Goal: Task Accomplishment & Management: Manage account settings

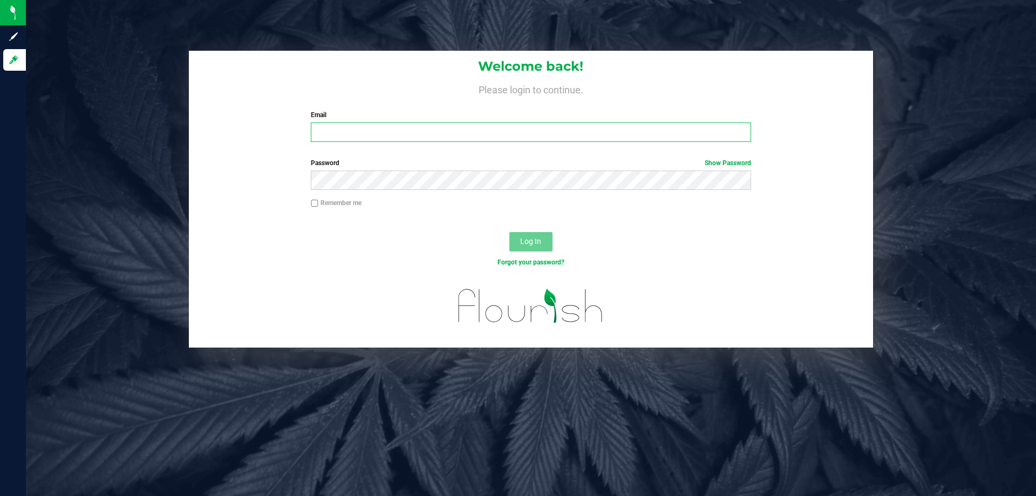
click at [365, 141] on input "Email" at bounding box center [531, 131] width 440 height 19
type input "[PERSON_NAME][EMAIL_ADDRESS][DOMAIN_NAME]"
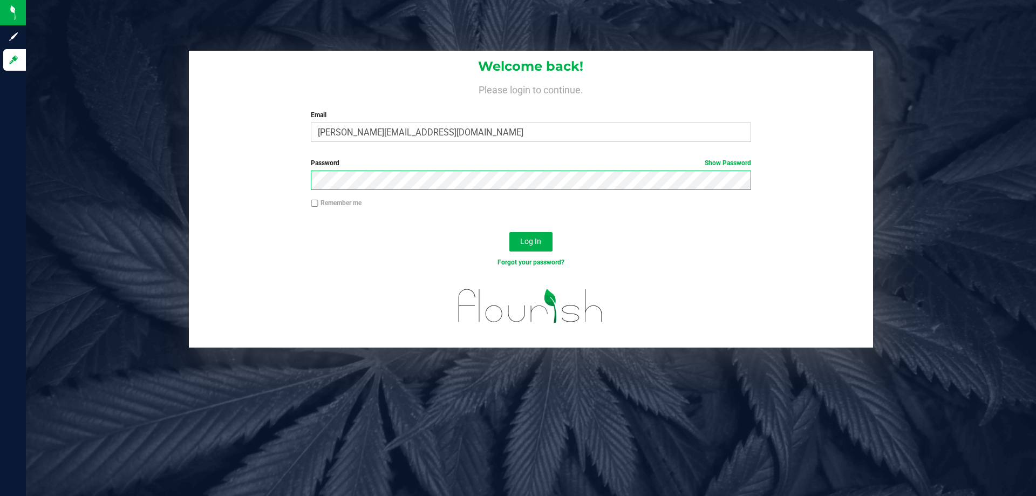
click at [509, 232] on button "Log In" at bounding box center [530, 241] width 43 height 19
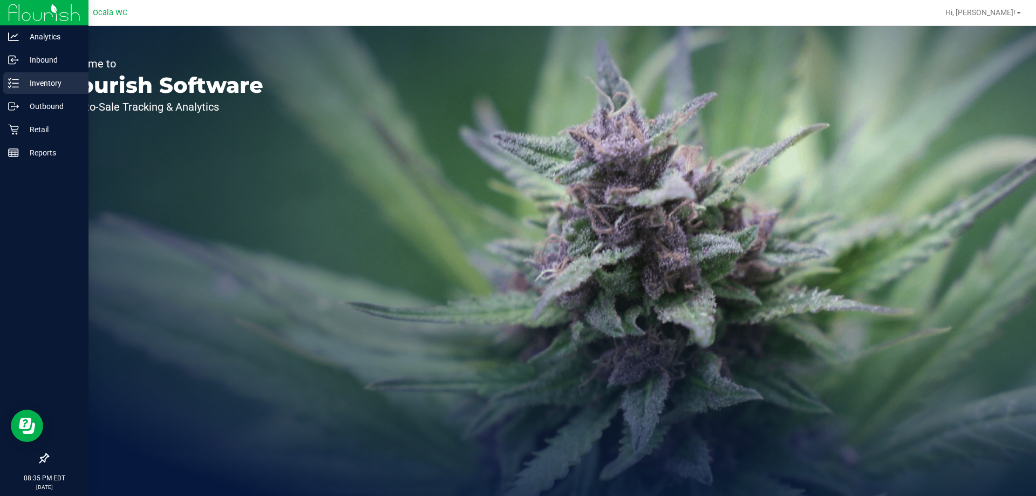
click at [23, 83] on p "Inventory" at bounding box center [51, 83] width 65 height 13
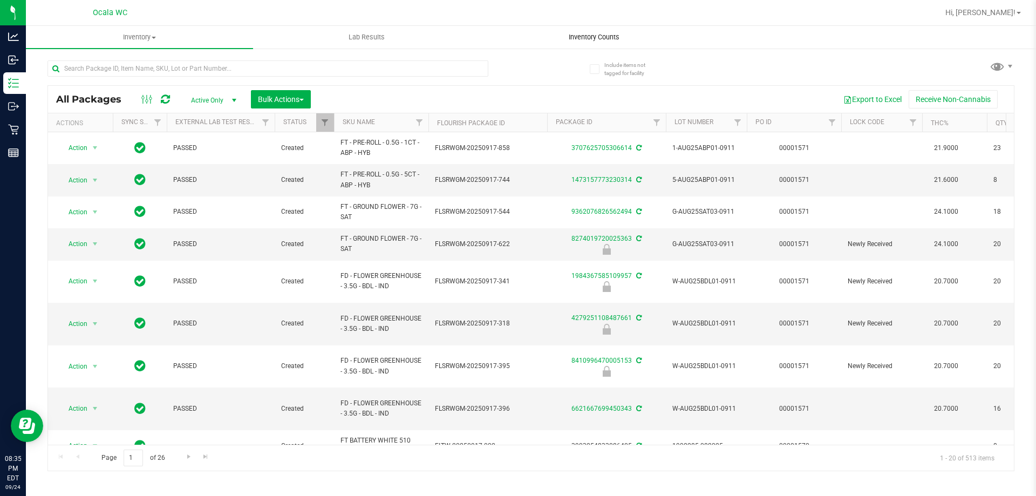
click at [588, 38] on span "Inventory Counts" at bounding box center [594, 37] width 80 height 10
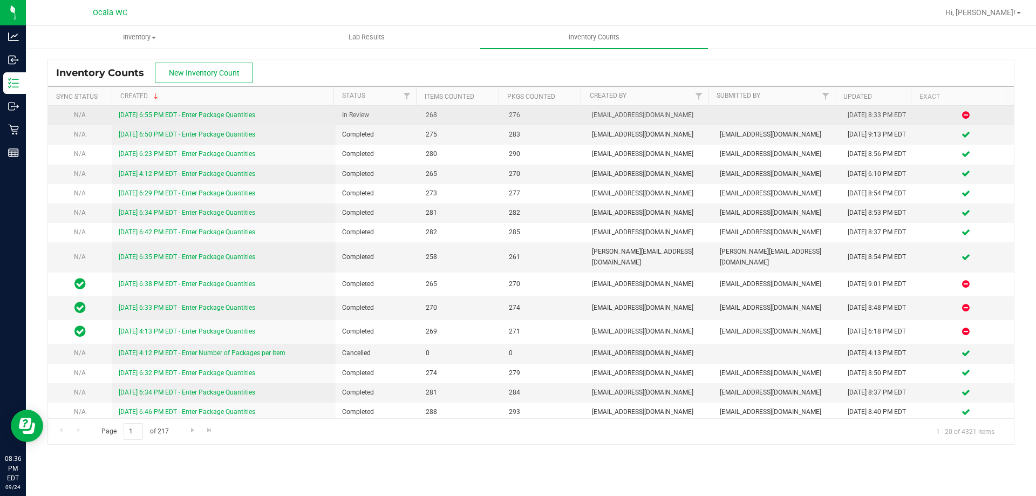
click at [250, 115] on link "[DATE] 6:55 PM EDT - Enter Package Quantities" at bounding box center [187, 115] width 137 height 8
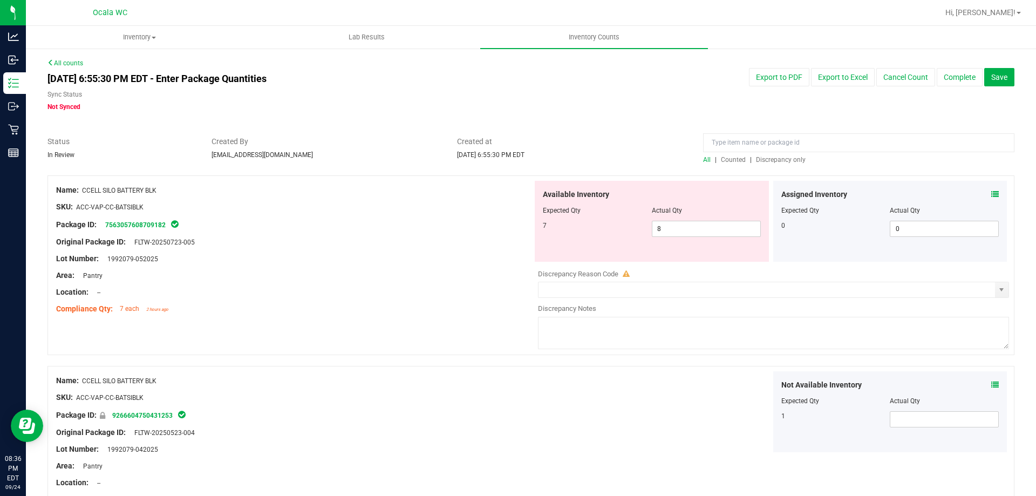
click at [436, 250] on div at bounding box center [294, 250] width 476 height 5
click at [657, 143] on span "Created at" at bounding box center [572, 141] width 230 height 11
click at [763, 159] on span "Discrepancy only" at bounding box center [781, 160] width 50 height 8
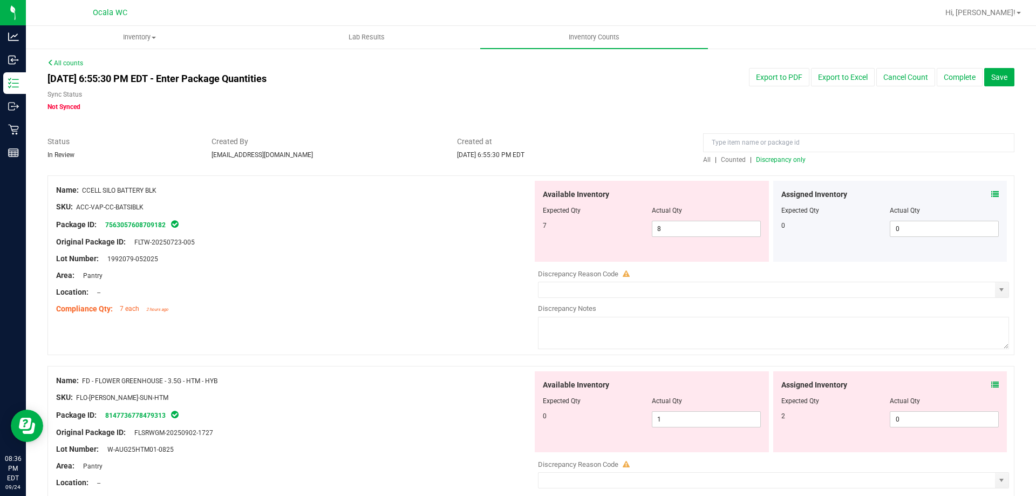
click at [647, 154] on div "Created at [DATE] 6:55:30 PM EDT" at bounding box center [572, 148] width 246 height 24
click at [325, 298] on div at bounding box center [294, 300] width 476 height 5
click at [668, 226] on span "8 8" at bounding box center [706, 229] width 109 height 16
click at [668, 226] on input "8" at bounding box center [706, 228] width 108 height 15
type input "7"
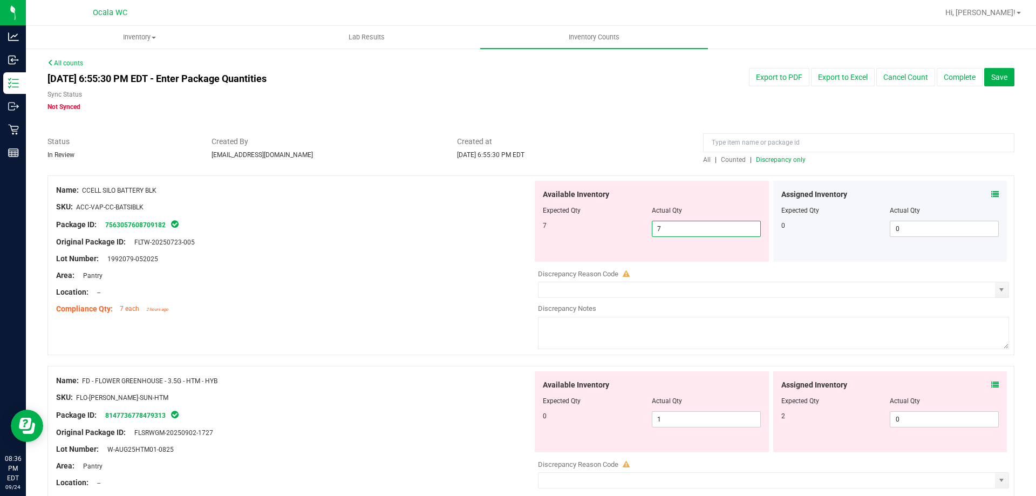
type input "7"
click at [434, 237] on div "Original Package ID: FLTW-20250723-005" at bounding box center [294, 241] width 476 height 11
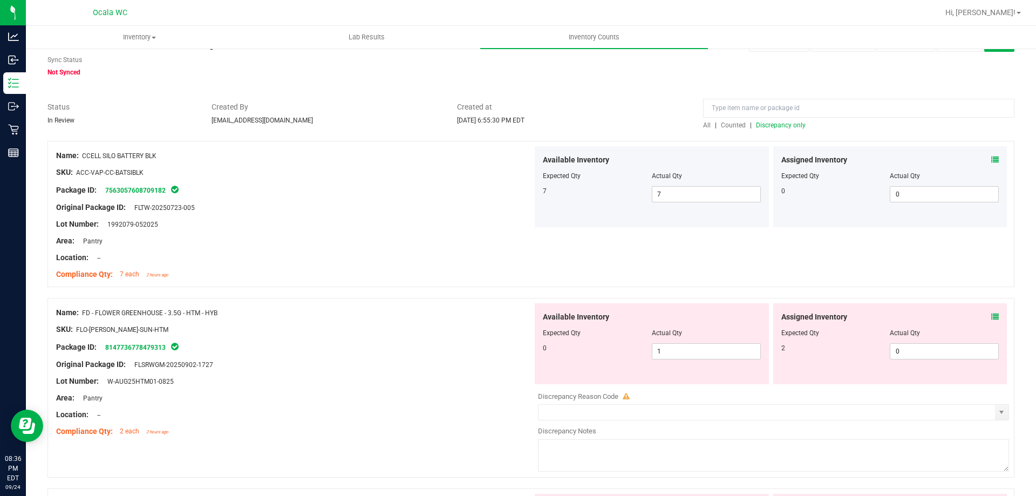
scroll to position [54, 0]
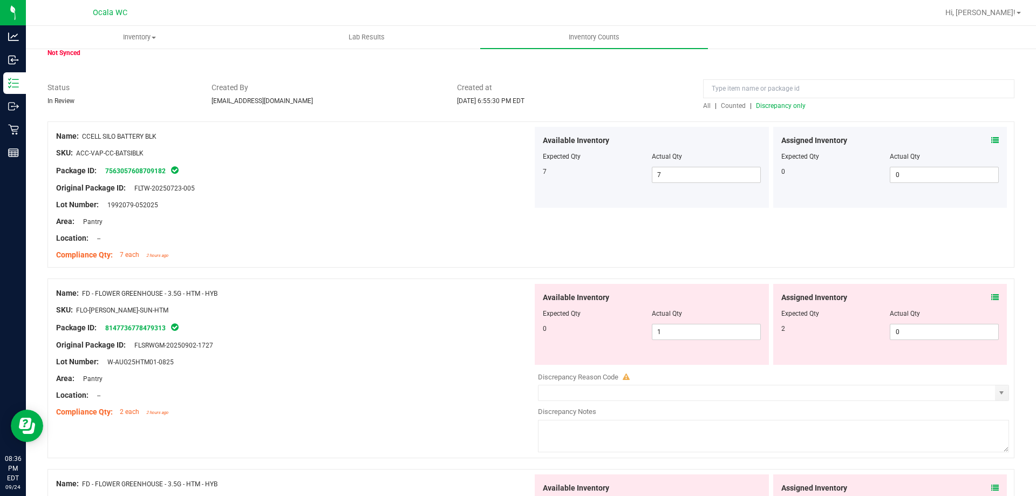
click at [429, 240] on div "Location: --" at bounding box center [294, 238] width 476 height 11
click at [991, 297] on icon at bounding box center [995, 298] width 8 height 8
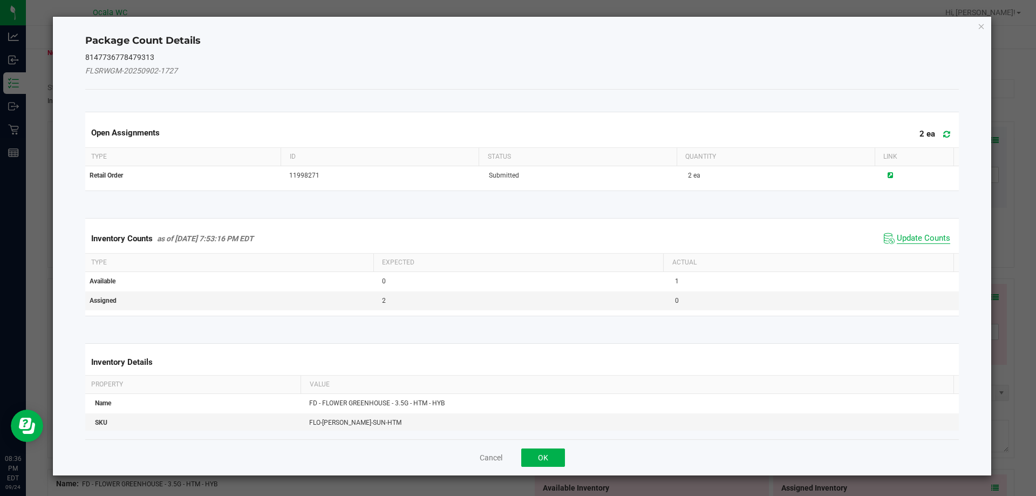
click at [924, 238] on span "Update Counts" at bounding box center [923, 238] width 53 height 11
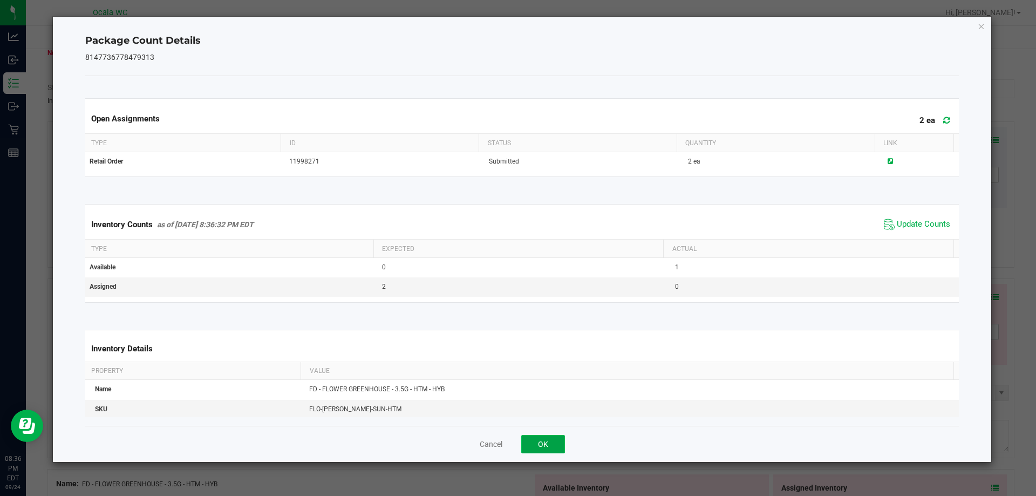
click at [549, 444] on button "OK" at bounding box center [543, 444] width 44 height 18
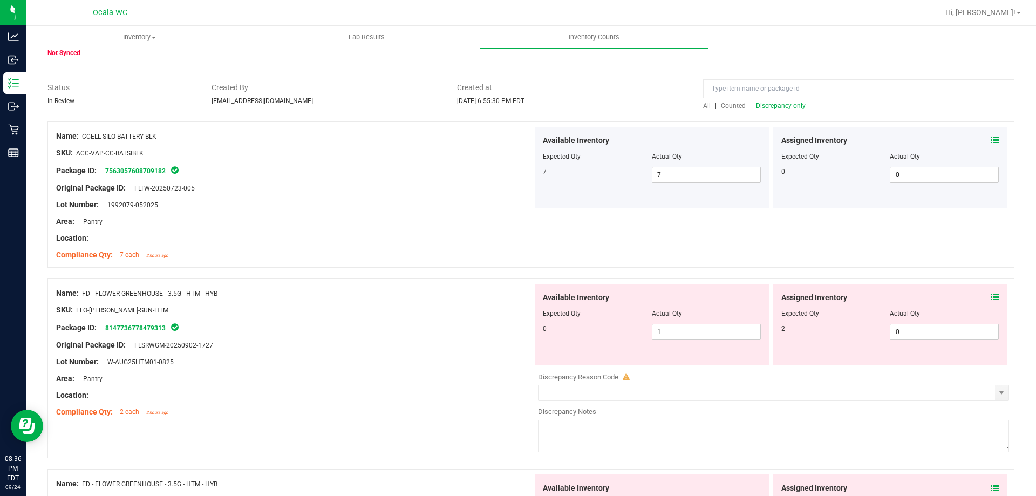
drag, startPoint x: 444, startPoint y: 333, endPoint x: 591, endPoint y: 349, distance: 148.2
click at [445, 333] on div "Package ID: 8147736778479313" at bounding box center [294, 327] width 476 height 13
click at [679, 329] on span "1 1" at bounding box center [706, 332] width 109 height 16
drag, startPoint x: 679, startPoint y: 329, endPoint x: 602, endPoint y: 339, distance: 77.8
click at [680, 329] on input "1" at bounding box center [706, 331] width 108 height 15
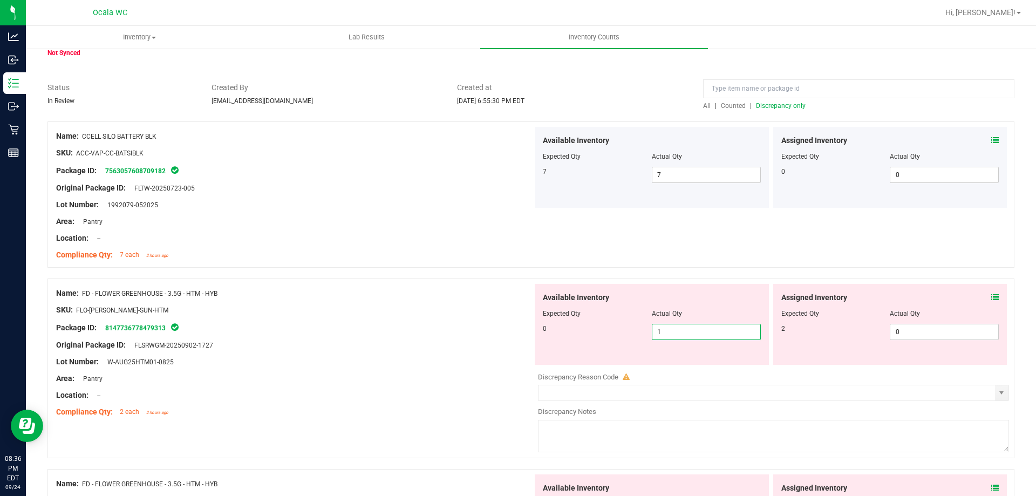
type input "0"
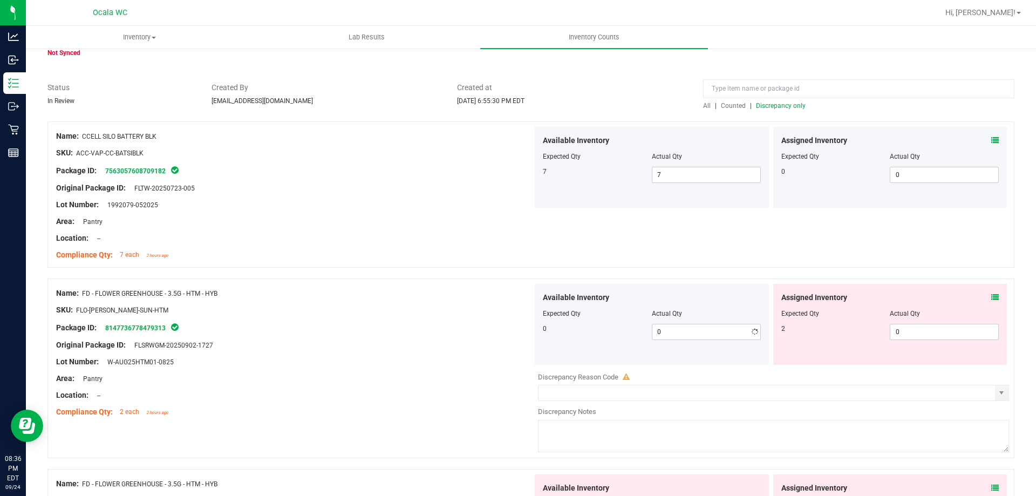
click at [387, 332] on div "Package ID: 8147736778479313" at bounding box center [294, 327] width 476 height 13
click at [909, 332] on span "0 0" at bounding box center [944, 332] width 109 height 16
click at [909, 332] on input "0" at bounding box center [944, 331] width 108 height 15
type input "2"
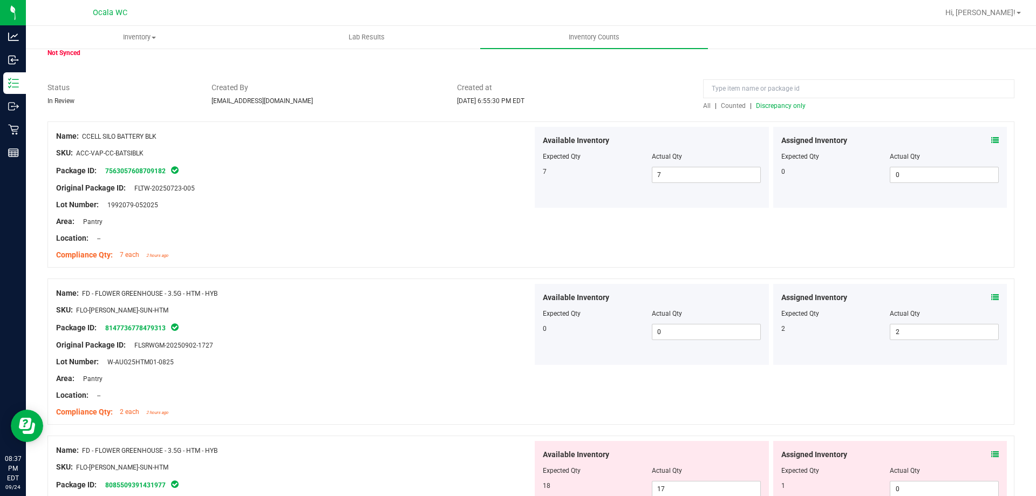
click at [401, 353] on div at bounding box center [294, 353] width 476 height 5
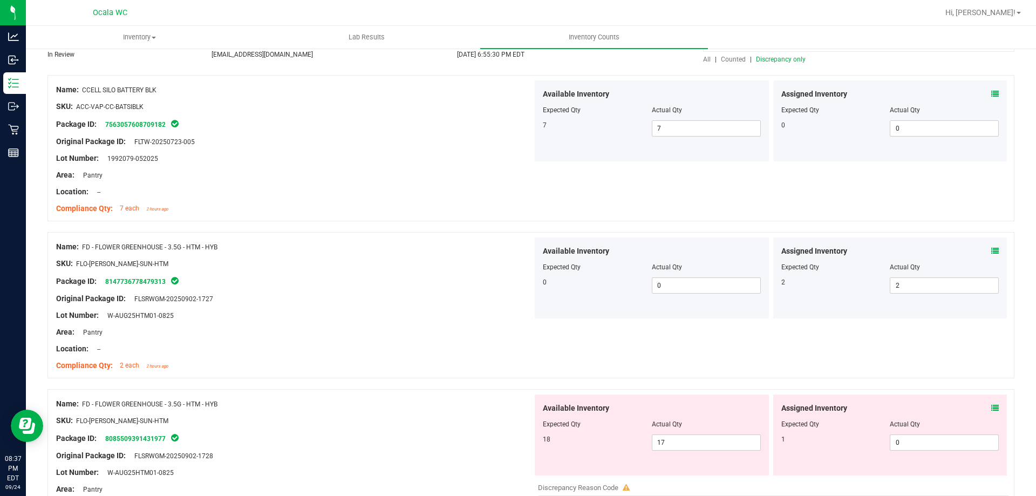
scroll to position [162, 0]
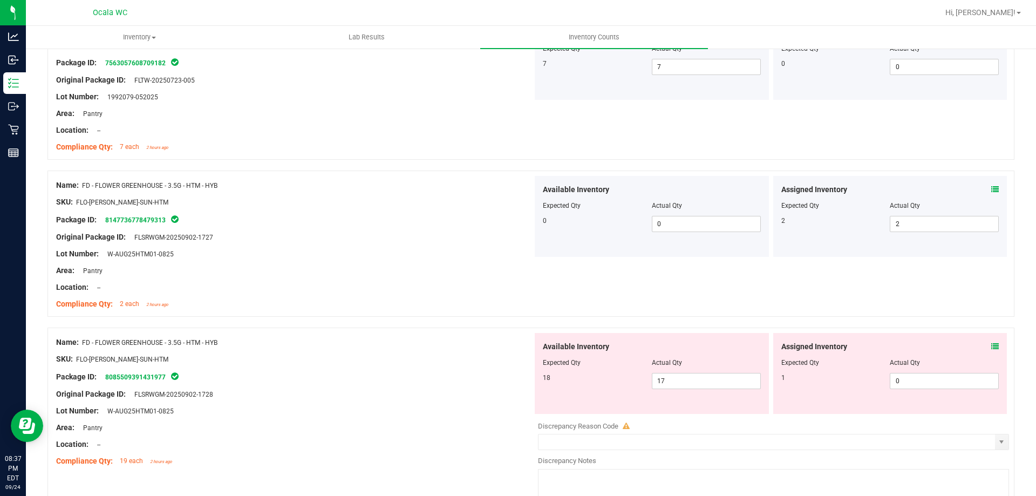
click at [482, 325] on div at bounding box center [530, 322] width 967 height 11
click at [991, 345] on icon at bounding box center [995, 347] width 8 height 8
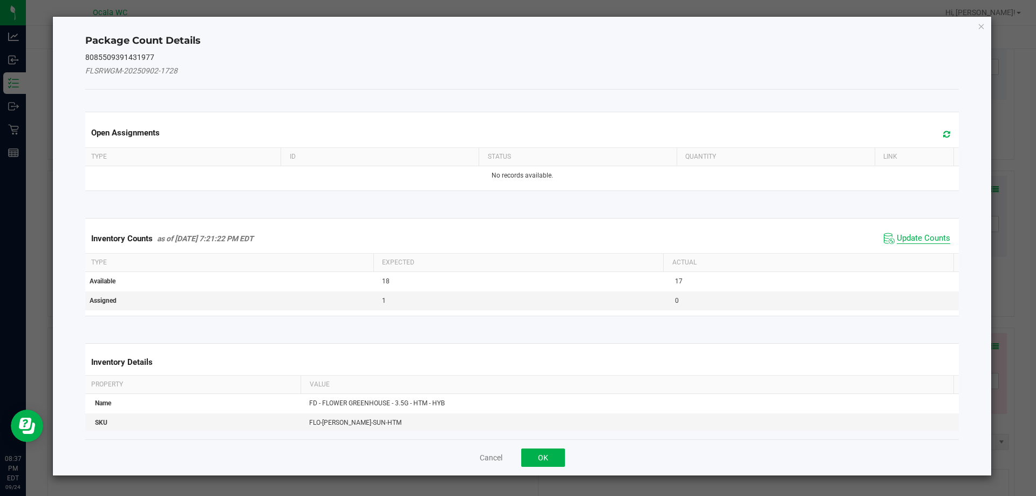
click at [917, 240] on span "Update Counts" at bounding box center [923, 238] width 53 height 11
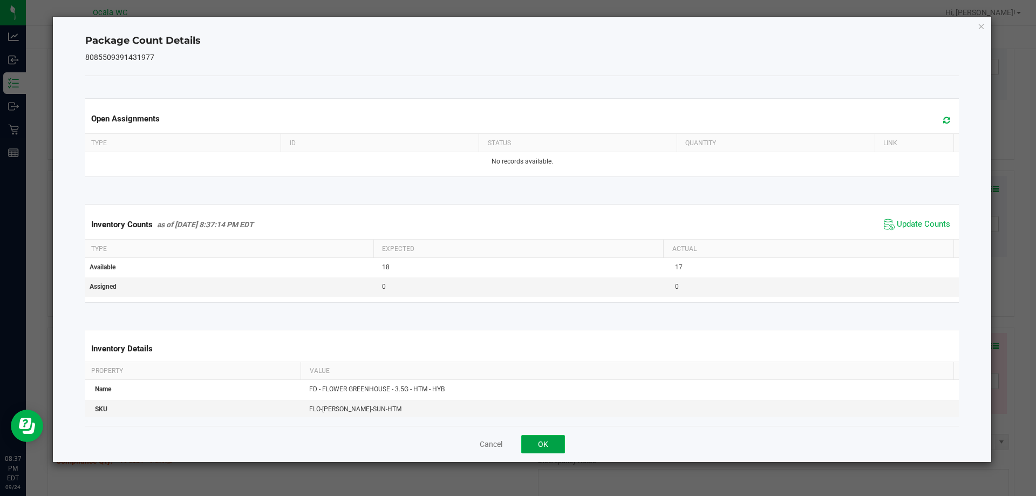
click at [543, 442] on button "OK" at bounding box center [543, 444] width 44 height 18
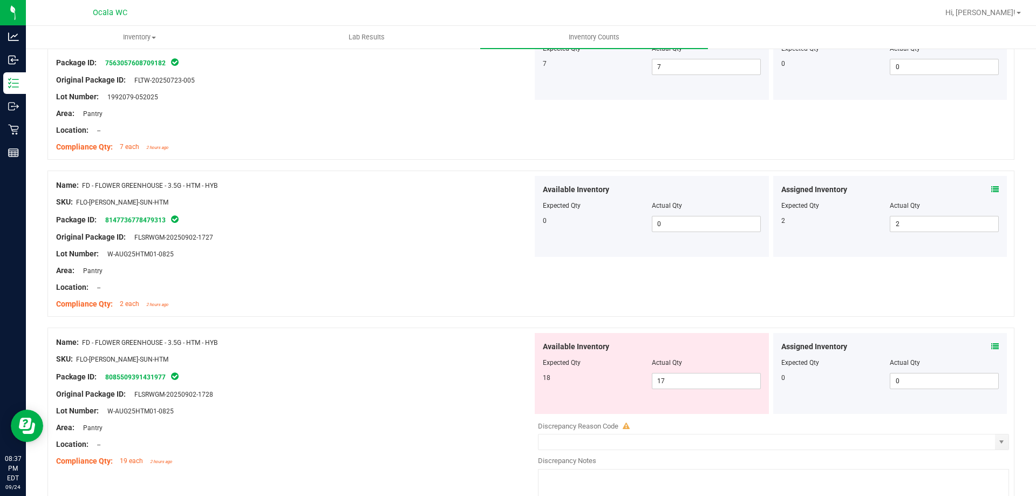
click at [406, 339] on div "Name: FD - FLOWER GREENHOUSE - 3.5G - HTM - HYB" at bounding box center [294, 342] width 476 height 11
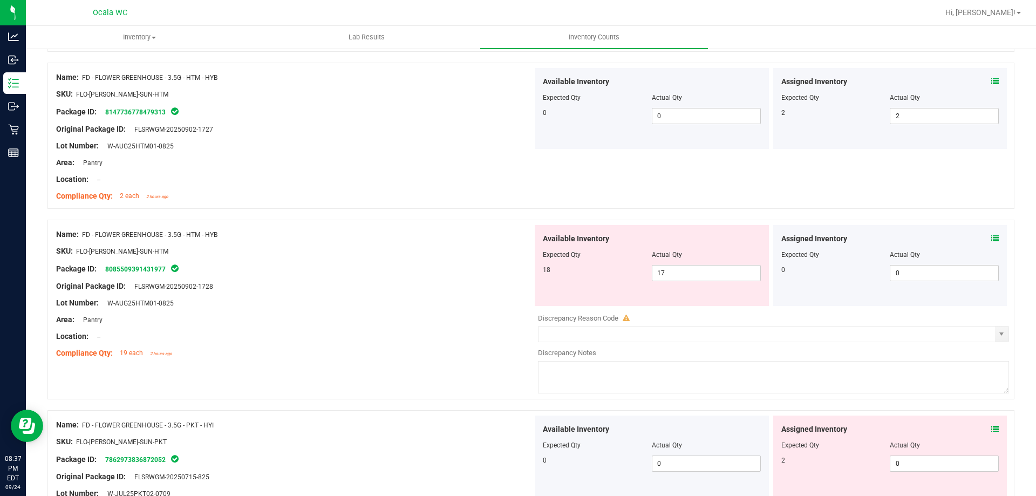
click at [402, 343] on div at bounding box center [294, 344] width 476 height 5
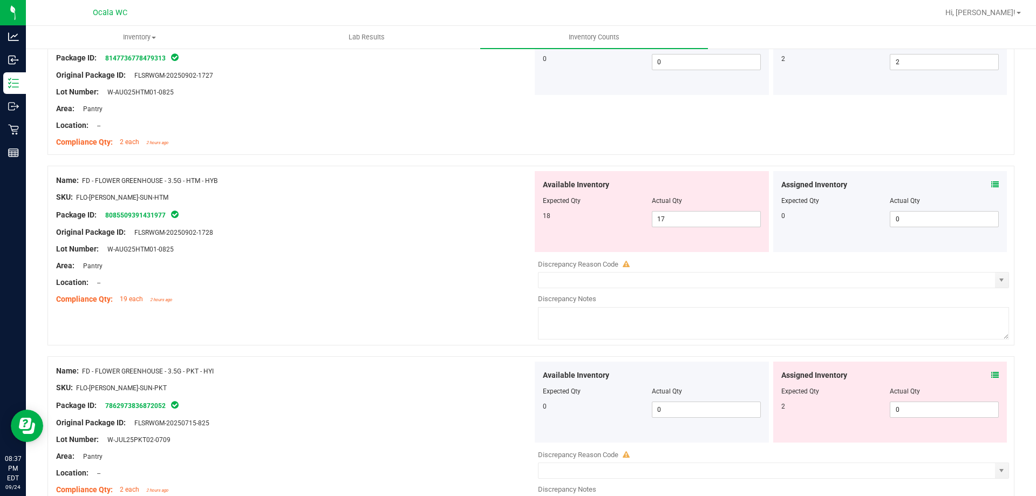
click at [443, 265] on div "Area: Pantry" at bounding box center [294, 265] width 476 height 11
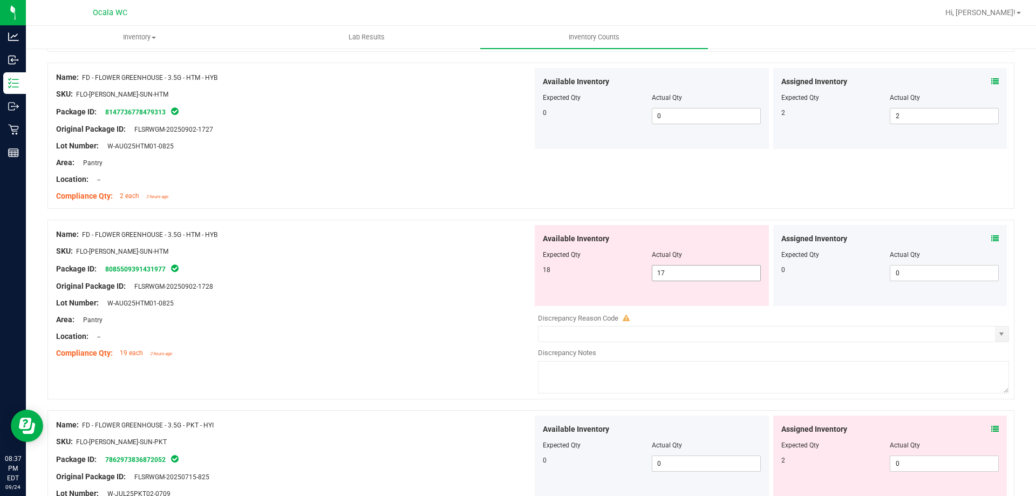
click at [676, 275] on span "17 17" at bounding box center [706, 273] width 109 height 16
click at [676, 275] on input "17" at bounding box center [706, 272] width 108 height 15
type input "18"
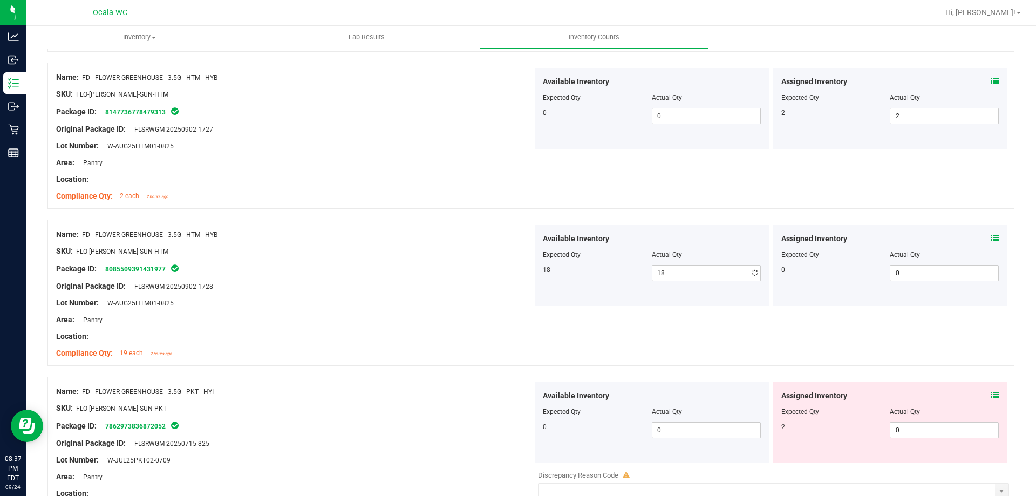
click at [455, 290] on div "Original Package ID: FLSRWGM-20250902-1728" at bounding box center [294, 286] width 476 height 11
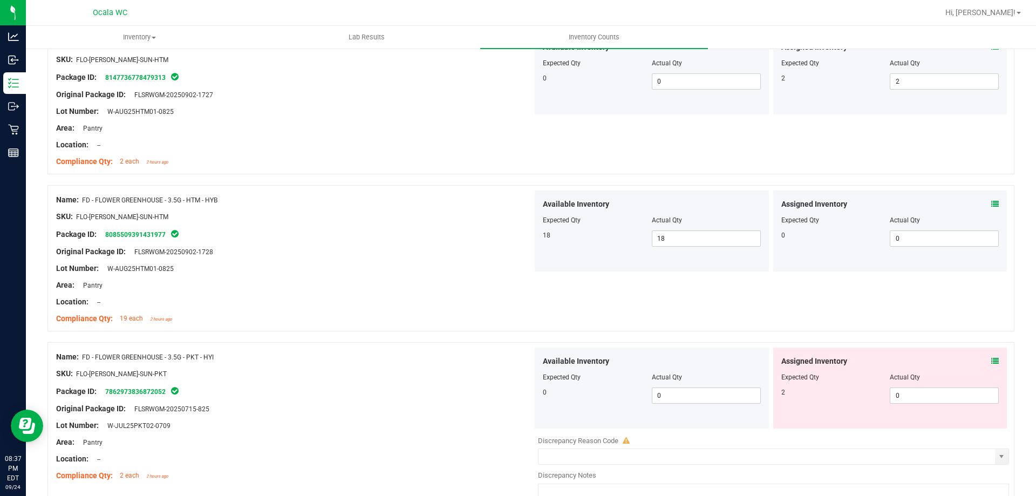
scroll to position [324, 0]
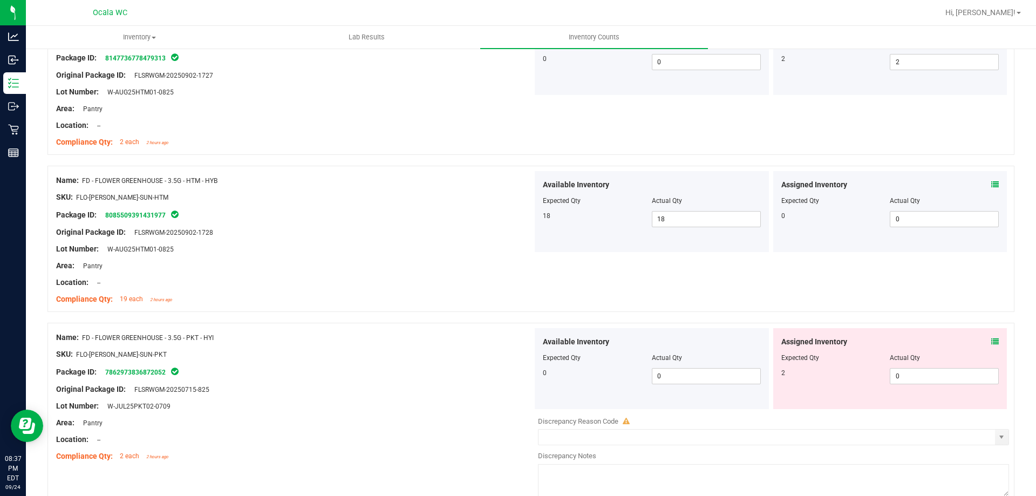
drag, startPoint x: 412, startPoint y: 356, endPoint x: 642, endPoint y: 361, distance: 229.4
click at [419, 356] on div "SKU: FLO-[PERSON_NAME]-SUN-PKT" at bounding box center [294, 354] width 476 height 11
click at [991, 341] on icon at bounding box center [995, 342] width 8 height 8
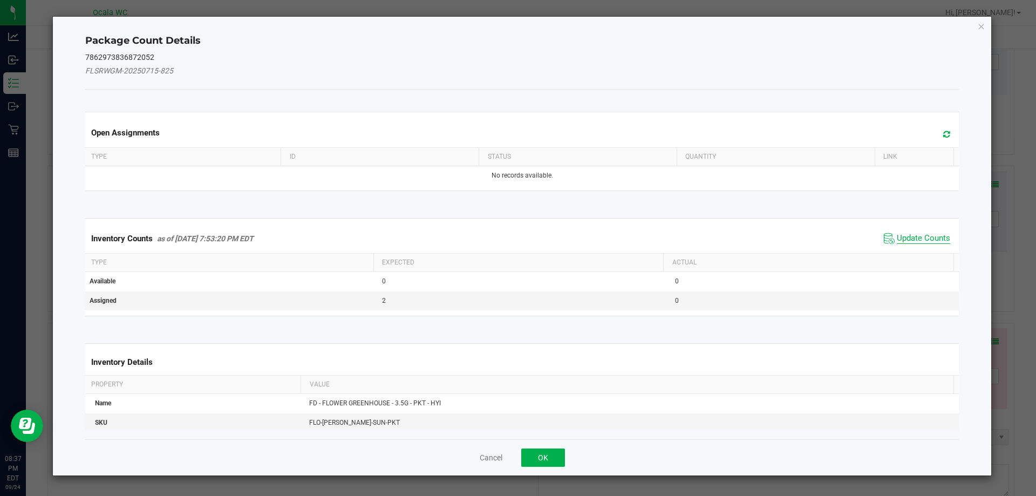
click at [916, 238] on span "Update Counts" at bounding box center [923, 238] width 53 height 11
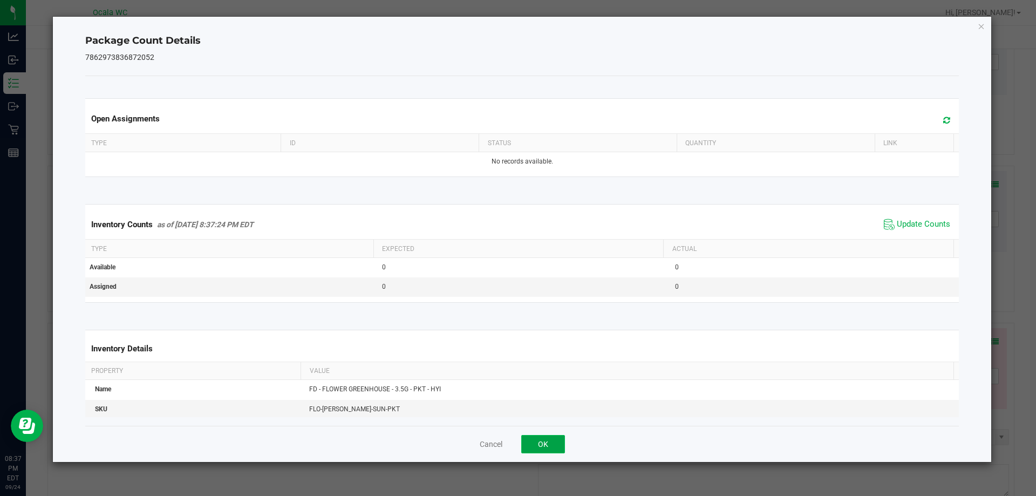
click at [556, 442] on button "OK" at bounding box center [543, 444] width 44 height 18
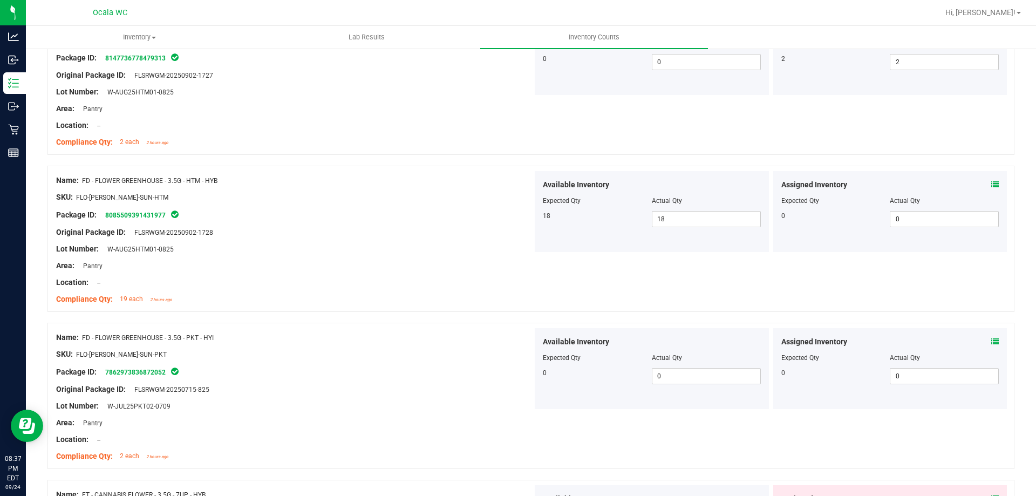
click at [474, 372] on div "Package ID: 7862973836872052" at bounding box center [294, 371] width 476 height 13
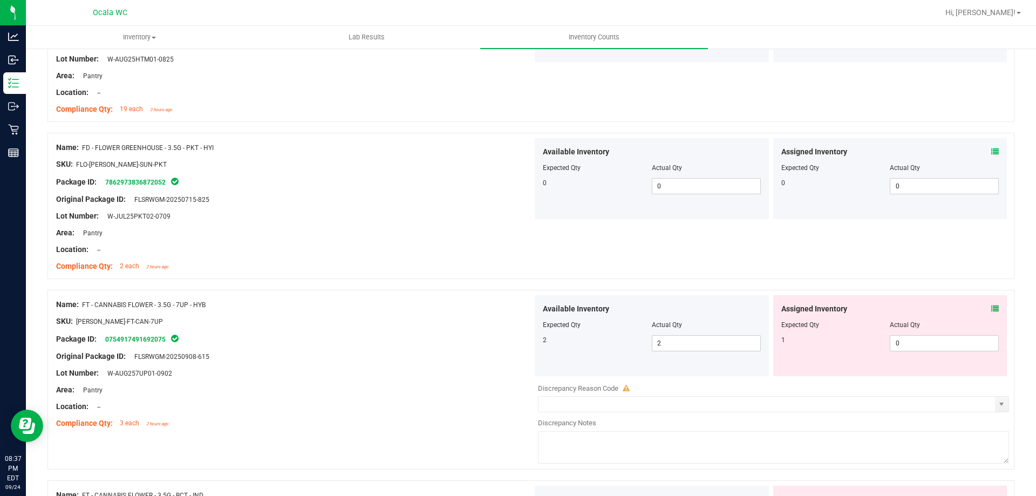
scroll to position [540, 0]
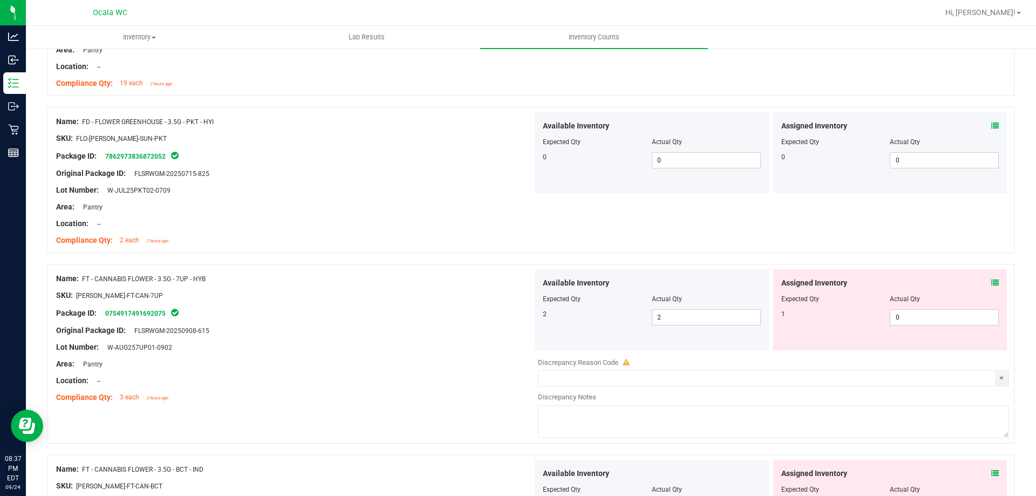
click at [991, 282] on icon at bounding box center [995, 283] width 8 height 8
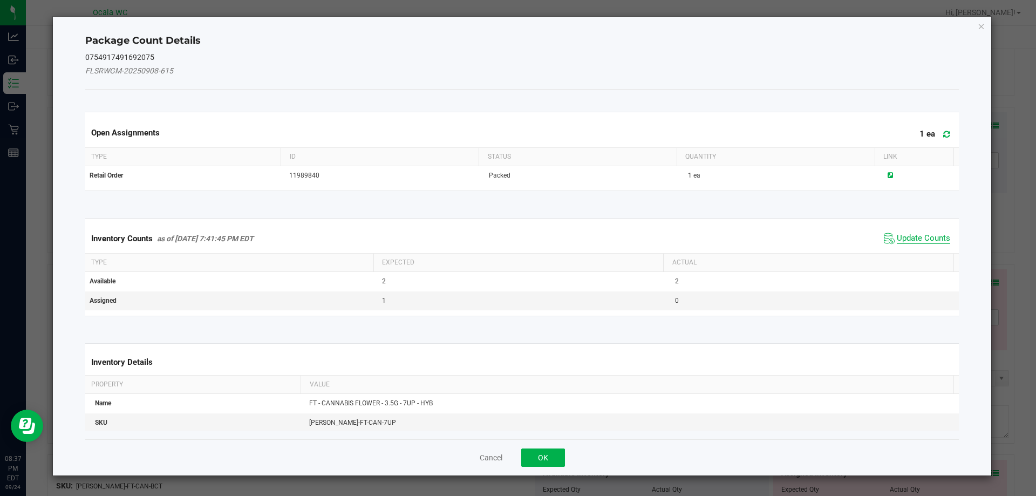
click at [898, 238] on span "Update Counts" at bounding box center [923, 238] width 53 height 11
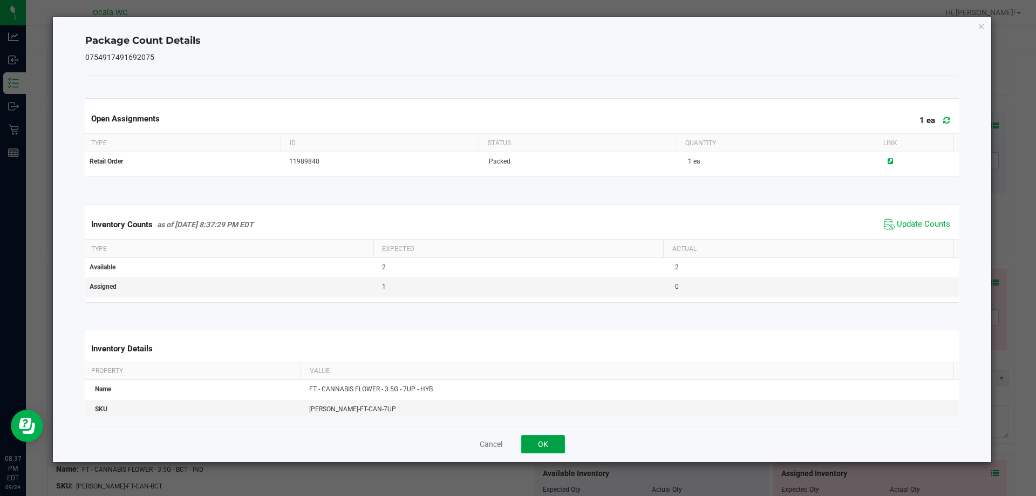
click at [559, 438] on button "OK" at bounding box center [543, 444] width 44 height 18
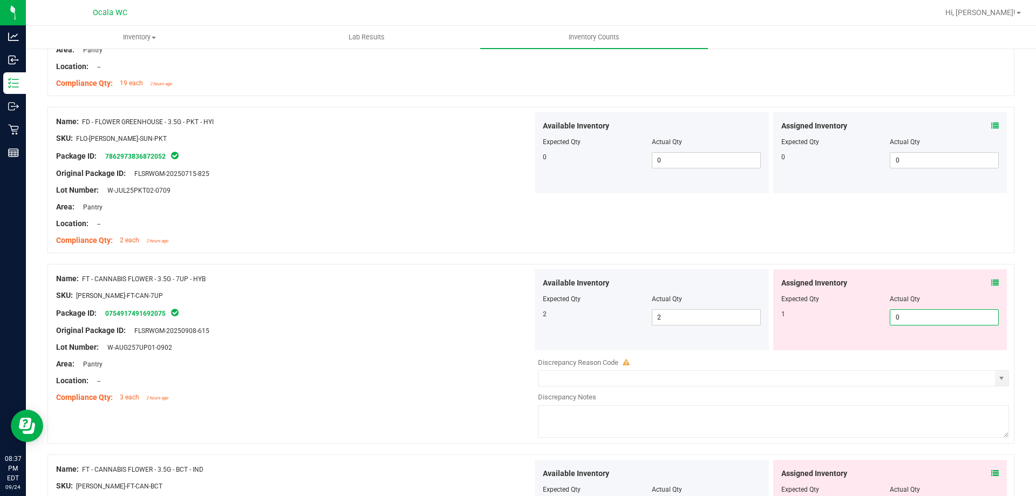
click at [957, 317] on span "0 0" at bounding box center [944, 317] width 109 height 16
type input "01"
type input "1"
click at [400, 351] on div "Lot Number: W-AUG257UP01-0902" at bounding box center [294, 347] width 476 height 11
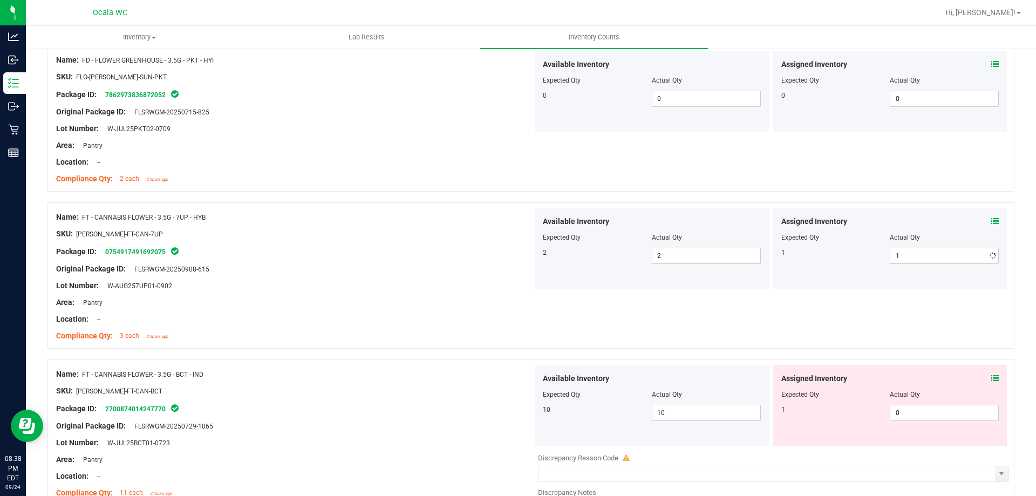
scroll to position [647, 0]
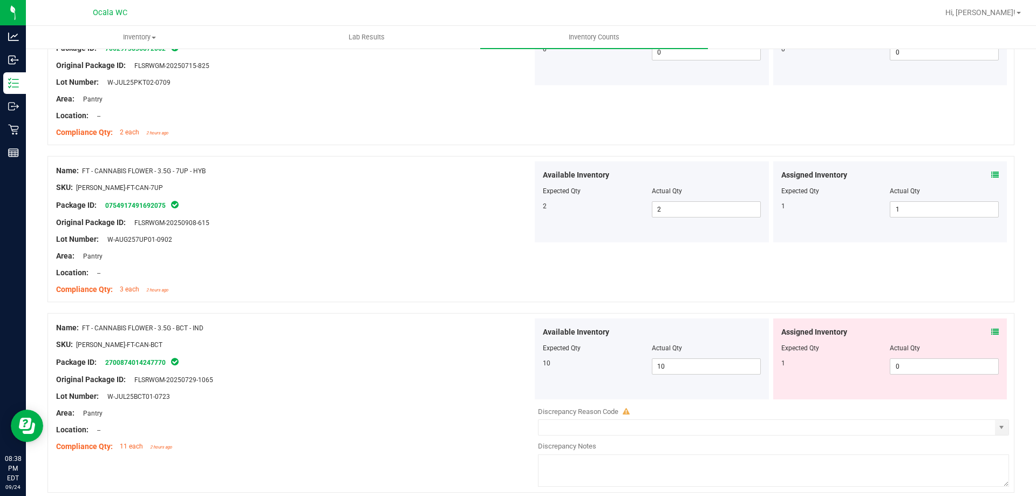
click at [991, 334] on icon at bounding box center [995, 332] width 8 height 8
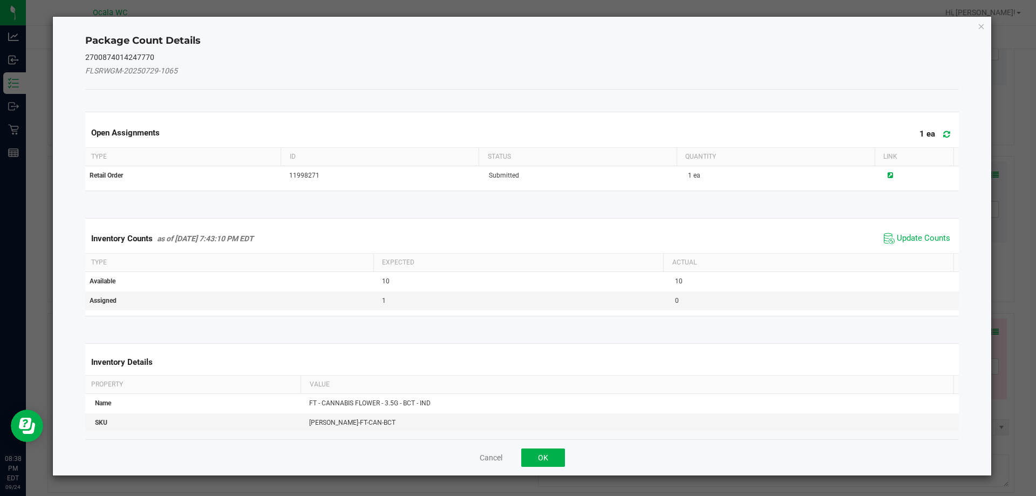
click at [912, 227] on div "Inventory Counts as of [DATE] 7:43:10 PM EDT Update Counts" at bounding box center [522, 238] width 878 height 29
click at [912, 234] on span "Update Counts" at bounding box center [923, 238] width 53 height 11
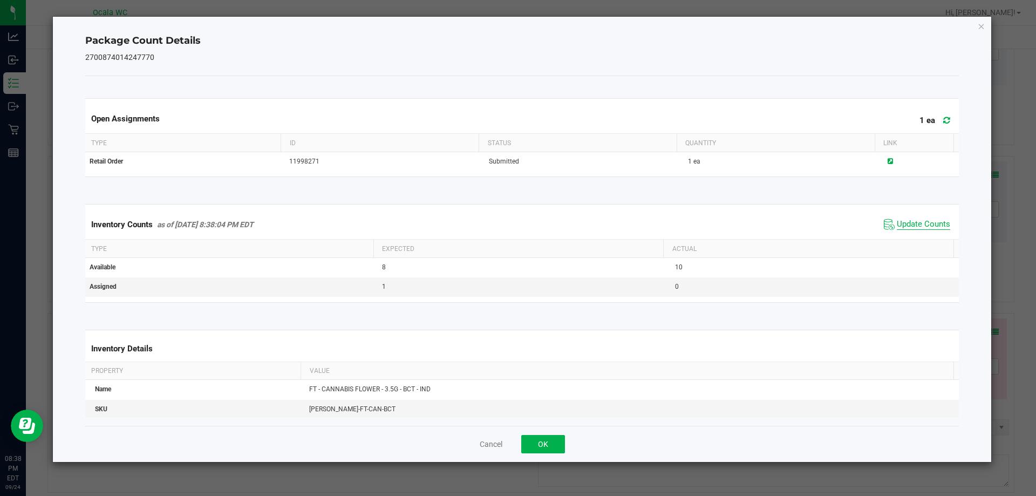
click at [913, 226] on span "Update Counts" at bounding box center [923, 224] width 53 height 11
click at [915, 223] on span "Update Counts" at bounding box center [923, 224] width 53 height 10
drag, startPoint x: 537, startPoint y: 438, endPoint x: 509, endPoint y: 332, distance: 108.7
click at [537, 436] on button "OK" at bounding box center [543, 444] width 44 height 18
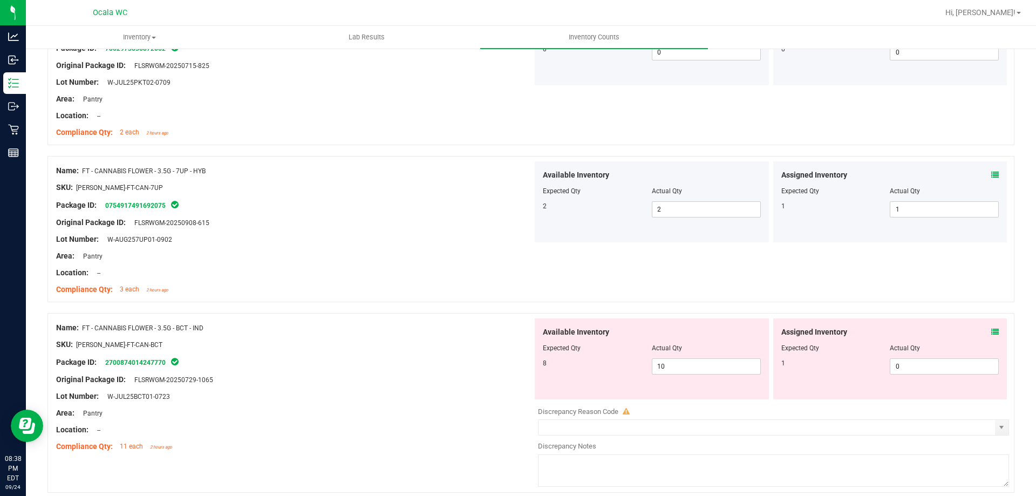
click at [493, 289] on div "Compliance Qty: 3 each 2 hours ago" at bounding box center [294, 289] width 476 height 11
click at [900, 366] on span "0 0" at bounding box center [944, 366] width 109 height 16
click at [901, 366] on input "0" at bounding box center [944, 366] width 108 height 15
type input "01"
type input "1"
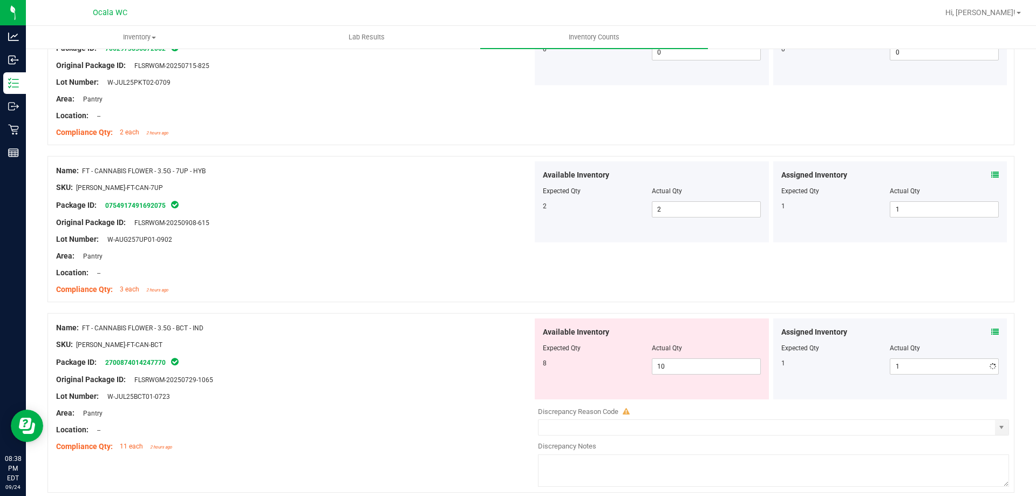
click at [459, 354] on div at bounding box center [294, 352] width 476 height 5
click at [705, 362] on span "10 10" at bounding box center [706, 366] width 109 height 16
click at [705, 362] on input "10" at bounding box center [706, 366] width 108 height 15
type input "8"
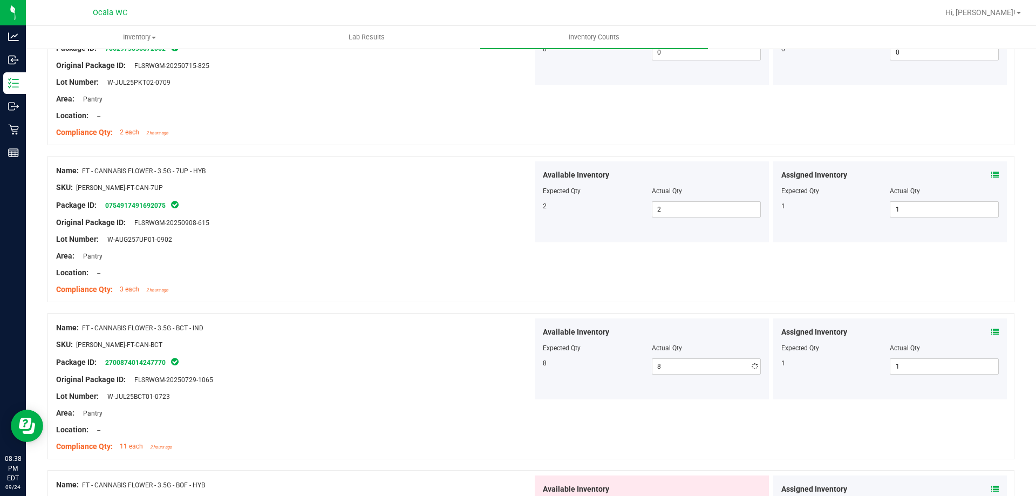
click at [418, 380] on div "Original Package ID: FLSRWGM-20250729-1065" at bounding box center [294, 379] width 476 height 11
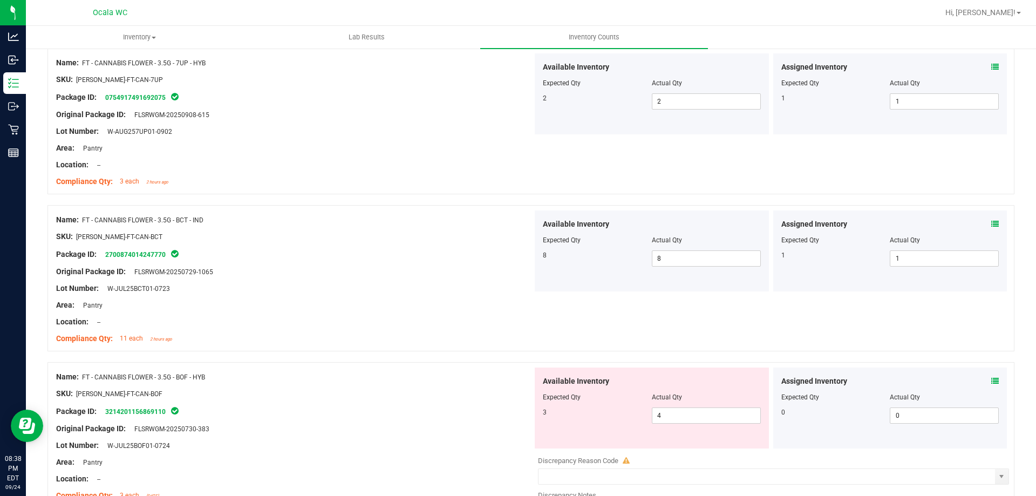
click at [441, 266] on div "Original Package ID: FLSRWGM-20250729-1065" at bounding box center [294, 271] width 476 height 11
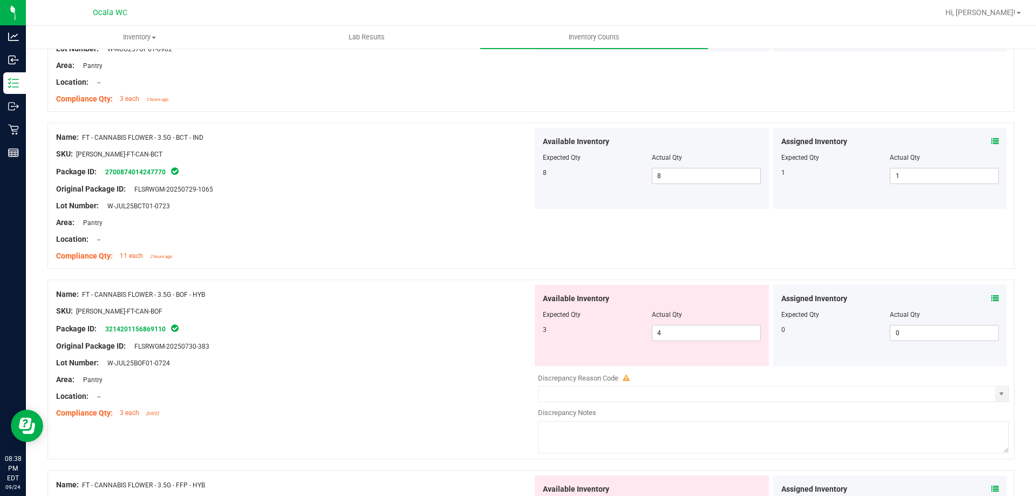
scroll to position [863, 0]
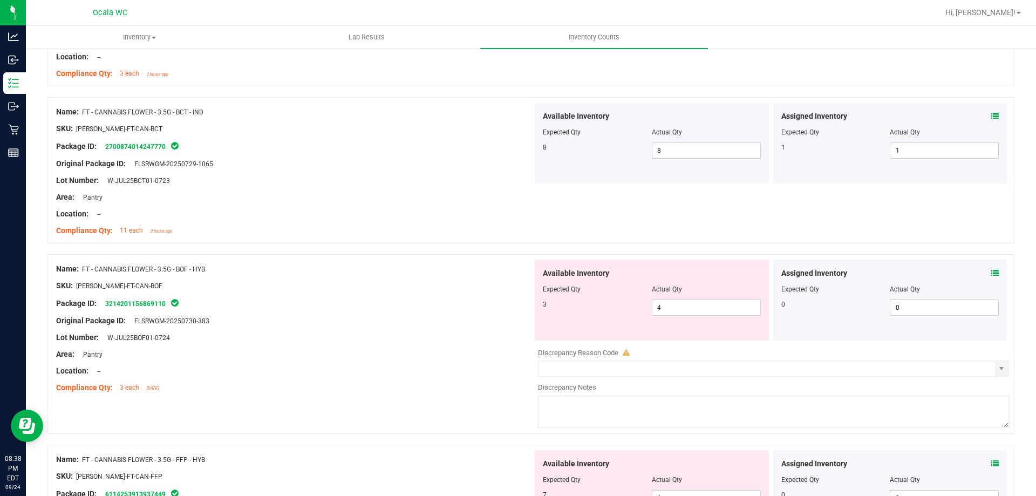
click at [441, 266] on div "Name: FT - CANNABIS FLOWER - 3.5G - BOF - HYB" at bounding box center [294, 268] width 476 height 11
click at [991, 271] on icon at bounding box center [995, 273] width 8 height 8
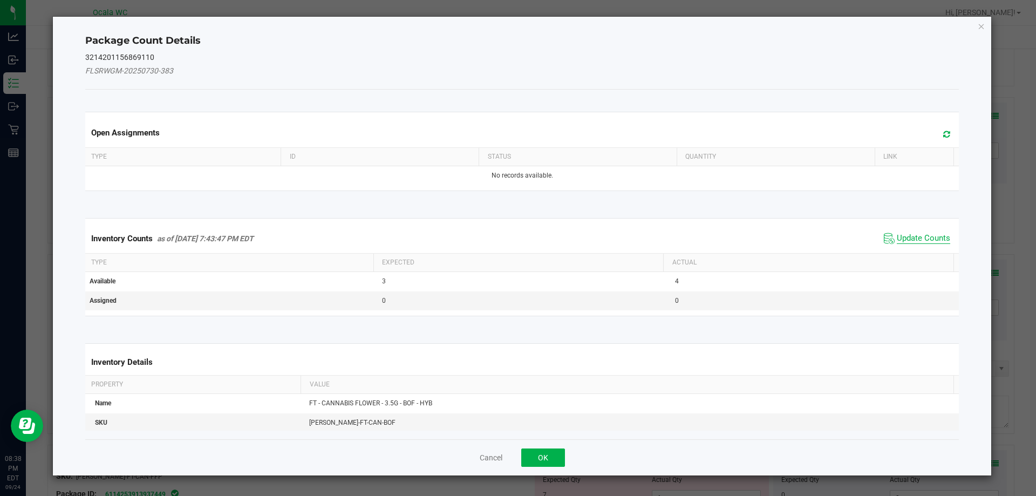
click at [905, 240] on span "Update Counts" at bounding box center [923, 238] width 53 height 11
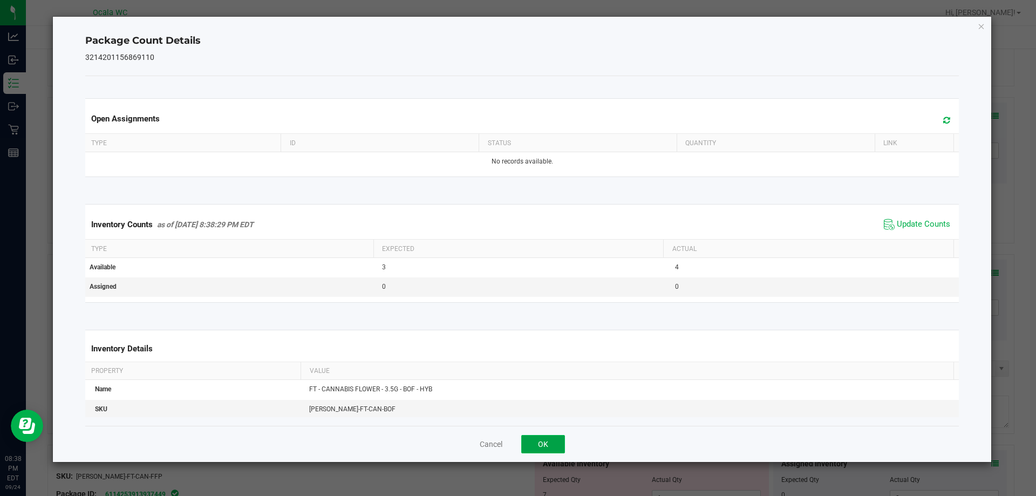
click at [557, 445] on button "OK" at bounding box center [543, 444] width 44 height 18
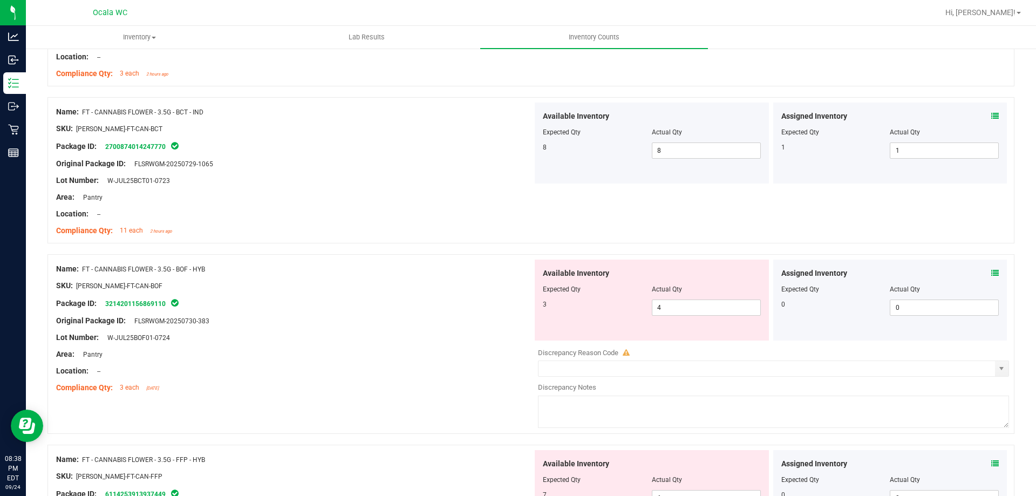
click at [490, 361] on div at bounding box center [294, 362] width 476 height 5
click at [715, 305] on span "4 4" at bounding box center [706, 307] width 109 height 16
click at [715, 305] on input "4" at bounding box center [706, 307] width 108 height 15
type input "3."
drag, startPoint x: 715, startPoint y: 305, endPoint x: 691, endPoint y: 324, distance: 30.0
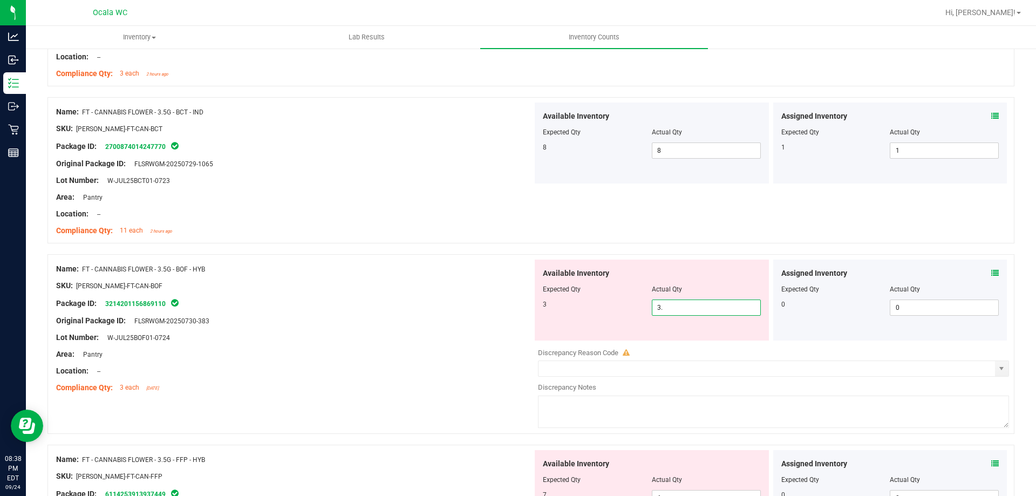
click at [708, 324] on div "Available Inventory Expected Qty Actual Qty 3 4 3." at bounding box center [652, 300] width 234 height 81
type input "3"
click at [458, 317] on div "Original Package ID: FLSRWGM-20250730-383" at bounding box center [294, 320] width 476 height 11
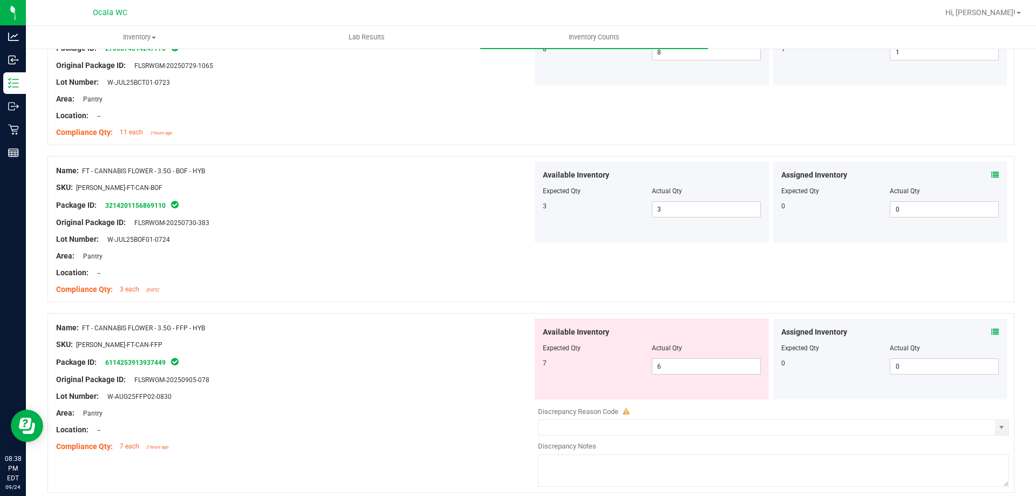
scroll to position [971, 0]
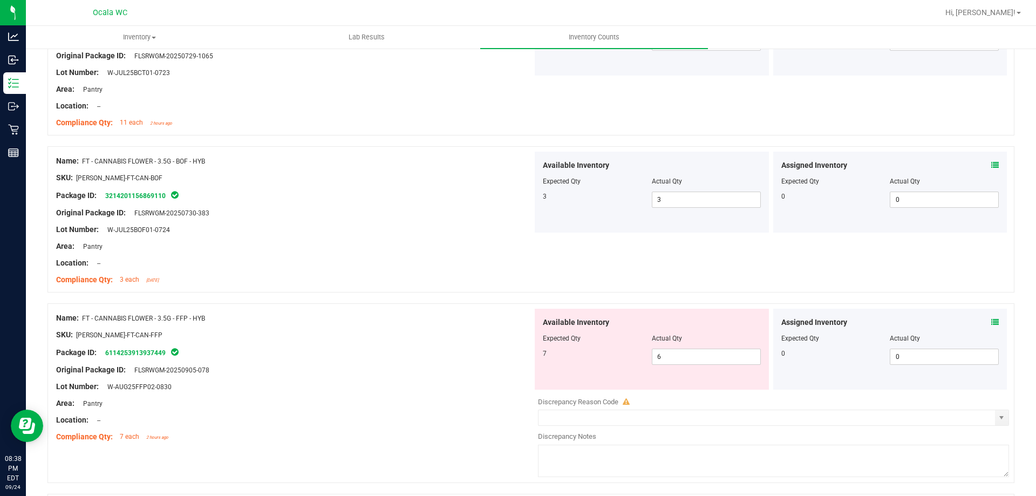
click at [412, 357] on div "Package ID: 6114253913937449" at bounding box center [294, 352] width 476 height 13
click at [991, 323] on icon at bounding box center [995, 322] width 8 height 8
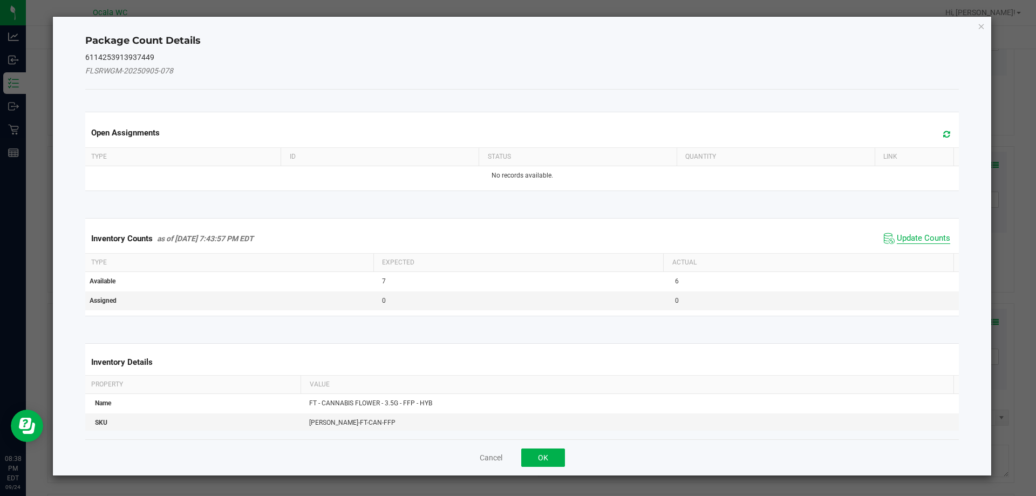
click at [924, 237] on span "Update Counts" at bounding box center [923, 238] width 53 height 11
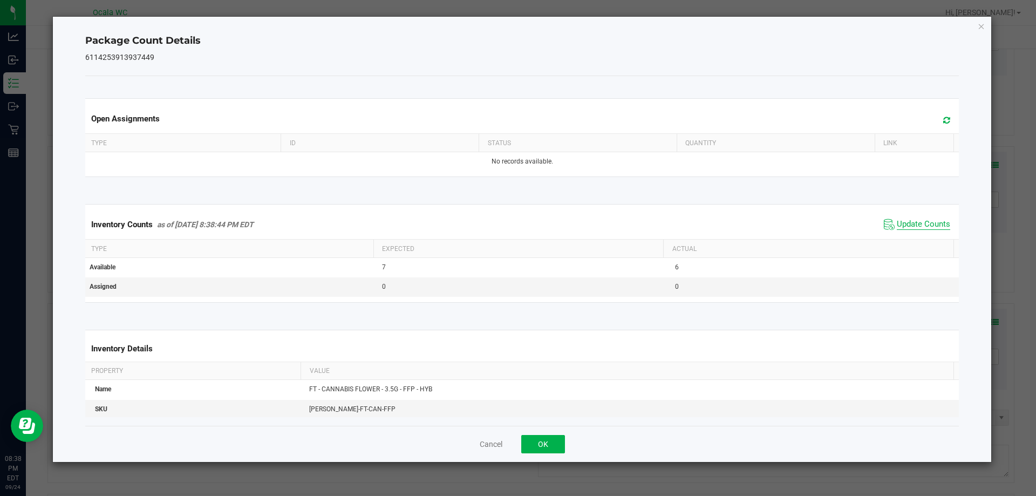
click at [923, 221] on span "Update Counts" at bounding box center [923, 224] width 53 height 11
drag, startPoint x: 530, startPoint y: 445, endPoint x: 497, endPoint y: 384, distance: 69.5
click at [530, 444] on button "OK" at bounding box center [543, 444] width 44 height 18
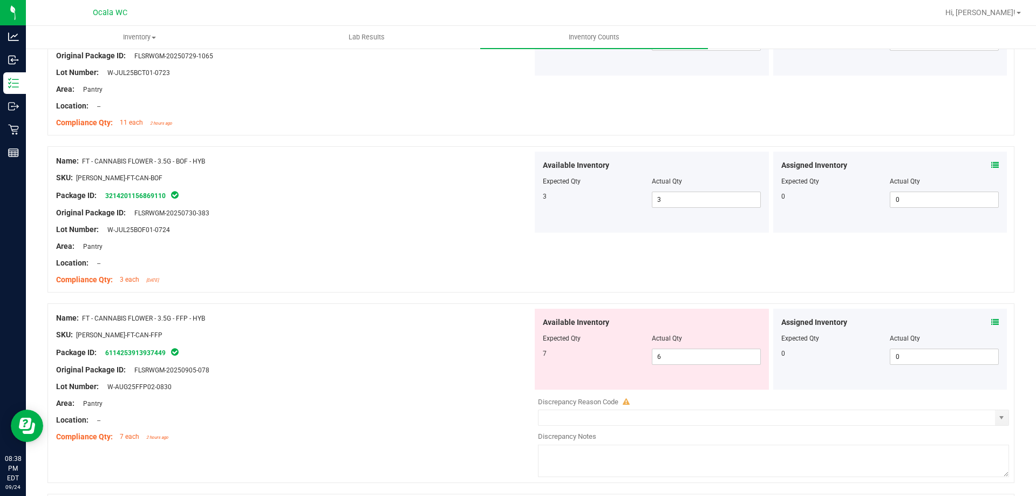
click at [475, 354] on div "Package ID: 6114253913937449" at bounding box center [294, 352] width 476 height 13
click at [714, 352] on span "6 6" at bounding box center [706, 357] width 109 height 16
click at [713, 353] on input "67" at bounding box center [706, 356] width 108 height 15
type input "7"
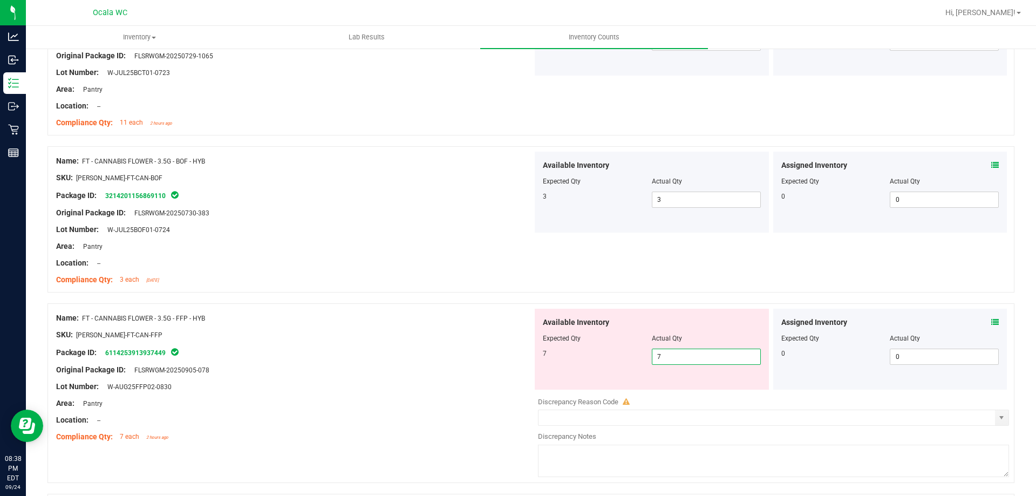
type input "7"
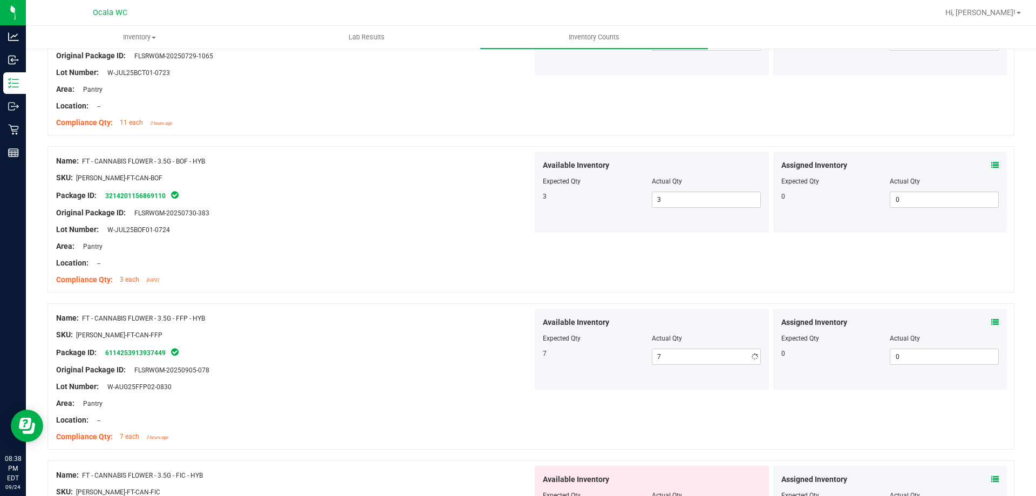
click at [495, 357] on div "Package ID: 6114253913937449" at bounding box center [294, 352] width 476 height 13
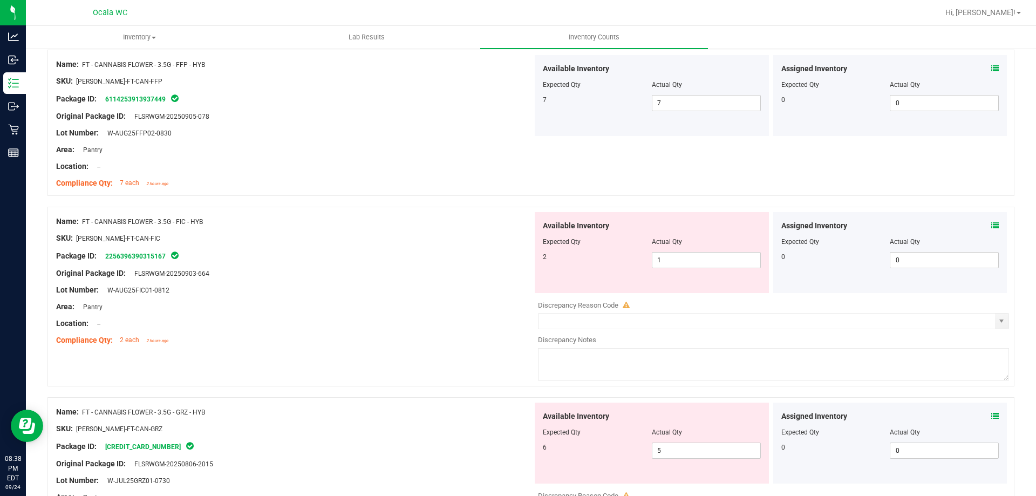
scroll to position [1241, 0]
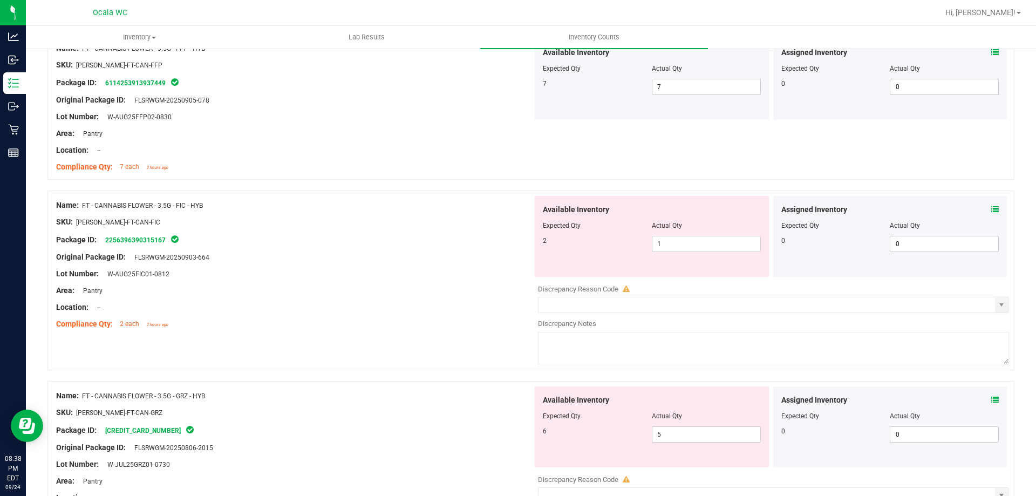
click at [991, 206] on icon at bounding box center [995, 210] width 8 height 8
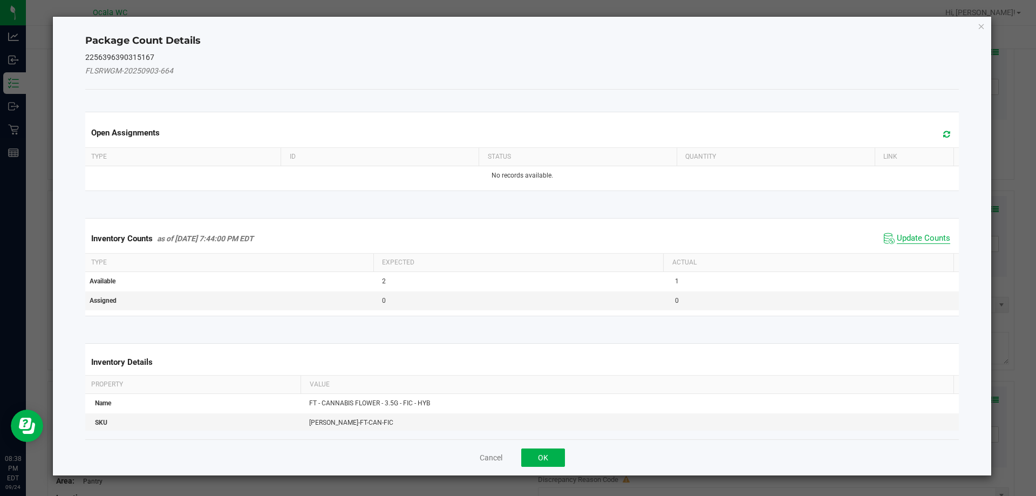
click at [918, 236] on span "Update Counts" at bounding box center [923, 238] width 53 height 11
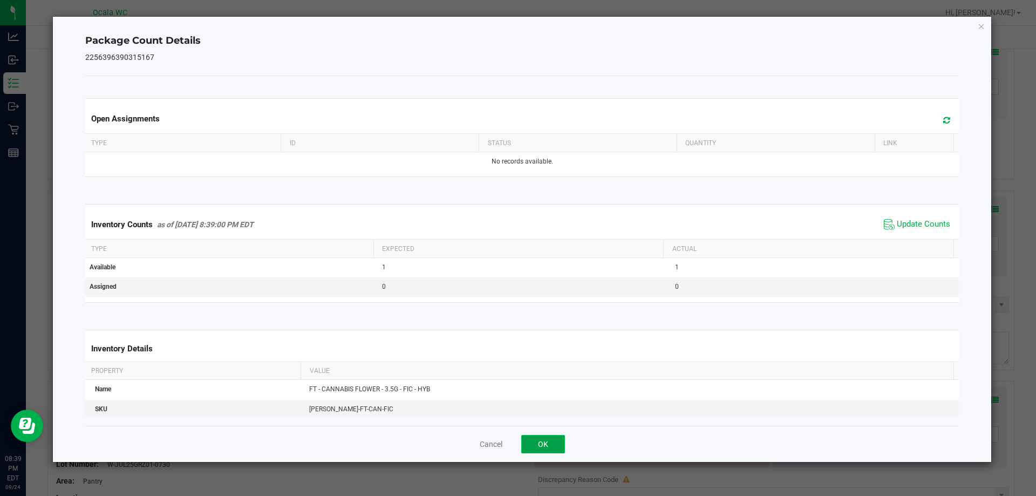
click at [550, 442] on button "OK" at bounding box center [543, 444] width 44 height 18
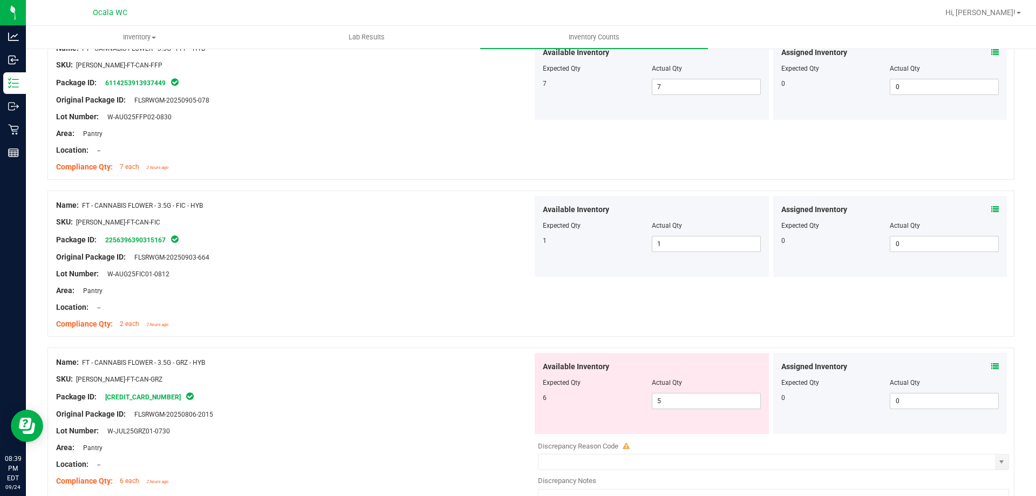
click at [436, 305] on div "Location: --" at bounding box center [294, 307] width 476 height 11
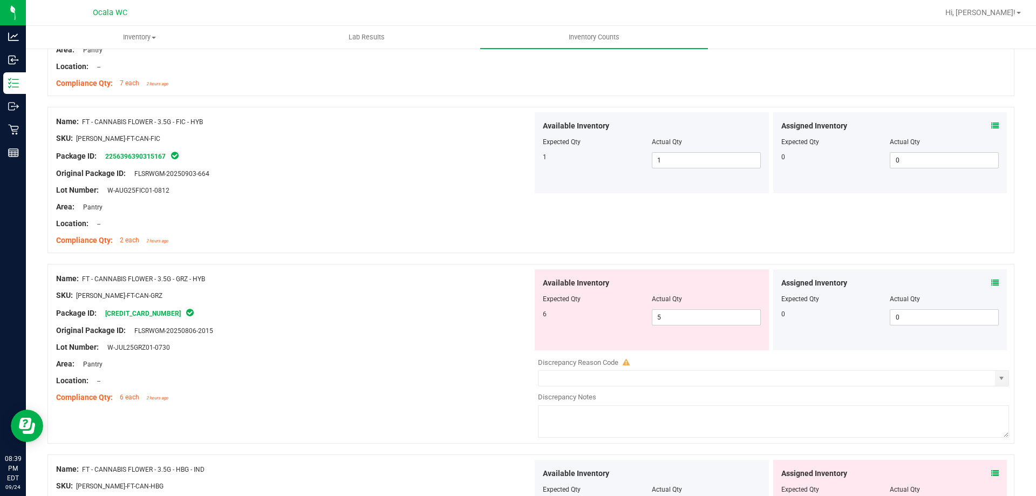
scroll to position [1349, 0]
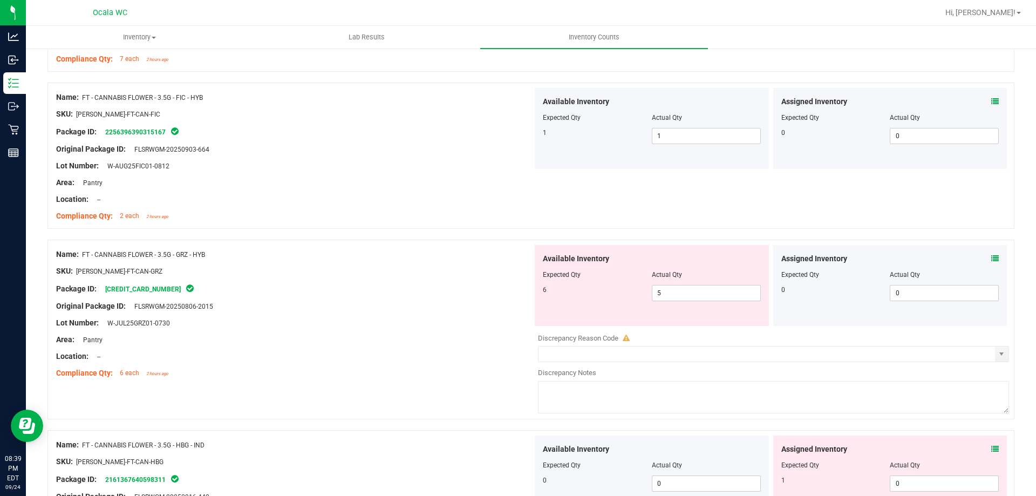
click at [991, 255] on icon at bounding box center [995, 259] width 8 height 8
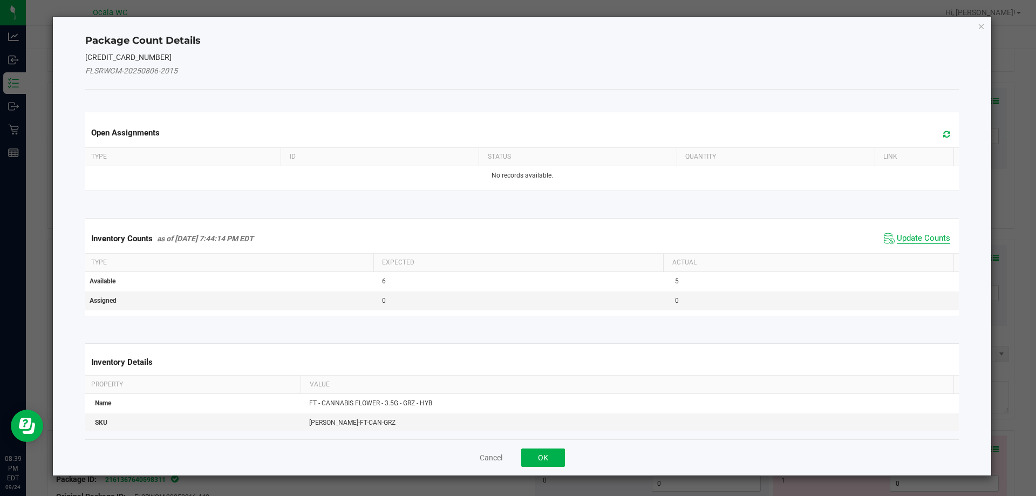
click at [897, 235] on span "Update Counts" at bounding box center [923, 238] width 53 height 11
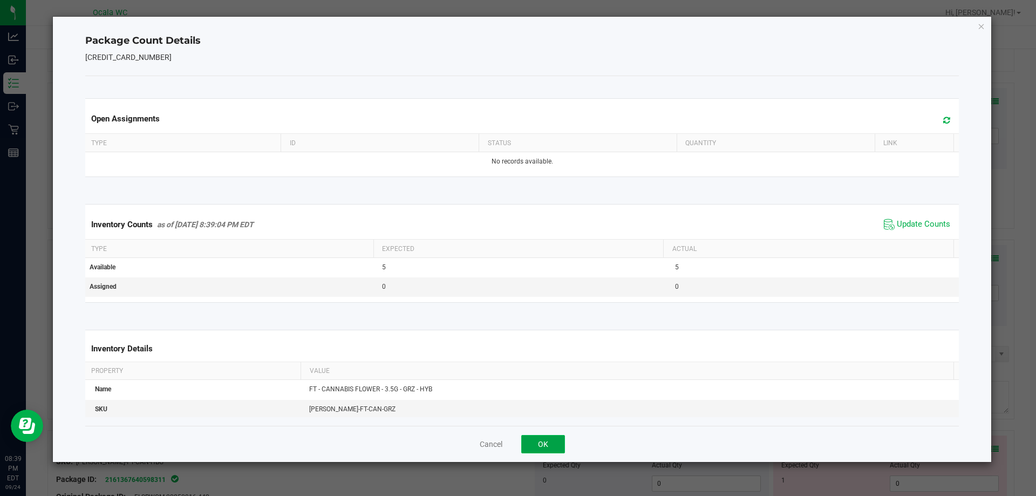
drag, startPoint x: 528, startPoint y: 443, endPoint x: 499, endPoint y: 386, distance: 64.9
click at [529, 442] on button "OK" at bounding box center [543, 444] width 44 height 18
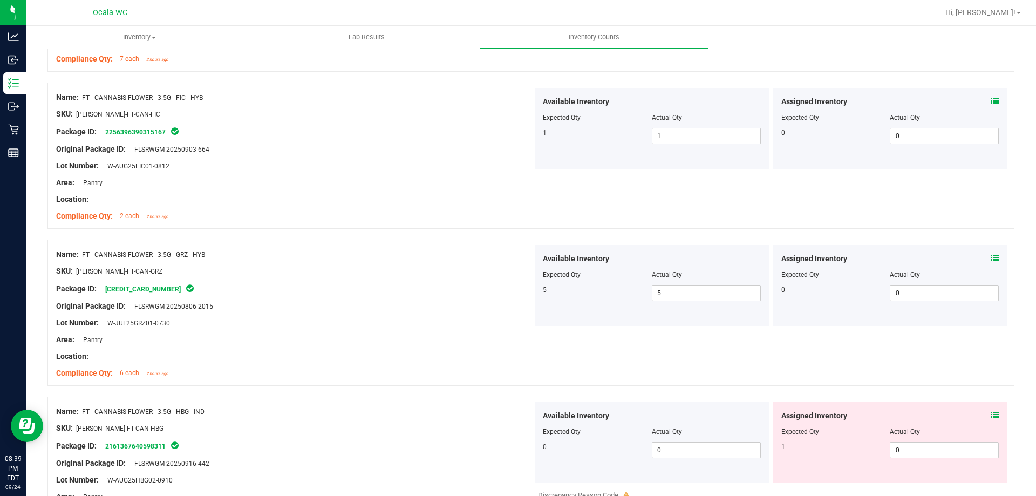
click at [479, 363] on div at bounding box center [294, 364] width 476 height 5
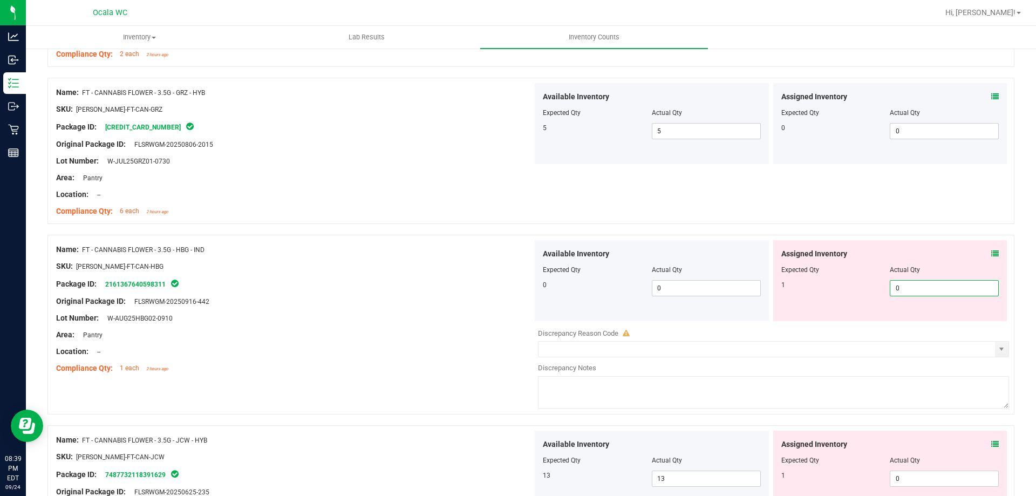
click at [961, 288] on span "0 0" at bounding box center [944, 288] width 109 height 16
click at [991, 253] on icon at bounding box center [995, 254] width 8 height 8
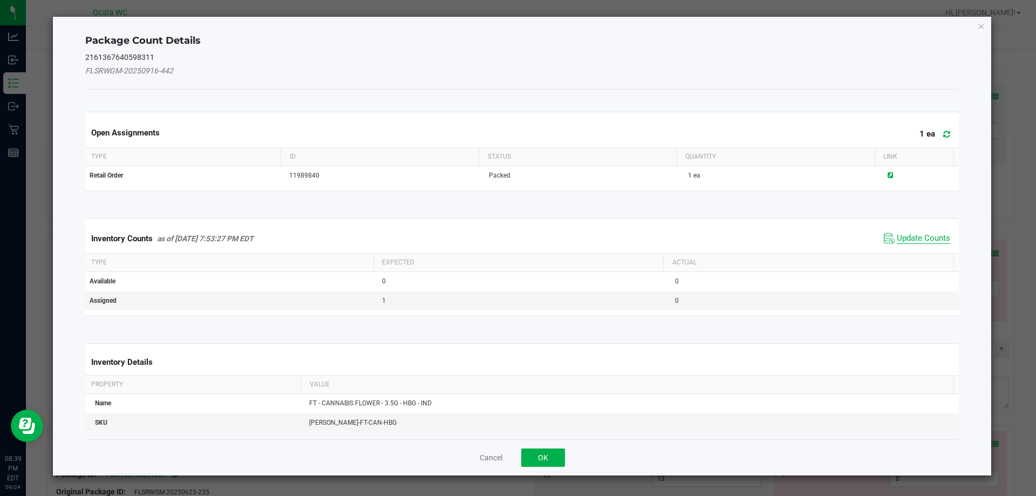
click at [911, 235] on span "Update Counts" at bounding box center [923, 238] width 53 height 11
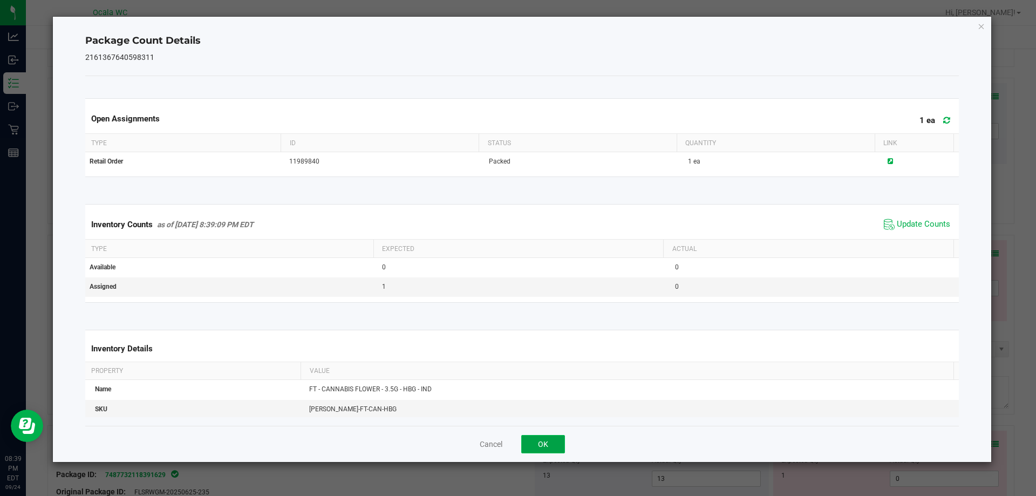
click at [541, 451] on button "OK" at bounding box center [543, 444] width 44 height 18
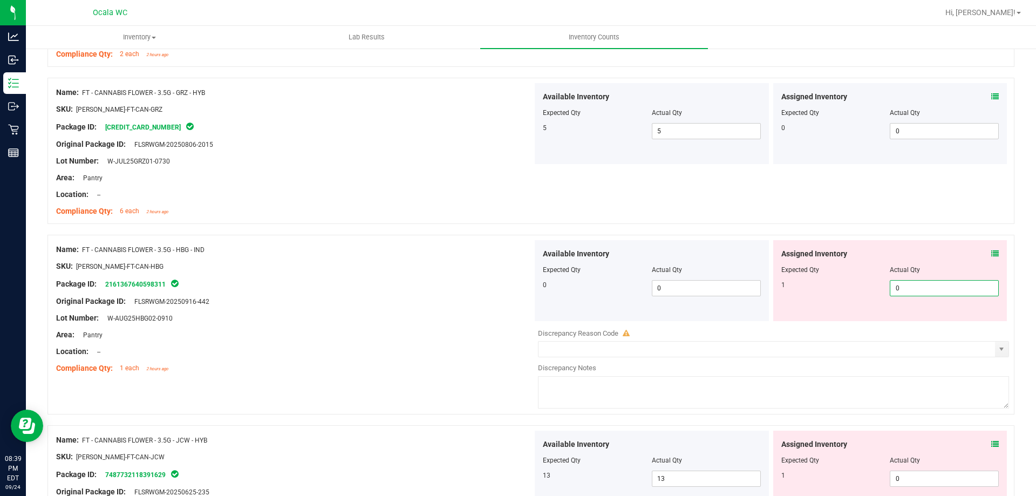
click at [943, 285] on span "0 0" at bounding box center [944, 288] width 109 height 16
type input "01"
type input "1"
click at [402, 298] on div "Original Package ID: FLSRWGM-20250916-442" at bounding box center [294, 301] width 476 height 11
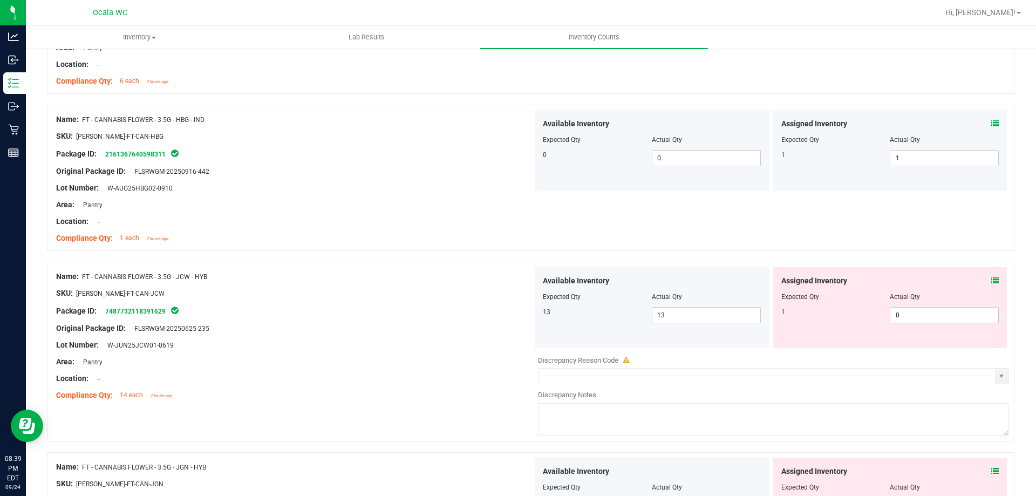
scroll to position [1673, 0]
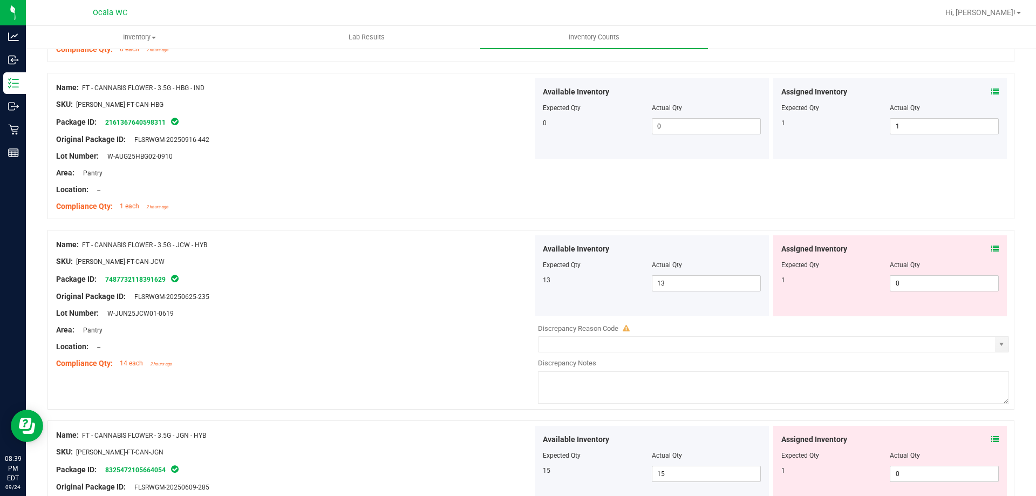
click at [991, 248] on icon at bounding box center [995, 249] width 8 height 8
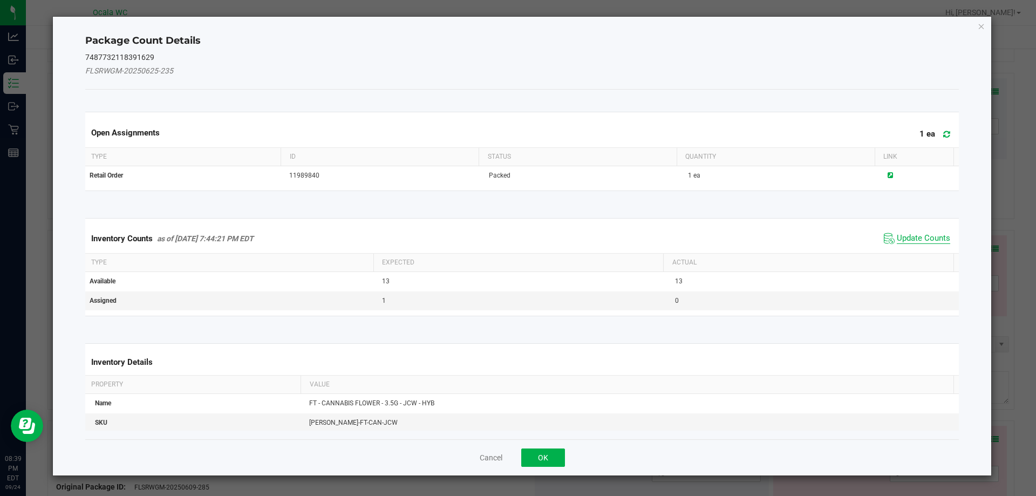
click at [918, 237] on span "Update Counts" at bounding box center [923, 238] width 53 height 11
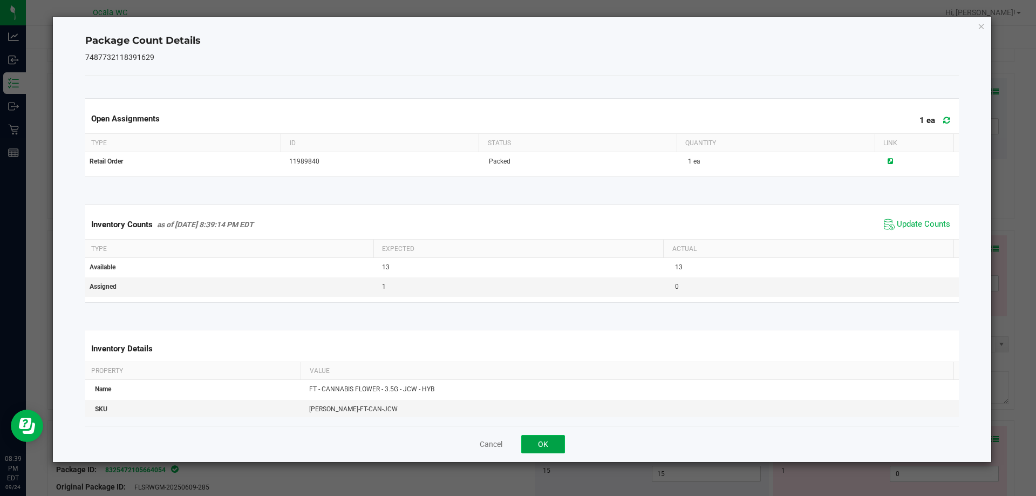
click at [547, 439] on button "OK" at bounding box center [543, 444] width 44 height 18
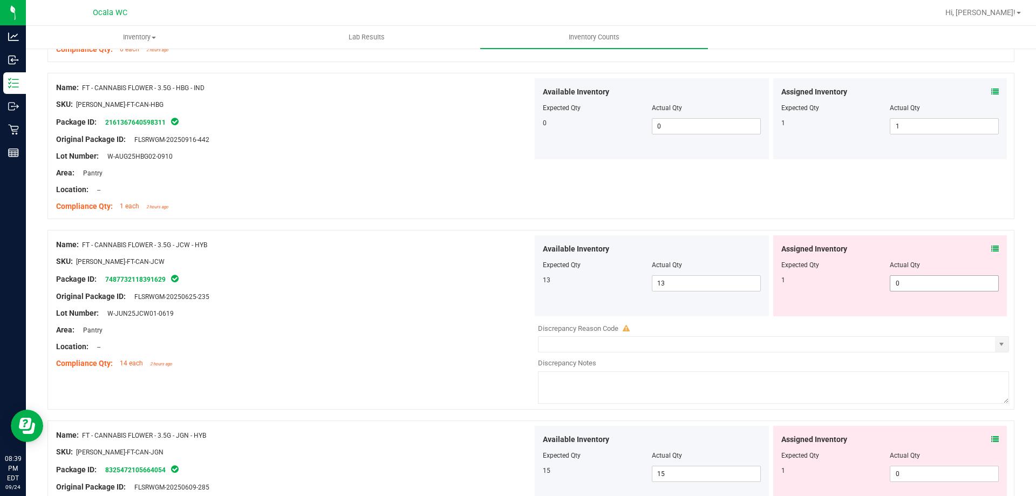
click at [921, 281] on span "0 0" at bounding box center [944, 283] width 109 height 16
type input "01"
type input "1"
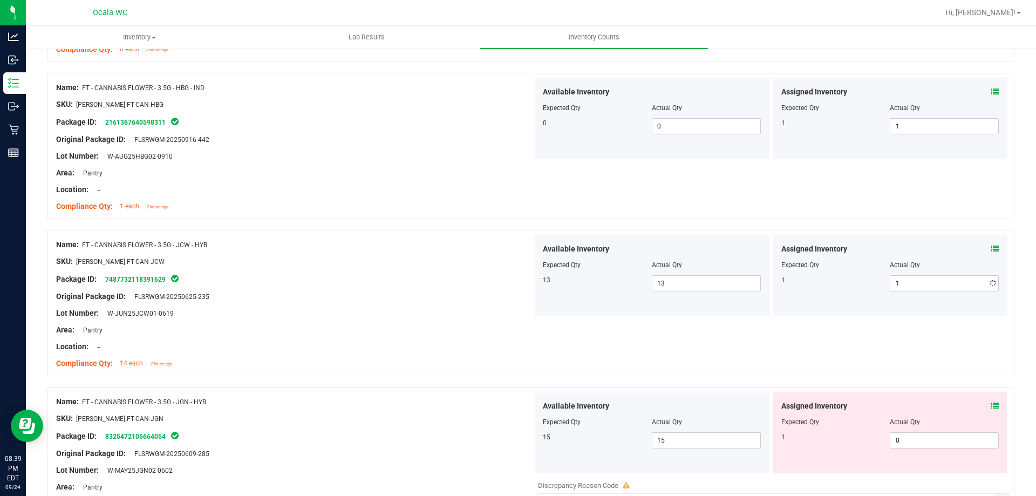
click at [342, 343] on div "Location: --" at bounding box center [294, 346] width 476 height 11
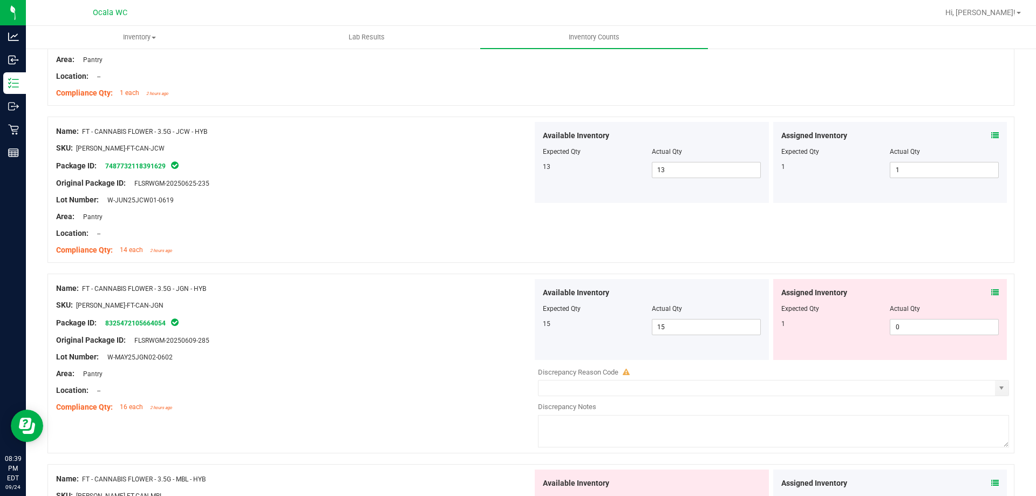
scroll to position [1834, 0]
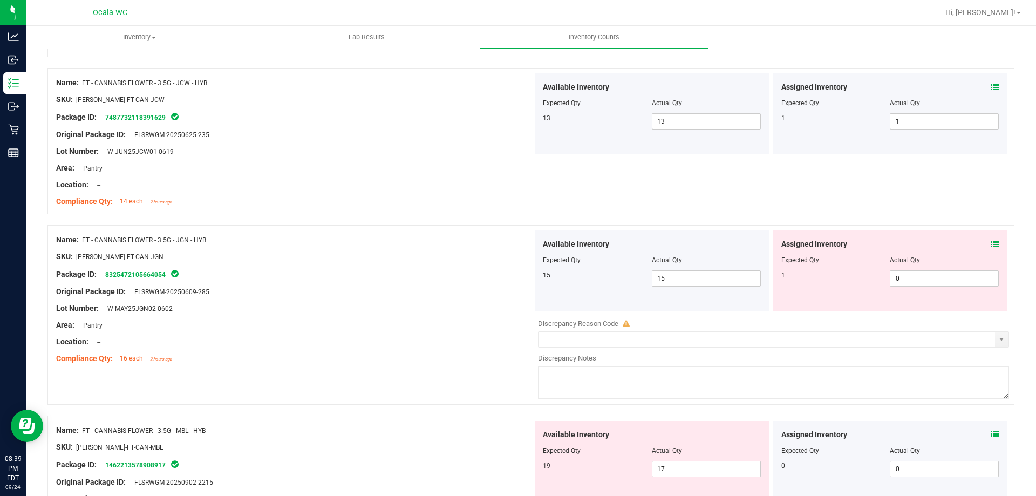
click at [991, 244] on icon at bounding box center [995, 244] width 8 height 8
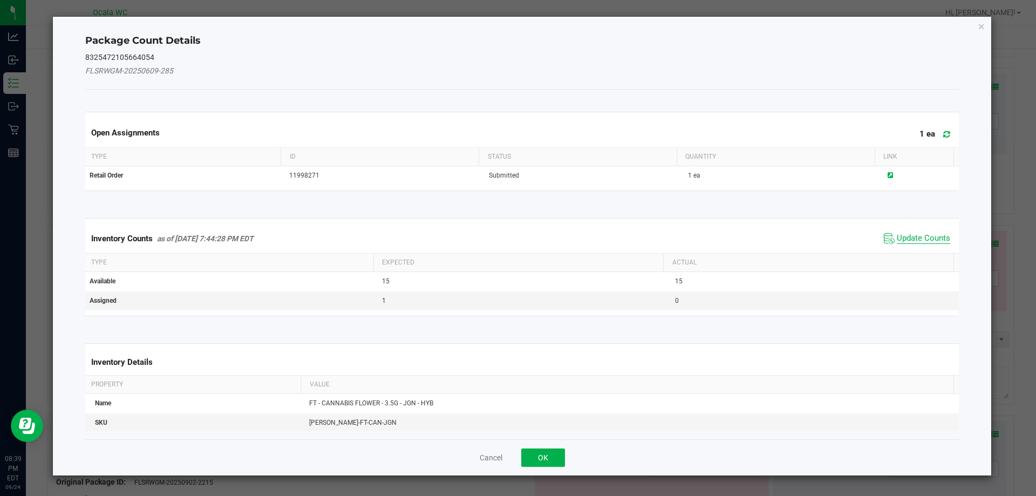
click at [903, 234] on span "Update Counts" at bounding box center [923, 238] width 53 height 11
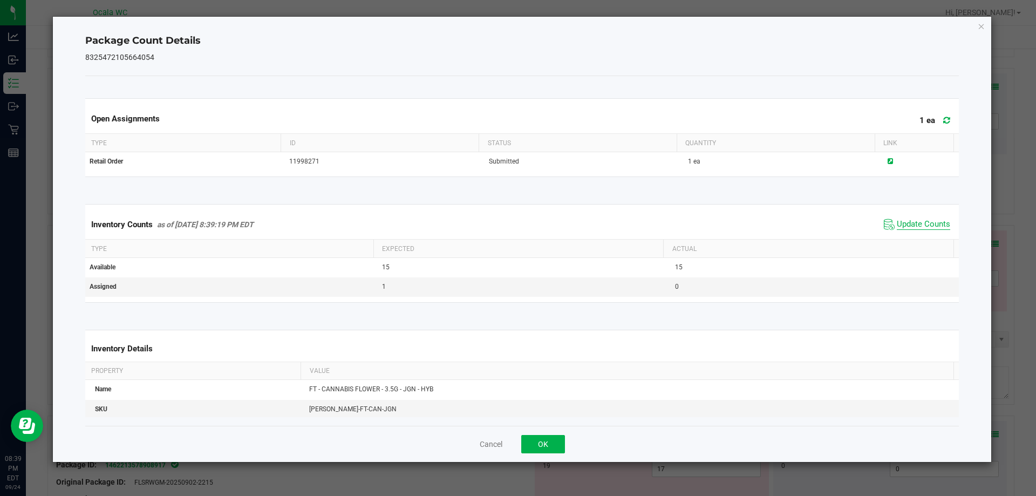
click at [910, 223] on span "Update Counts" at bounding box center [923, 224] width 53 height 11
click at [550, 445] on button "OK" at bounding box center [543, 444] width 44 height 18
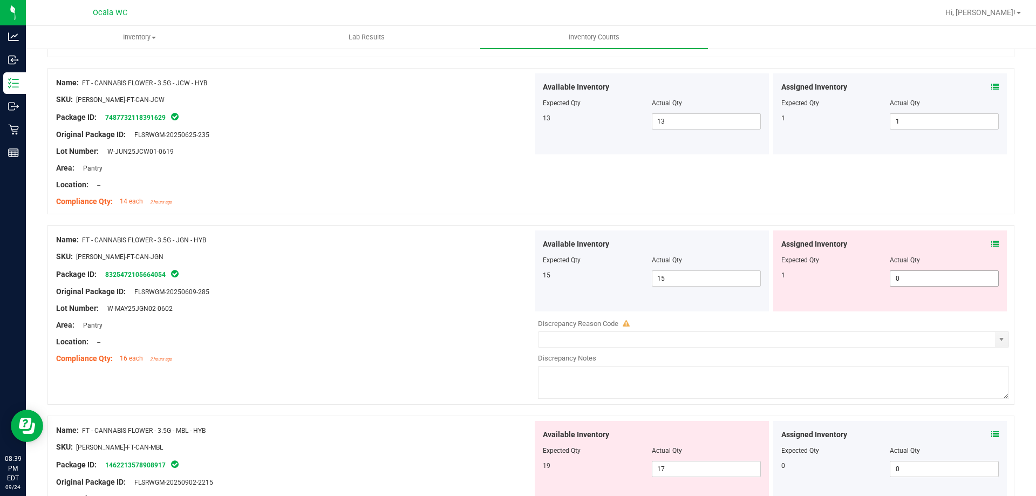
click at [902, 276] on span "0 0" at bounding box center [944, 278] width 109 height 16
type input "01"
type input "1"
click at [440, 345] on div "Location: --" at bounding box center [294, 341] width 476 height 11
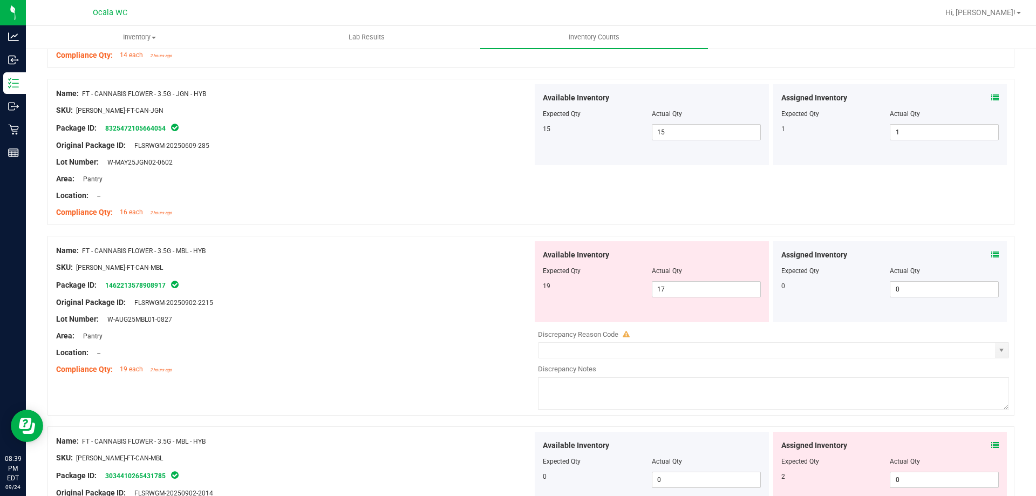
scroll to position [1996, 0]
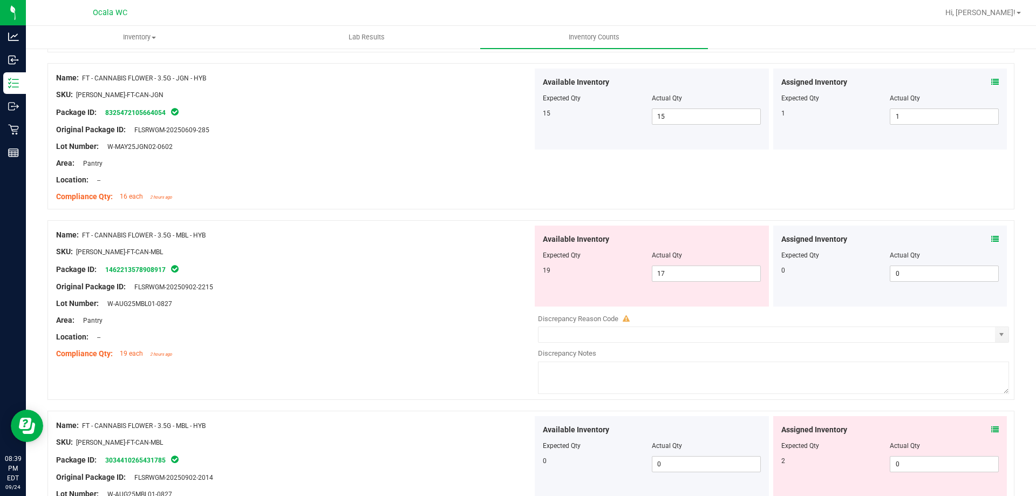
click at [991, 240] on icon at bounding box center [995, 239] width 8 height 8
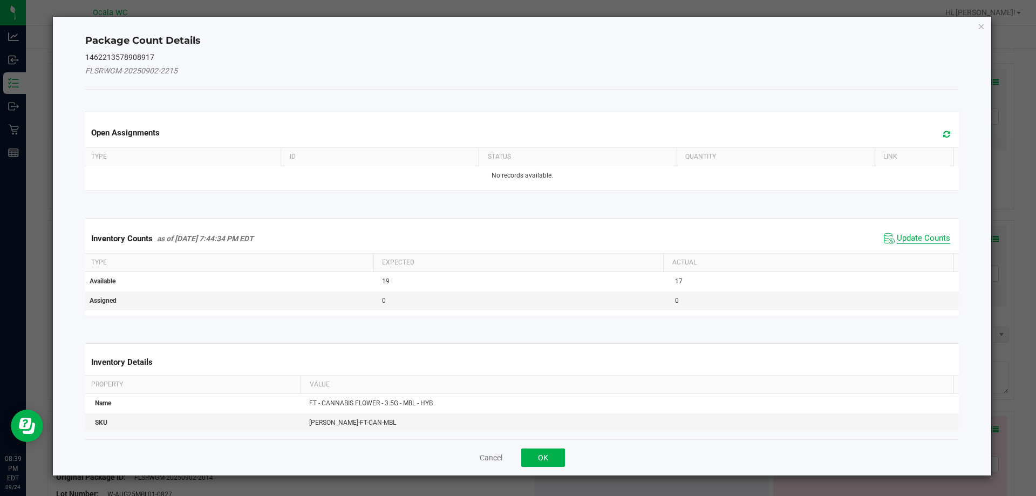
click at [927, 233] on span "Update Counts" at bounding box center [923, 238] width 53 height 11
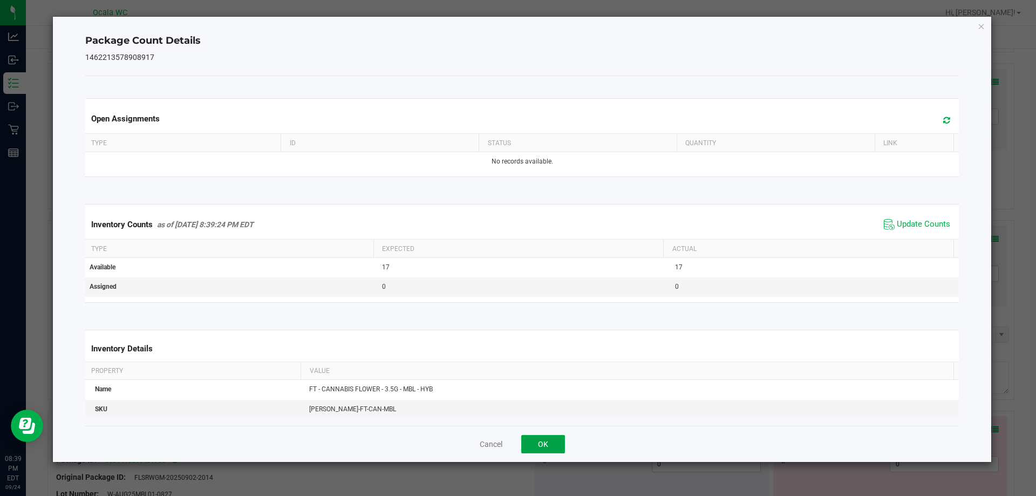
drag, startPoint x: 524, startPoint y: 441, endPoint x: 497, endPoint y: 410, distance: 40.6
click at [524, 441] on button "OK" at bounding box center [543, 444] width 44 height 18
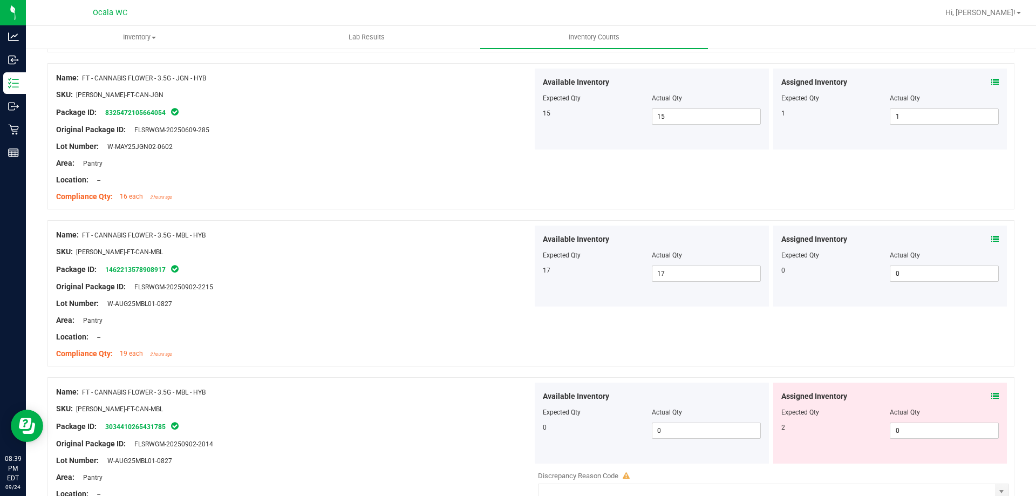
click at [467, 378] on div "Name: FT - CANNABIS FLOWER - 3.5G - MBL - HYB SKU: [PERSON_NAME]-FT-CAN-MBL Pac…" at bounding box center [530, 467] width 967 height 180
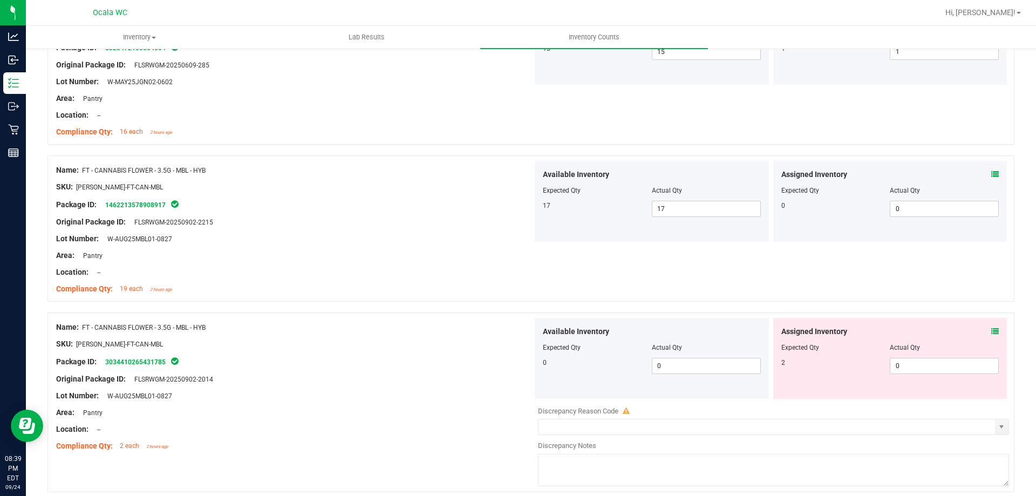
scroll to position [2158, 0]
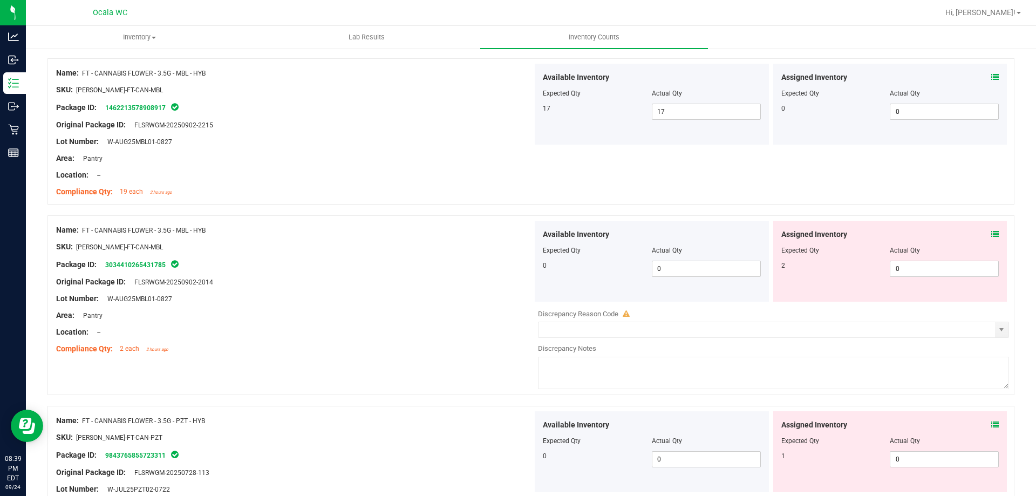
click at [991, 231] on icon at bounding box center [995, 234] width 8 height 8
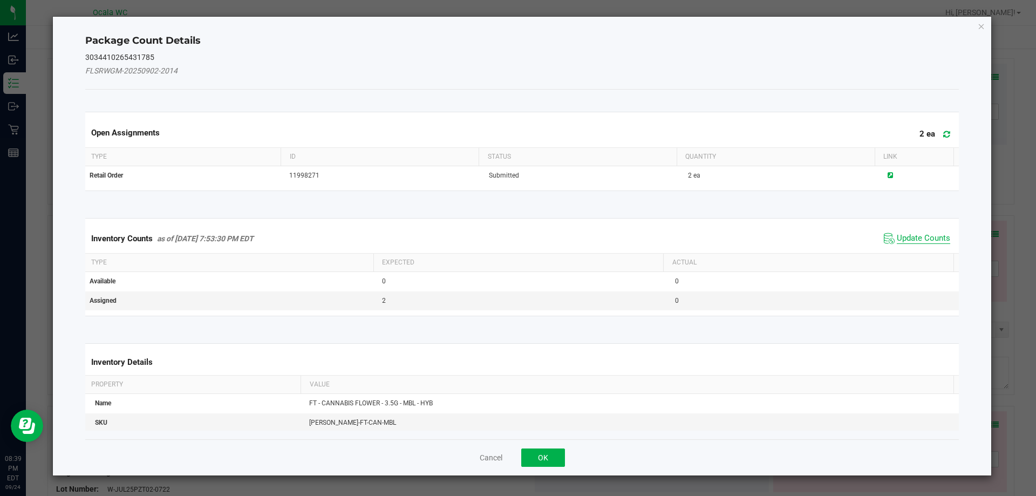
click at [915, 238] on span "Update Counts" at bounding box center [923, 238] width 53 height 11
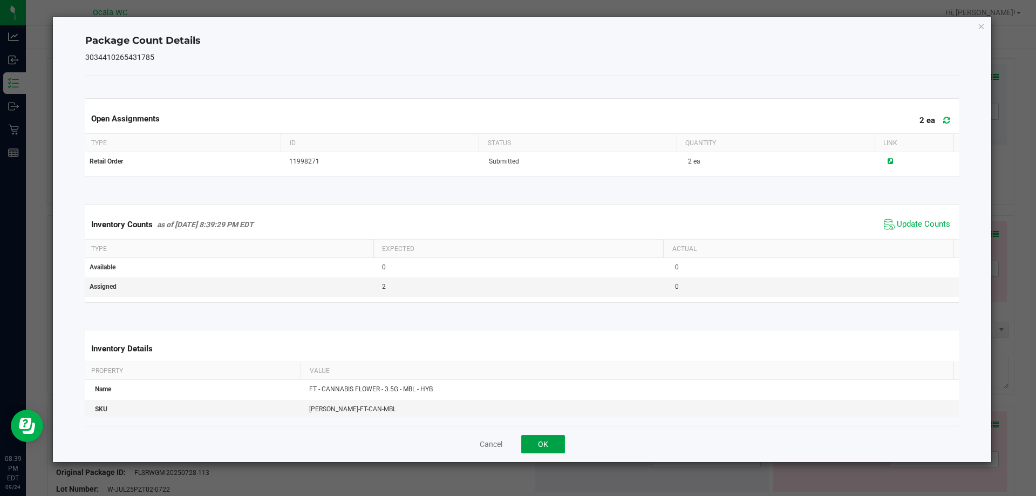
click at [558, 440] on button "OK" at bounding box center [543, 444] width 44 height 18
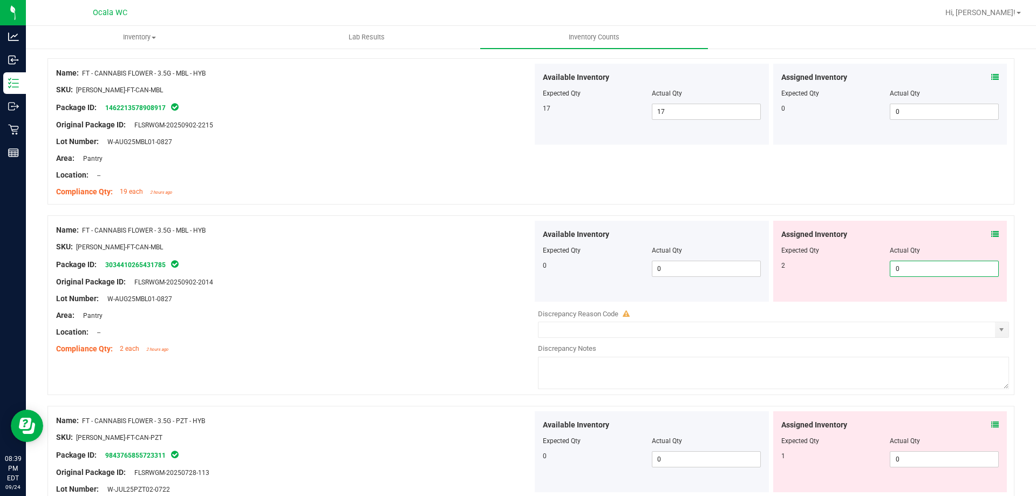
click at [937, 262] on span "0 0" at bounding box center [944, 269] width 109 height 16
type input "02"
type input "2"
click at [504, 316] on div "Area: Pantry" at bounding box center [294, 315] width 476 height 11
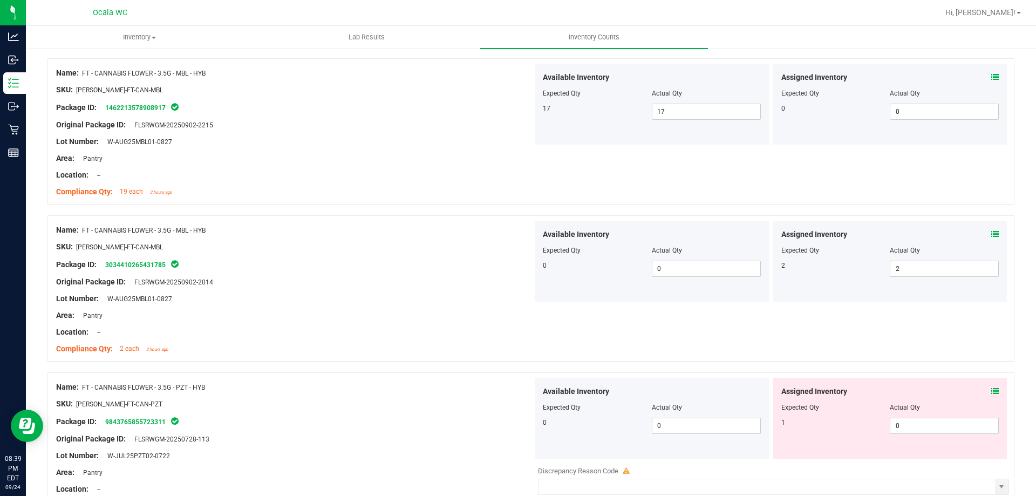
click at [991, 387] on icon at bounding box center [995, 391] width 8 height 8
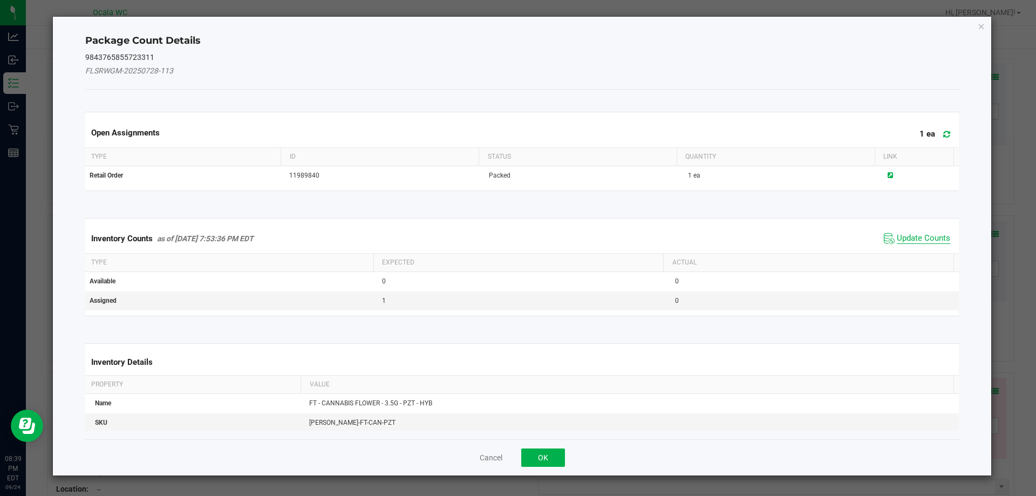
click at [917, 238] on span "Update Counts" at bounding box center [923, 238] width 53 height 11
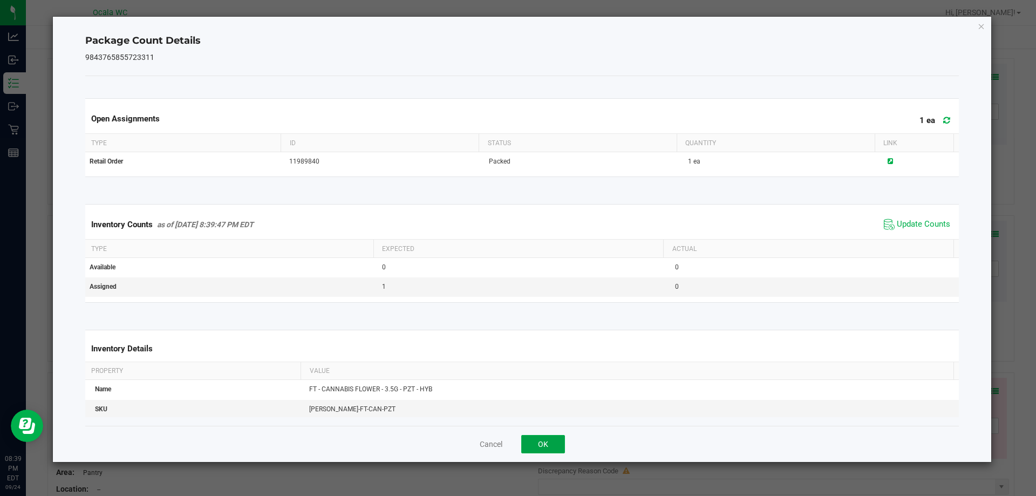
click at [534, 443] on button "OK" at bounding box center [543, 444] width 44 height 18
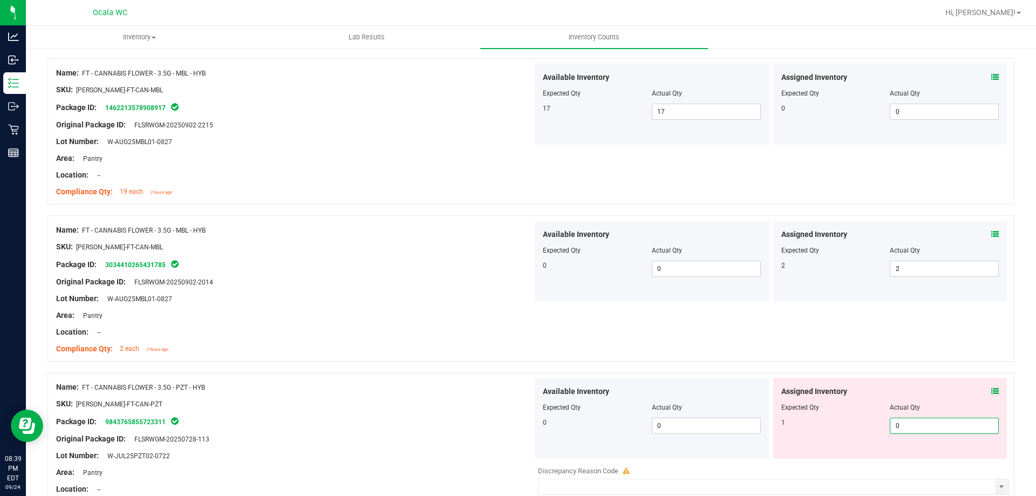
click at [904, 424] on span "0 0" at bounding box center [944, 426] width 109 height 16
type input "01"
type input "1"
drag, startPoint x: 356, startPoint y: 454, endPoint x: 364, endPoint y: 450, distance: 8.9
click at [357, 453] on div "Lot Number: W-JUL25PZT02-0722" at bounding box center [294, 455] width 476 height 11
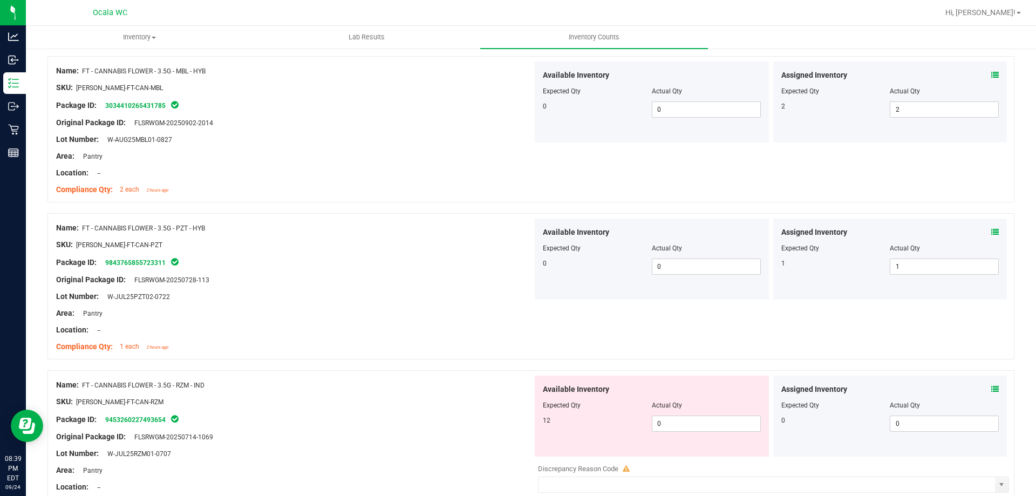
scroll to position [2374, 0]
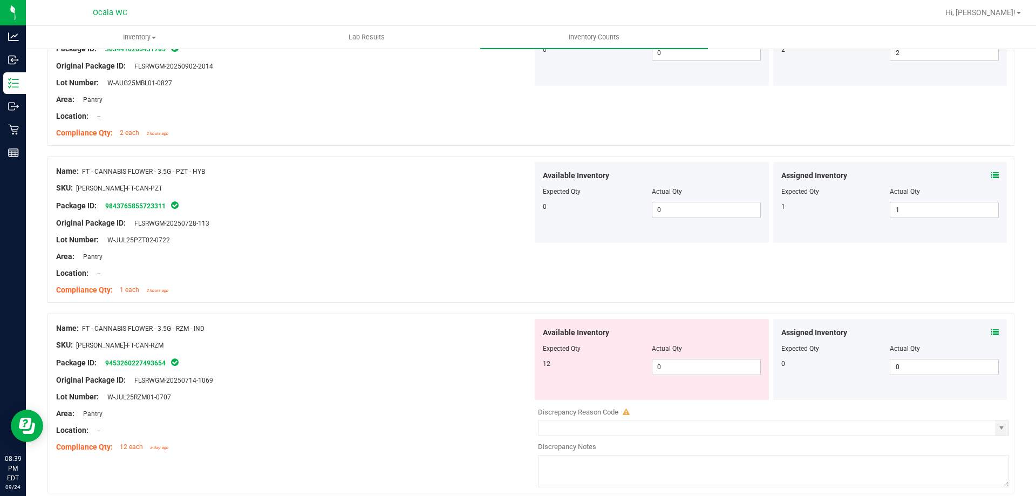
click at [408, 323] on div "Name: FT - CANNABIS FLOWER - 3.5G - RZM - IND" at bounding box center [294, 328] width 476 height 11
click at [991, 330] on icon at bounding box center [995, 333] width 8 height 8
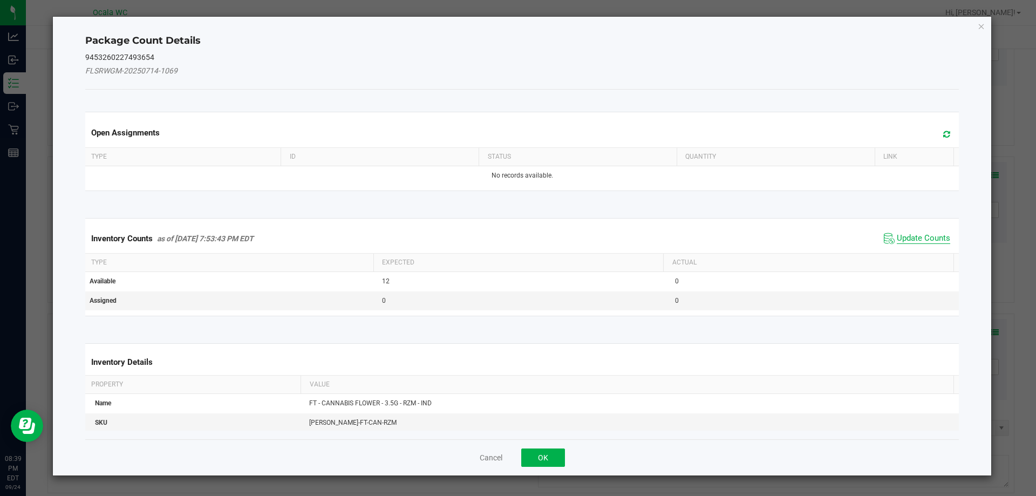
click at [927, 237] on span "Update Counts" at bounding box center [923, 238] width 53 height 11
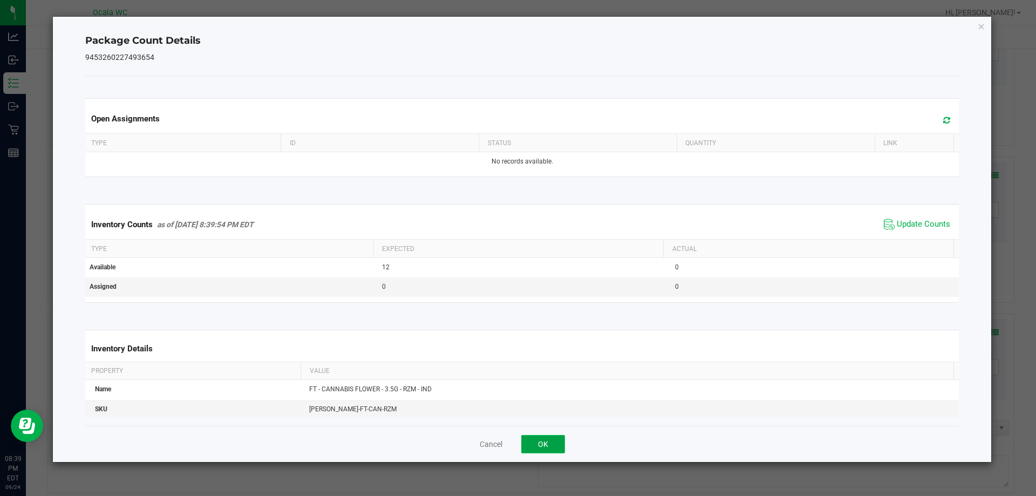
click at [547, 452] on button "OK" at bounding box center [543, 444] width 44 height 18
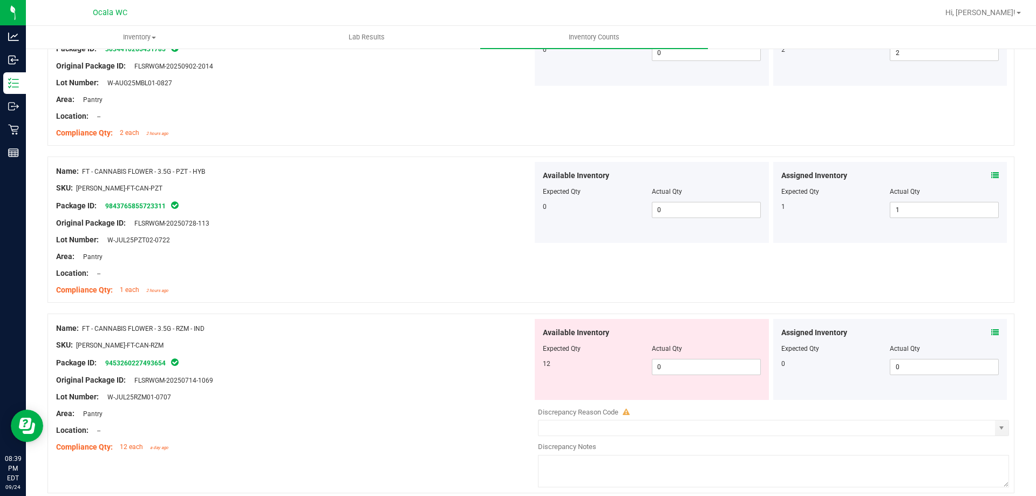
click at [462, 394] on div "Lot Number: W-JUL25RZM01-0707" at bounding box center [294, 396] width 476 height 11
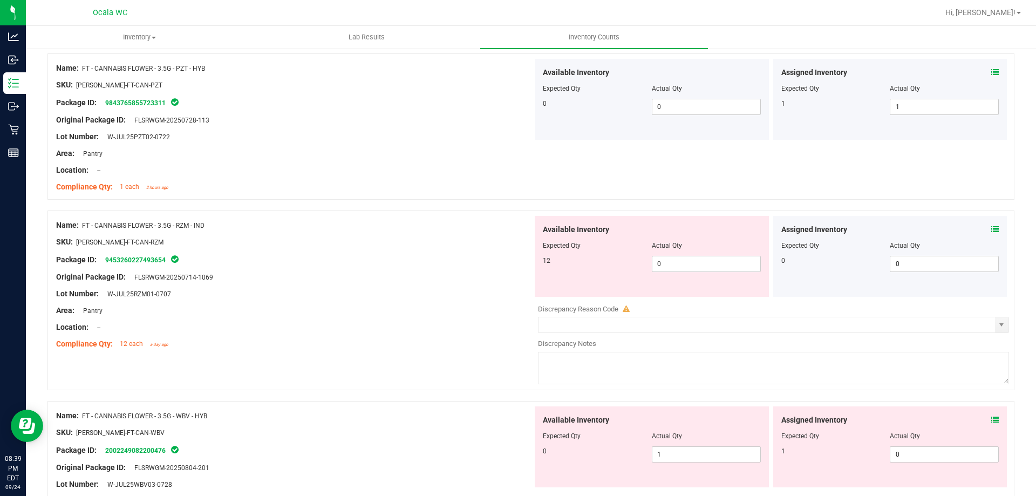
scroll to position [2482, 0]
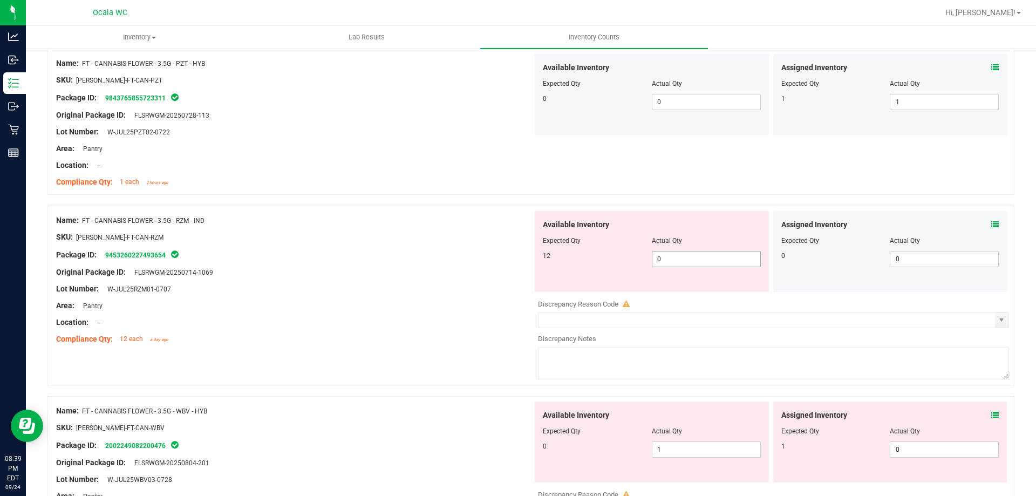
click at [675, 262] on span "0 0" at bounding box center [706, 259] width 109 height 16
type input "012"
type input "12"
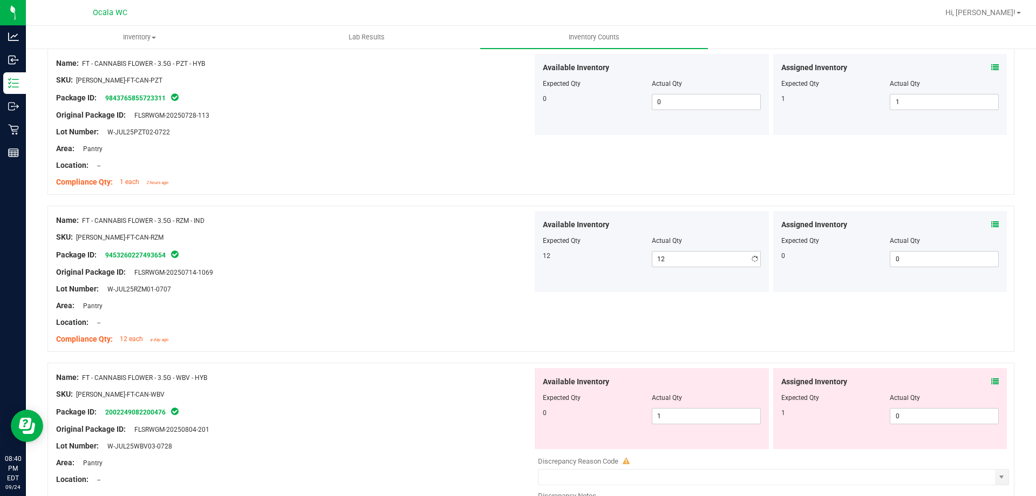
click at [450, 269] on div "Original Package ID: FLSRWGM-20250714-1069" at bounding box center [294, 272] width 476 height 11
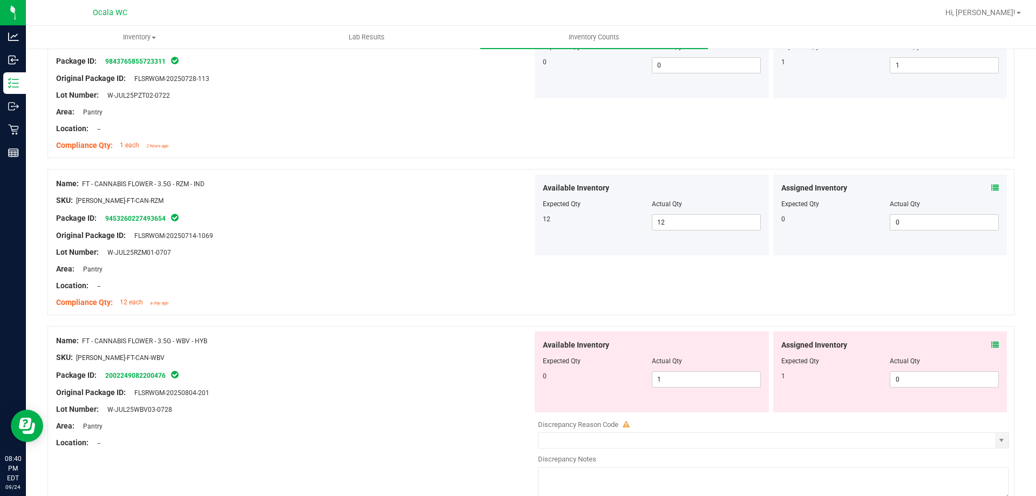
scroll to position [2536, 0]
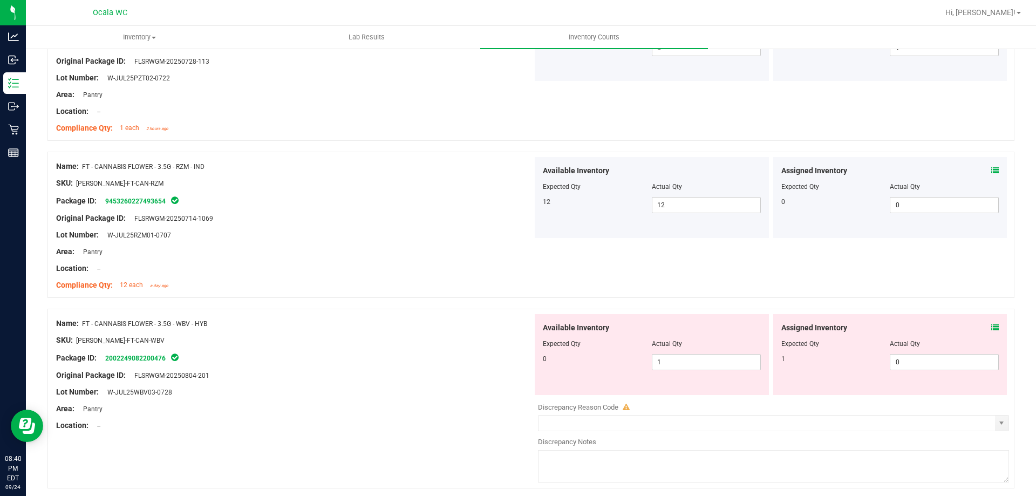
click at [991, 331] on icon at bounding box center [995, 328] width 8 height 8
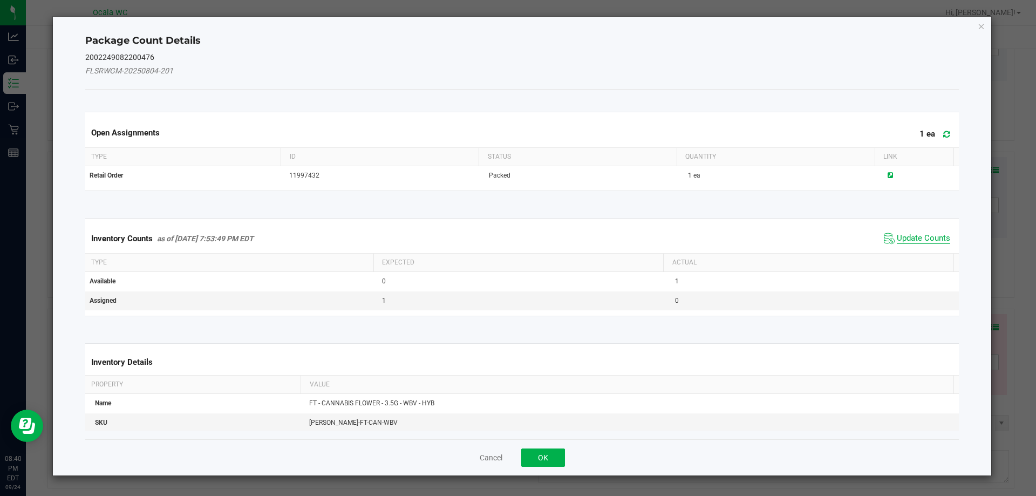
click at [909, 237] on span "Update Counts" at bounding box center [923, 238] width 53 height 11
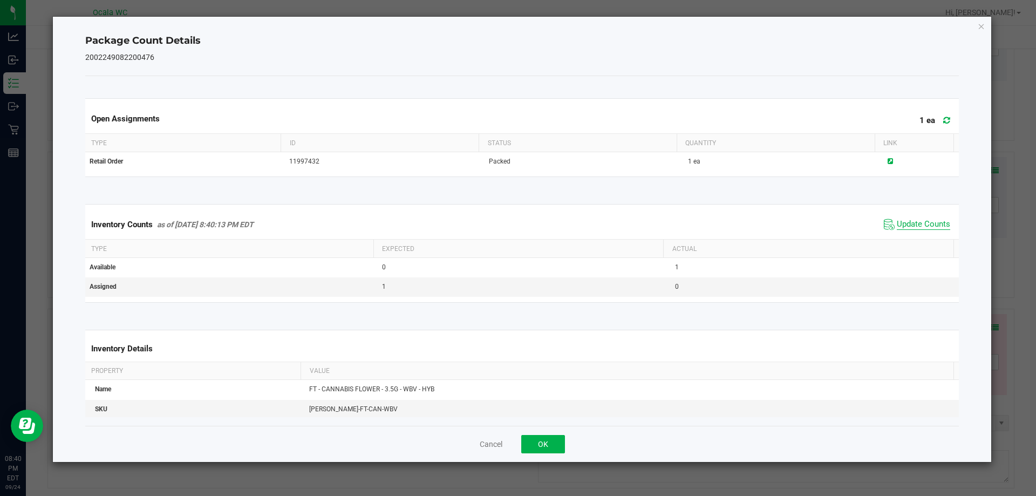
click at [908, 222] on span "Update Counts" at bounding box center [923, 224] width 53 height 11
click at [545, 442] on button "OK" at bounding box center [543, 444] width 44 height 18
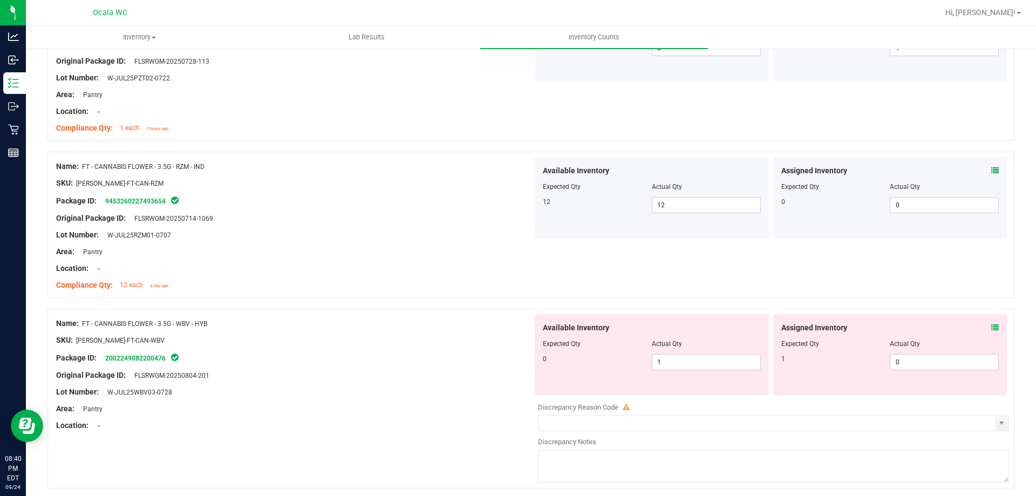
click at [505, 358] on div "Package ID: 2002249082200476" at bounding box center [294, 357] width 476 height 13
click at [701, 361] on span "1 1" at bounding box center [706, 362] width 109 height 16
type input "10"
drag, startPoint x: 428, startPoint y: 352, endPoint x: 468, endPoint y: 350, distance: 39.4
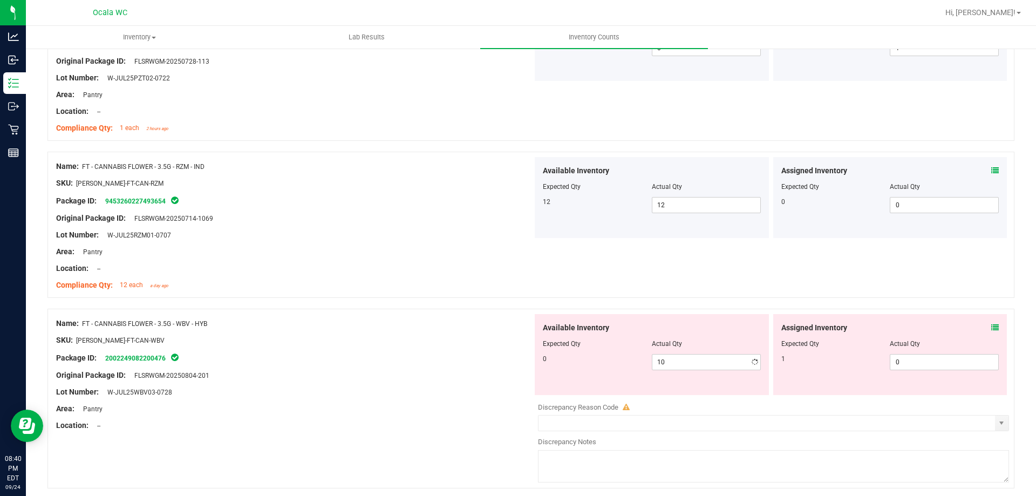
click at [428, 352] on div "Package ID: 2002249082200476" at bounding box center [294, 357] width 476 height 13
click at [675, 365] on span "10 10" at bounding box center [706, 362] width 109 height 16
click at [677, 364] on input "10" at bounding box center [706, 361] width 108 height 15
type input "0"
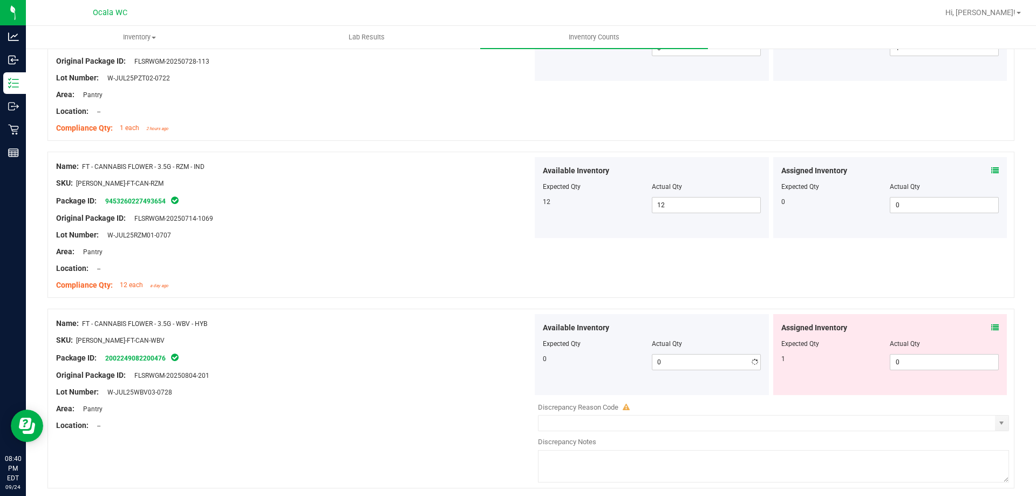
drag, startPoint x: 308, startPoint y: 367, endPoint x: 820, endPoint y: 380, distance: 512.2
click at [309, 367] on div at bounding box center [294, 366] width 476 height 5
click at [937, 363] on span "0 0" at bounding box center [944, 362] width 109 height 16
type input "01"
type input "1"
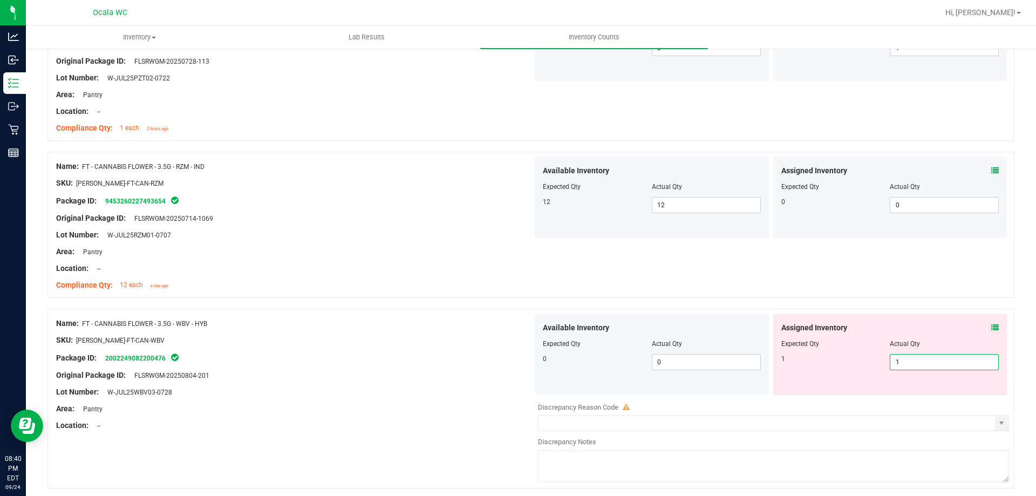
click at [428, 429] on div "Location: --" at bounding box center [294, 425] width 476 height 11
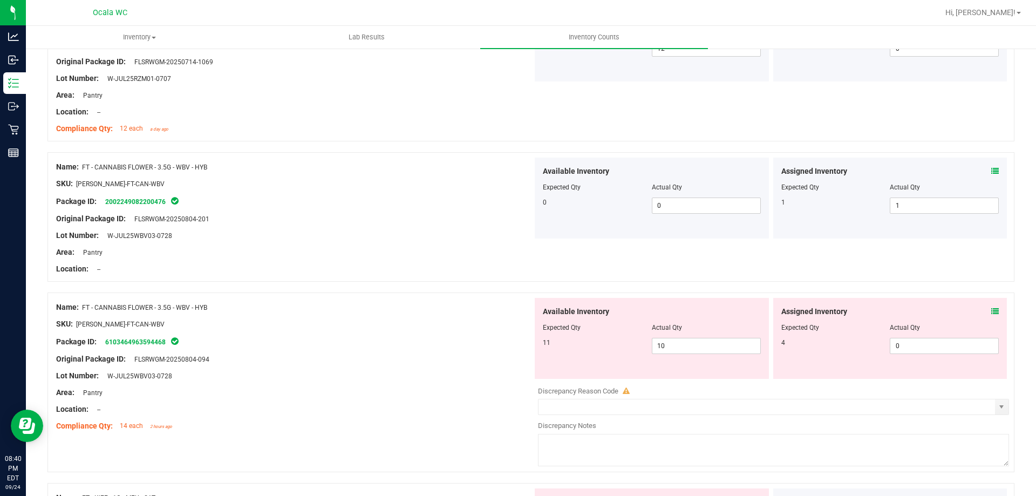
scroll to position [2698, 0]
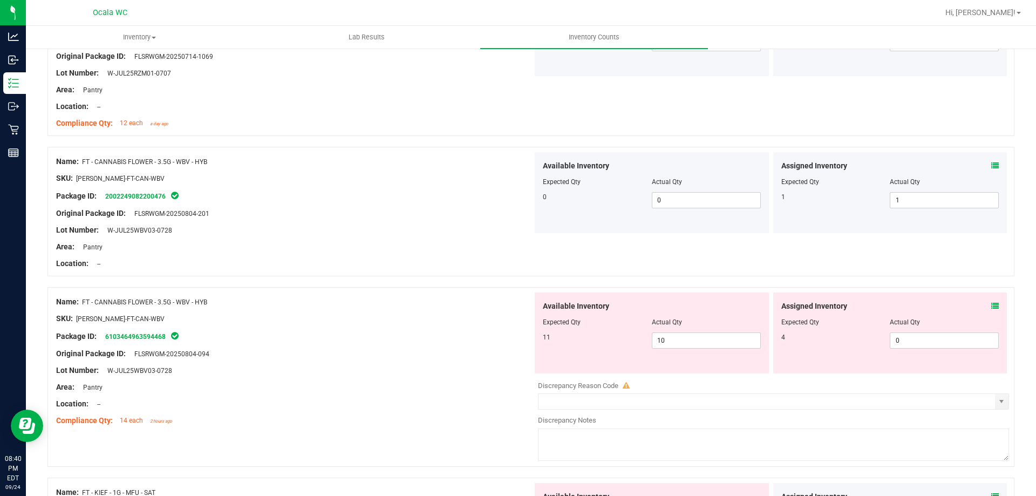
click at [433, 384] on div "Area: Pantry" at bounding box center [294, 386] width 476 height 11
click at [707, 343] on span "10 10" at bounding box center [706, 340] width 109 height 16
click at [707, 342] on input "10" at bounding box center [706, 340] width 108 height 15
type input "1"
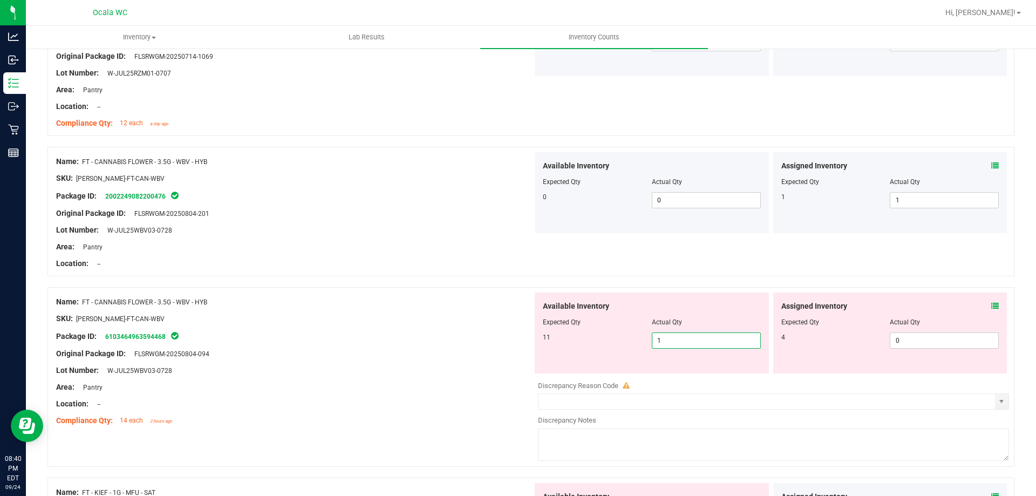
click at [390, 356] on div "Original Package ID: FLSRWGM-20250804-094" at bounding box center [294, 353] width 476 height 11
click at [612, 333] on div "11" at bounding box center [597, 337] width 109 height 10
click at [660, 335] on span "1 1" at bounding box center [706, 340] width 109 height 16
click at [661, 335] on input "1" at bounding box center [706, 340] width 108 height 15
type input "11"
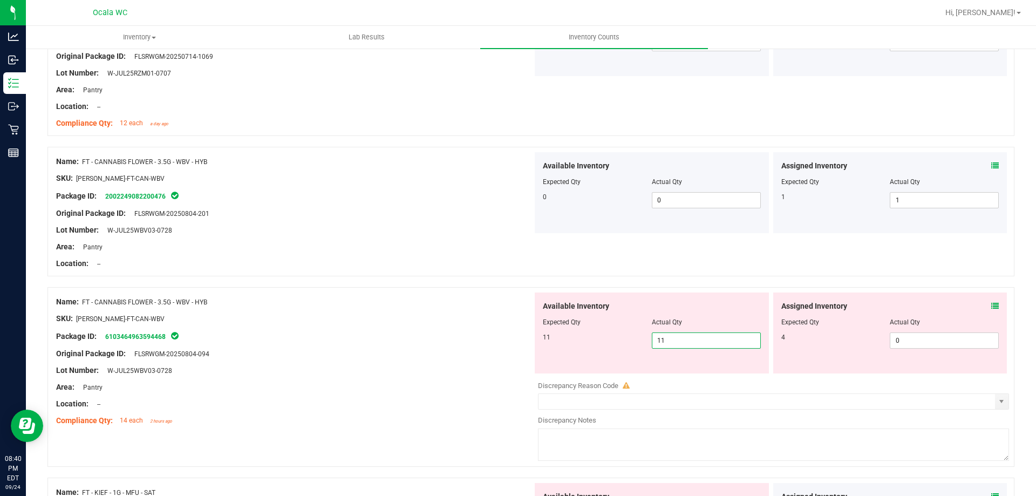
type input "11"
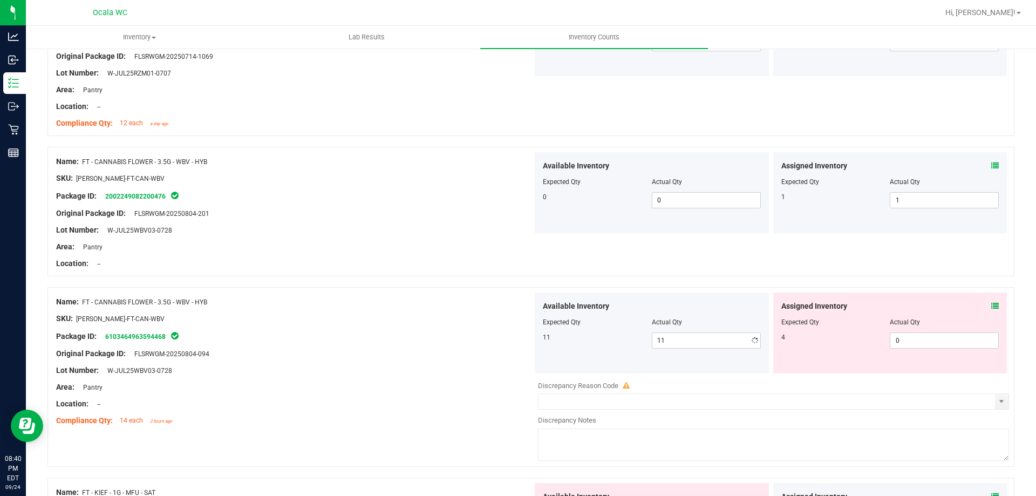
drag, startPoint x: 492, startPoint y: 346, endPoint x: 979, endPoint y: 347, distance: 487.7
click at [493, 346] on div at bounding box center [294, 345] width 476 height 5
click at [958, 341] on span "0 0" at bounding box center [944, 340] width 109 height 16
click at [958, 341] on input "0" at bounding box center [944, 340] width 108 height 15
type input "4"
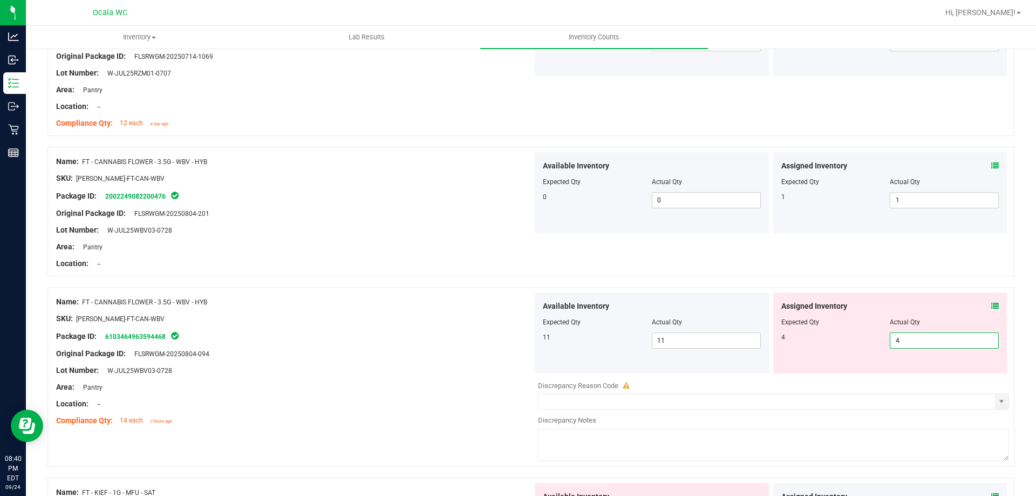
type input "4"
click at [438, 346] on div at bounding box center [294, 345] width 476 height 5
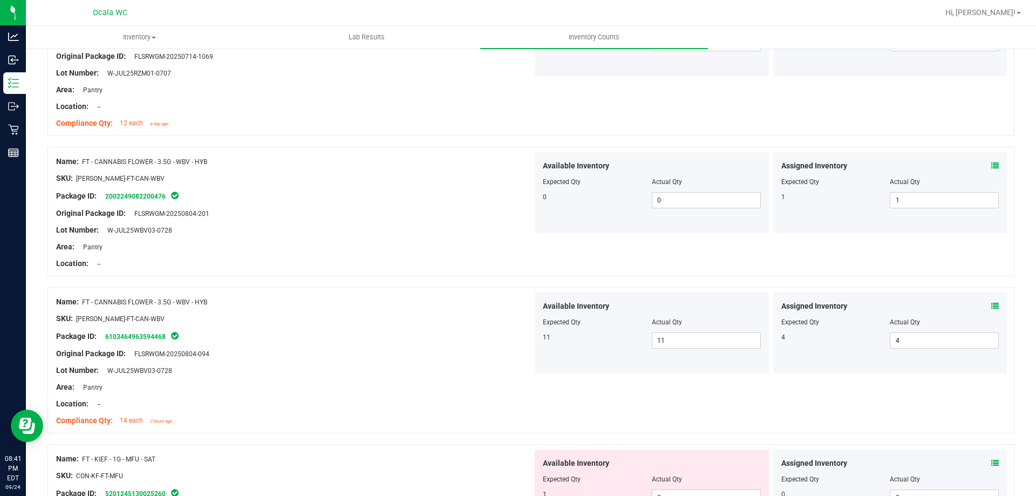
click at [390, 222] on div at bounding box center [294, 221] width 476 height 5
click at [468, 241] on div "Area: Pantry" at bounding box center [294, 246] width 476 height 11
click at [138, 196] on link "2002249082200476" at bounding box center [135, 197] width 60 height 8
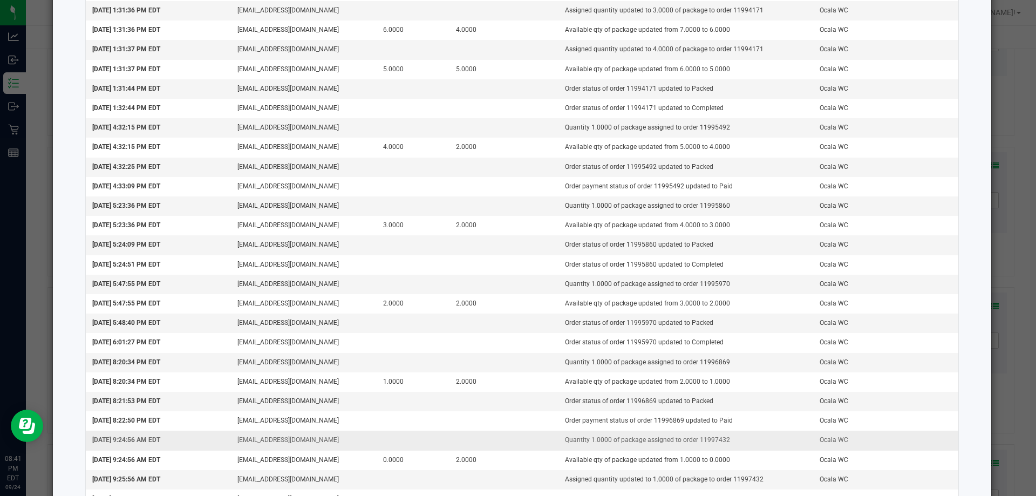
scroll to position [1177, 0]
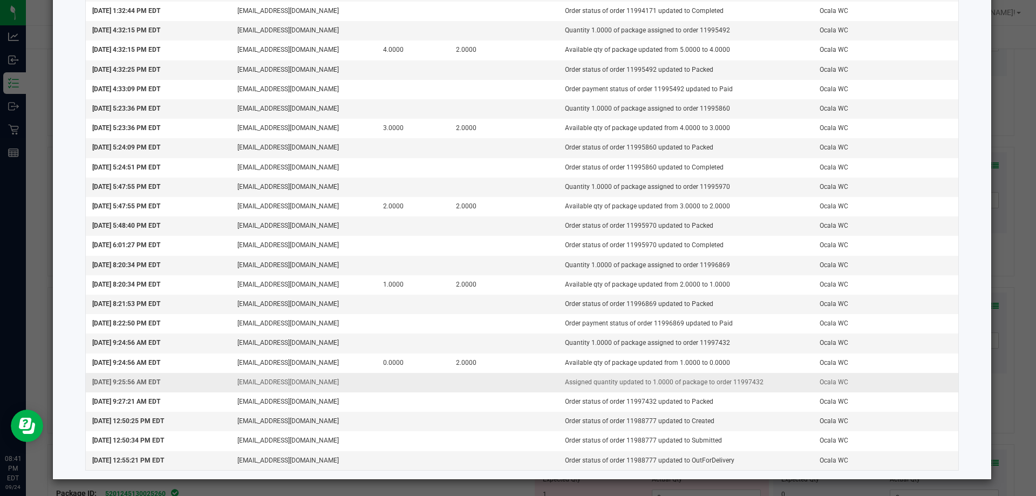
click at [738, 379] on td "Assigned quantity updated to 1.0000 of package to order 11997432" at bounding box center [685, 382] width 255 height 19
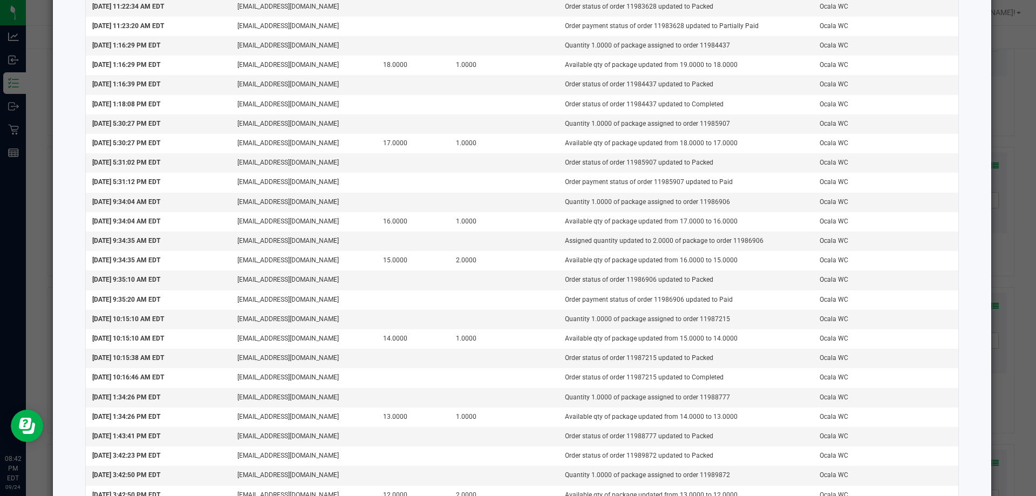
scroll to position [0, 0]
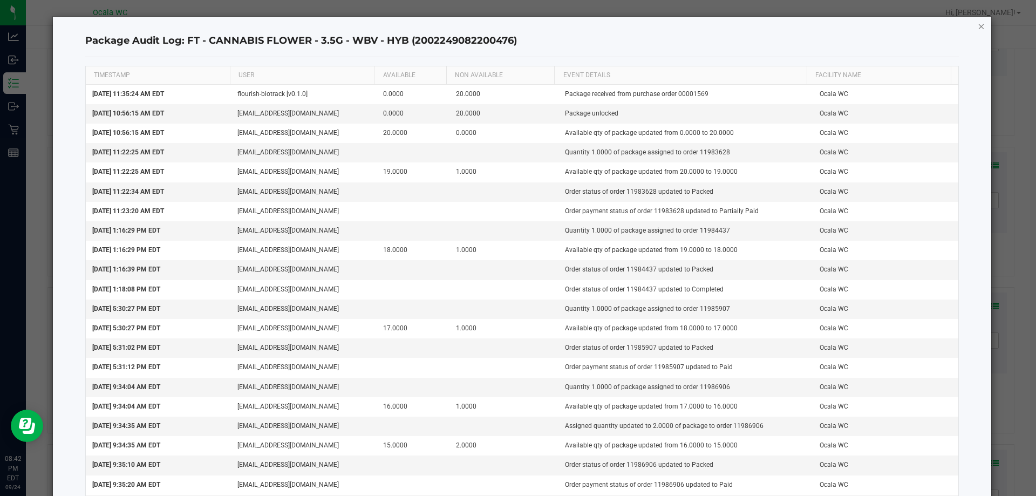
click at [978, 25] on icon "button" at bounding box center [982, 25] width 8 height 13
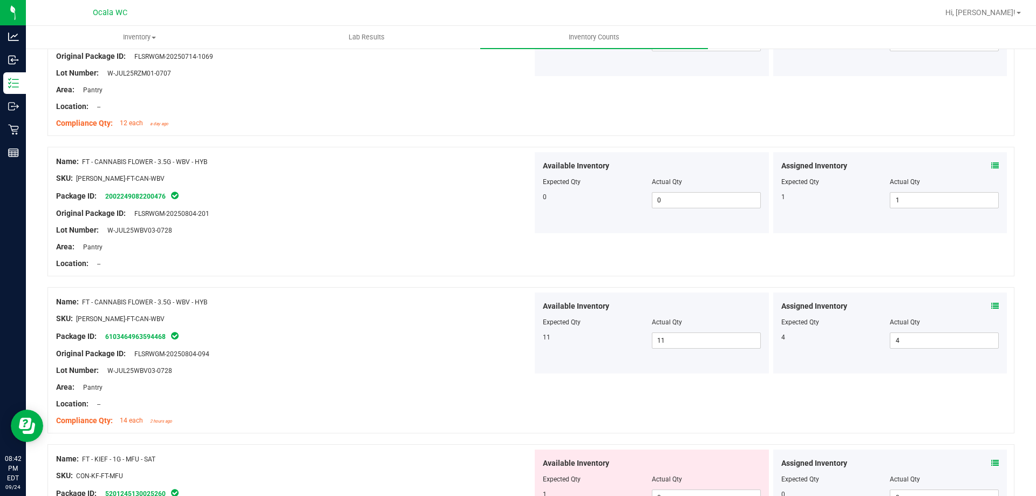
click at [991, 305] on icon at bounding box center [995, 306] width 8 height 8
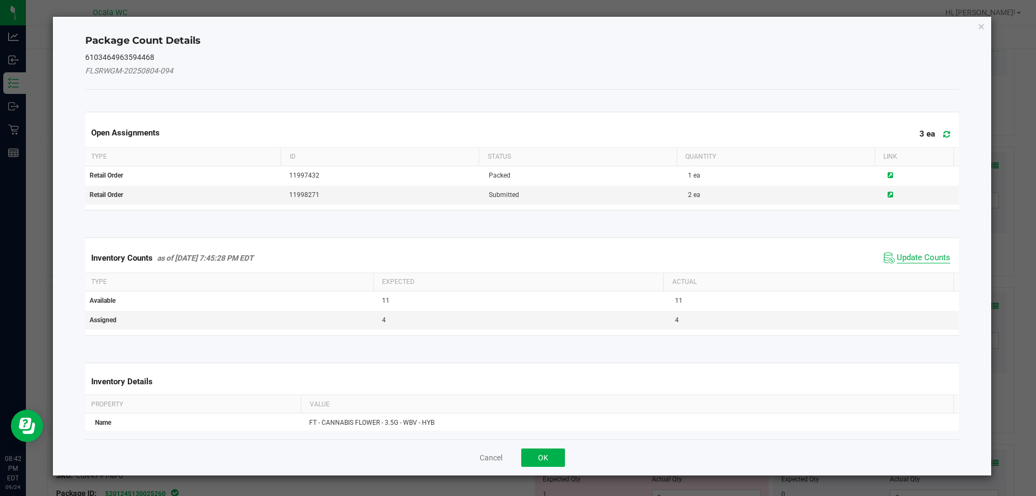
click at [909, 255] on span "Update Counts" at bounding box center [923, 258] width 53 height 11
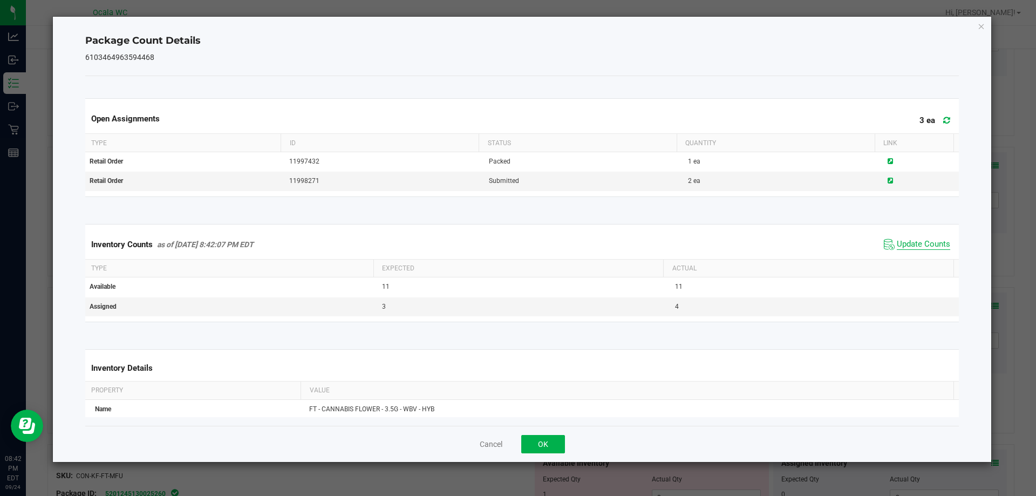
click at [913, 240] on span "Update Counts" at bounding box center [923, 244] width 53 height 11
click at [912, 242] on span "Update Counts" at bounding box center [923, 244] width 53 height 10
click at [543, 433] on div "Cancel OK" at bounding box center [522, 444] width 874 height 36
click at [542, 438] on button "OK" at bounding box center [543, 444] width 44 height 18
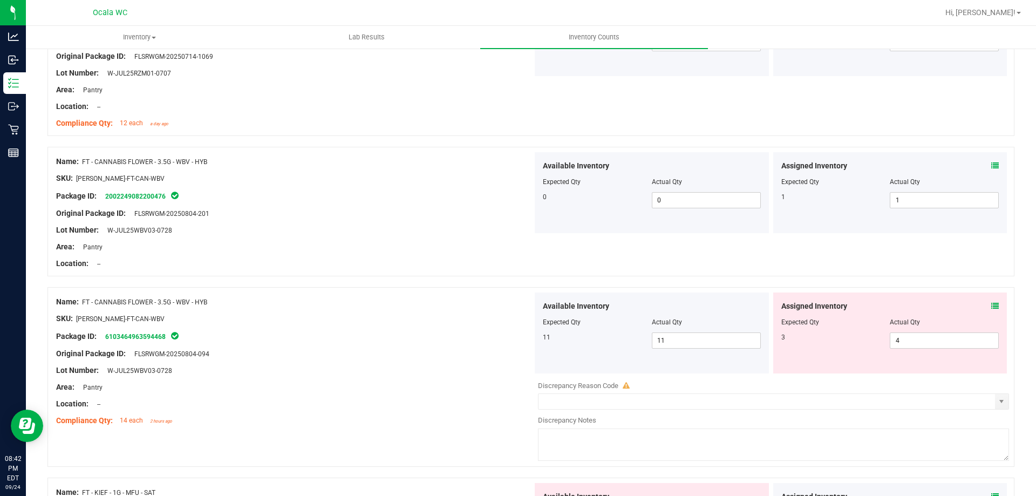
drag, startPoint x: 426, startPoint y: 323, endPoint x: 627, endPoint y: 329, distance: 201.9
click at [431, 322] on div "SKU: [PERSON_NAME]-FT-CAN-WBV" at bounding box center [294, 318] width 476 height 11
click at [937, 344] on span "4 4" at bounding box center [944, 340] width 109 height 16
click at [937, 343] on input "4" at bounding box center [944, 340] width 108 height 15
type input "3"
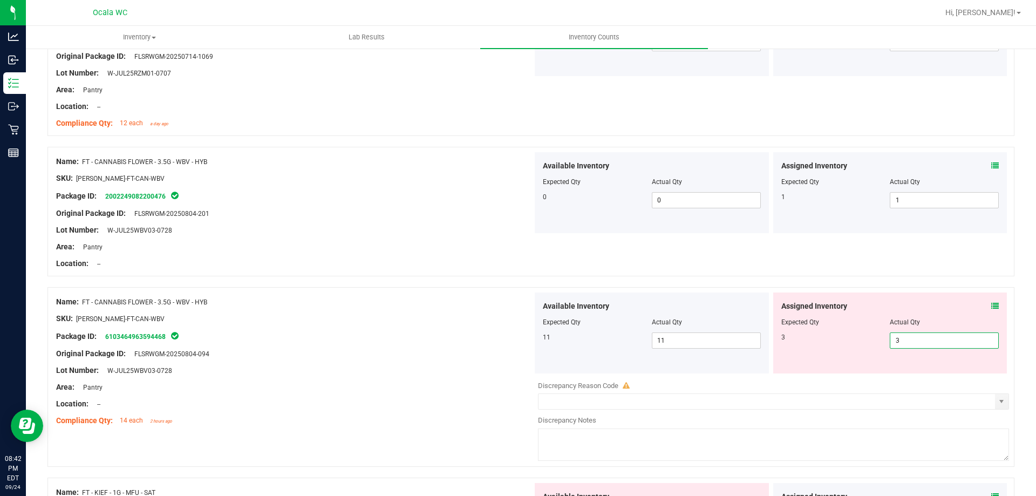
type input "3"
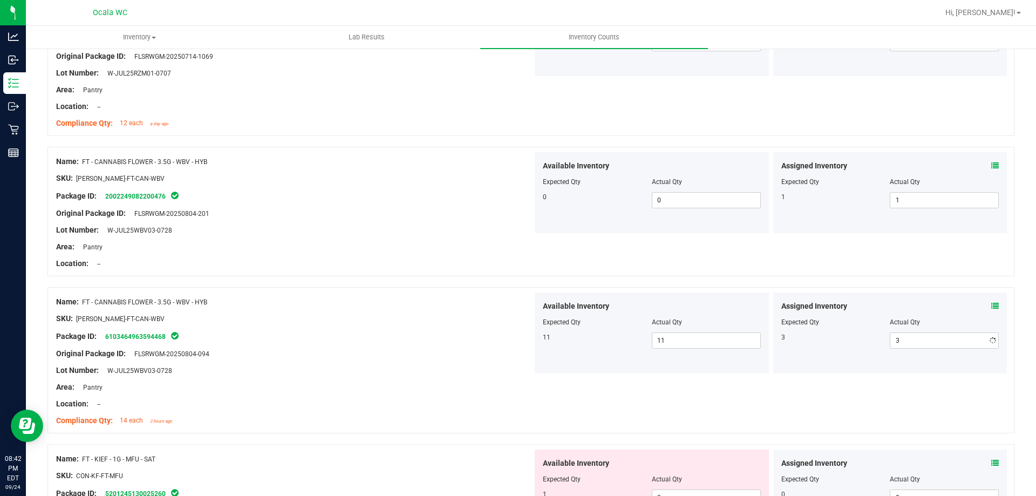
click at [384, 359] on div at bounding box center [294, 361] width 476 height 5
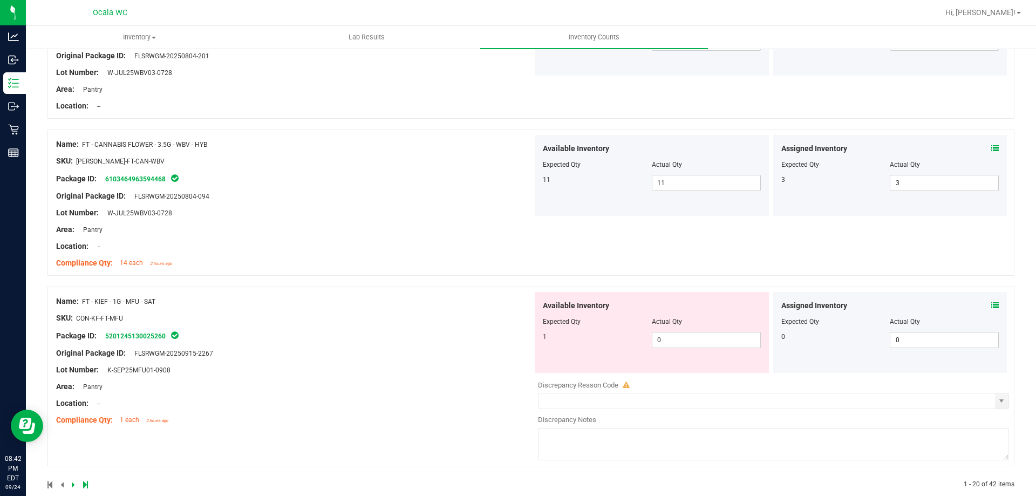
scroll to position [2860, 0]
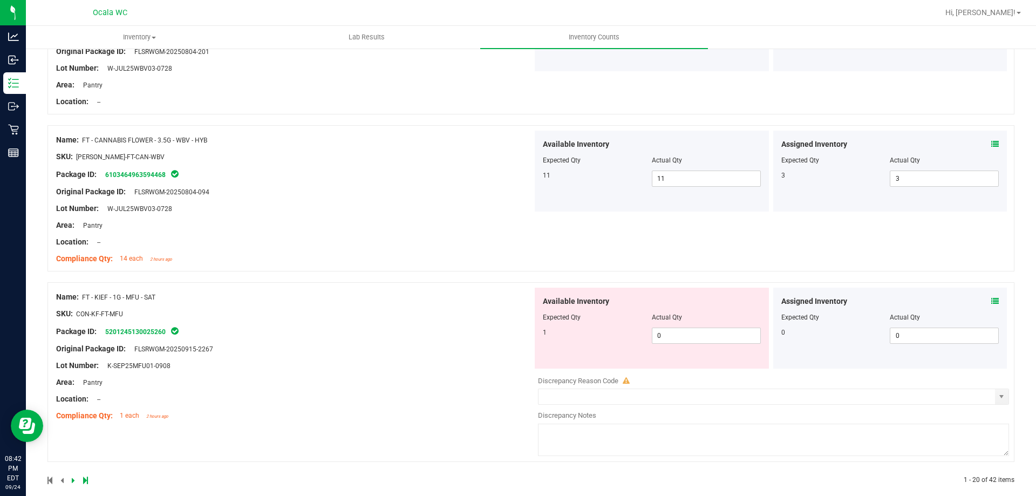
click at [388, 268] on div "Name: FT - CANNABIS FLOWER - 3.5G - WBV - HYB SKU: [PERSON_NAME]-FT-CAN-WBV Pac…" at bounding box center [530, 198] width 967 height 146
click at [991, 302] on icon at bounding box center [995, 301] width 8 height 8
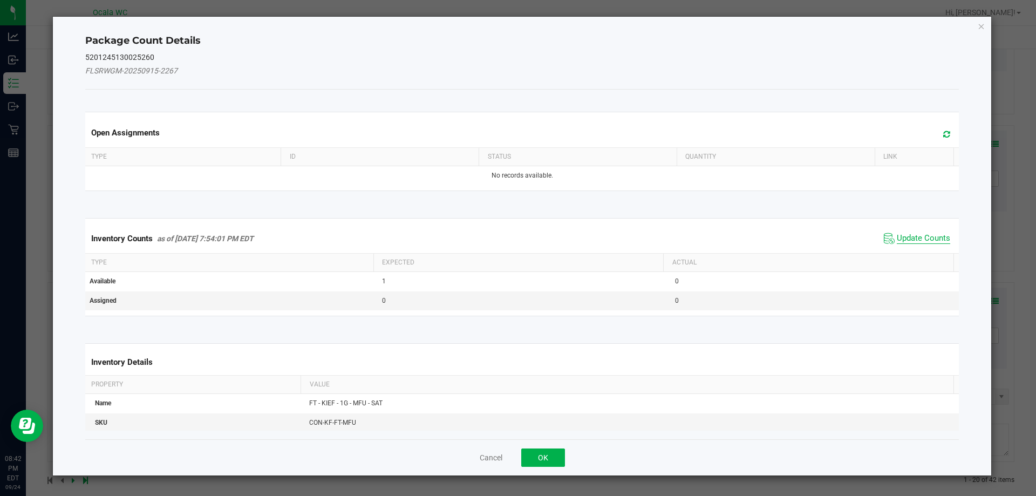
click at [933, 235] on span "Update Counts" at bounding box center [923, 238] width 53 height 11
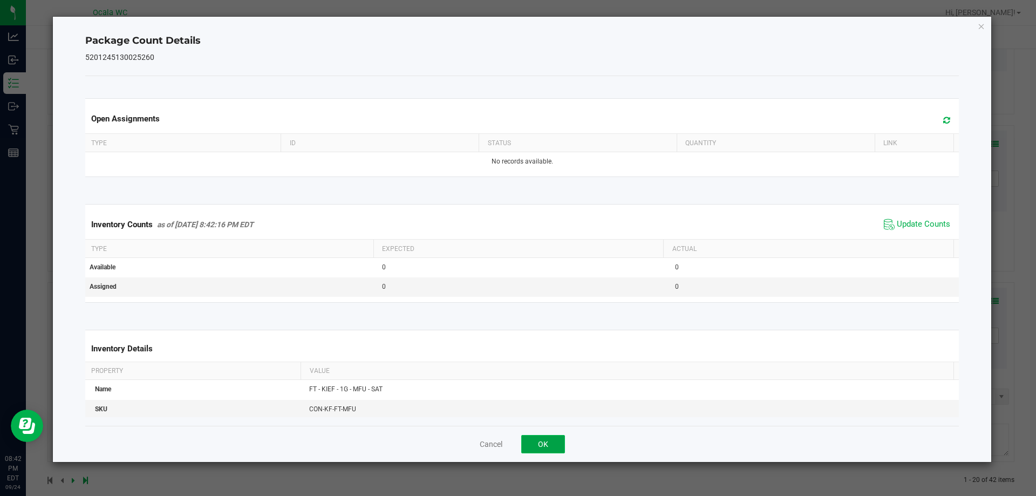
click at [548, 444] on button "OK" at bounding box center [543, 444] width 44 height 18
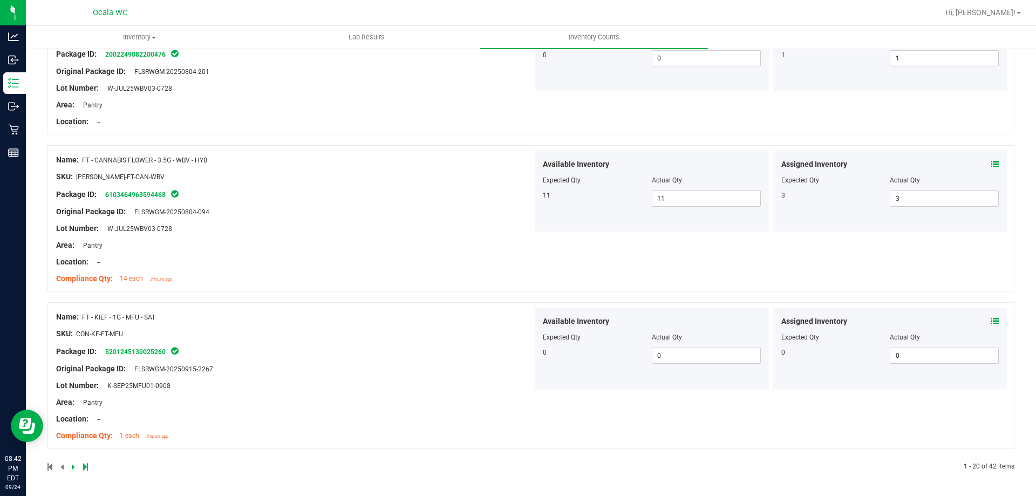
click at [424, 325] on div at bounding box center [294, 325] width 476 height 5
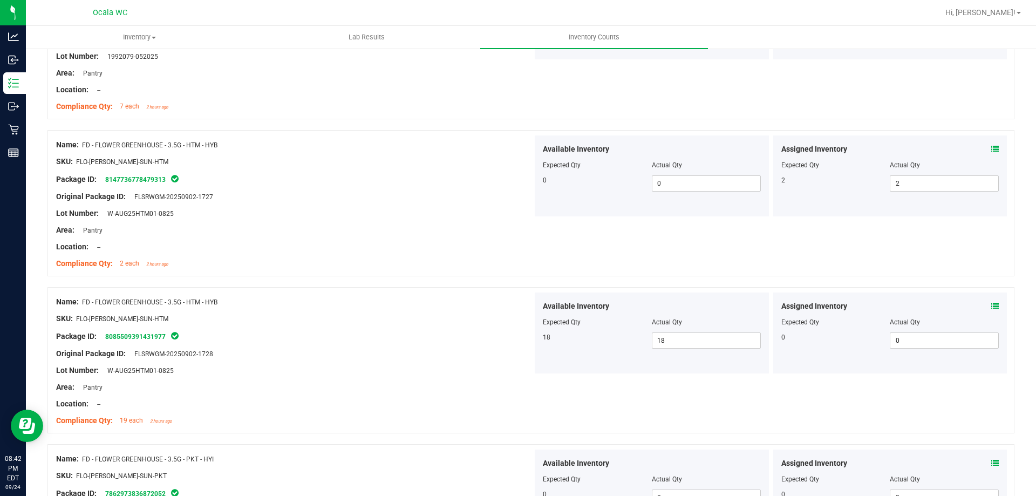
scroll to position [0, 0]
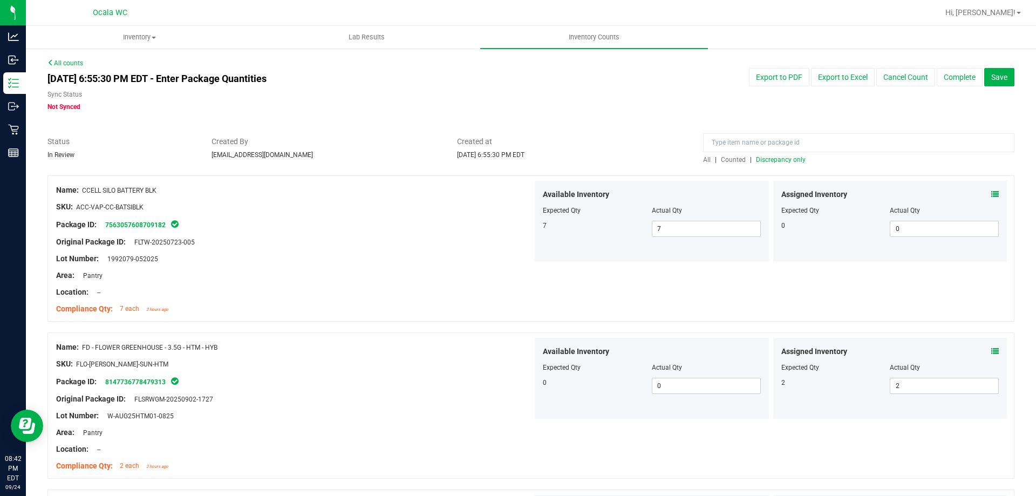
click at [794, 159] on span "Discrepancy only" at bounding box center [781, 160] width 50 height 8
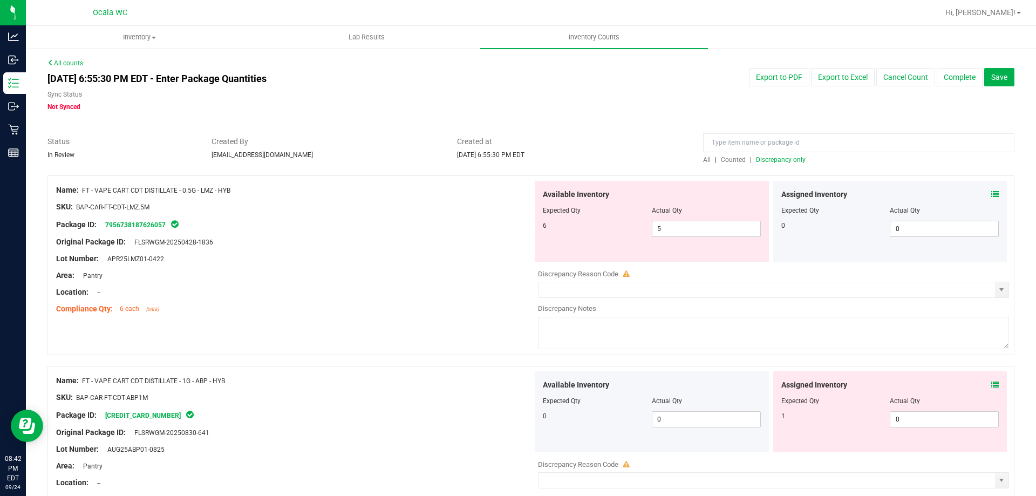
click at [411, 282] on div at bounding box center [294, 283] width 476 height 5
click at [991, 189] on span at bounding box center [995, 194] width 8 height 11
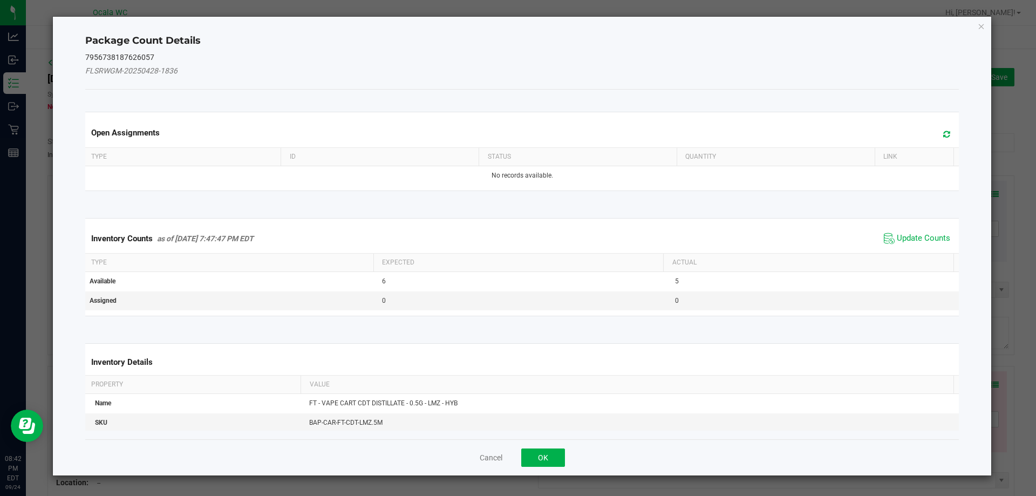
click at [918, 232] on span "Update Counts" at bounding box center [917, 238] width 72 height 16
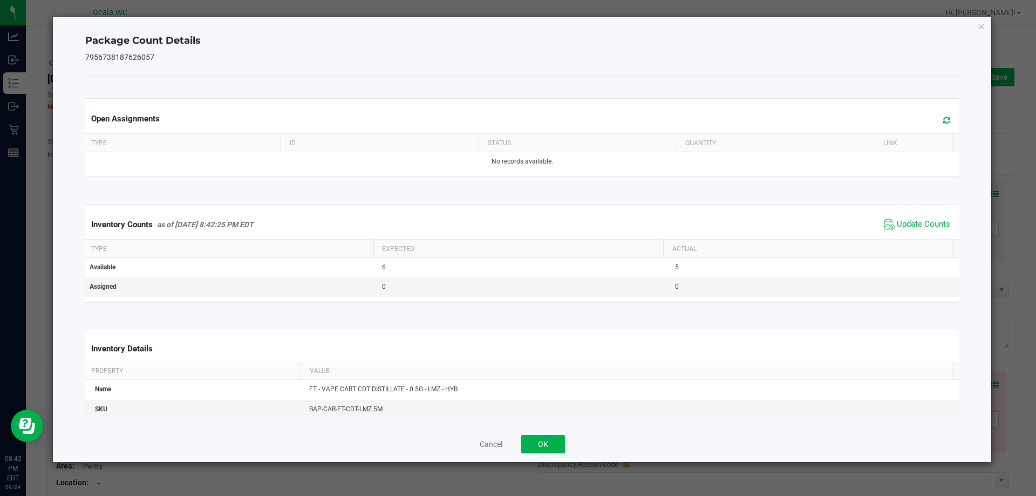
click at [918, 217] on span "Update Counts" at bounding box center [917, 224] width 72 height 16
click at [541, 454] on div "Cancel OK" at bounding box center [522, 444] width 874 height 36
click at [542, 445] on button "OK" at bounding box center [543, 444] width 44 height 18
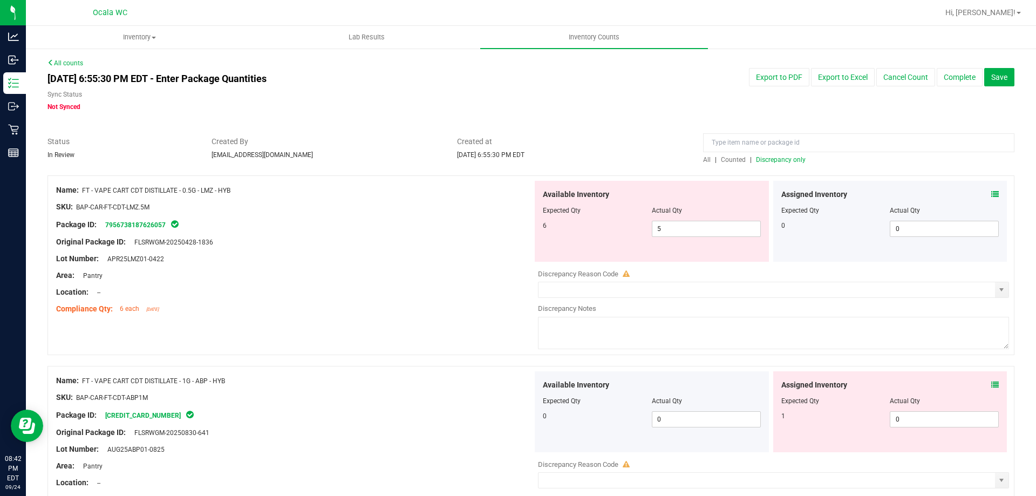
click at [460, 317] on div "Name: FT - VAPE CART CDT DISTILLATE - 0.5G - LMZ - HYB SKU: BAP-CAR-FT-CDT-LMZ.…" at bounding box center [294, 250] width 476 height 138
click at [714, 228] on span "5 5" at bounding box center [706, 229] width 109 height 16
click at [714, 228] on input "5" at bounding box center [706, 228] width 108 height 15
type input "6"
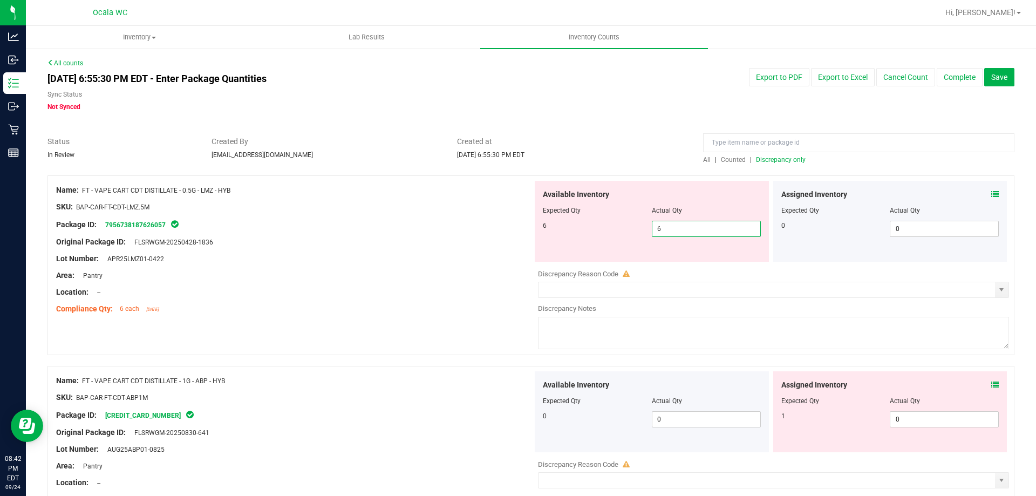
click at [465, 217] on div at bounding box center [294, 215] width 476 height 5
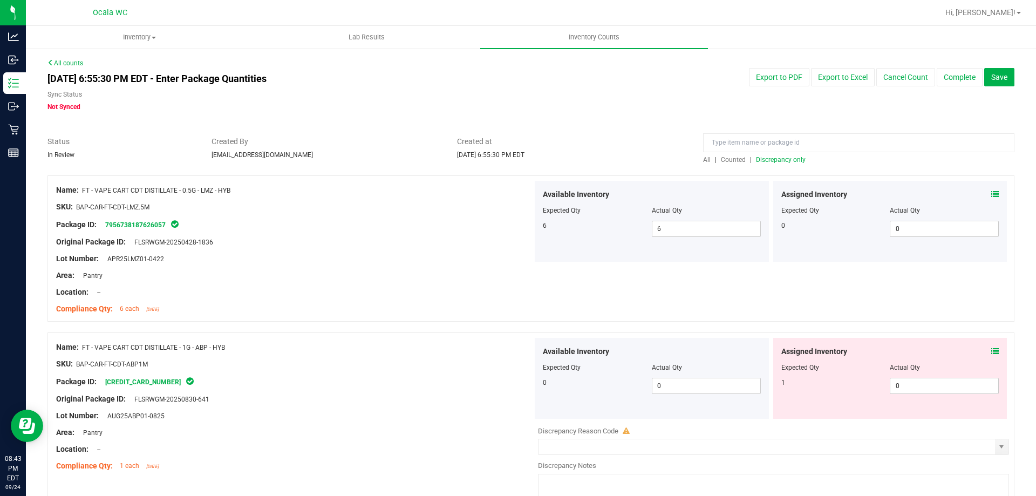
click at [991, 352] on icon at bounding box center [995, 351] width 8 height 8
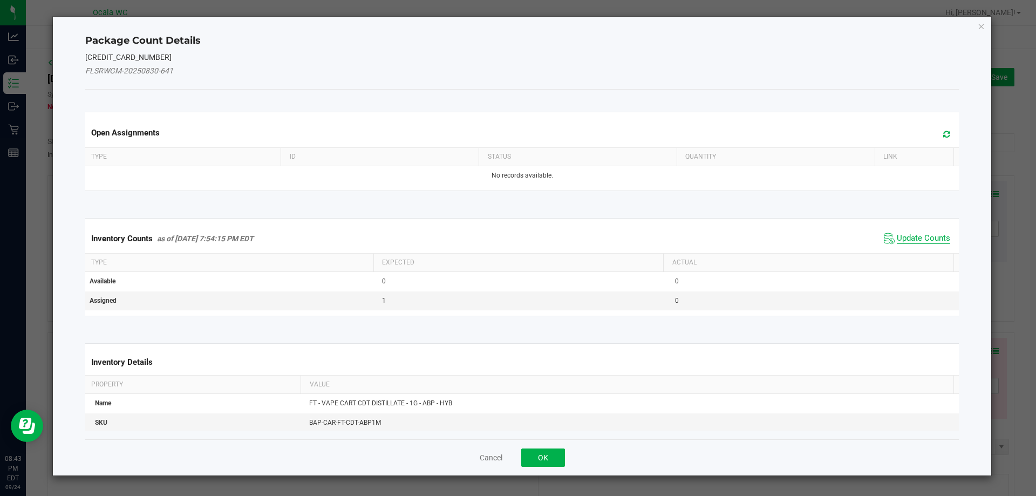
click at [913, 237] on span "Update Counts" at bounding box center [923, 238] width 53 height 11
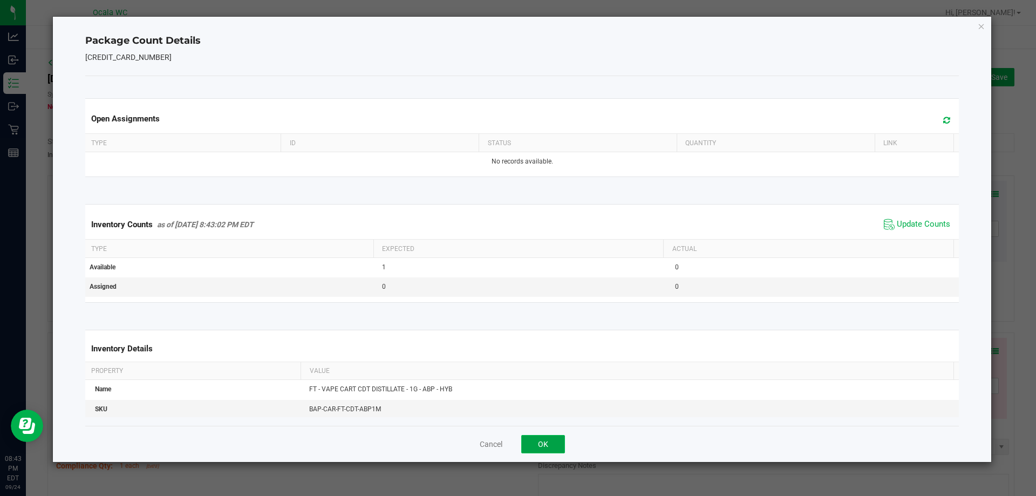
click at [553, 443] on button "OK" at bounding box center [543, 444] width 44 height 18
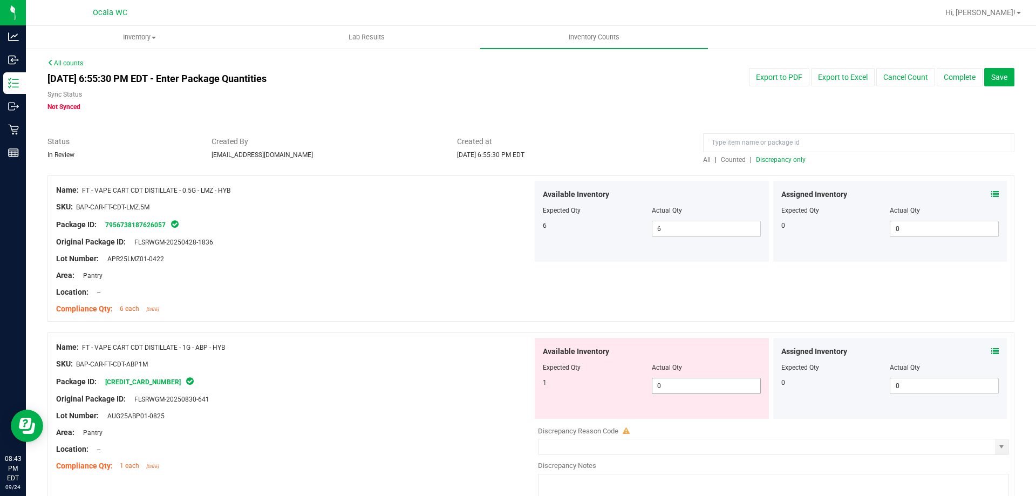
click at [687, 388] on span "0 0" at bounding box center [706, 386] width 109 height 16
type input "01"
type input "1"
drag, startPoint x: 386, startPoint y: 380, endPoint x: 508, endPoint y: 459, distance: 144.7
click at [387, 380] on div "Package ID: [CREDIT_CARD_NUMBER]" at bounding box center [294, 381] width 476 height 13
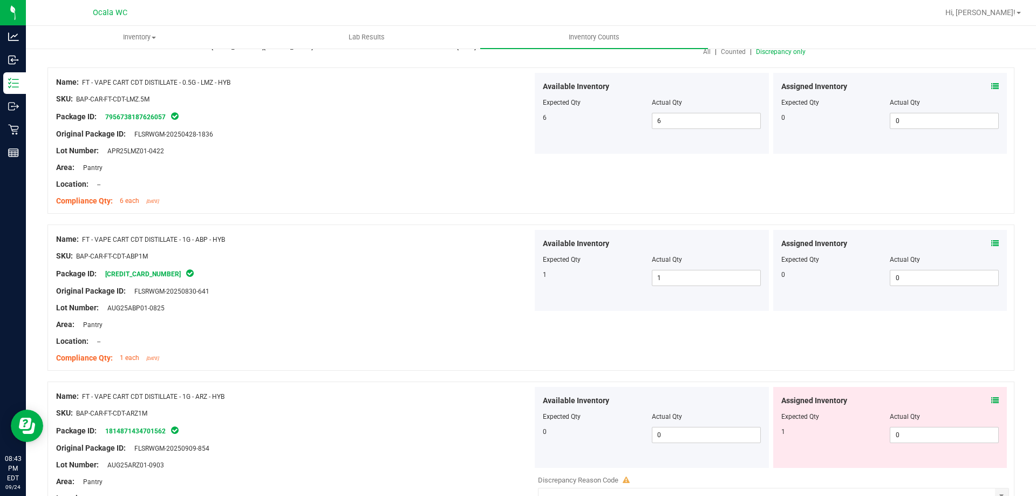
scroll to position [216, 0]
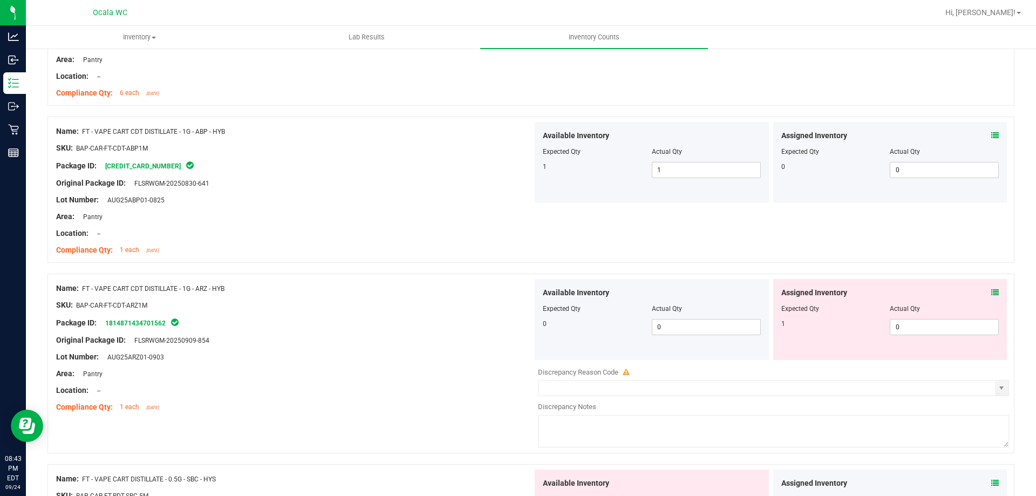
click at [481, 376] on div "Area: Pantry" at bounding box center [294, 373] width 476 height 11
click at [957, 329] on span "0 0" at bounding box center [944, 327] width 109 height 16
click at [991, 292] on icon at bounding box center [995, 293] width 8 height 8
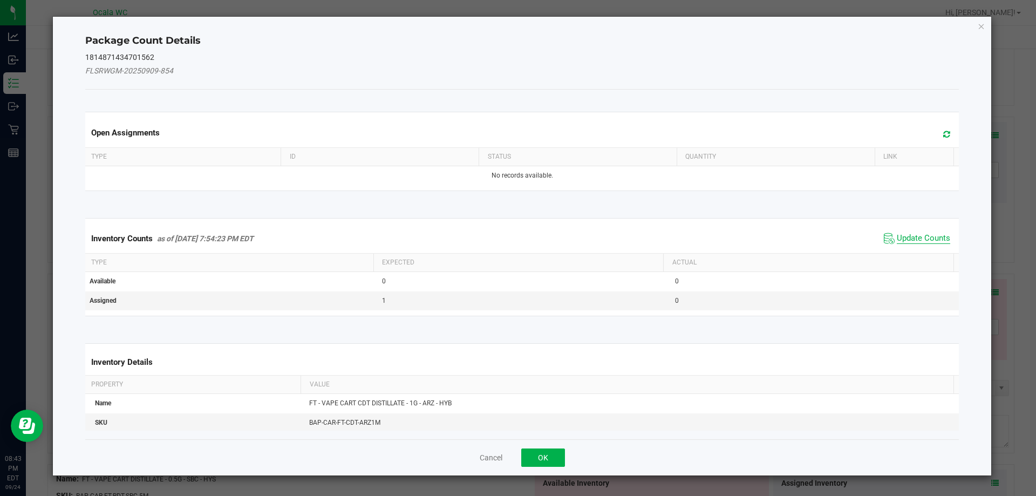
click at [908, 237] on span "Update Counts" at bounding box center [923, 238] width 53 height 11
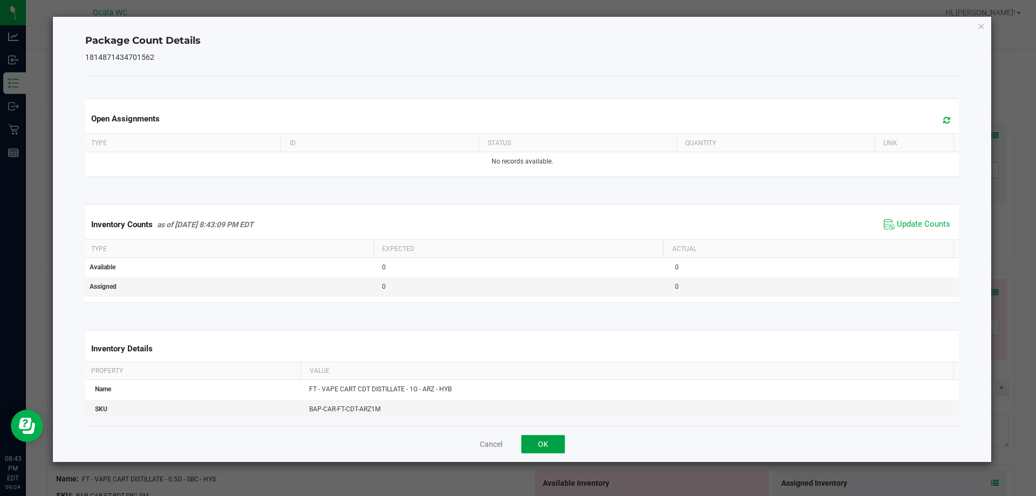
click at [540, 443] on button "OK" at bounding box center [543, 444] width 44 height 18
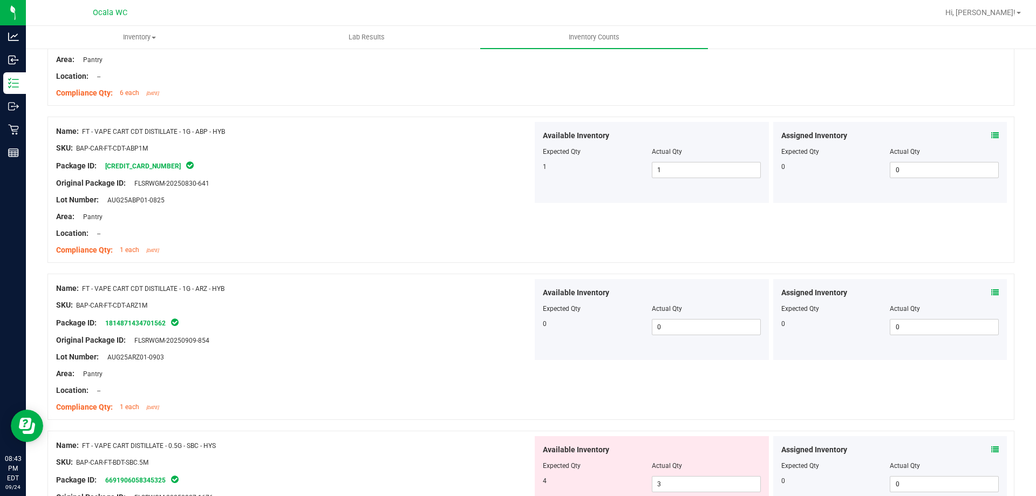
click at [468, 366] on div at bounding box center [294, 365] width 476 height 5
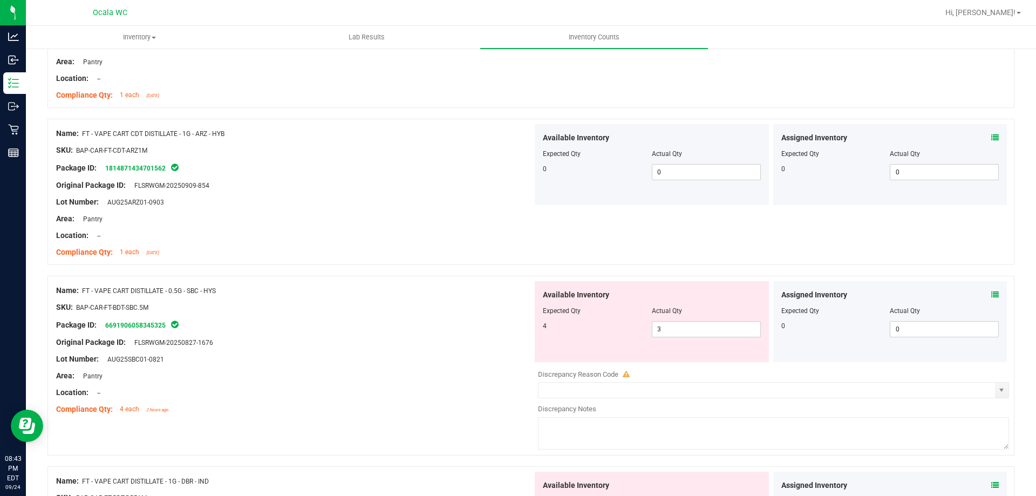
scroll to position [432, 0]
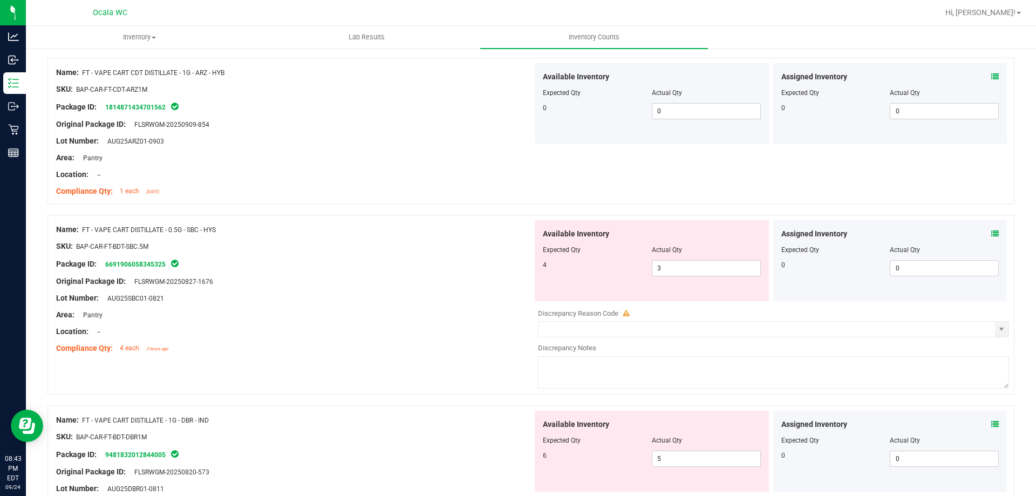
click at [991, 233] on icon at bounding box center [995, 234] width 8 height 8
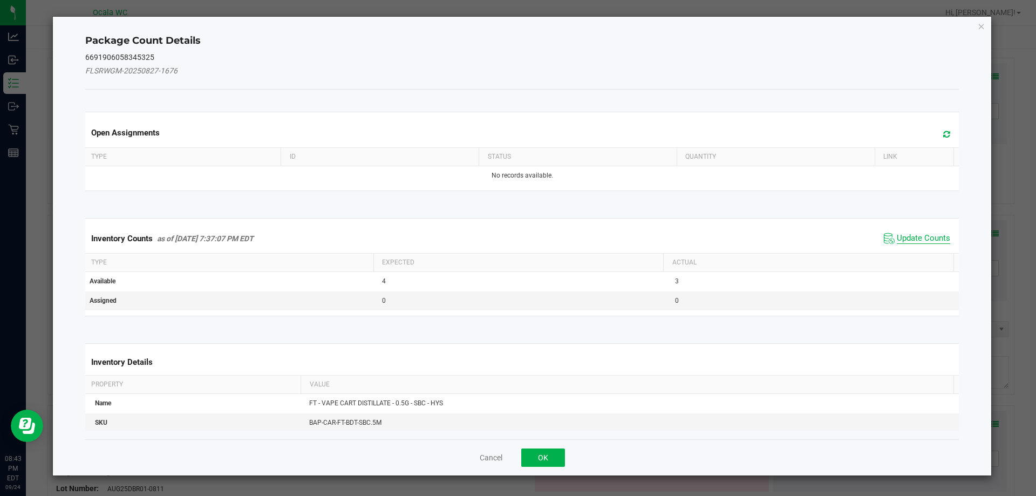
click at [904, 239] on span "Update Counts" at bounding box center [923, 238] width 53 height 11
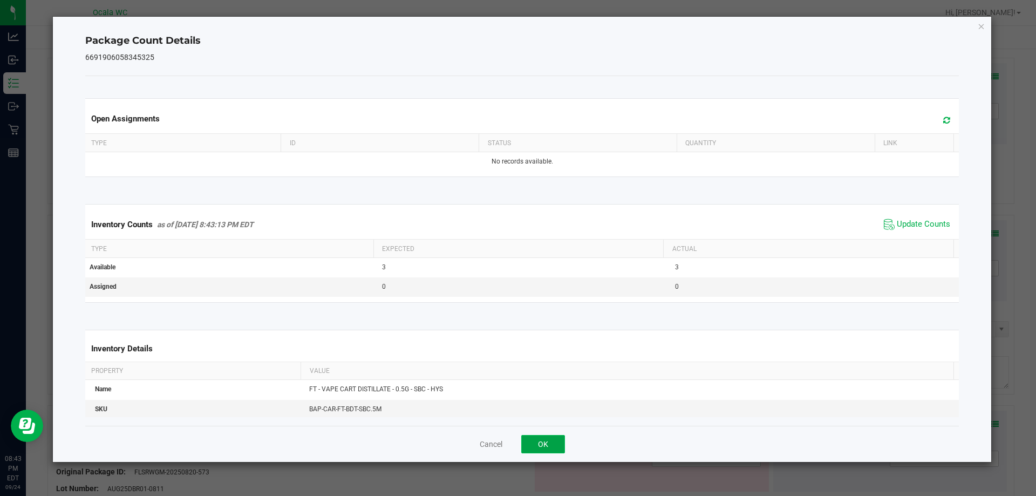
click at [554, 439] on button "OK" at bounding box center [543, 444] width 44 height 18
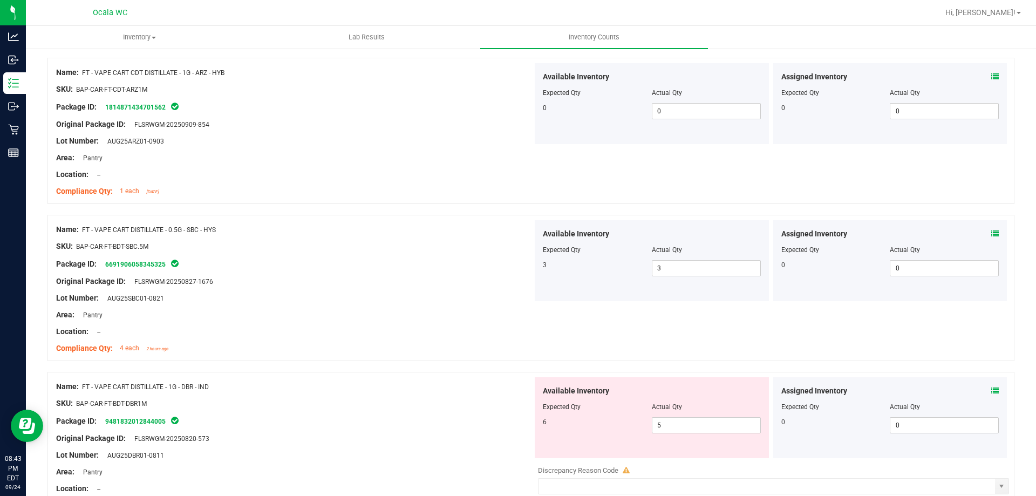
click at [463, 335] on div "Location: --" at bounding box center [294, 331] width 476 height 11
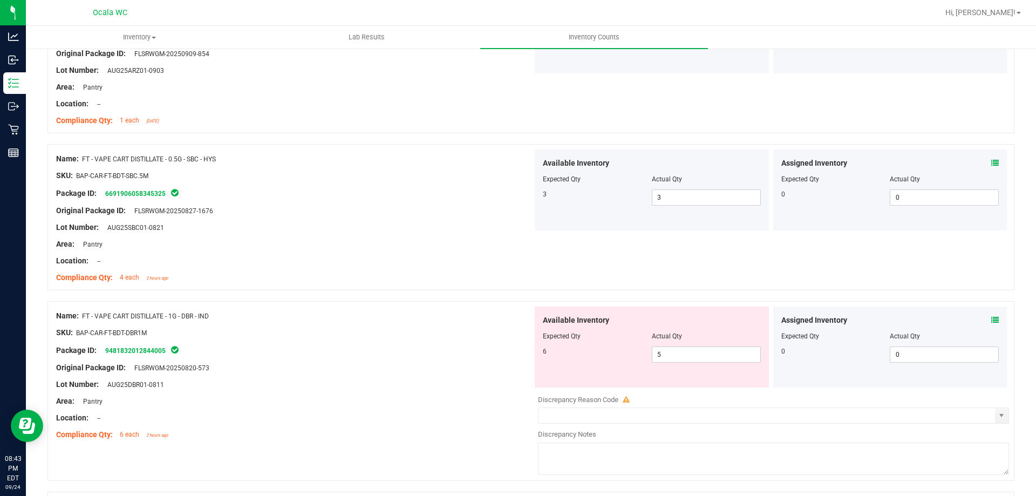
scroll to position [593, 0]
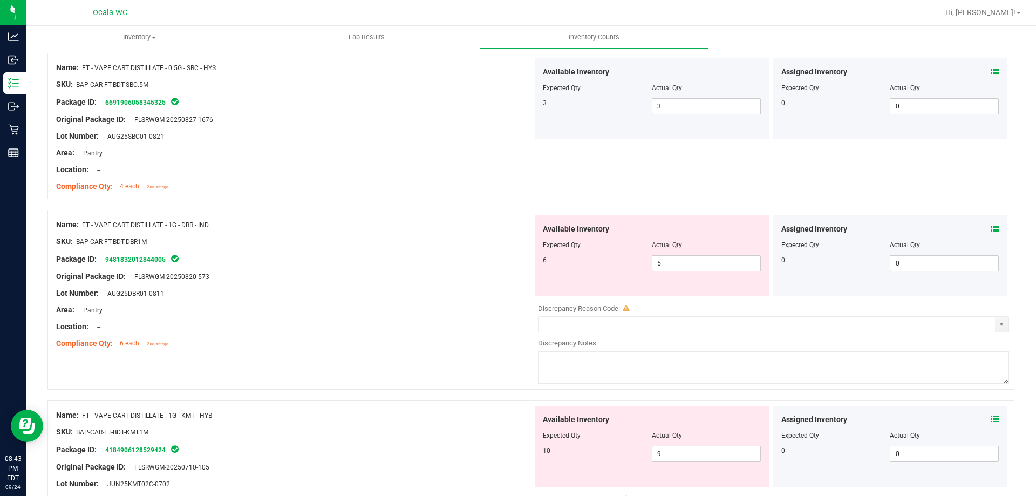
drag, startPoint x: 493, startPoint y: 337, endPoint x: 1035, endPoint y: 291, distance: 544.7
click at [501, 333] on div at bounding box center [294, 334] width 476 height 5
click at [991, 228] on icon at bounding box center [995, 229] width 8 height 8
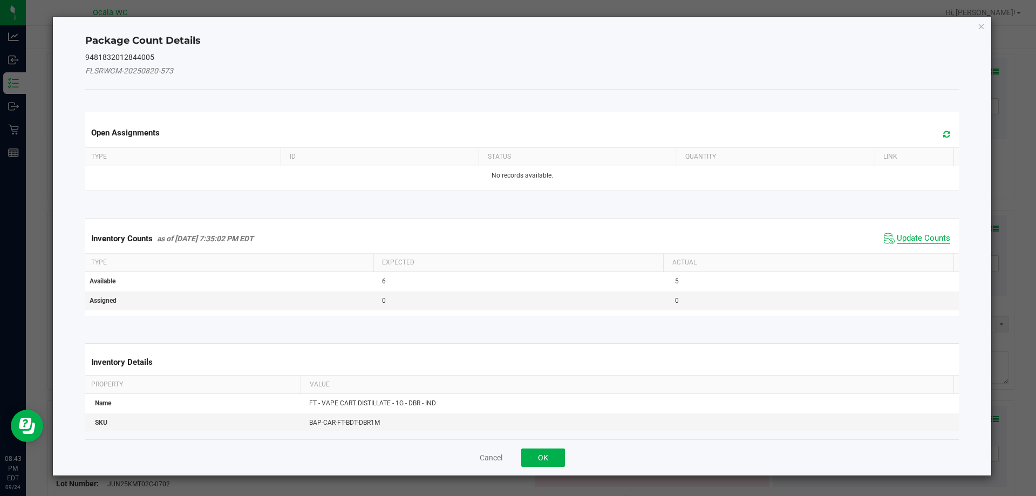
click at [932, 236] on span "Update Counts" at bounding box center [923, 238] width 53 height 11
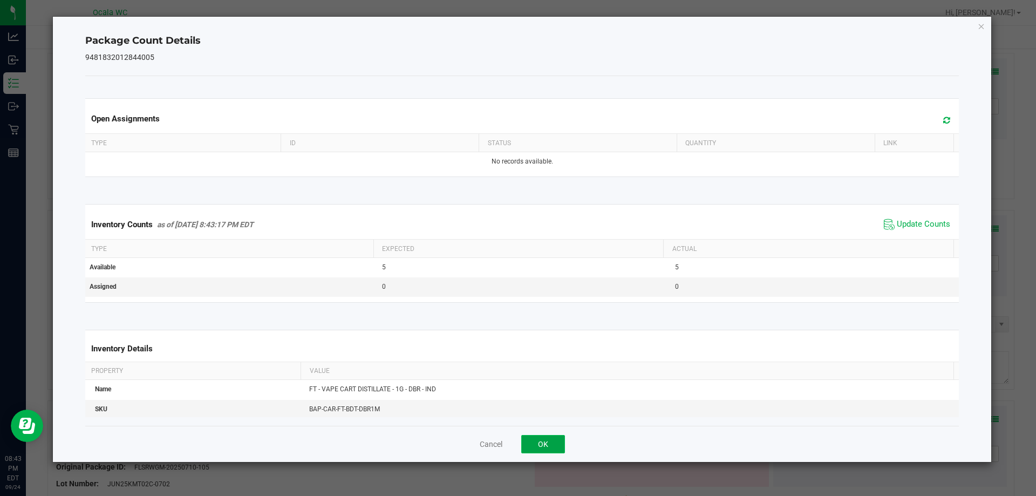
click at [547, 446] on button "OK" at bounding box center [543, 444] width 44 height 18
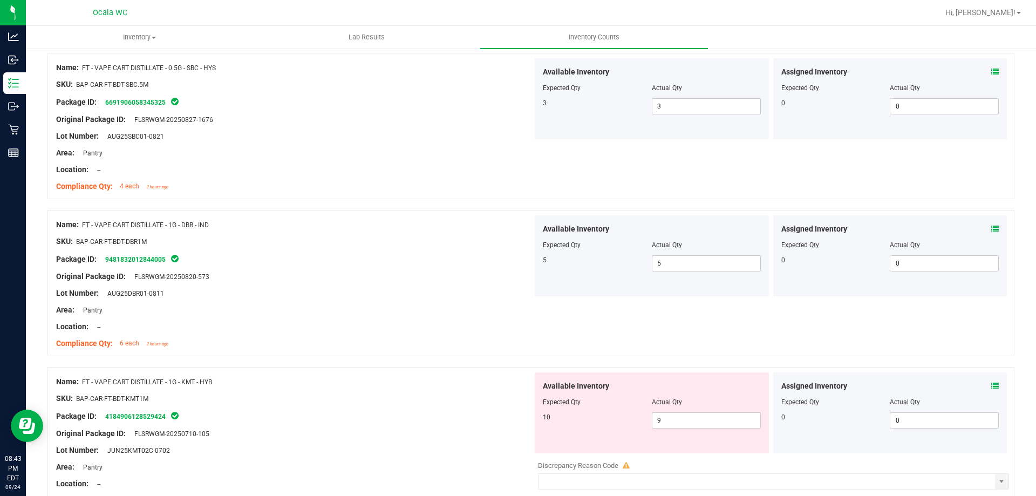
click at [455, 356] on div at bounding box center [530, 361] width 967 height 11
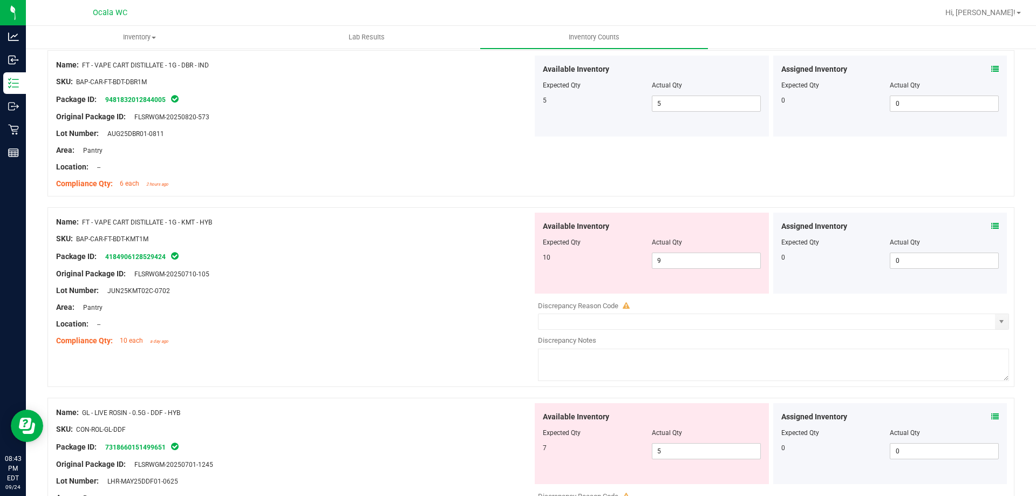
scroll to position [809, 0]
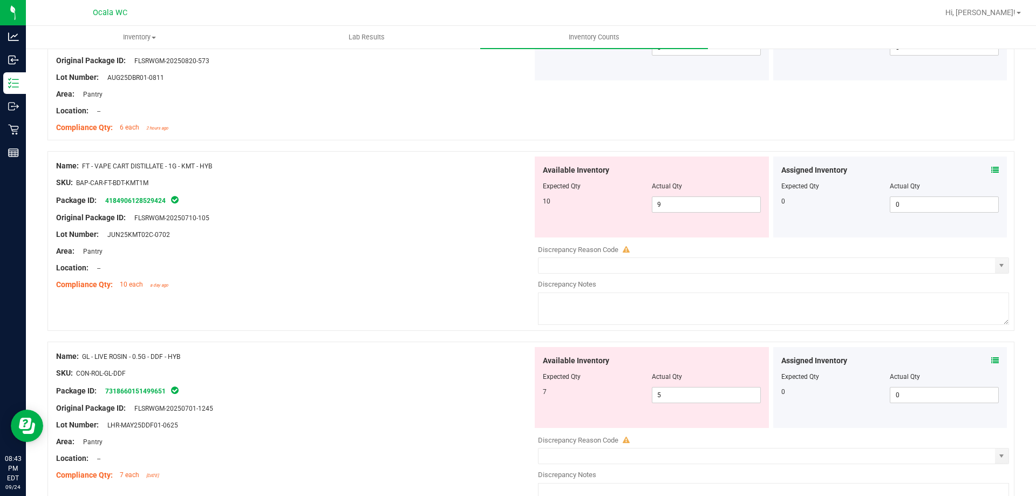
click at [991, 166] on icon at bounding box center [995, 170] width 8 height 8
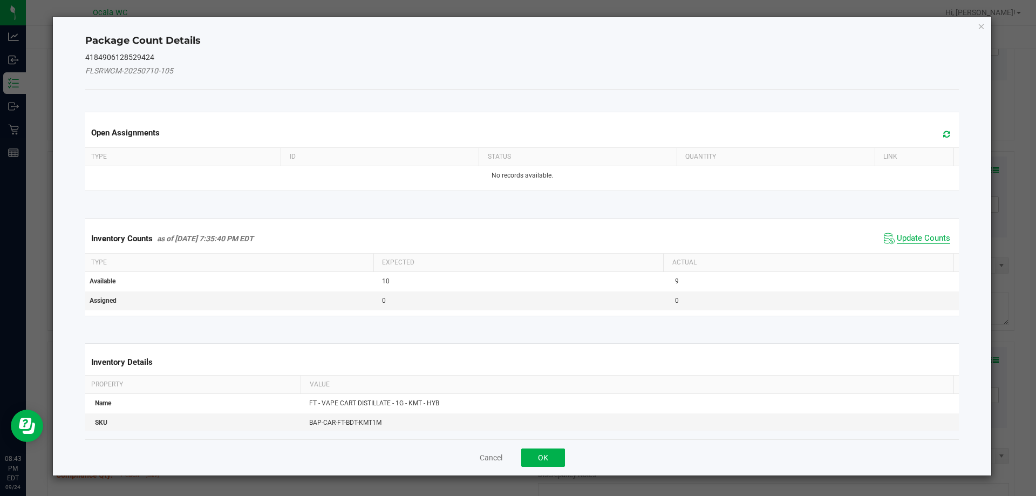
click at [911, 234] on span "Update Counts" at bounding box center [923, 238] width 53 height 11
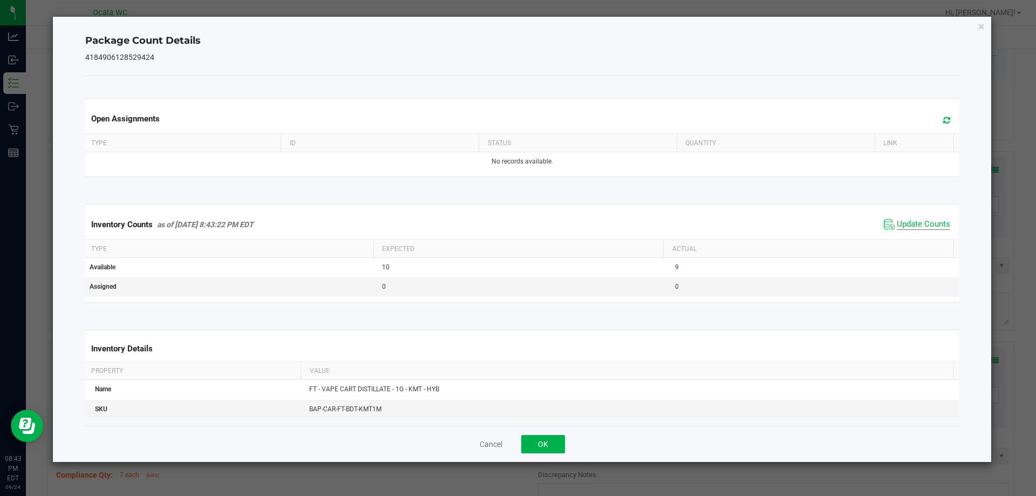
click at [897, 222] on span "Update Counts" at bounding box center [923, 224] width 53 height 11
click at [539, 436] on button "OK" at bounding box center [543, 444] width 44 height 18
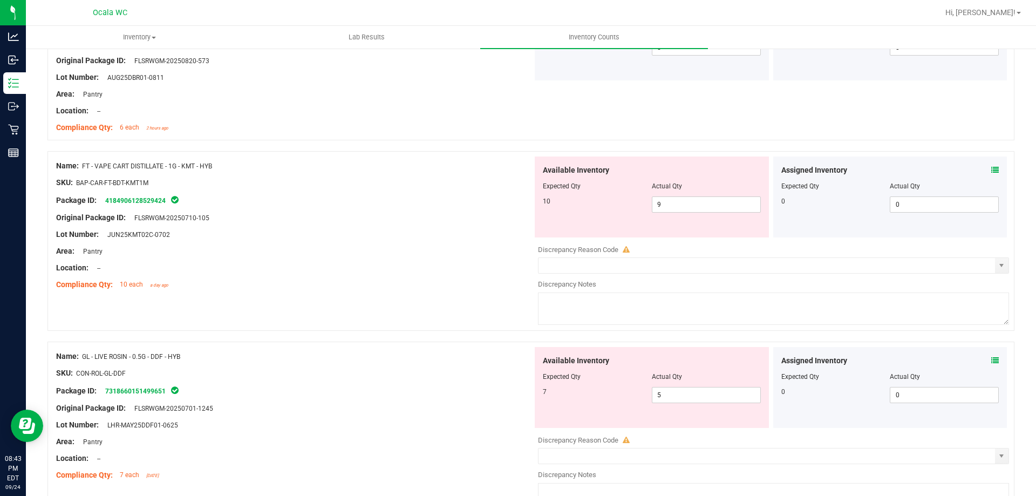
click at [475, 336] on div at bounding box center [530, 336] width 967 height 11
click at [699, 198] on span "9 9" at bounding box center [706, 204] width 109 height 16
click at [699, 198] on input "9" at bounding box center [706, 204] width 108 height 15
type input "10"
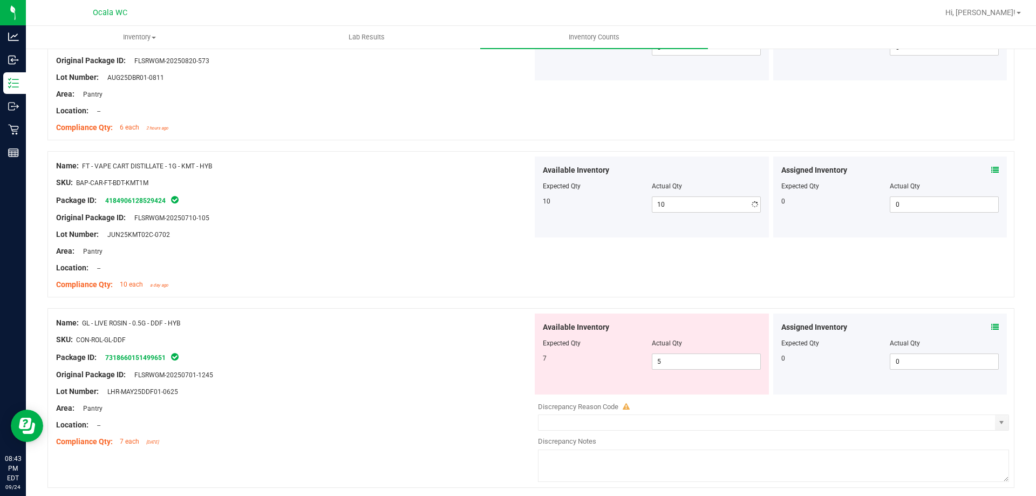
click at [455, 191] on div at bounding box center [294, 190] width 476 height 5
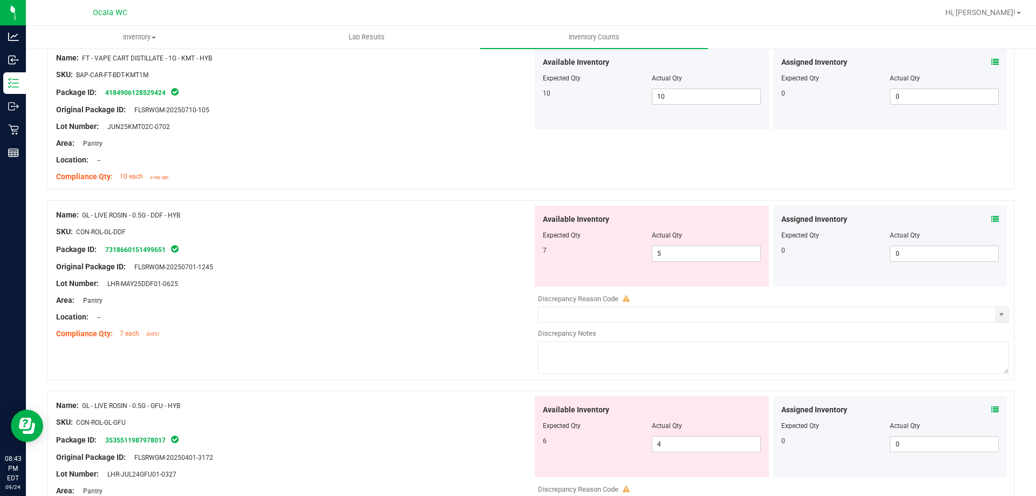
click at [991, 217] on icon at bounding box center [995, 219] width 8 height 8
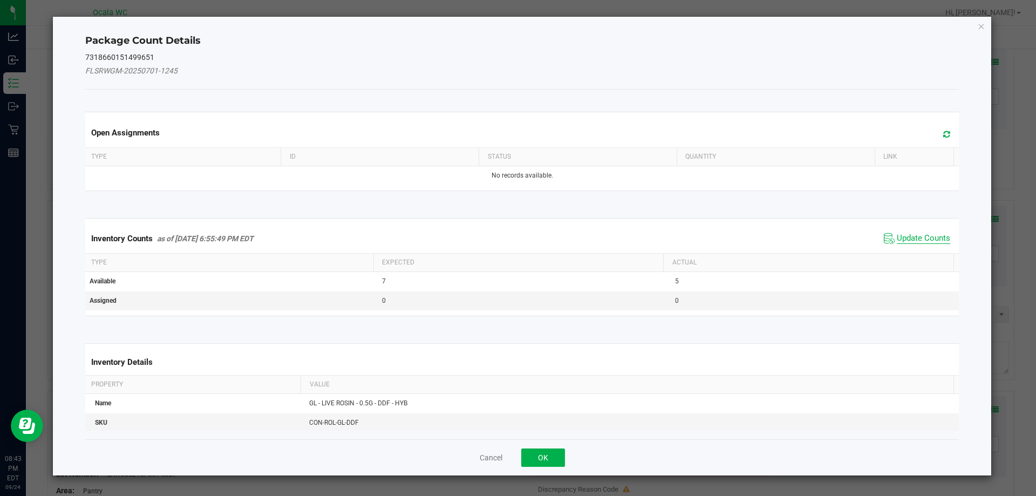
click at [922, 234] on span "Update Counts" at bounding box center [923, 238] width 53 height 11
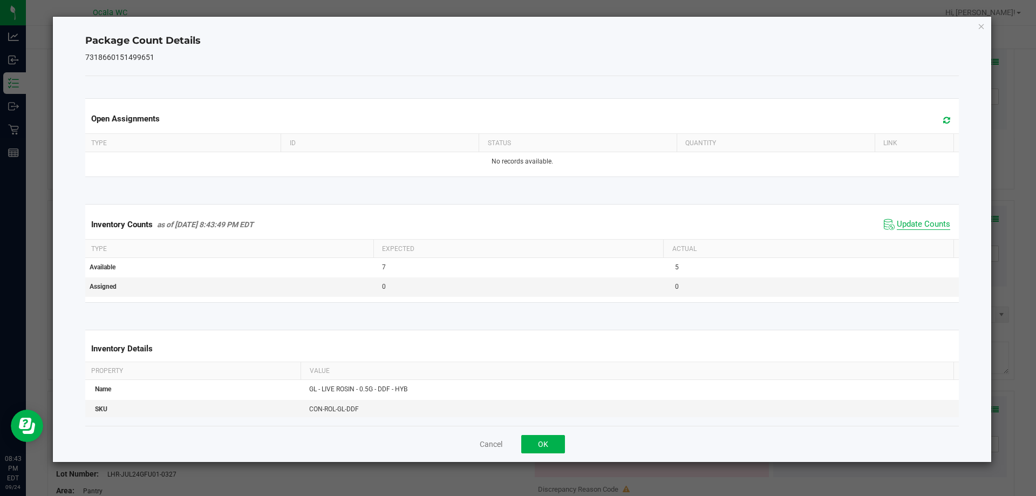
click at [923, 223] on span "Update Counts" at bounding box center [923, 224] width 53 height 11
click at [557, 441] on button "OK" at bounding box center [543, 444] width 44 height 18
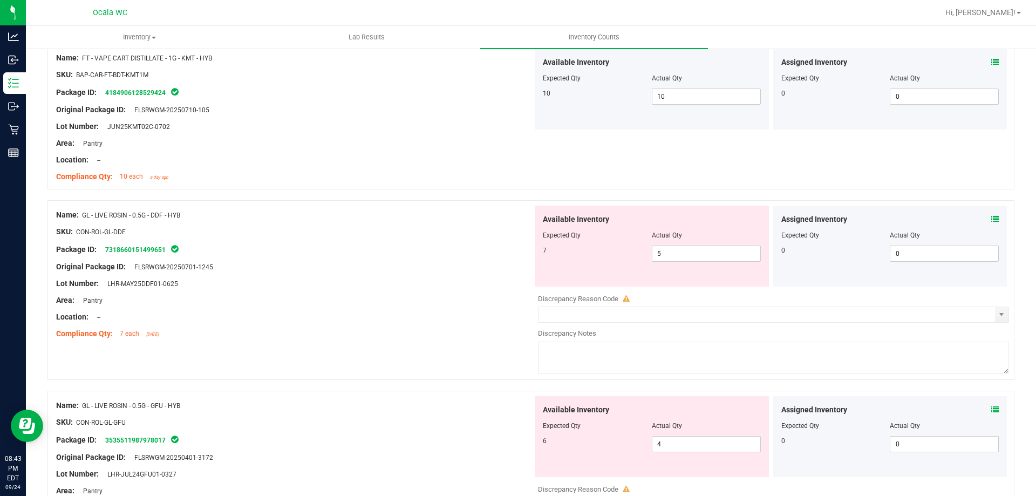
click at [499, 304] on div "Area: Pantry" at bounding box center [294, 300] width 476 height 11
click at [681, 257] on span "5 5" at bounding box center [706, 253] width 109 height 16
click at [681, 257] on input "5" at bounding box center [706, 253] width 108 height 15
type input "7"
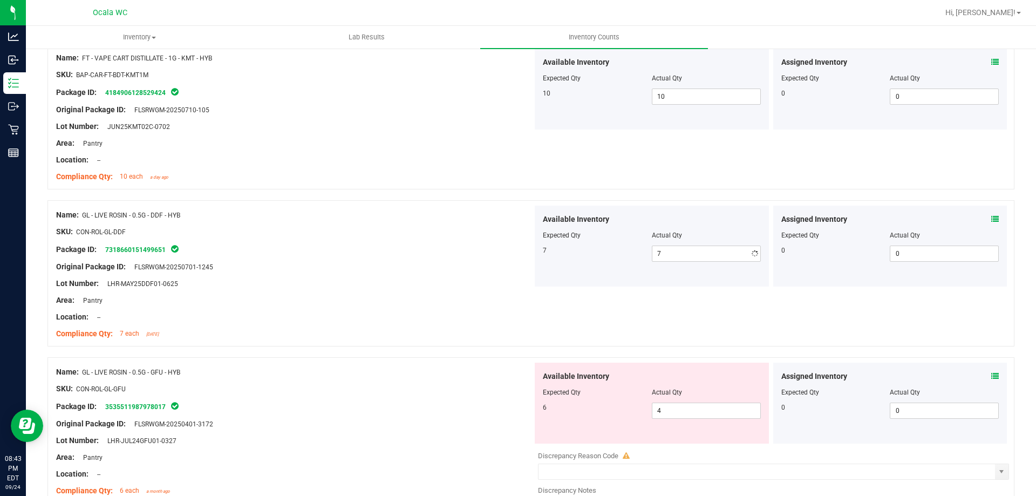
click at [461, 292] on div at bounding box center [294, 291] width 476 height 5
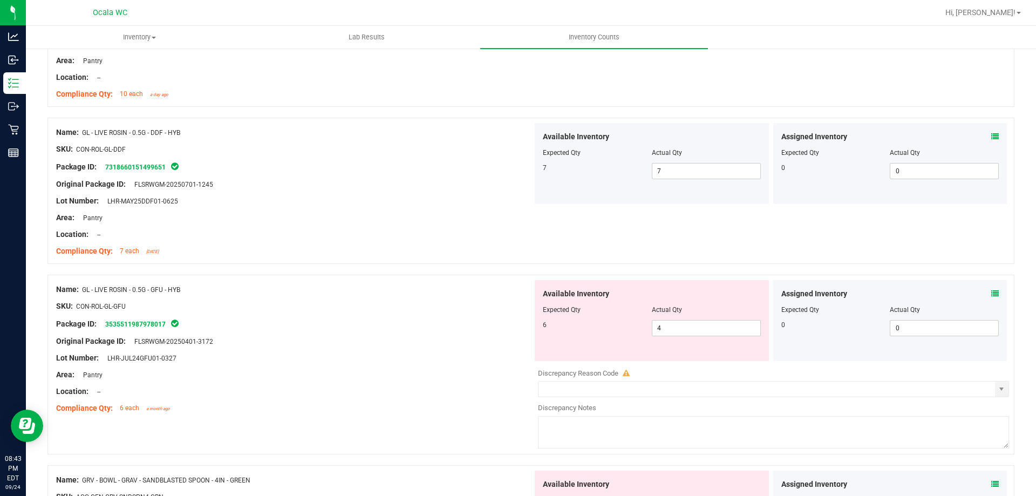
scroll to position [1025, 0]
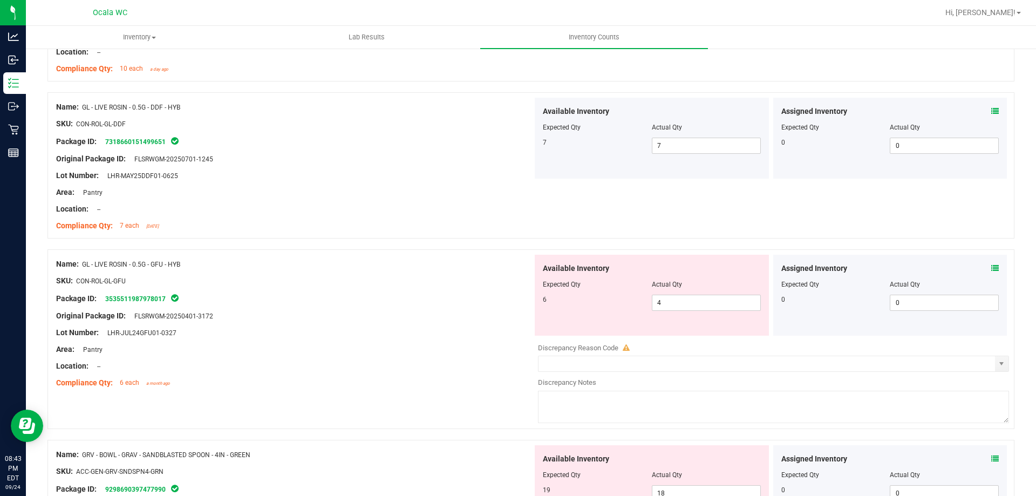
click at [458, 309] on div at bounding box center [294, 307] width 476 height 5
click at [991, 263] on span at bounding box center [995, 268] width 8 height 11
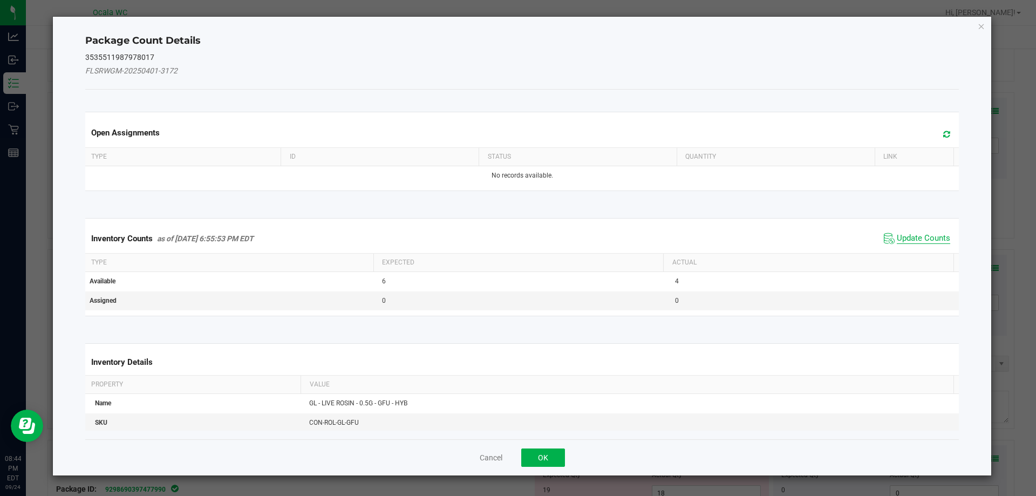
click at [934, 240] on span "Update Counts" at bounding box center [923, 238] width 53 height 11
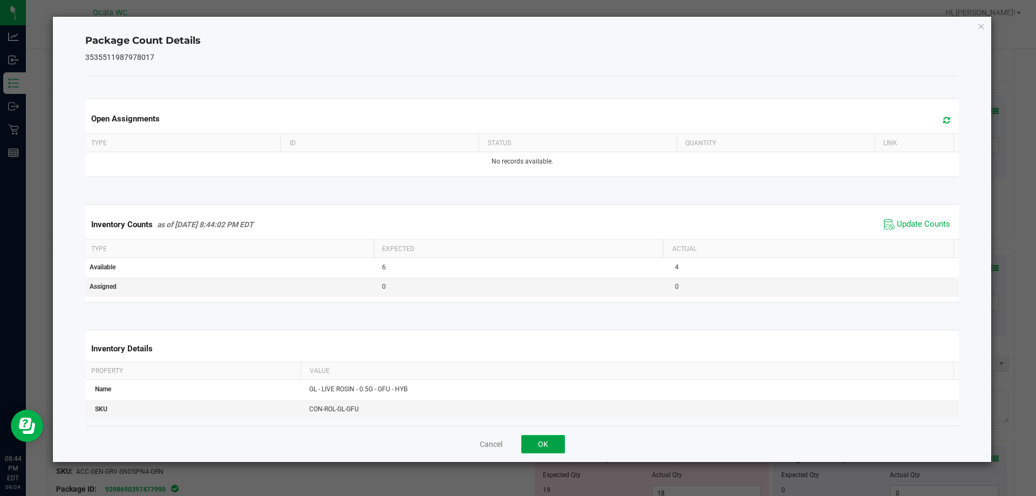
click at [538, 448] on button "OK" at bounding box center [543, 444] width 44 height 18
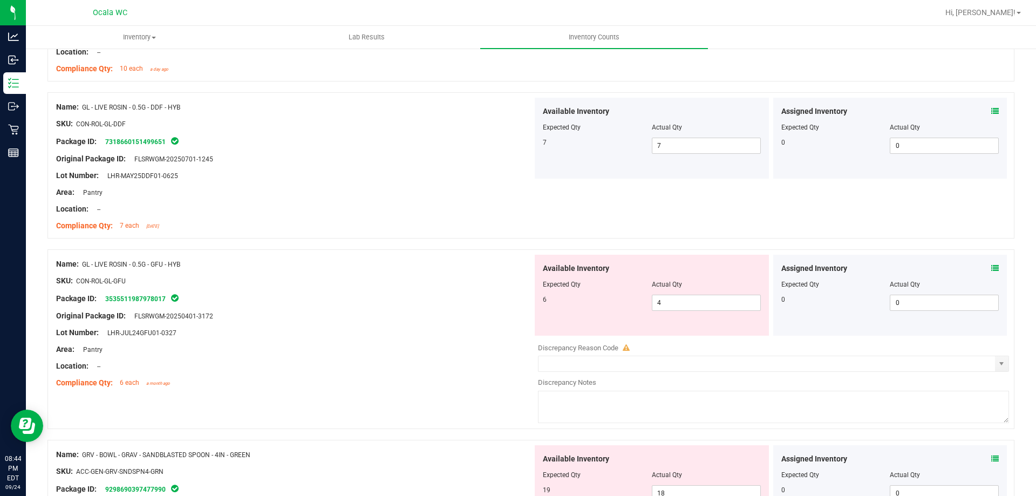
click at [455, 334] on div "Lot Number: LHR-JUL24GFU01-0327" at bounding box center [294, 332] width 476 height 11
click at [677, 302] on span "4 4" at bounding box center [706, 303] width 109 height 16
click at [677, 303] on input "4" at bounding box center [706, 302] width 108 height 15
type input "6"
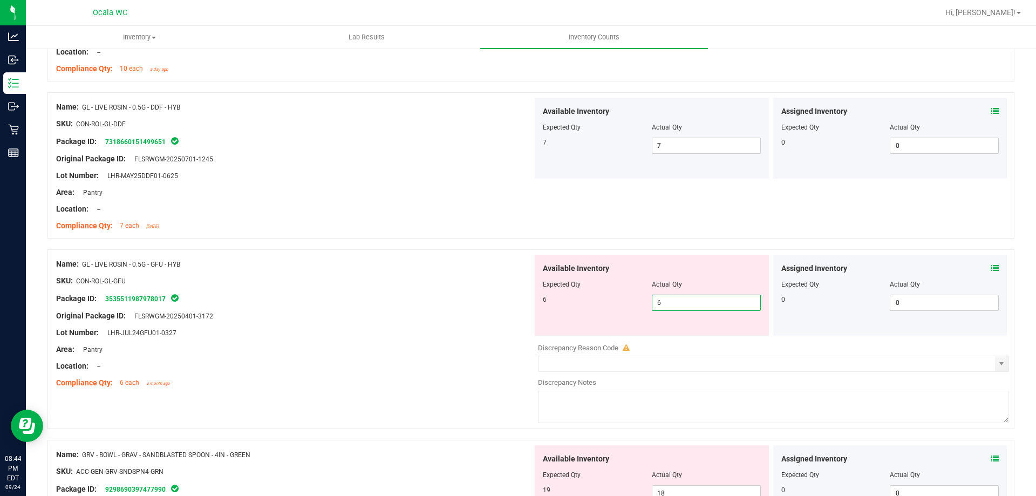
click at [491, 323] on div at bounding box center [294, 324] width 476 height 5
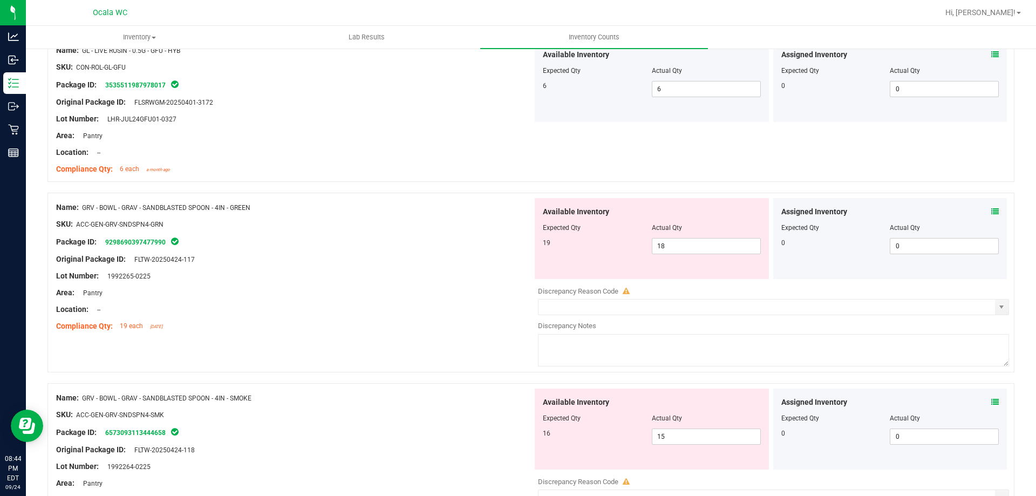
scroll to position [1241, 0]
click at [731, 245] on span "18 18" at bounding box center [706, 244] width 109 height 16
click at [731, 245] on input "18" at bounding box center [706, 243] width 108 height 15
type input "19"
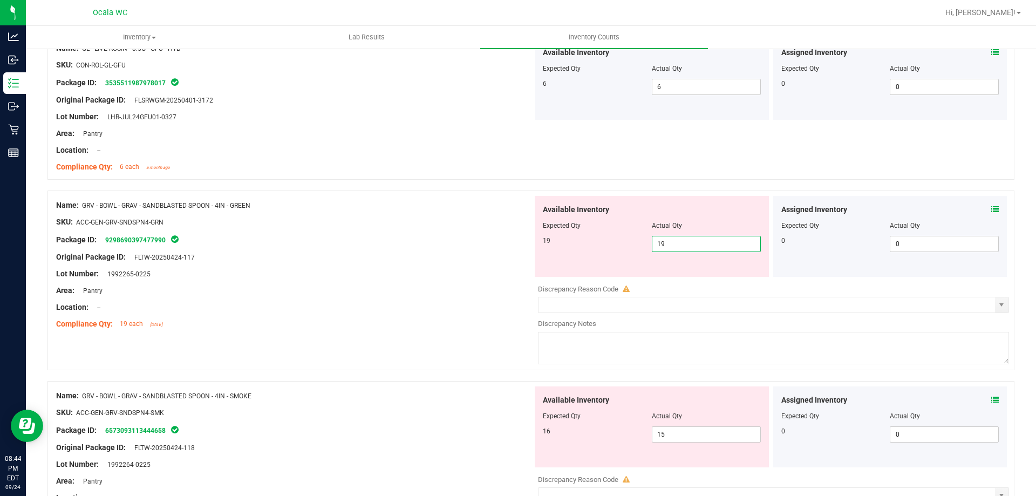
click at [991, 209] on icon at bounding box center [995, 210] width 8 height 8
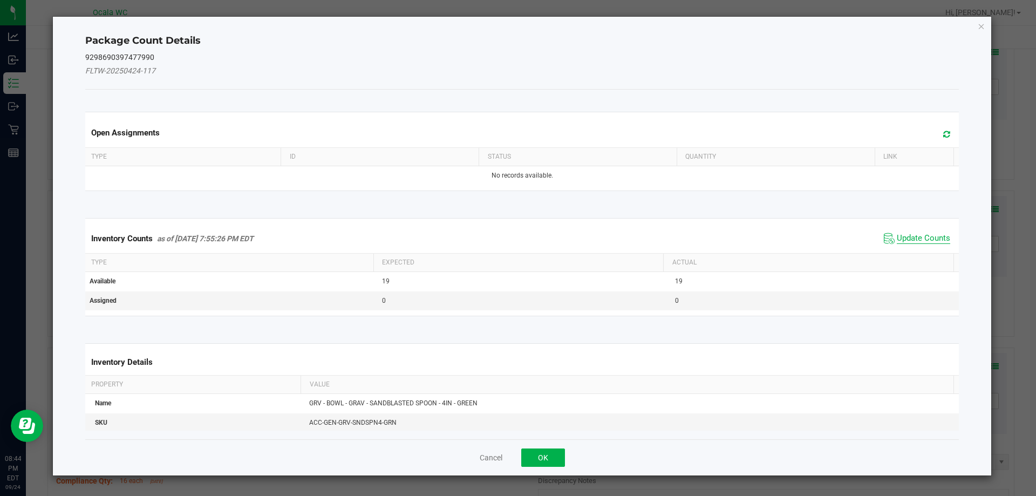
click at [910, 237] on span "Update Counts" at bounding box center [923, 238] width 53 height 11
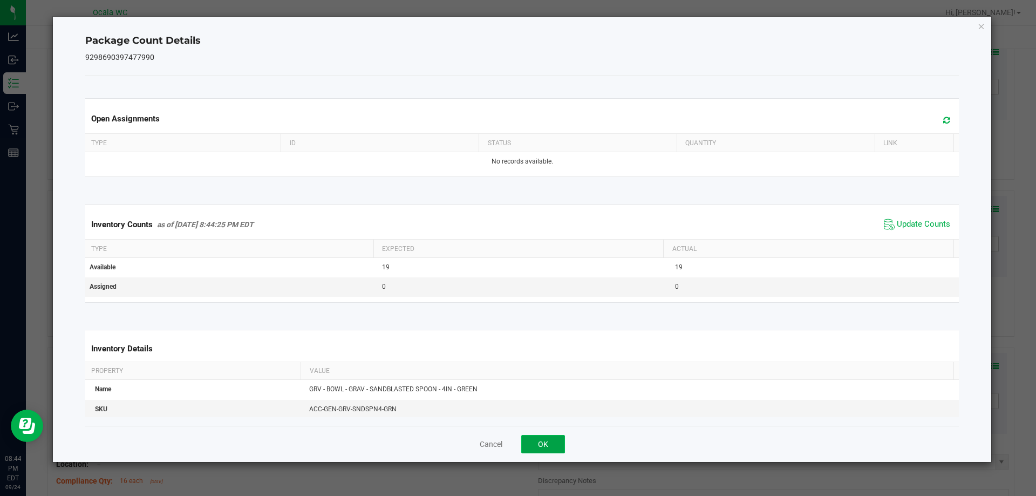
click at [544, 438] on button "OK" at bounding box center [543, 444] width 44 height 18
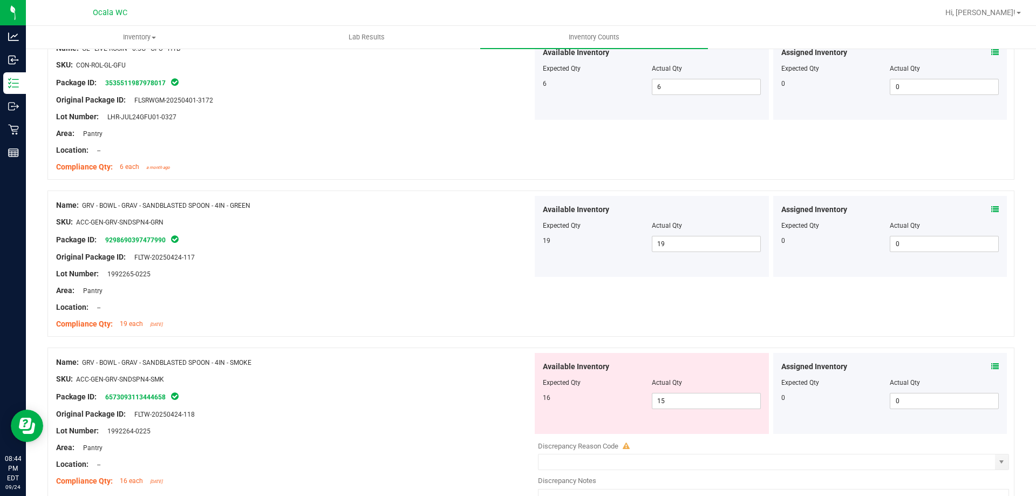
drag, startPoint x: 435, startPoint y: 366, endPoint x: 510, endPoint y: 392, distance: 79.7
click at [435, 367] on div "Name: GRV - BOWL - GRAV - SANDBLASTED SPOON - 4IN - SMOKE" at bounding box center [294, 362] width 476 height 11
click at [991, 366] on icon at bounding box center [995, 367] width 8 height 8
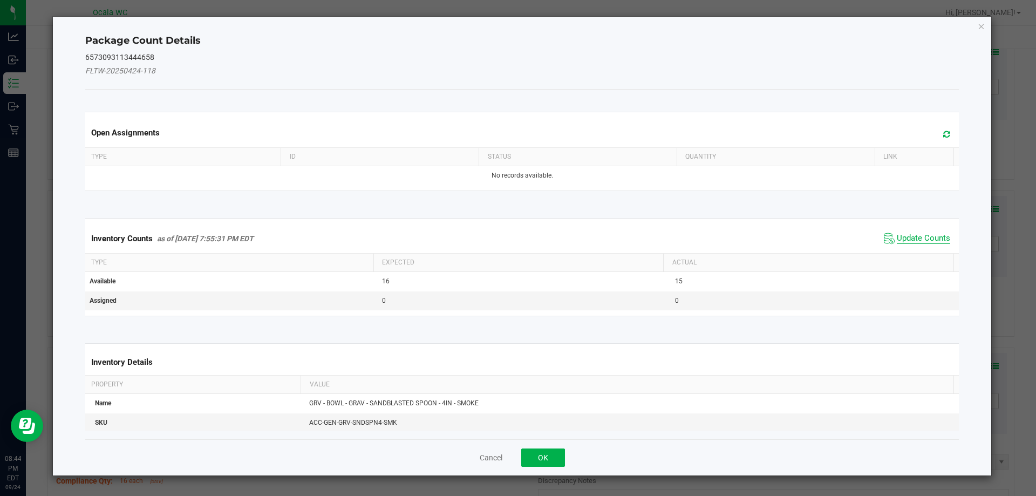
click at [905, 237] on span "Update Counts" at bounding box center [923, 238] width 53 height 11
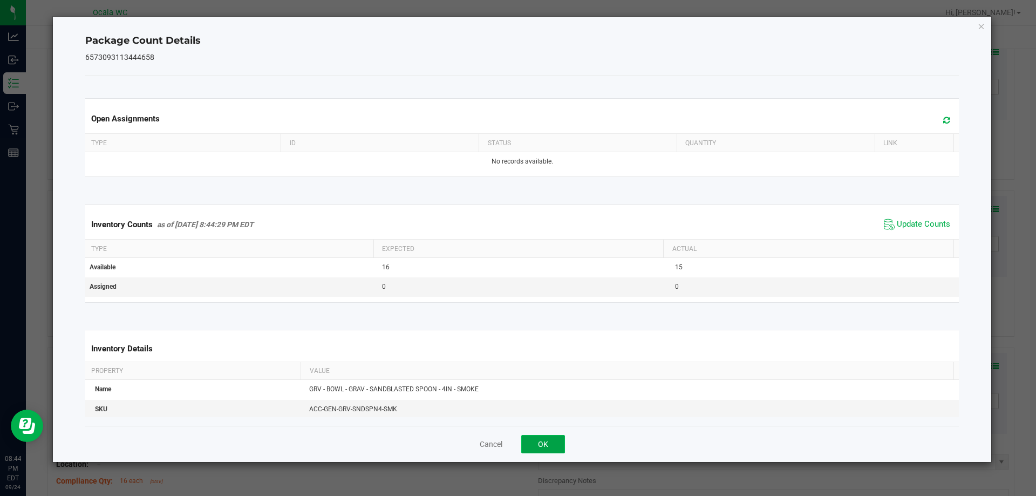
click at [536, 445] on button "OK" at bounding box center [543, 444] width 44 height 18
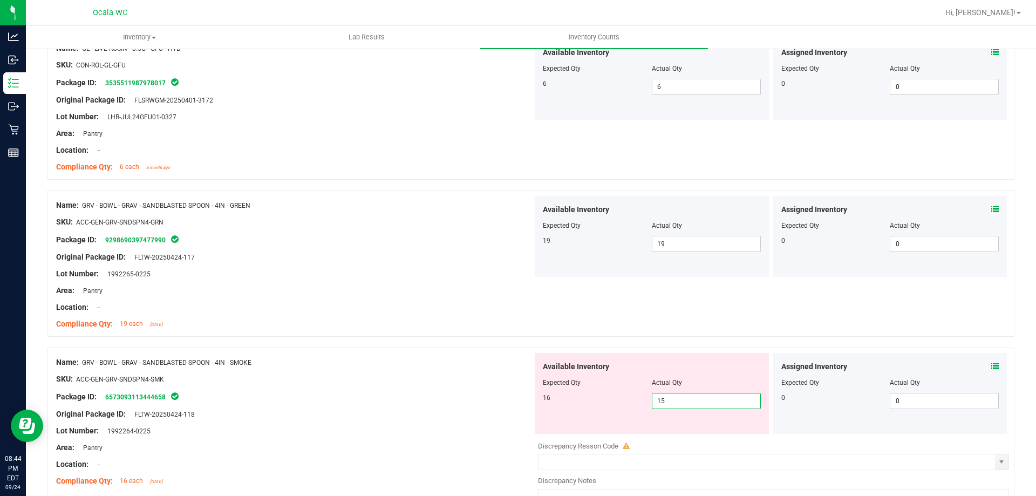
click at [670, 397] on span "15 15" at bounding box center [706, 401] width 109 height 16
click at [670, 397] on input "15" at bounding box center [706, 400] width 108 height 15
type input "16"
click at [452, 395] on div "Package ID: 6573093113444658" at bounding box center [294, 396] width 476 height 13
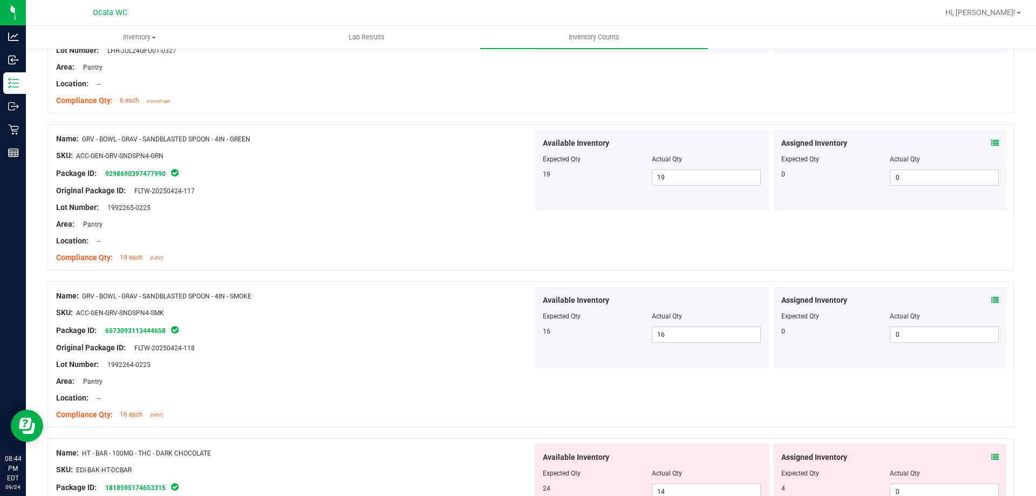
scroll to position [1457, 0]
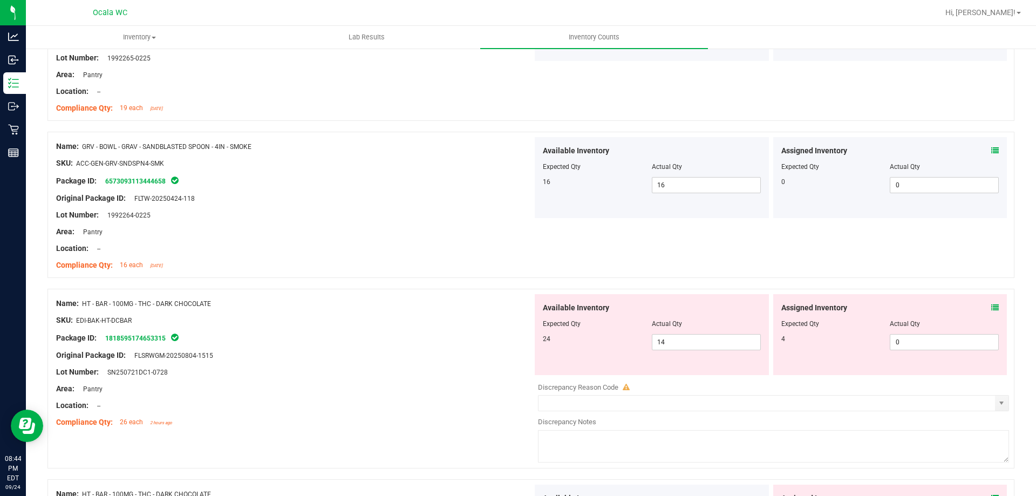
click at [461, 333] on div "Package ID: 1818595174653315" at bounding box center [294, 337] width 476 height 13
click at [991, 306] on icon at bounding box center [995, 308] width 8 height 8
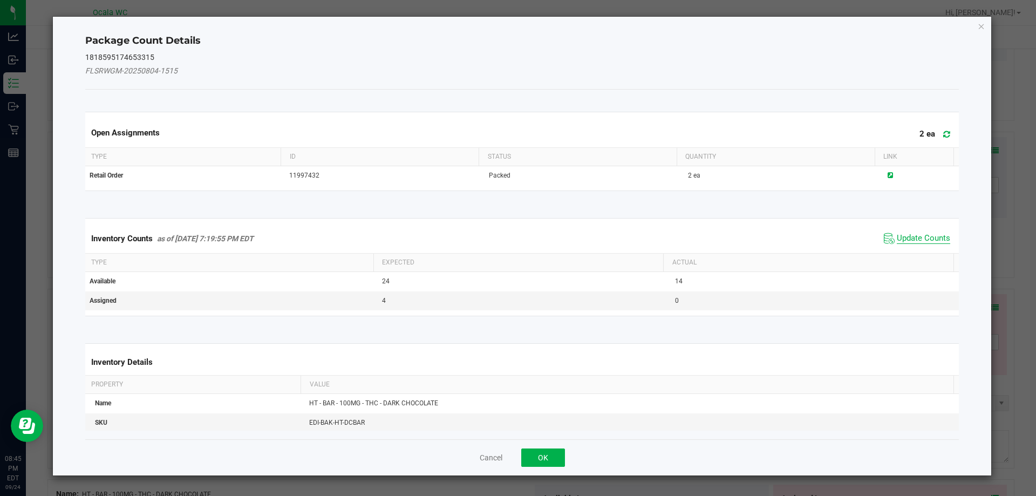
click at [910, 238] on span "Update Counts" at bounding box center [923, 238] width 53 height 11
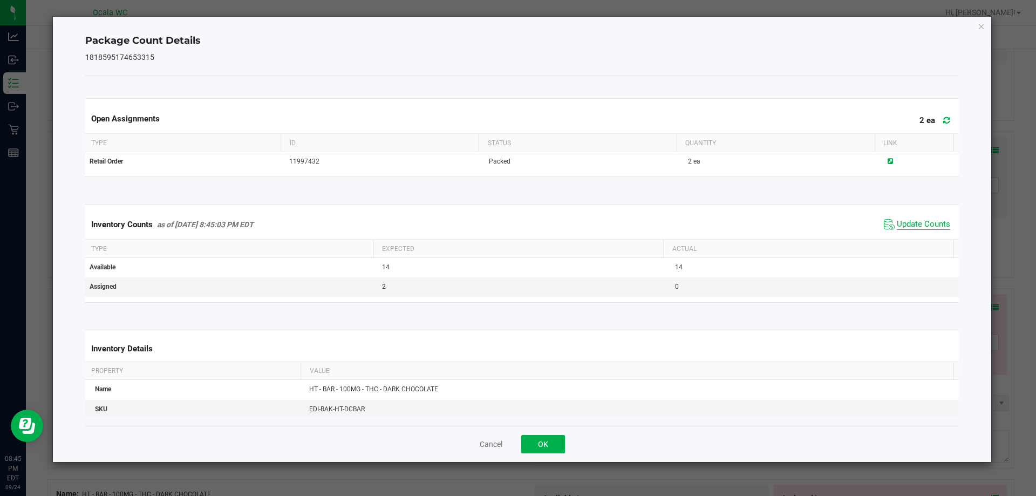
click at [918, 222] on span "Update Counts" at bounding box center [923, 224] width 53 height 11
drag, startPoint x: 544, startPoint y: 441, endPoint x: 537, endPoint y: 365, distance: 76.9
click at [545, 440] on button "OK" at bounding box center [543, 444] width 44 height 18
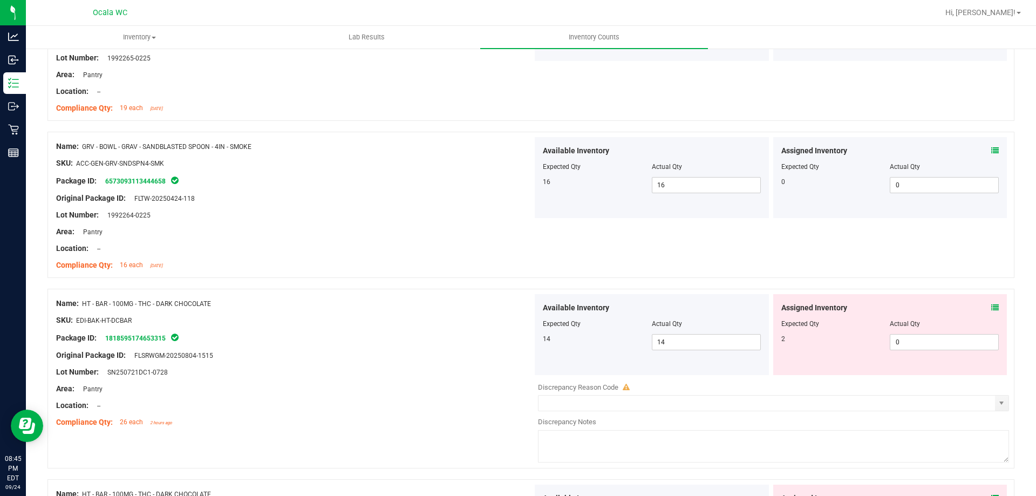
click at [478, 316] on div "SKU: EDI-BAK-HT-DCBAR" at bounding box center [294, 320] width 476 height 11
click at [965, 339] on span "0 0" at bounding box center [944, 342] width 109 height 16
type input "02"
type input "2"
click at [411, 351] on div "Original Package ID: FLSRWGM-20250804-1515" at bounding box center [294, 355] width 476 height 11
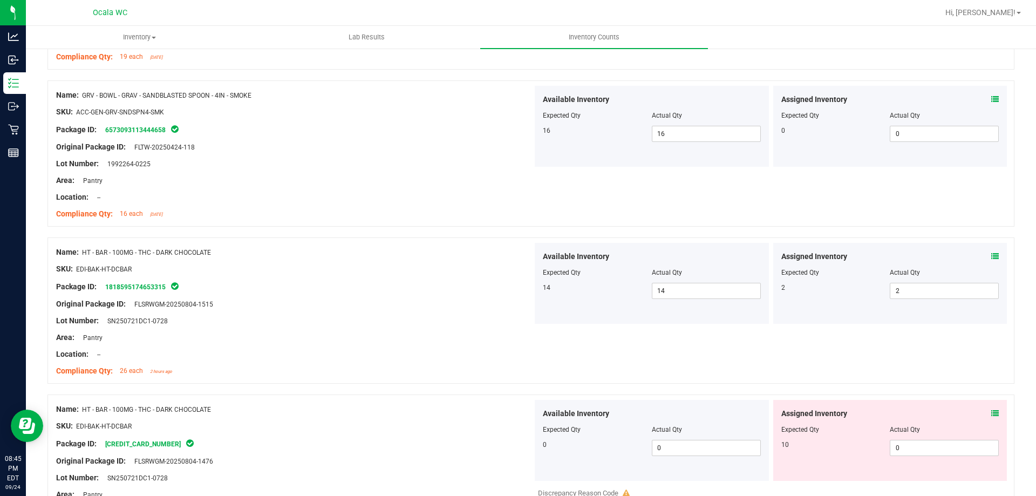
scroll to position [1619, 0]
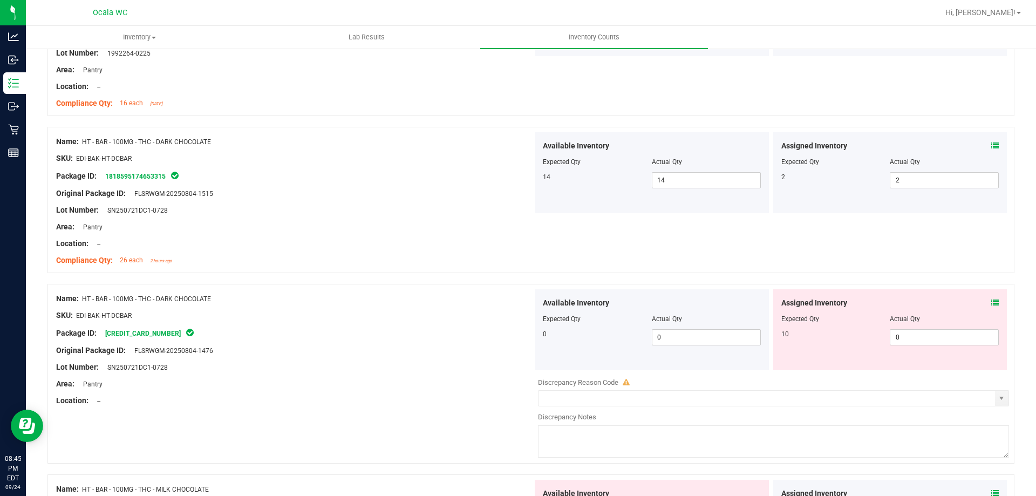
click at [391, 299] on div "Name: HT - BAR - 100MG - THC - DARK CHOCOLATE" at bounding box center [294, 298] width 476 height 11
click at [991, 302] on icon at bounding box center [995, 303] width 8 height 8
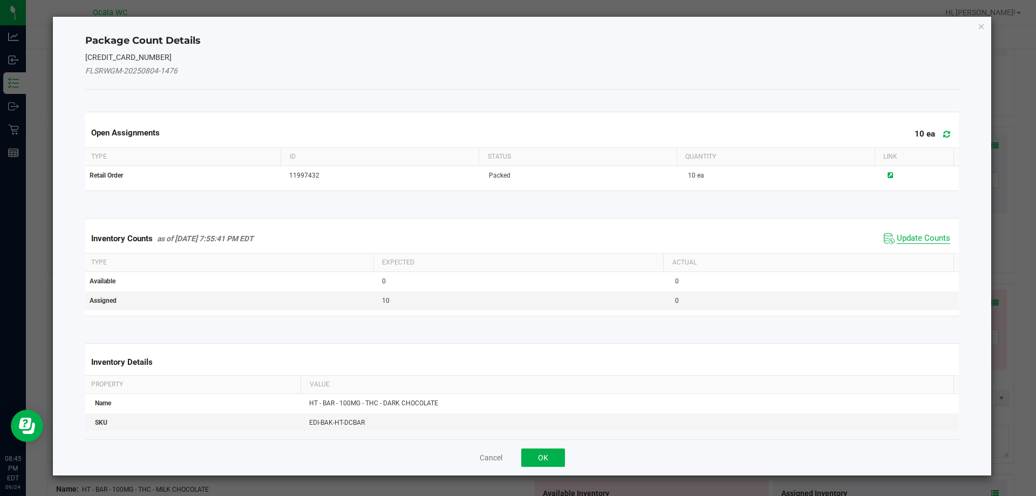
click at [926, 236] on span "Update Counts" at bounding box center [923, 238] width 53 height 11
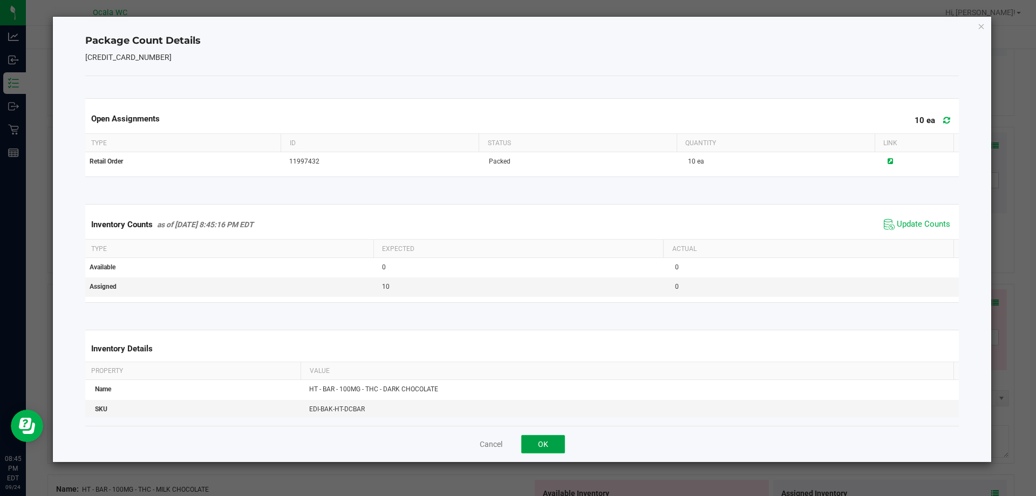
click at [550, 445] on button "OK" at bounding box center [543, 444] width 44 height 18
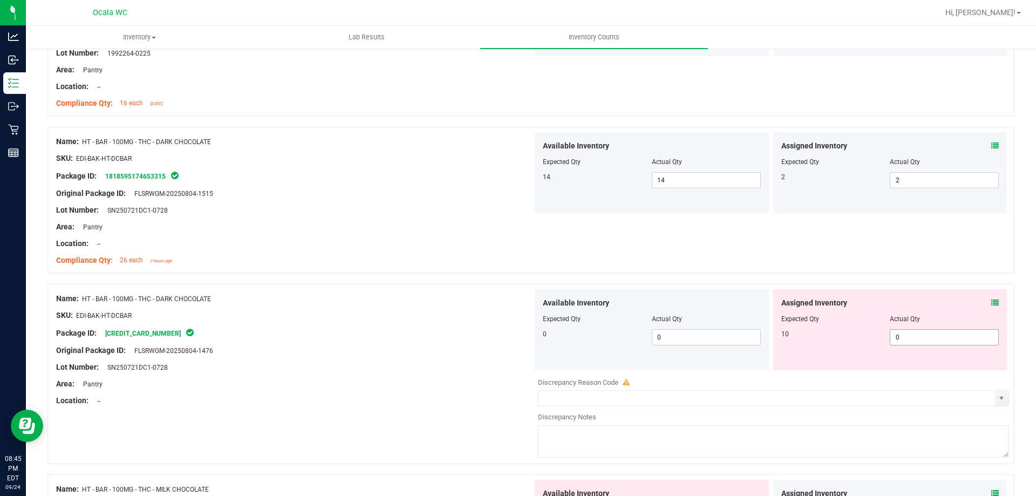
click at [905, 337] on span "0 0" at bounding box center [944, 337] width 109 height 16
click at [905, 337] on input "0" at bounding box center [944, 337] width 108 height 15
type input "10"
click at [274, 394] on div "Name: HT - BAR - 100MG - THC - DARK CHOCOLATE SKU: EDI-BAK-HT-DCBAR Package ID:…" at bounding box center [294, 349] width 476 height 121
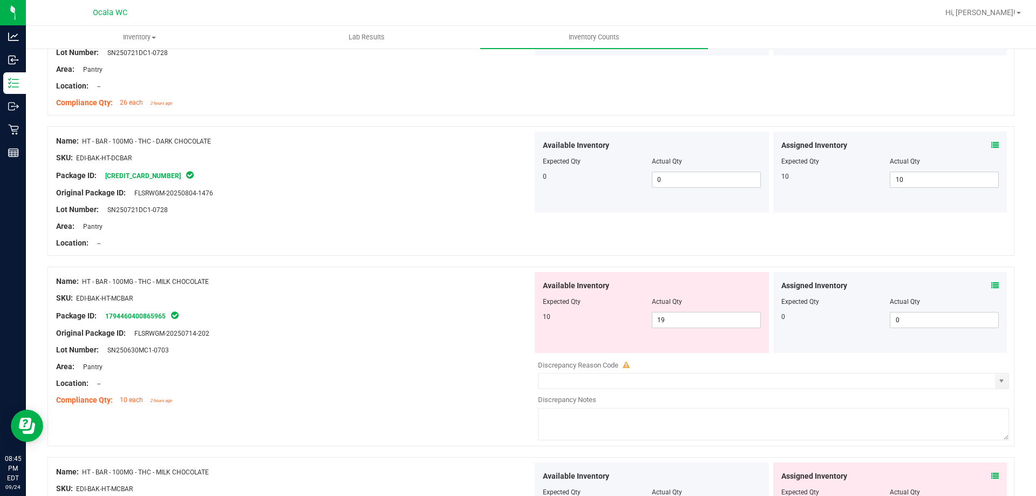
scroll to position [1780, 0]
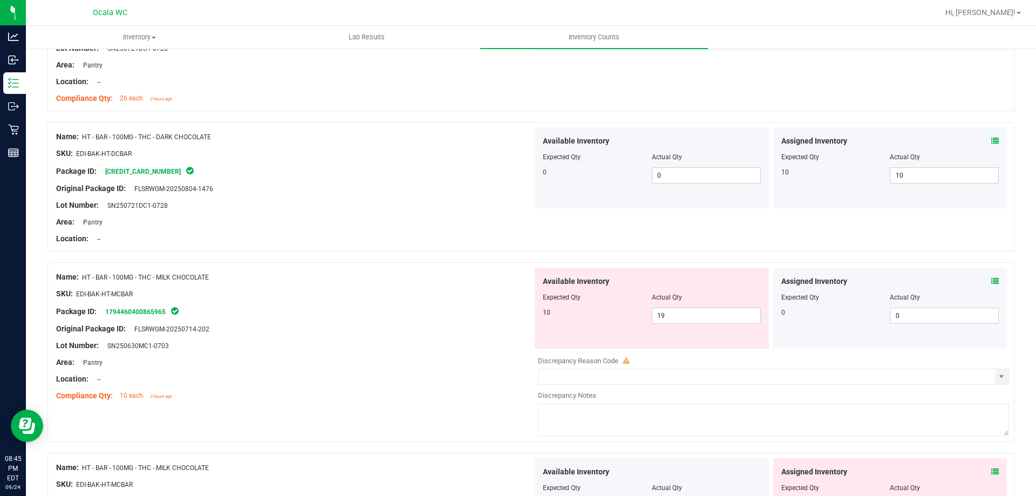
click at [342, 327] on div "Original Package ID: FLSRWGM-20250714-202" at bounding box center [294, 328] width 476 height 11
click at [991, 278] on icon at bounding box center [995, 281] width 8 height 8
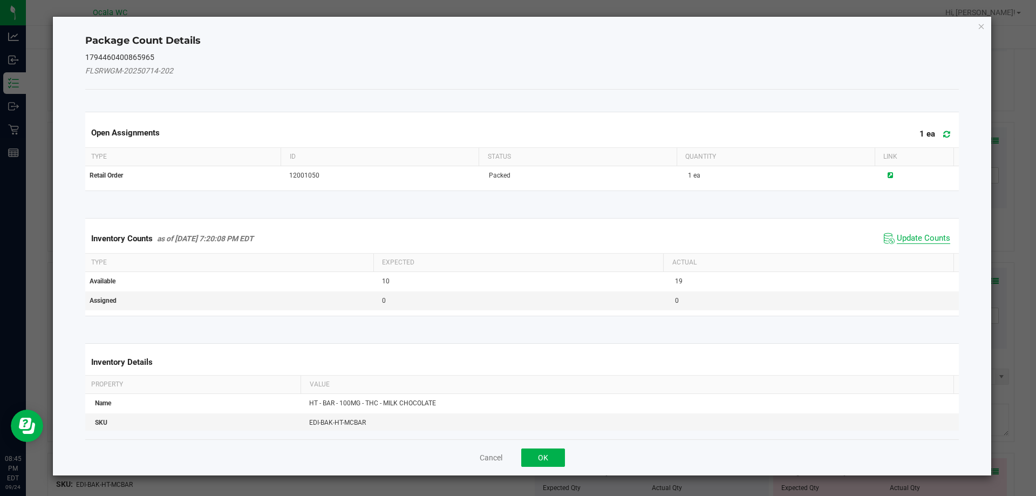
click at [912, 236] on span "Update Counts" at bounding box center [923, 238] width 53 height 11
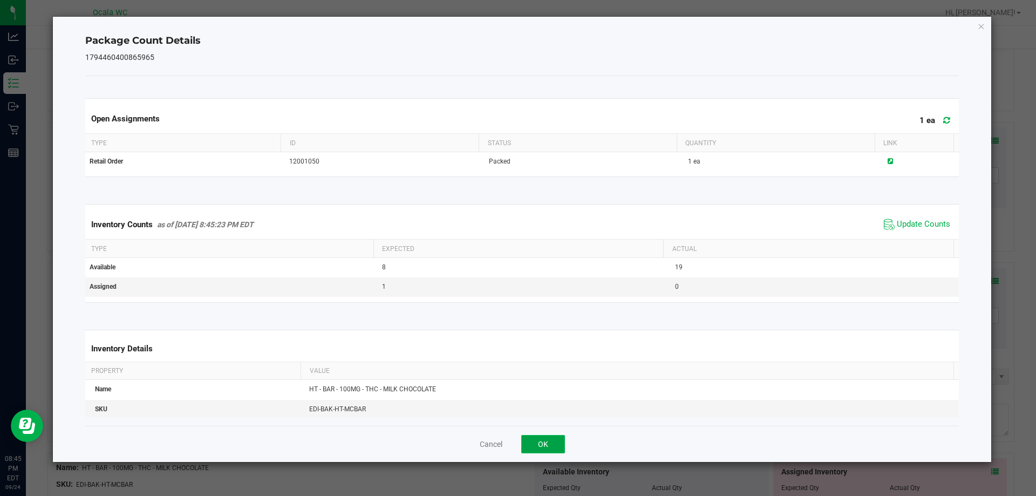
click at [526, 445] on button "OK" at bounding box center [543, 444] width 44 height 18
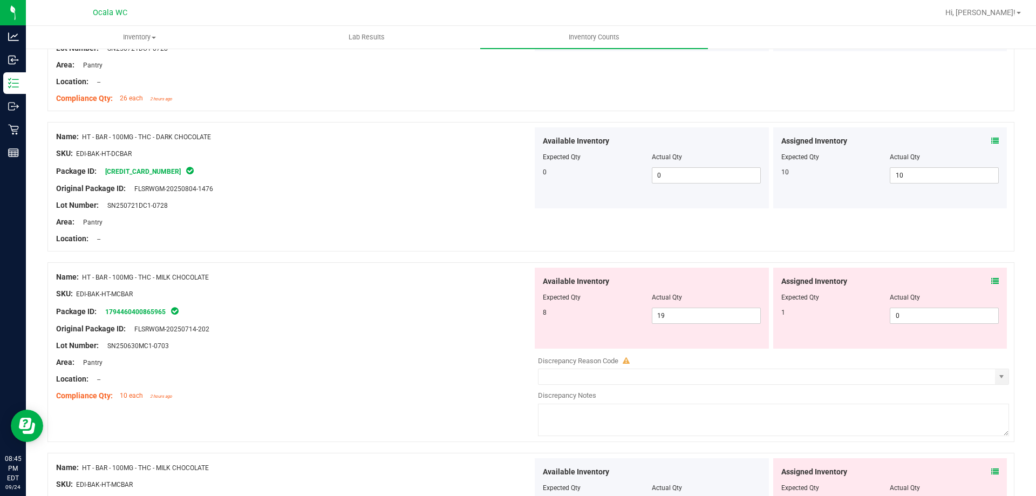
click at [473, 368] on div at bounding box center [294, 370] width 476 height 5
click at [936, 314] on span "0 0" at bounding box center [944, 316] width 109 height 16
type input "01"
type input "1"
click at [452, 339] on div at bounding box center [294, 337] width 476 height 5
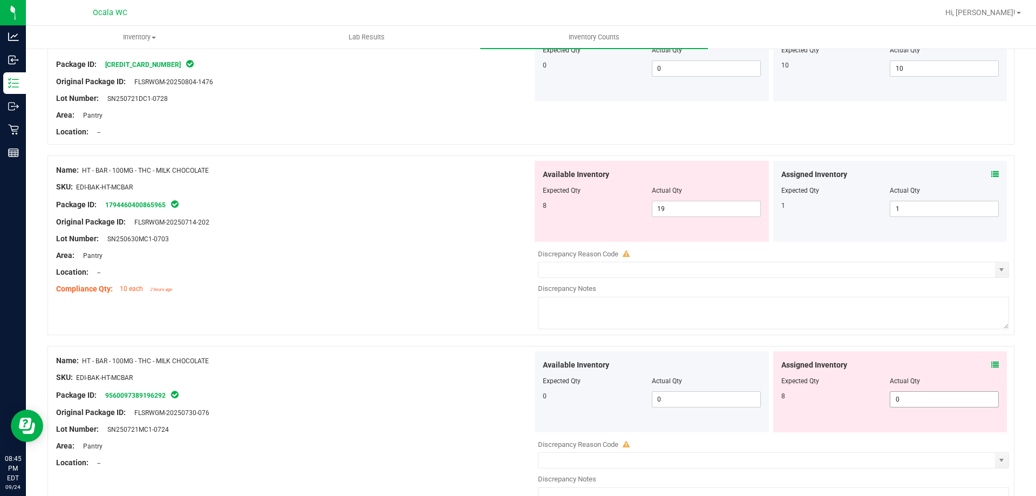
scroll to position [1888, 0]
click at [960, 393] on span "0 0" at bounding box center [944, 398] width 109 height 16
click at [960, 393] on input "0" at bounding box center [944, 398] width 108 height 15
click at [991, 358] on span at bounding box center [995, 363] width 8 height 11
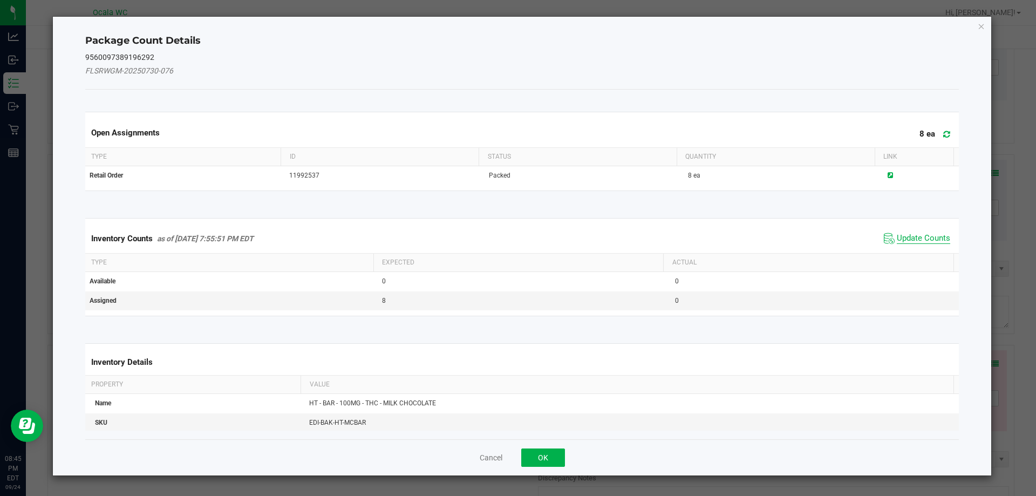
click at [910, 236] on span "Update Counts" at bounding box center [923, 238] width 53 height 11
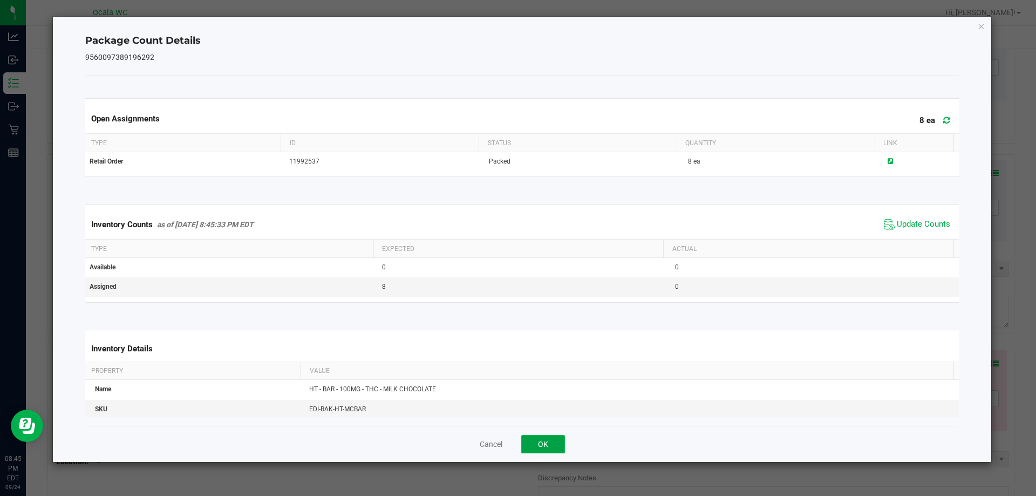
click at [551, 442] on button "OK" at bounding box center [543, 444] width 44 height 18
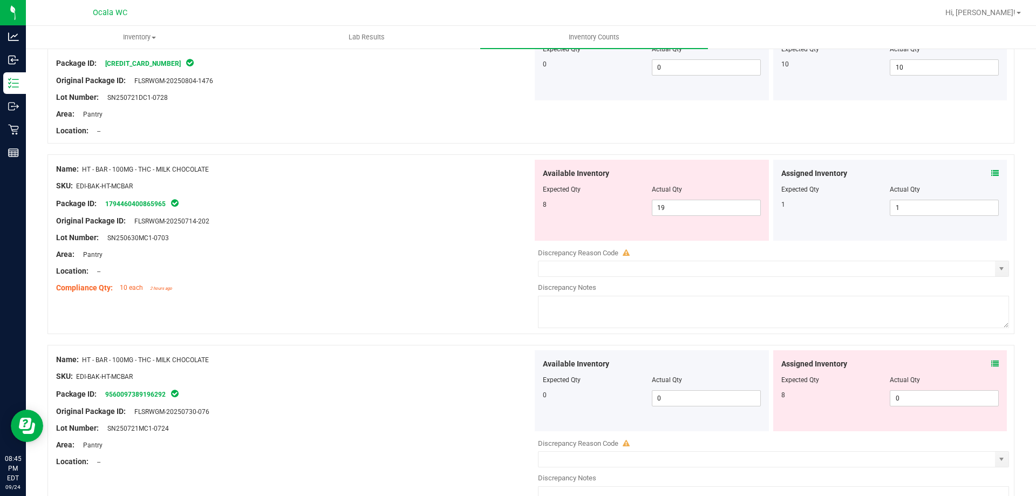
click at [469, 330] on div "Name: HT - BAR - 100MG - THC - MILK CHOCOLATE SKU: EDI-BAK-HT-MCBAR Package ID:…" at bounding box center [530, 244] width 967 height 180
click at [972, 388] on div at bounding box center [890, 387] width 218 height 5
click at [972, 397] on span "0 0" at bounding box center [944, 398] width 109 height 16
type input "08"
type input "8"
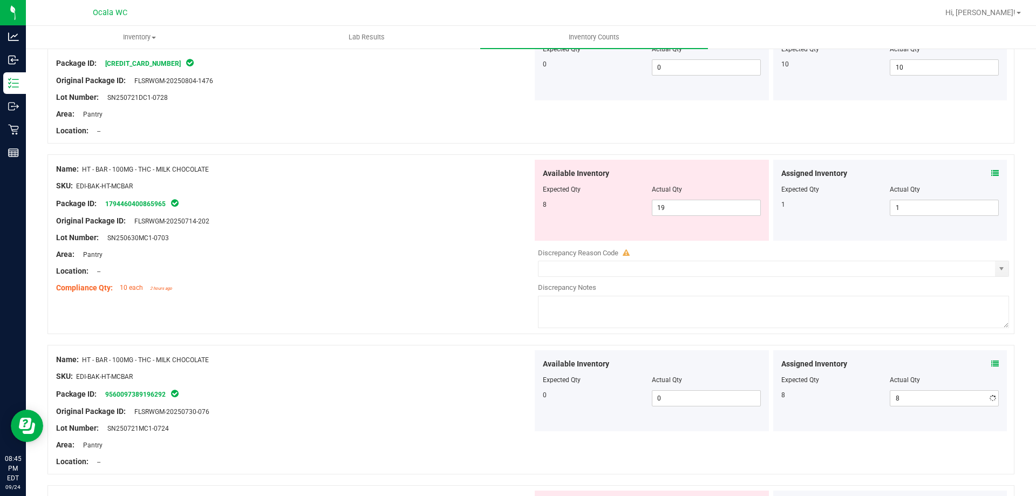
click at [432, 226] on div "Original Package ID: FLSRWGM-20250714-202" at bounding box center [294, 220] width 476 height 11
click at [715, 210] on span "19 19" at bounding box center [706, 208] width 109 height 16
click at [715, 210] on input "19" at bounding box center [706, 207] width 108 height 15
type input "8"
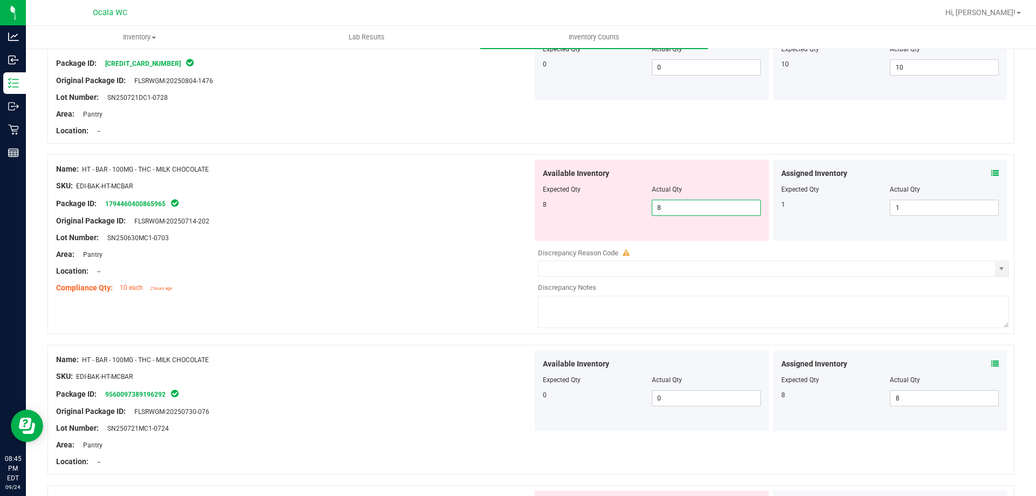
click at [357, 253] on div "Area: Pantry" at bounding box center [294, 254] width 476 height 11
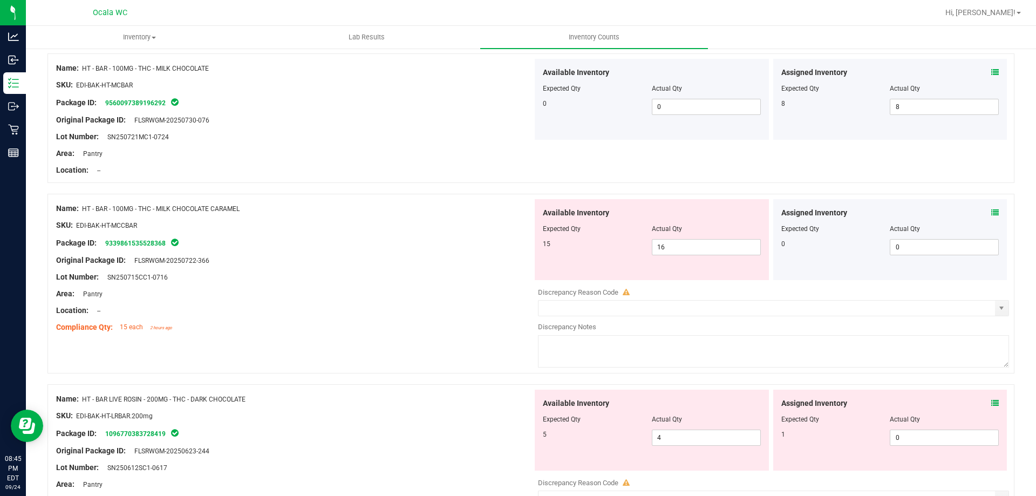
scroll to position [2212, 0]
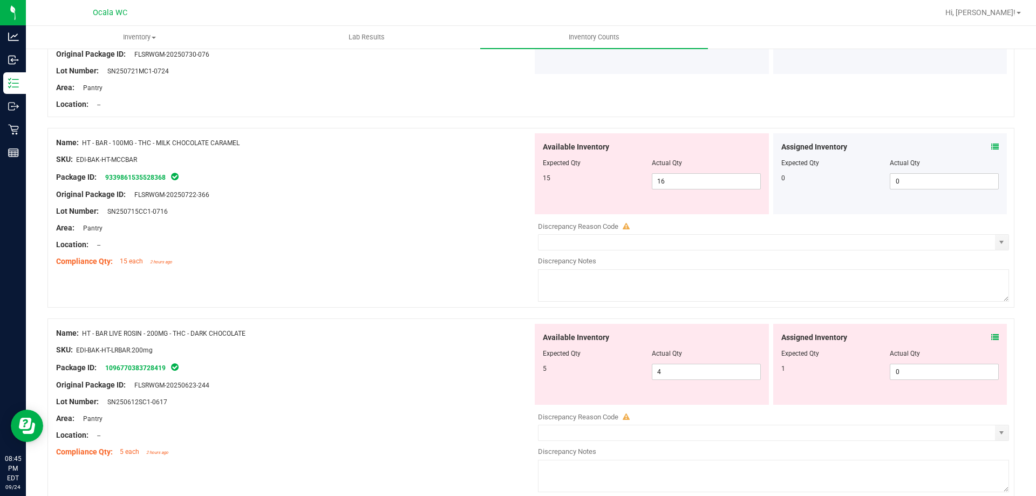
click at [369, 249] on div "Location: --" at bounding box center [294, 244] width 476 height 11
click at [991, 146] on icon at bounding box center [995, 147] width 8 height 8
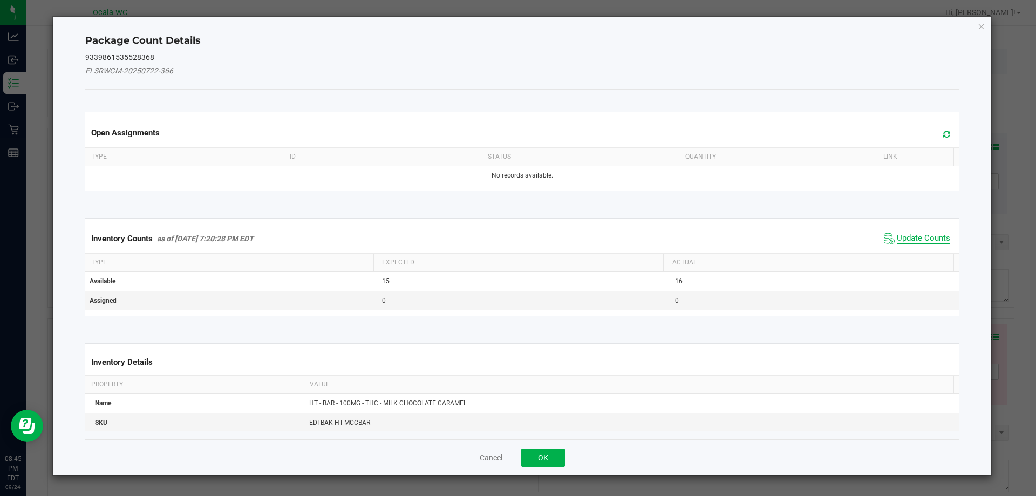
click at [920, 235] on span "Update Counts" at bounding box center [923, 238] width 53 height 11
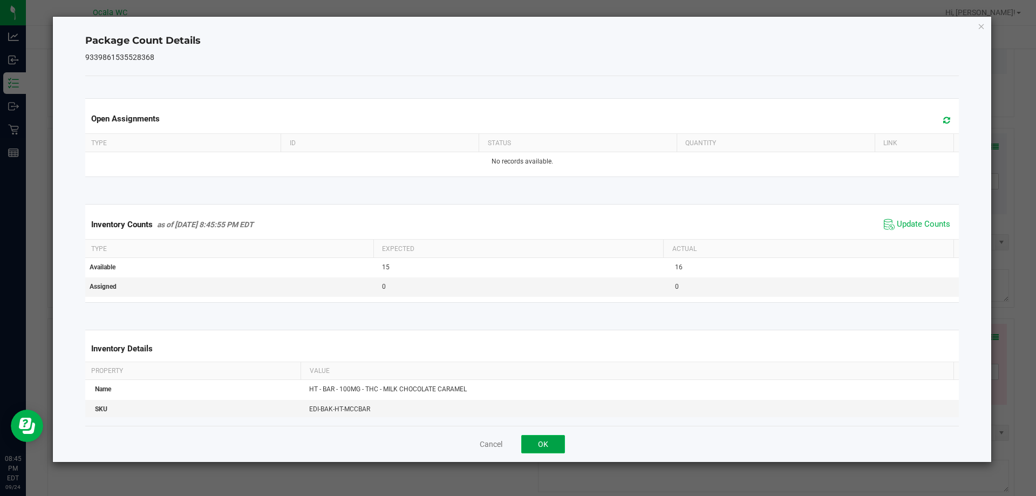
click at [551, 442] on button "OK" at bounding box center [543, 444] width 44 height 18
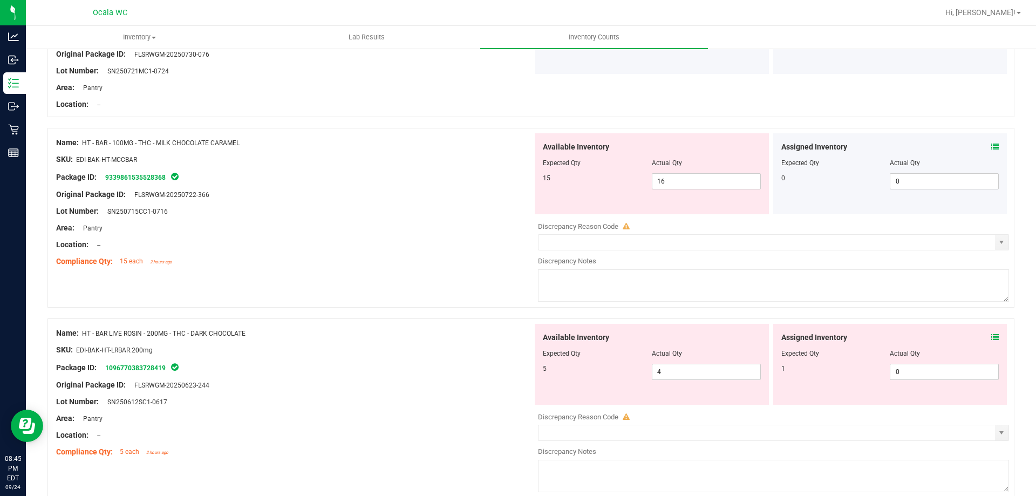
drag, startPoint x: 556, startPoint y: 287, endPoint x: 541, endPoint y: 261, distance: 29.7
click at [555, 287] on textarea at bounding box center [773, 285] width 471 height 32
drag, startPoint x: 455, startPoint y: 228, endPoint x: 637, endPoint y: 201, distance: 183.8
click at [458, 227] on div "Area: Pantry" at bounding box center [294, 227] width 476 height 11
click at [674, 181] on span "16 16" at bounding box center [706, 181] width 109 height 16
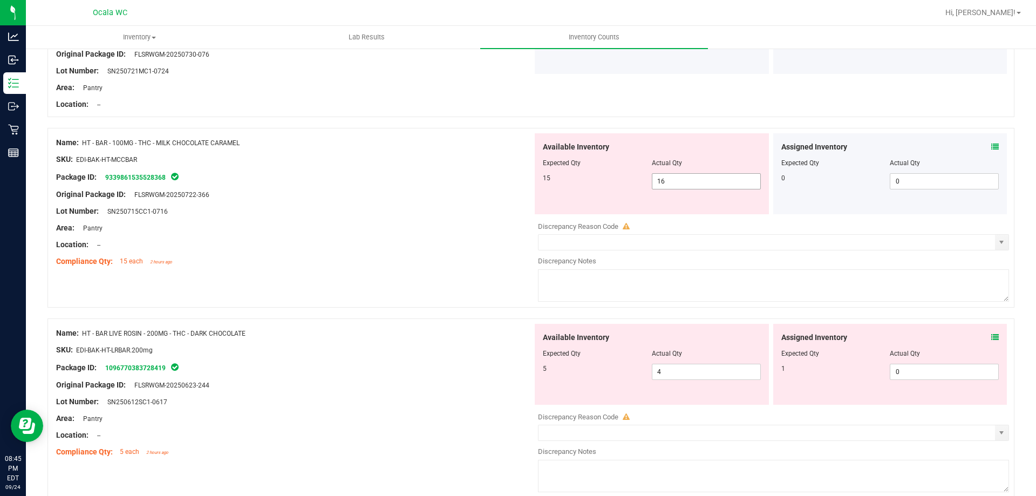
click at [0, 0] on input "16" at bounding box center [0, 0] width 0 height 0
type input "15"
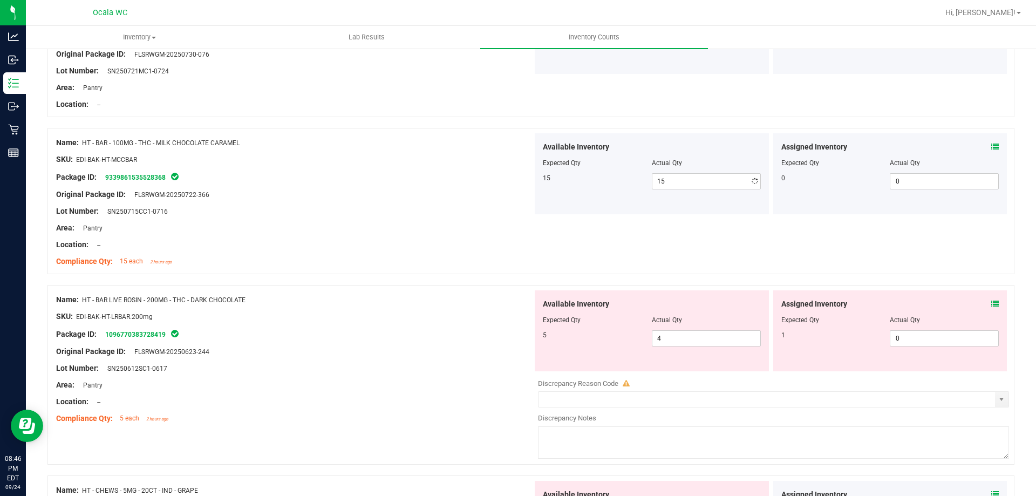
click at [420, 250] on div at bounding box center [294, 252] width 476 height 5
click at [451, 248] on div "Location: --" at bounding box center [294, 244] width 476 height 11
click at [991, 302] on icon at bounding box center [995, 304] width 8 height 8
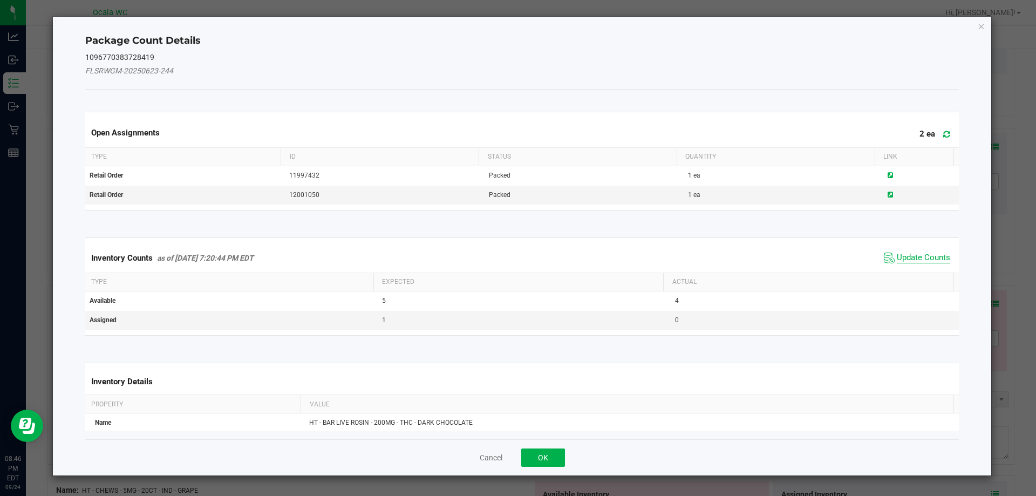
click at [929, 255] on span "Update Counts" at bounding box center [923, 258] width 53 height 11
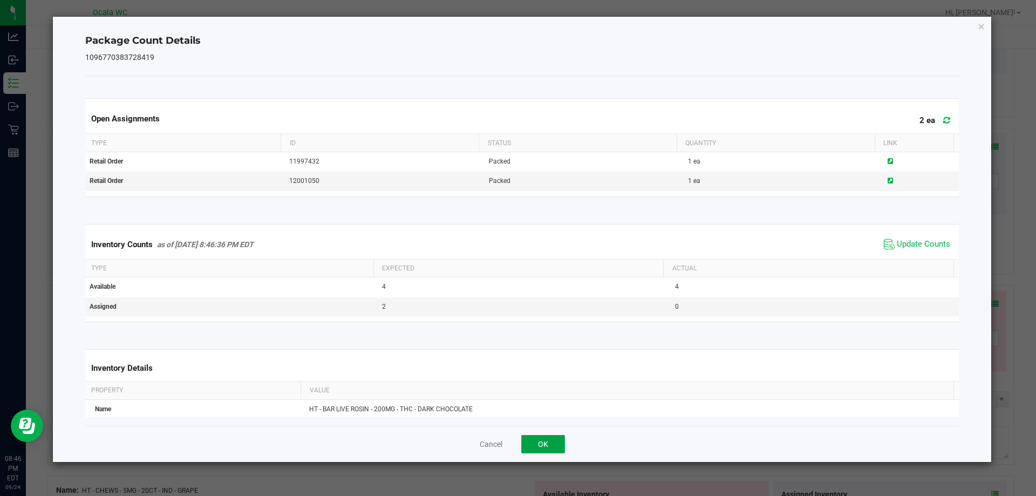
drag, startPoint x: 559, startPoint y: 441, endPoint x: 547, endPoint y: 428, distance: 17.9
click at [558, 441] on button "OK" at bounding box center [543, 444] width 44 height 18
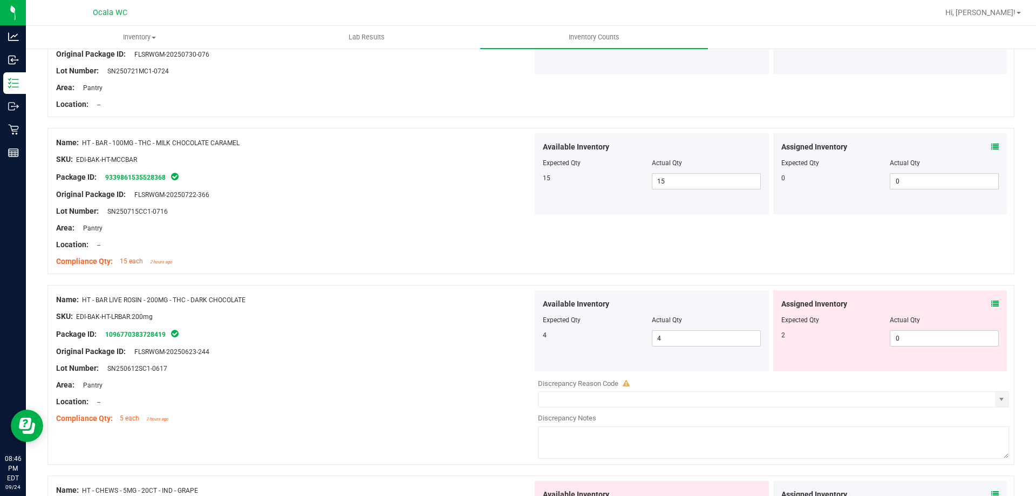
click at [446, 320] on div "SKU: EDI-BAK-HT-LRBAR.200mg" at bounding box center [294, 316] width 476 height 11
click at [915, 339] on span "0 0" at bounding box center [944, 338] width 109 height 16
type input "02"
type input "2"
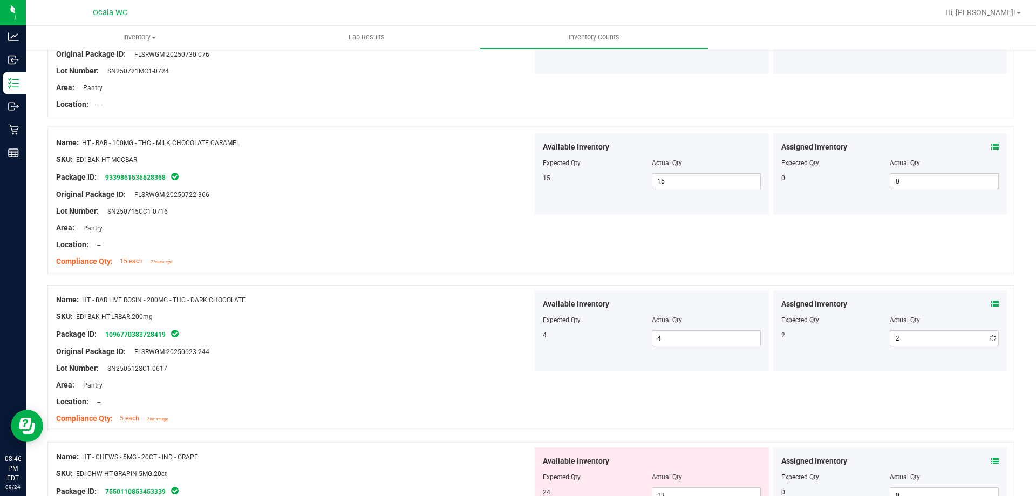
click at [388, 326] on div at bounding box center [294, 324] width 476 height 5
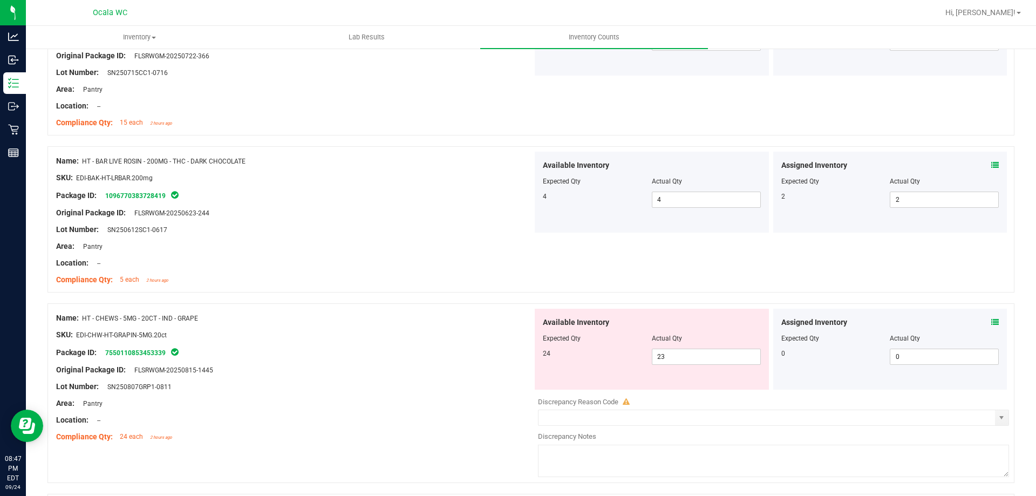
scroll to position [2374, 0]
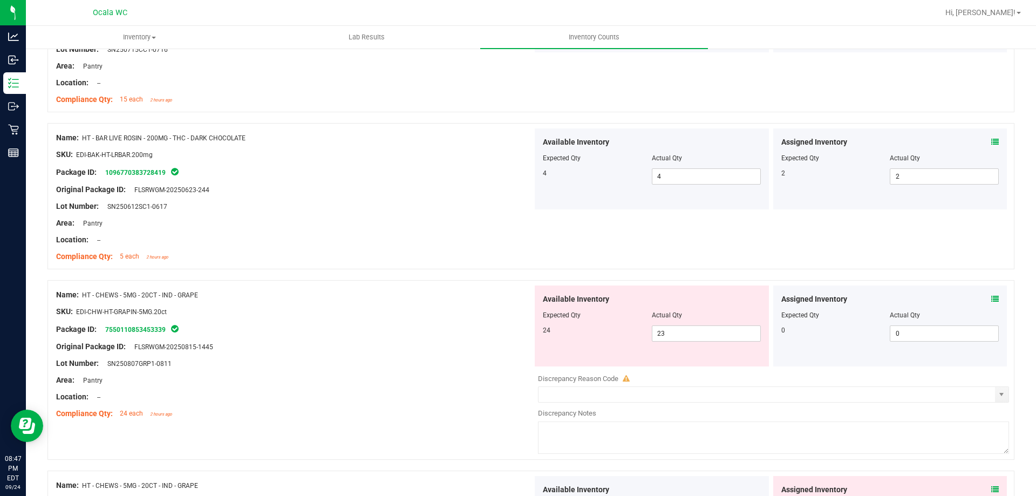
click at [391, 346] on div "Original Package ID: FLSRWGM-20250815-1445" at bounding box center [294, 346] width 476 height 11
click at [425, 336] on div at bounding box center [294, 338] width 476 height 5
click at [990, 299] on div "Assigned Inventory Expected Qty Actual Qty 0 0 0" at bounding box center [890, 325] width 234 height 81
click at [991, 298] on icon at bounding box center [995, 299] width 8 height 8
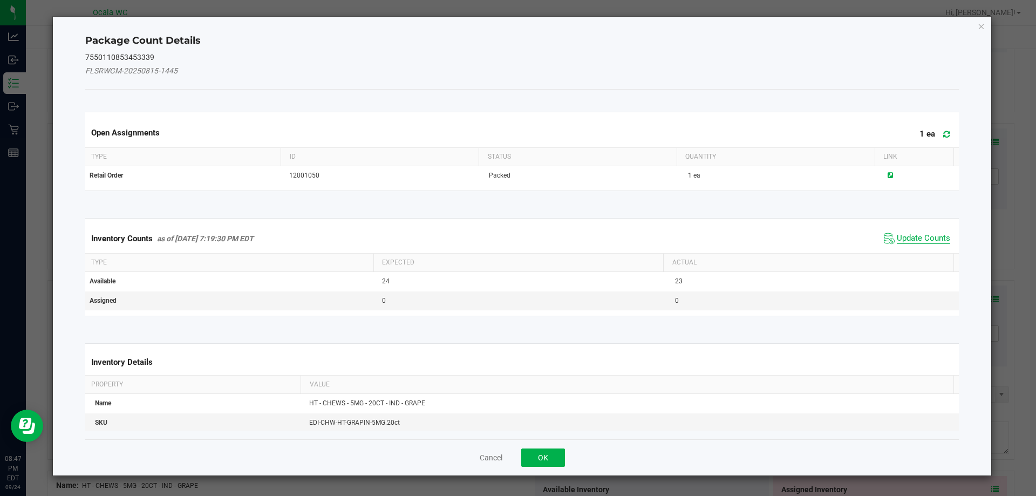
click at [934, 237] on span "Update Counts" at bounding box center [923, 238] width 53 height 11
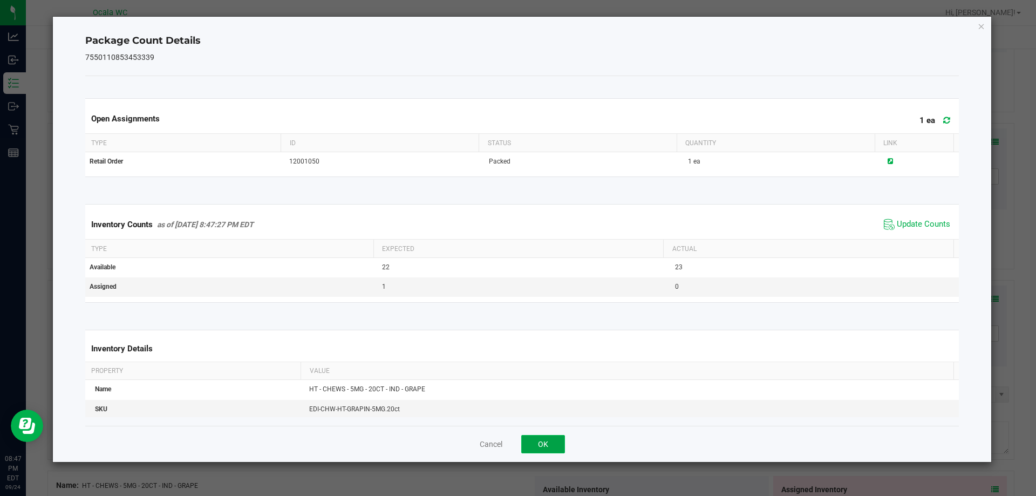
click at [550, 445] on button "OK" at bounding box center [543, 444] width 44 height 18
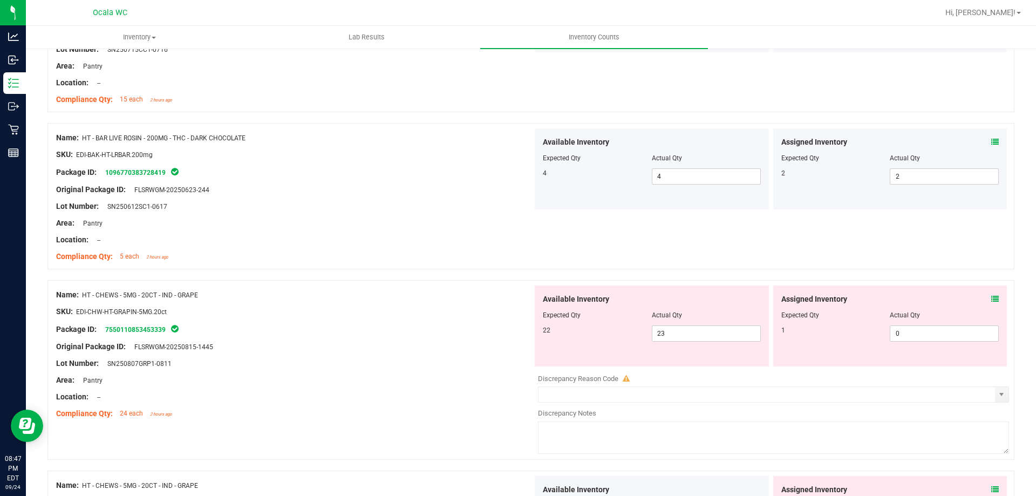
click at [424, 324] on div "Package ID: 7550110853453339" at bounding box center [294, 329] width 476 height 13
click at [732, 334] on span "23 23" at bounding box center [706, 333] width 109 height 16
click at [731, 334] on input "23" at bounding box center [706, 333] width 108 height 15
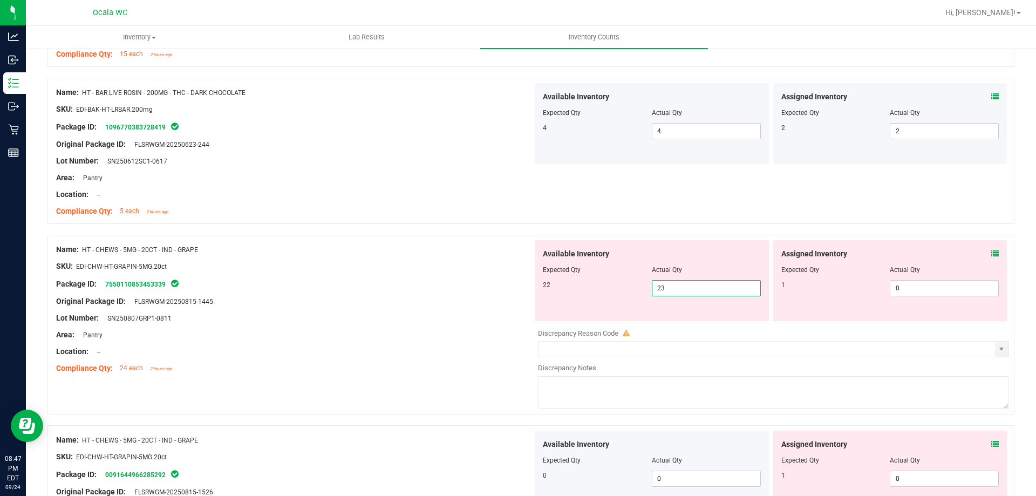
scroll to position [2482, 0]
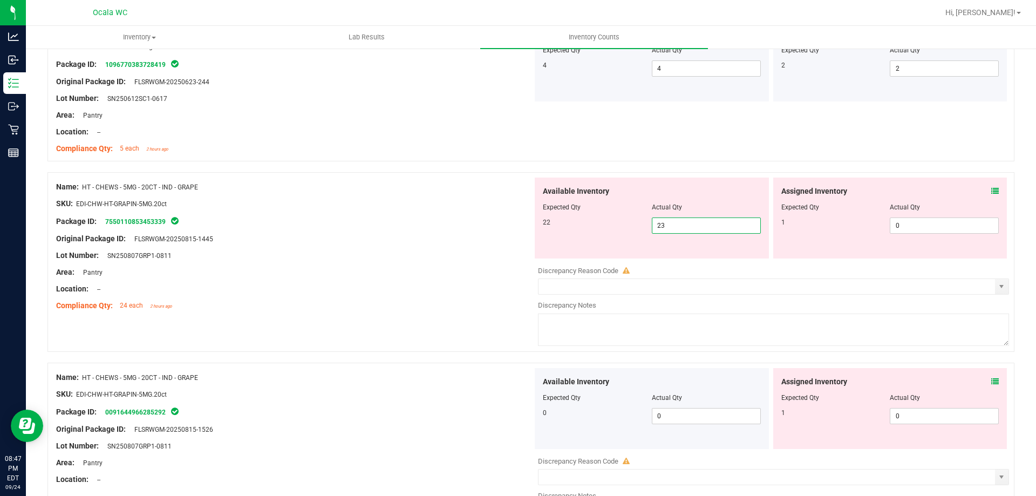
click at [991, 380] on icon at bounding box center [995, 382] width 8 height 8
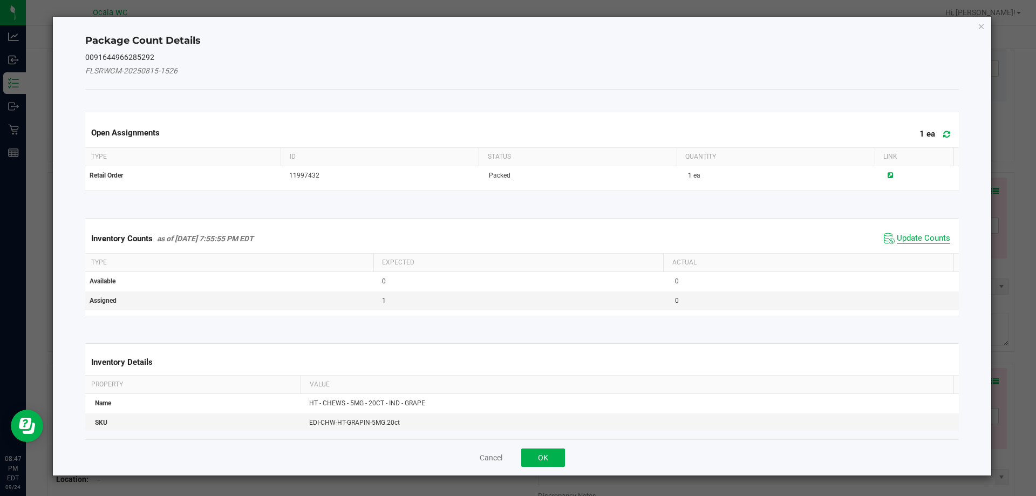
click at [932, 235] on span "Update Counts" at bounding box center [923, 238] width 53 height 11
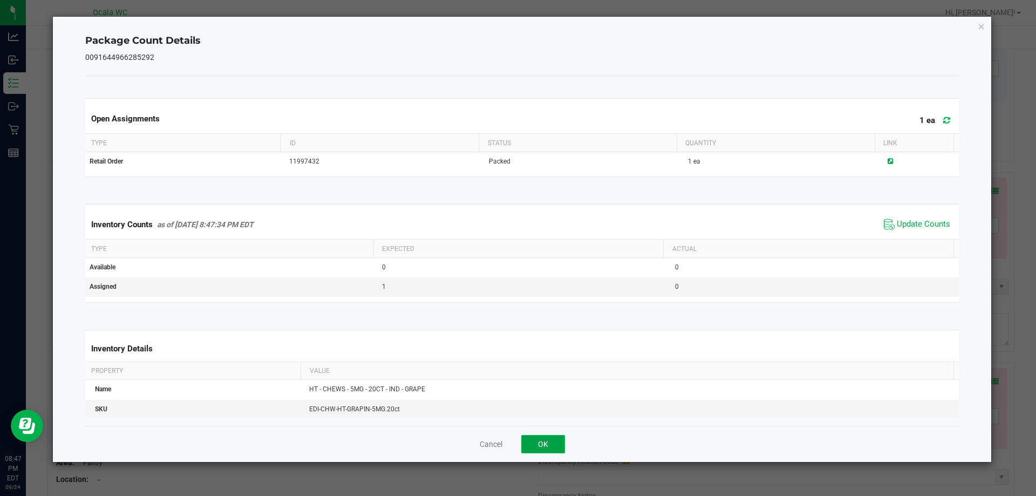
click at [553, 438] on button "OK" at bounding box center [543, 444] width 44 height 18
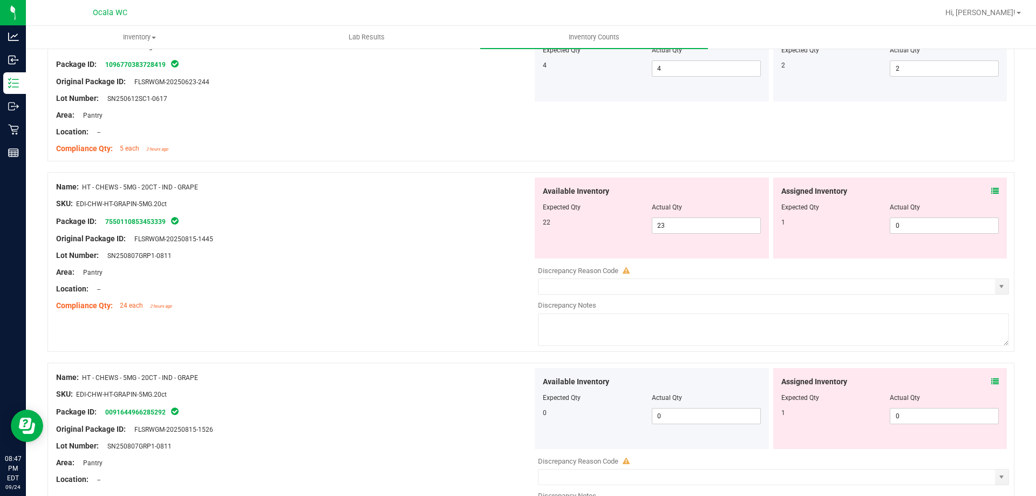
drag, startPoint x: 441, startPoint y: 324, endPoint x: 454, endPoint y: 317, distance: 14.5
click at [446, 321] on div "Name: HT - CHEWS - 5MG - 20CT - IND - GRAPE SKU: EDI-CHW-HT-GRAPIN-5MG.20ct Pac…" at bounding box center [530, 262] width 967 height 180
click at [719, 228] on span "23 23" at bounding box center [706, 225] width 109 height 16
click at [719, 227] on input "23" at bounding box center [706, 225] width 108 height 15
type input "22"
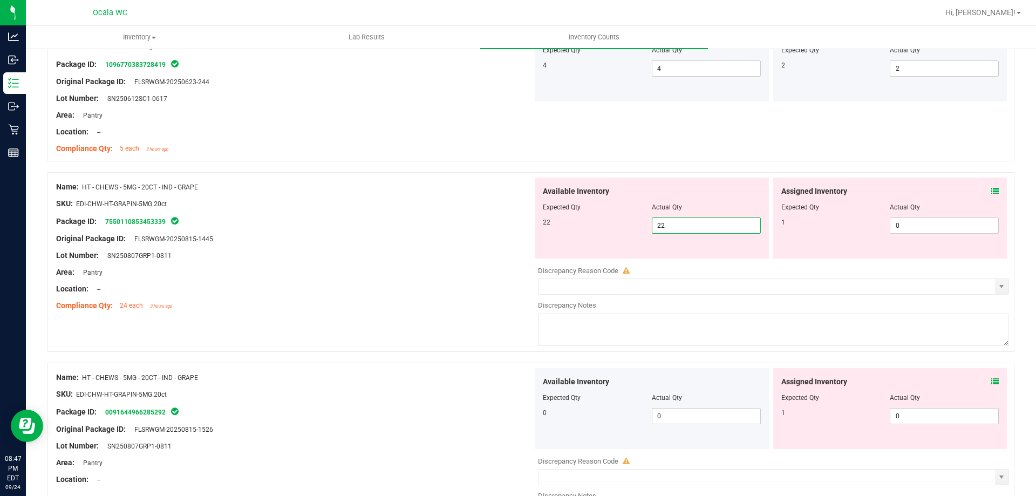
type input "22"
drag, startPoint x: 406, startPoint y: 238, endPoint x: 423, endPoint y: 240, distance: 16.8
click at [414, 239] on div "Original Package ID: FLSRWGM-20250815-1445" at bounding box center [294, 238] width 476 height 11
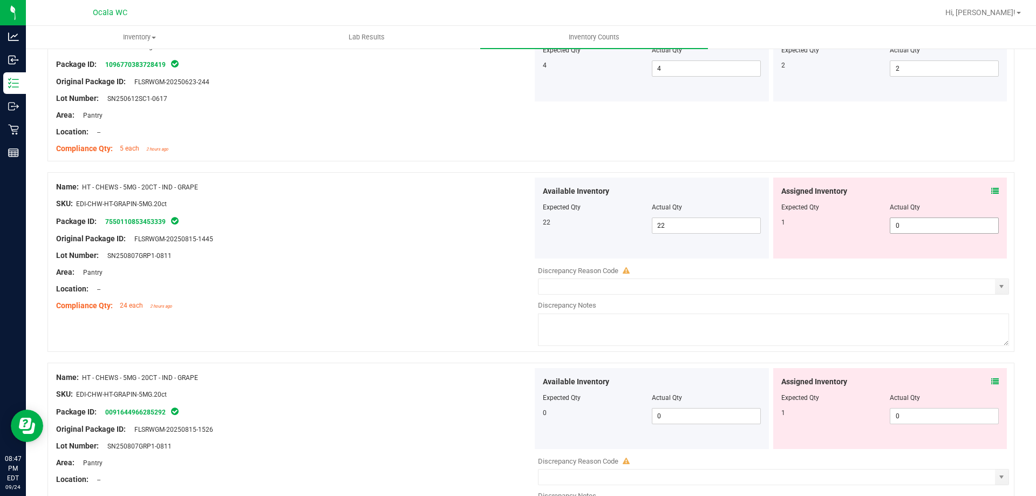
click at [906, 225] on span "0 0" at bounding box center [944, 225] width 109 height 16
type input "01"
type input "1"
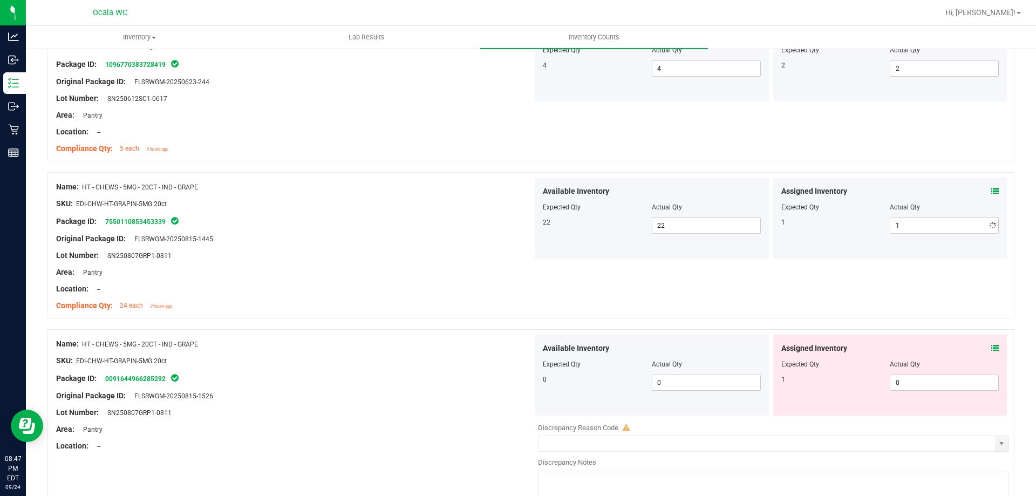
click at [509, 271] on div "Area: Pantry" at bounding box center [294, 272] width 476 height 11
click at [923, 383] on span "0 0" at bounding box center [944, 382] width 109 height 16
type input "01"
type input "1"
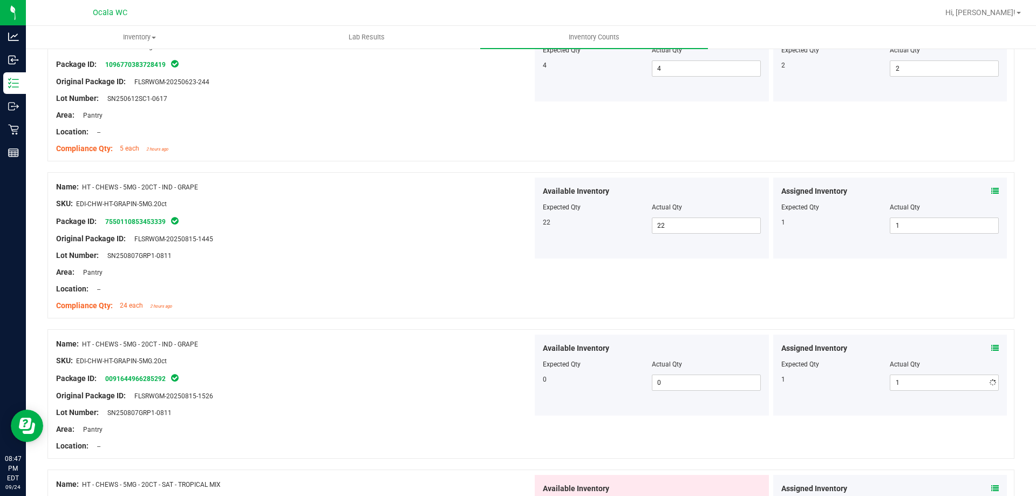
click at [508, 342] on div "Name: HT - CHEWS - 5MG - 20CT - IND - GRAPE" at bounding box center [294, 343] width 476 height 11
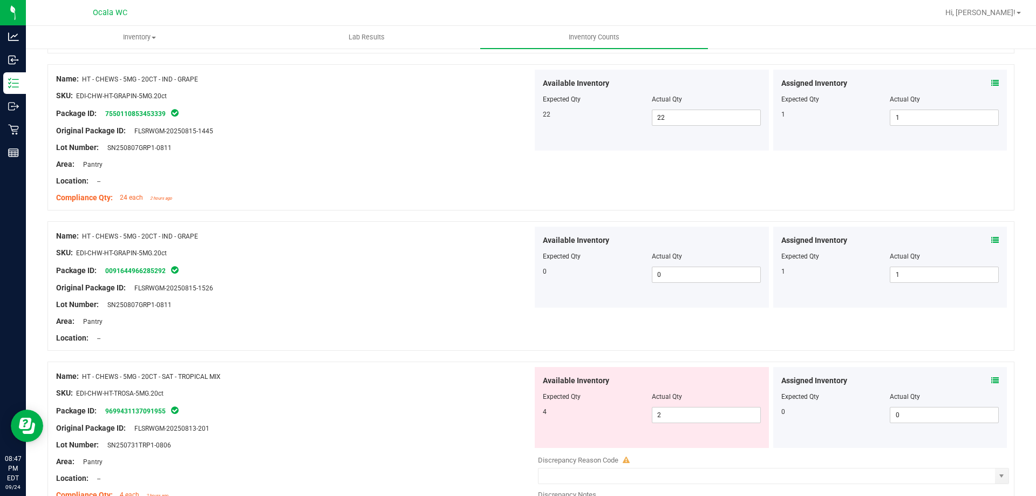
scroll to position [2698, 0]
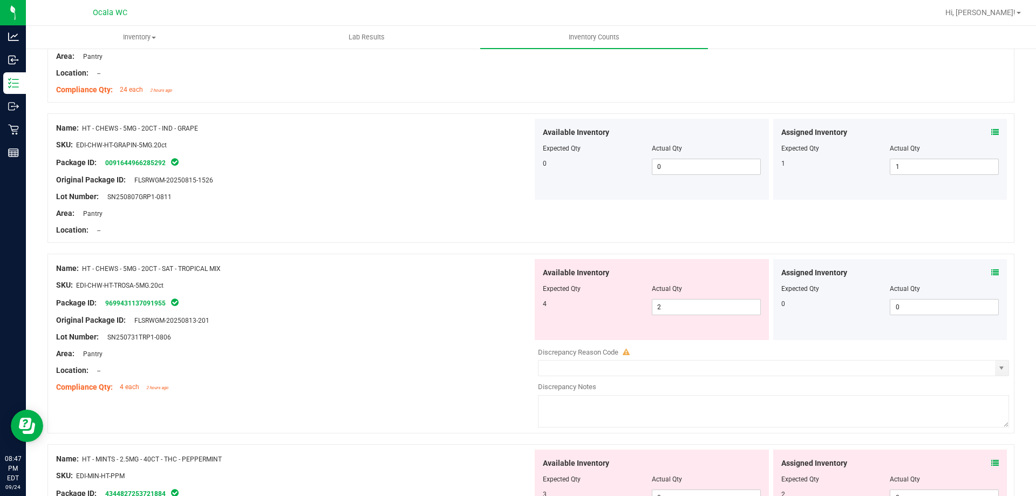
click at [991, 272] on icon at bounding box center [995, 273] width 8 height 8
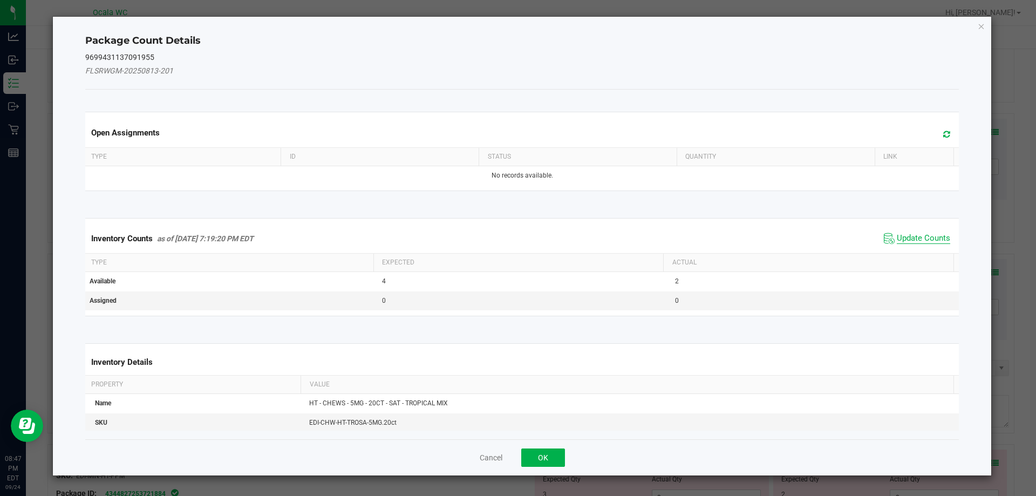
click at [916, 235] on span "Update Counts" at bounding box center [923, 238] width 53 height 11
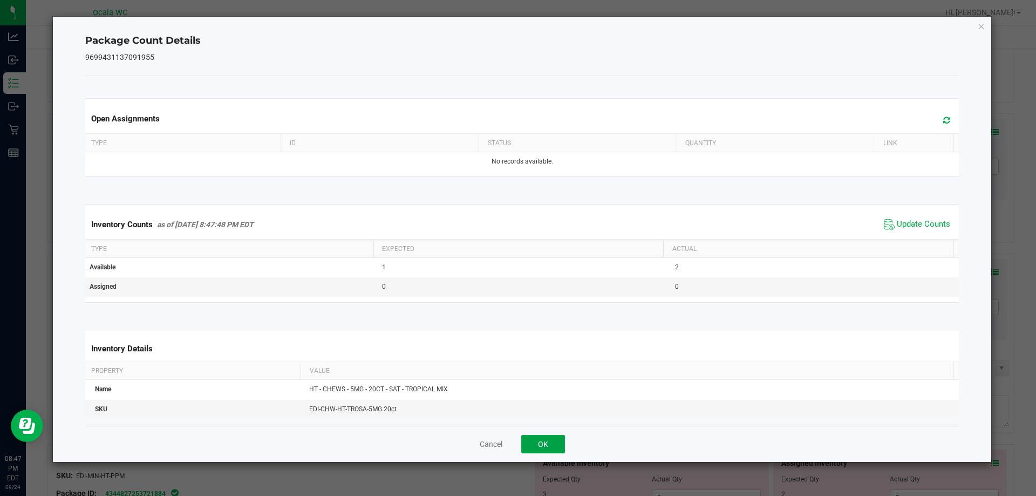
drag, startPoint x: 543, startPoint y: 438, endPoint x: 429, endPoint y: 352, distance: 142.5
click at [542, 438] on button "OK" at bounding box center [543, 444] width 44 height 18
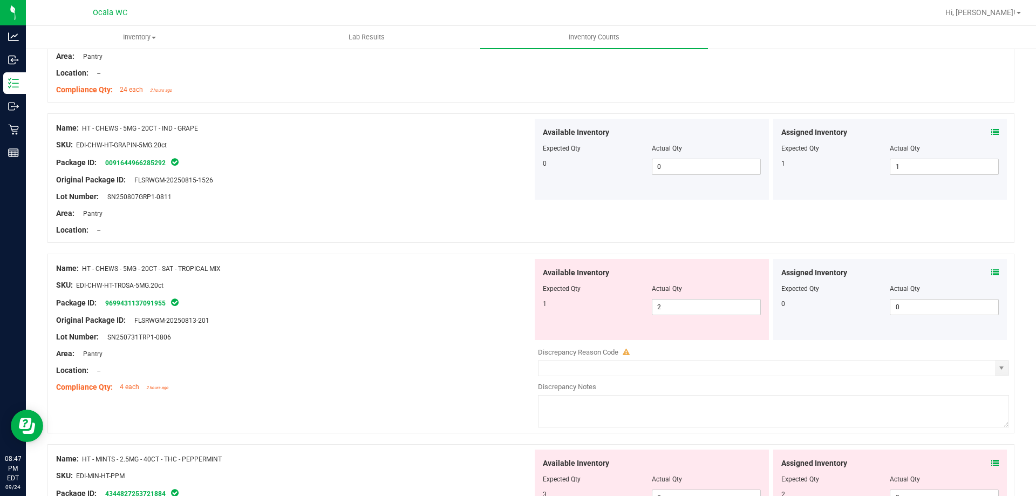
drag, startPoint x: 421, startPoint y: 338, endPoint x: 541, endPoint y: 340, distance: 120.3
click at [426, 338] on div "Lot Number: SN250731TRP1-0806" at bounding box center [294, 336] width 476 height 11
click at [679, 307] on span "2 2" at bounding box center [706, 307] width 109 height 16
click at [679, 306] on input "2" at bounding box center [706, 306] width 108 height 15
type input "1"
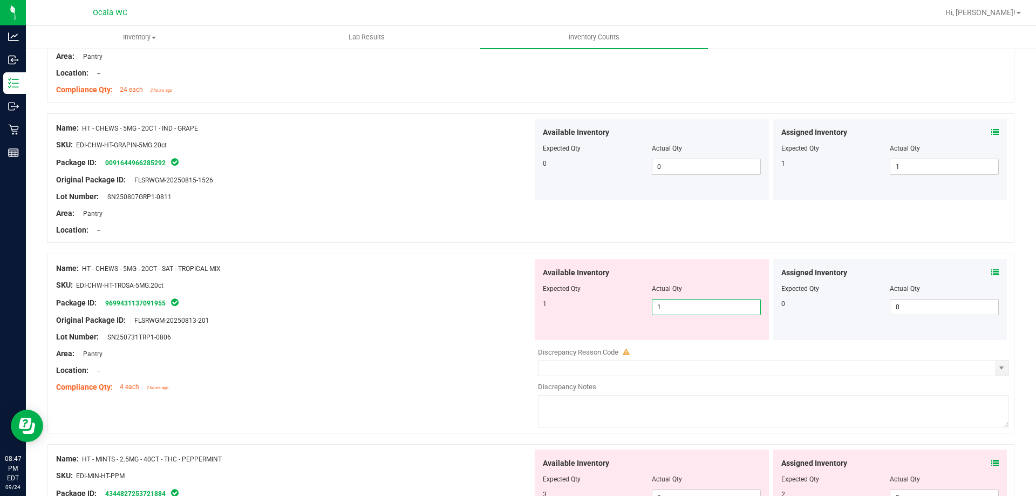
type input "1"
click at [281, 312] on div at bounding box center [294, 311] width 476 height 5
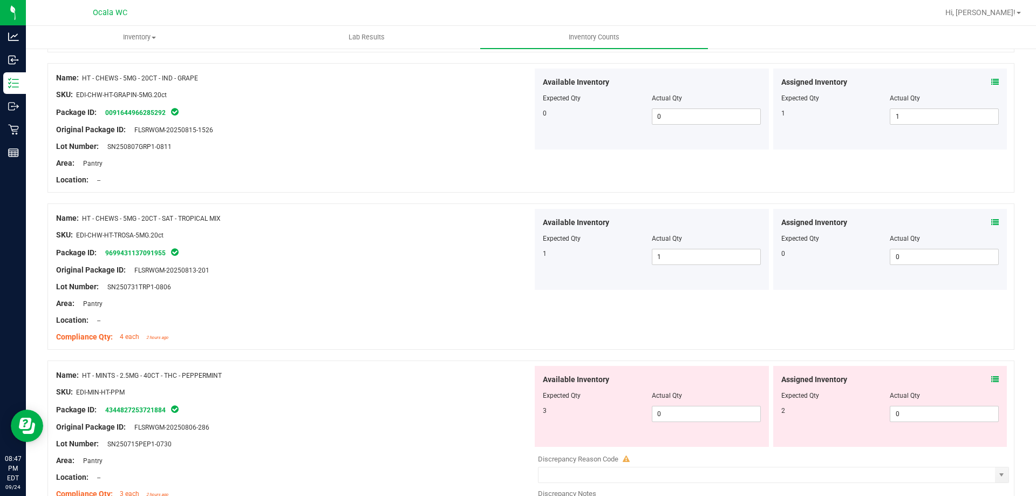
scroll to position [2806, 0]
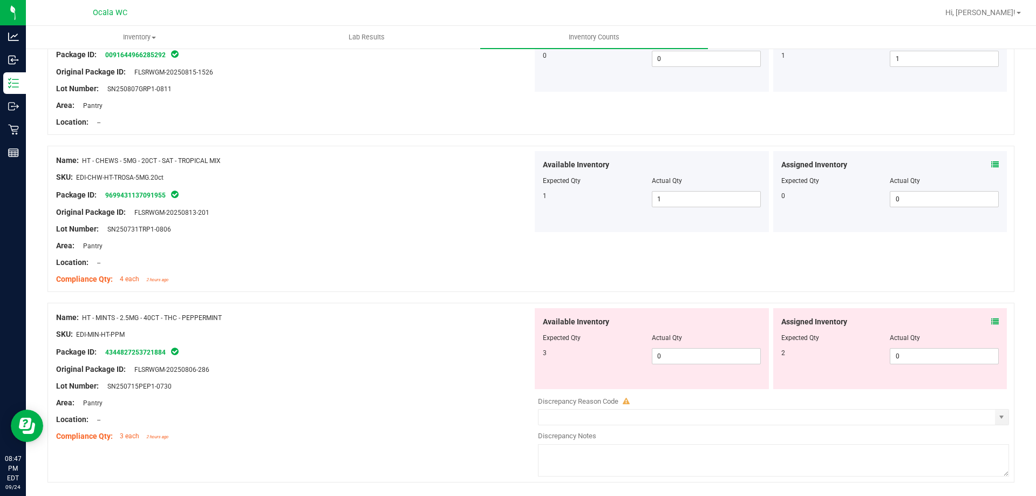
click at [340, 245] on div "Area: Pantry" at bounding box center [294, 245] width 476 height 11
click at [991, 320] on icon at bounding box center [995, 322] width 8 height 8
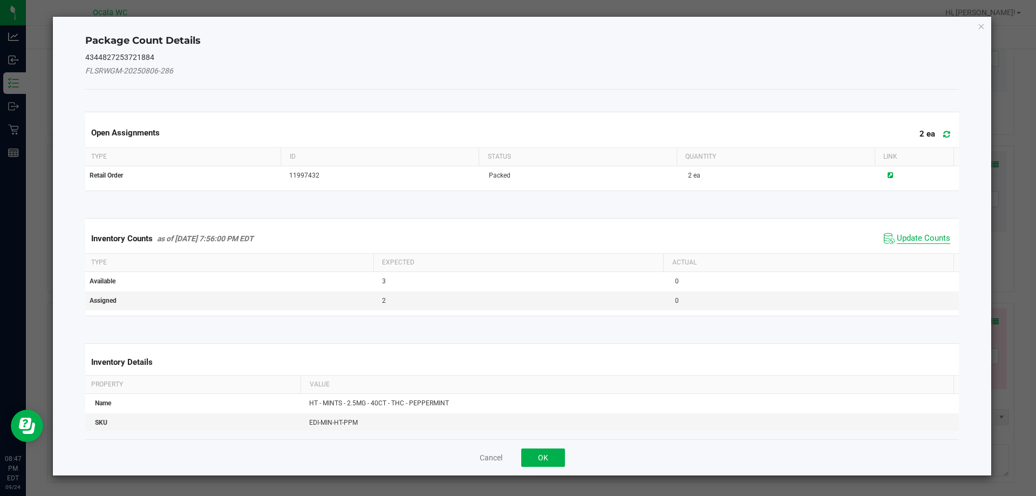
click at [922, 234] on span "Update Counts" at bounding box center [923, 238] width 53 height 11
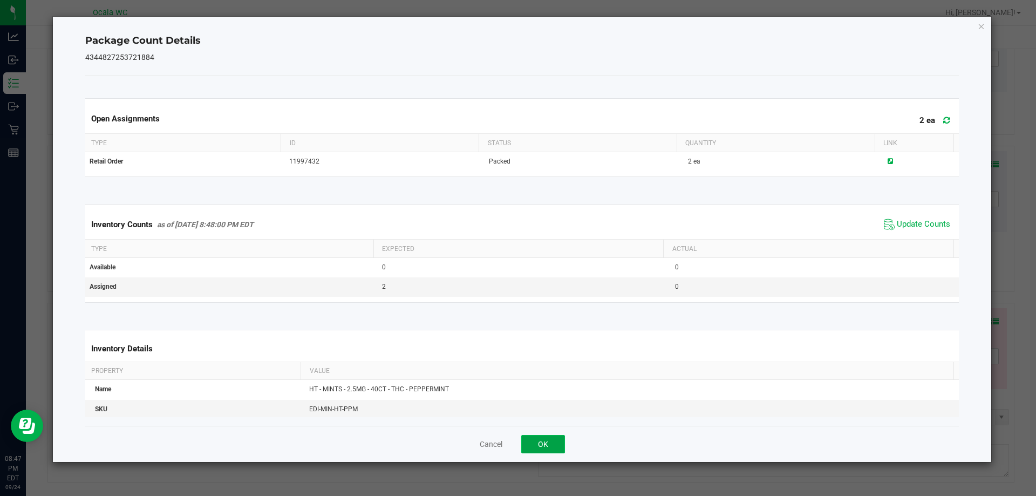
click at [553, 439] on button "OK" at bounding box center [543, 444] width 44 height 18
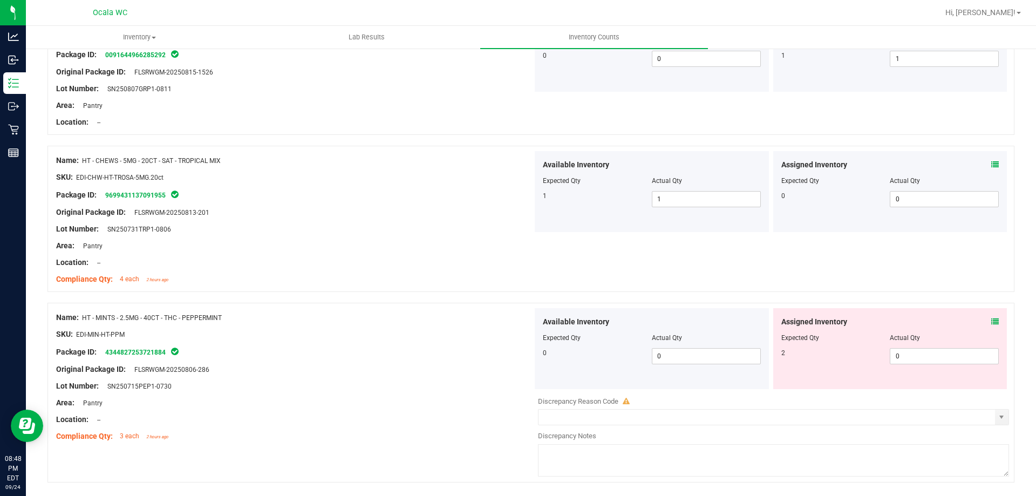
drag, startPoint x: 369, startPoint y: 301, endPoint x: 422, endPoint y: 329, distance: 60.6
click at [369, 300] on div at bounding box center [530, 297] width 967 height 11
click at [945, 360] on span "0 0" at bounding box center [944, 356] width 109 height 16
type input "02"
type input "2"
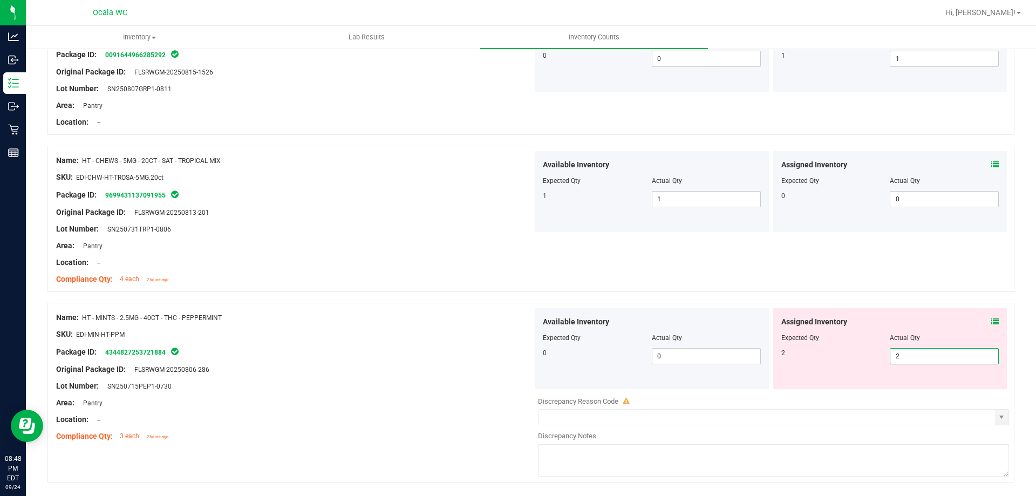
click at [426, 380] on div "Lot Number: SN250715PEP1-0730" at bounding box center [294, 385] width 476 height 11
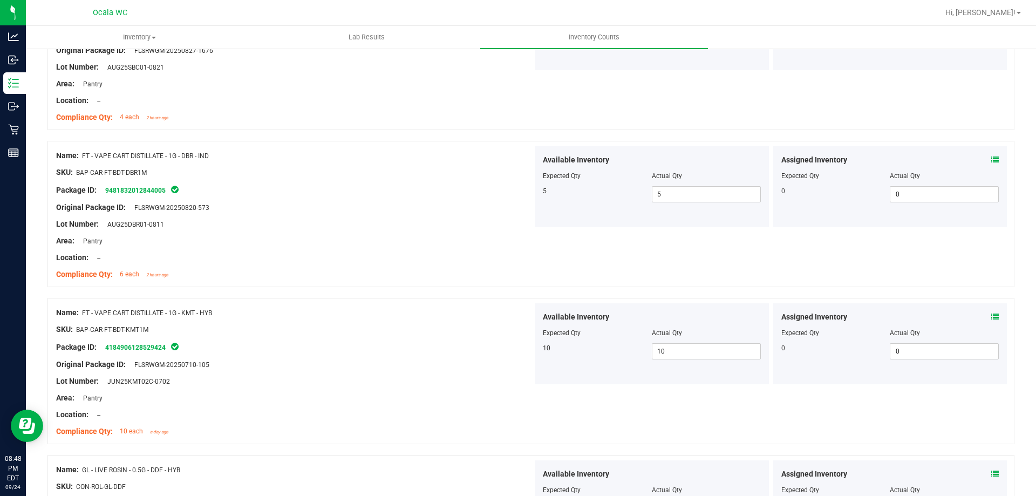
scroll to position [0, 0]
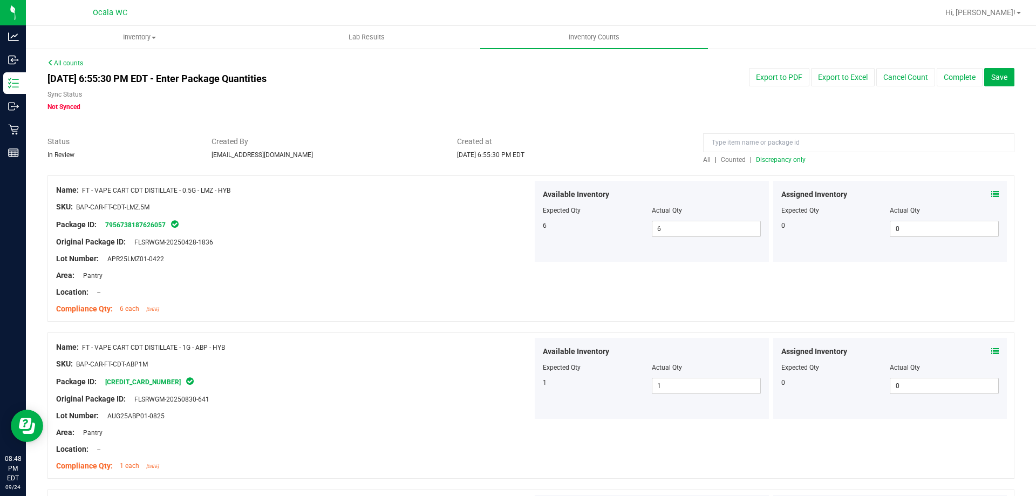
click at [763, 156] on span "Discrepancy only" at bounding box center [781, 160] width 50 height 8
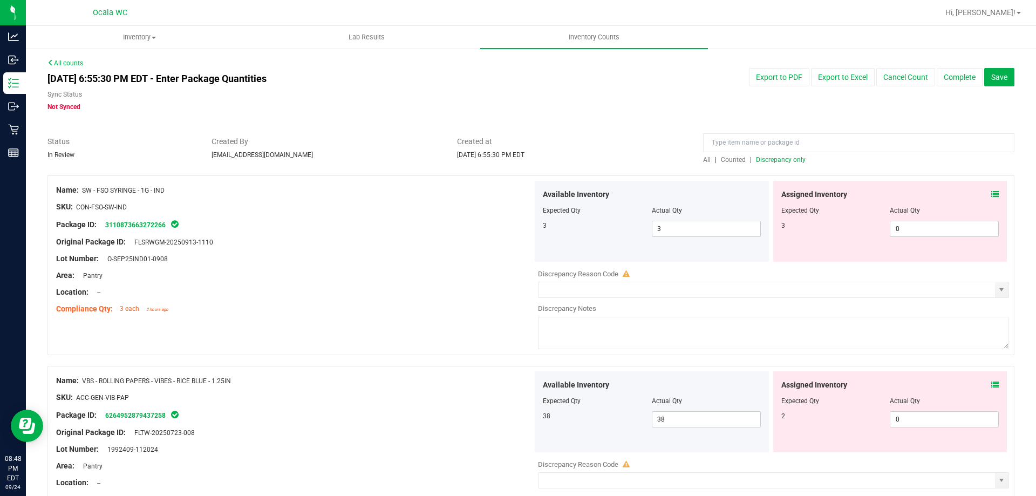
click at [426, 270] on div "Area: Pantry" at bounding box center [294, 275] width 476 height 11
click at [917, 229] on span "0 0" at bounding box center [944, 229] width 109 height 16
type input "03"
type input "3"
click at [412, 235] on div at bounding box center [294, 233] width 476 height 5
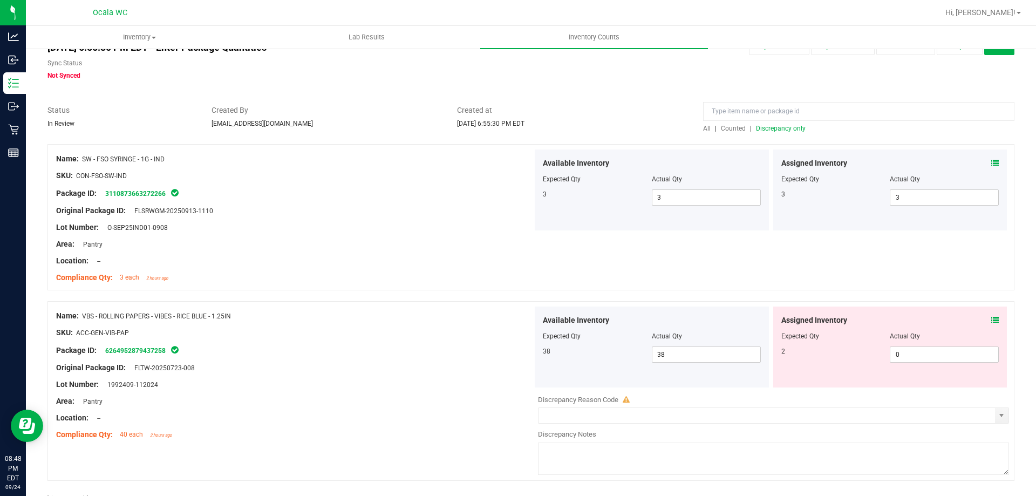
scroll to position [64, 0]
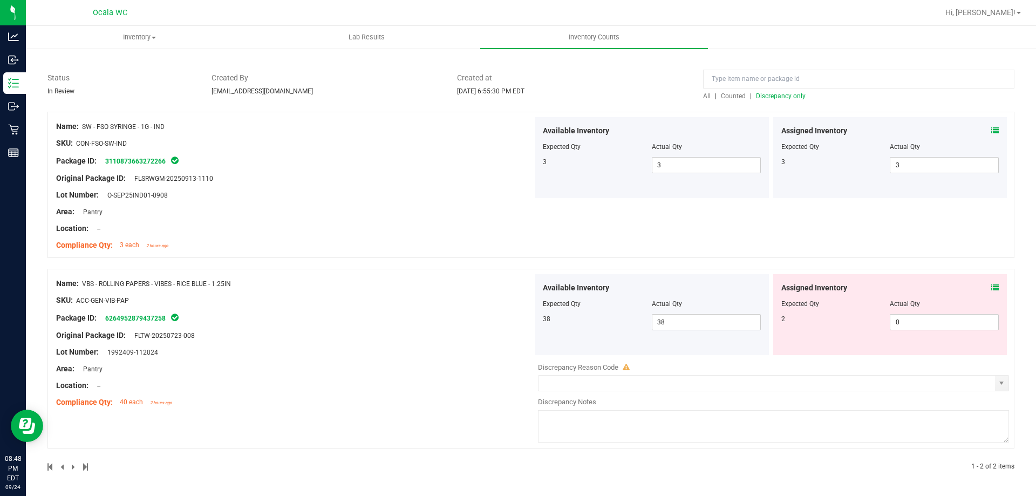
click at [991, 288] on icon at bounding box center [995, 288] width 8 height 8
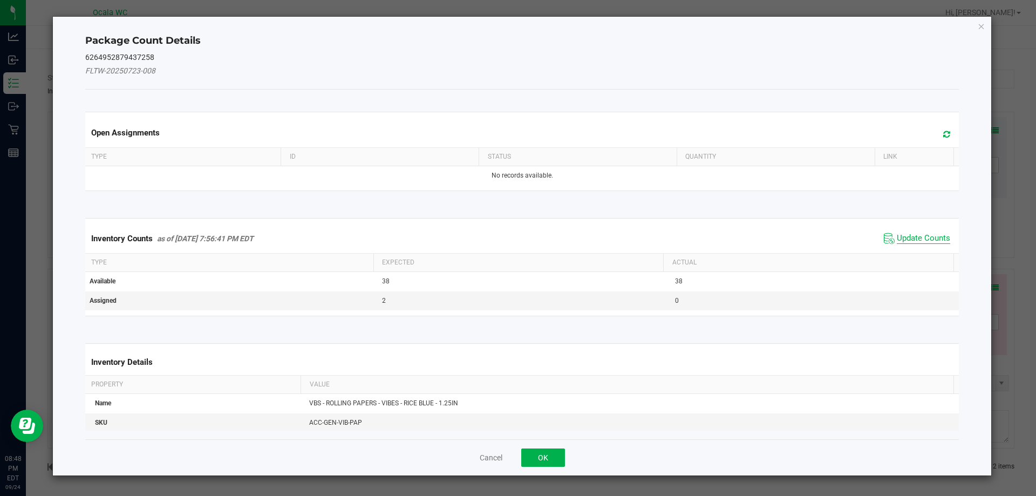
click at [912, 236] on span "Update Counts" at bounding box center [923, 238] width 53 height 11
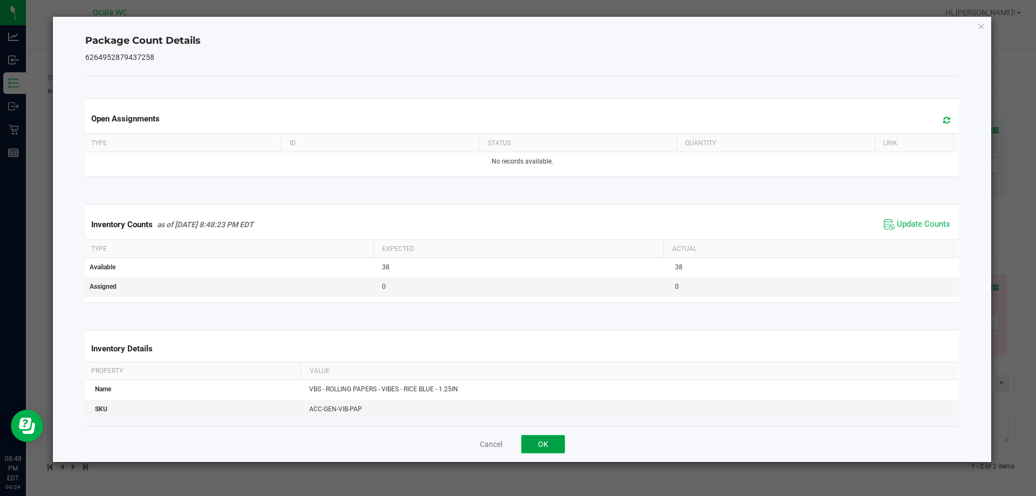
click at [533, 442] on button "OK" at bounding box center [543, 444] width 44 height 18
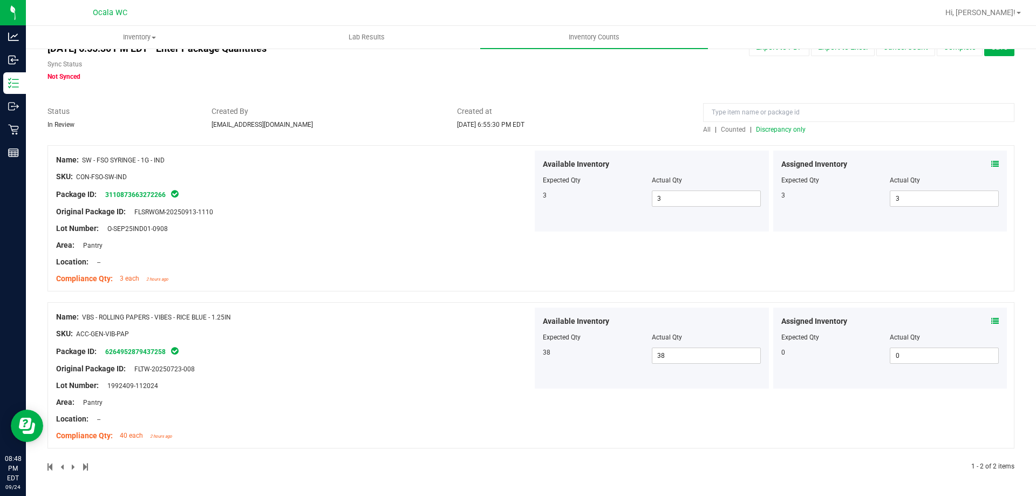
scroll to position [30, 0]
click at [496, 338] on div "SKU: ACC-GEN-VIB-PAP" at bounding box center [294, 333] width 476 height 11
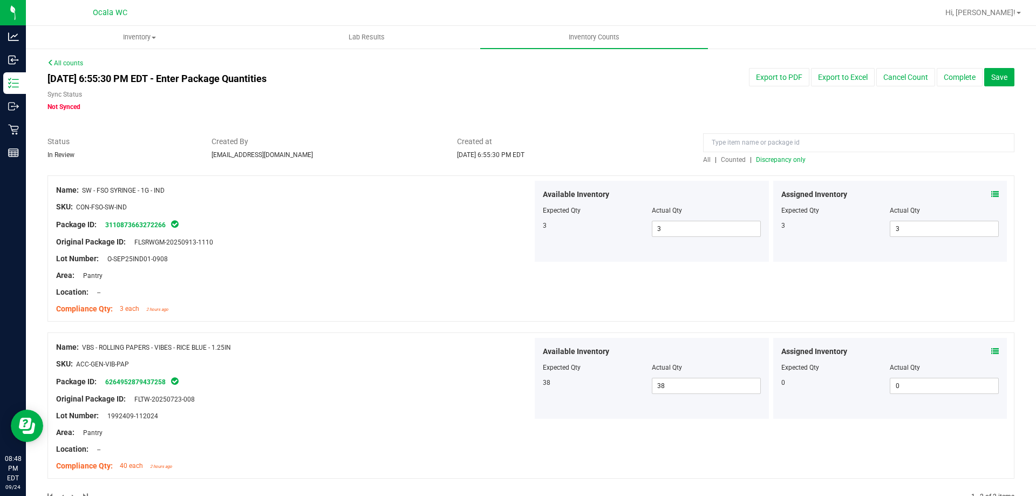
click at [794, 156] on span "Discrepancy only" at bounding box center [781, 160] width 50 height 8
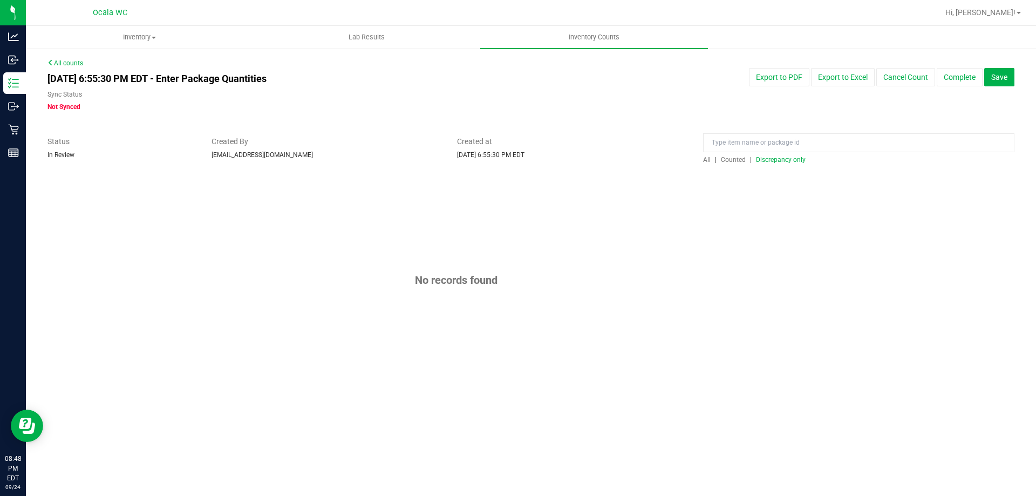
drag, startPoint x: 642, startPoint y: 115, endPoint x: 687, endPoint y: 117, distance: 45.4
click at [642, 114] on div "All counts [DATE] 6:55:30 PM EDT - Enter Package Quantities Sync Status Not Syn…" at bounding box center [530, 226] width 967 height 337
click at [949, 75] on button "Complete" at bounding box center [960, 77] width 46 height 18
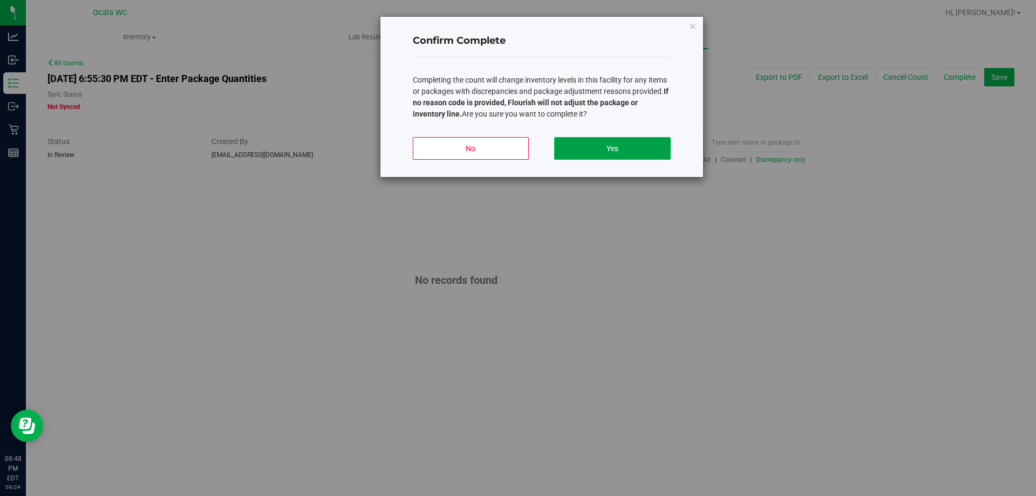
click at [629, 148] on button "Yes" at bounding box center [612, 148] width 116 height 23
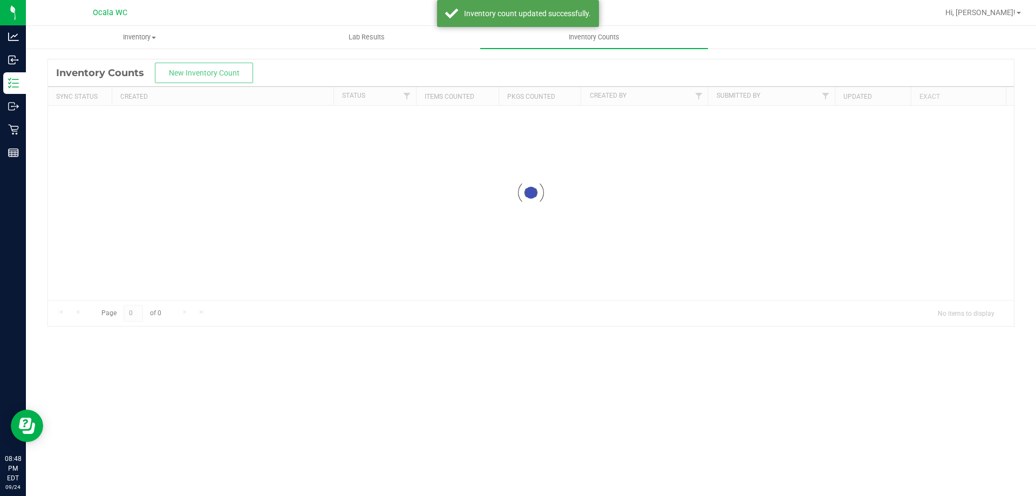
click at [650, 83] on div at bounding box center [531, 192] width 966 height 267
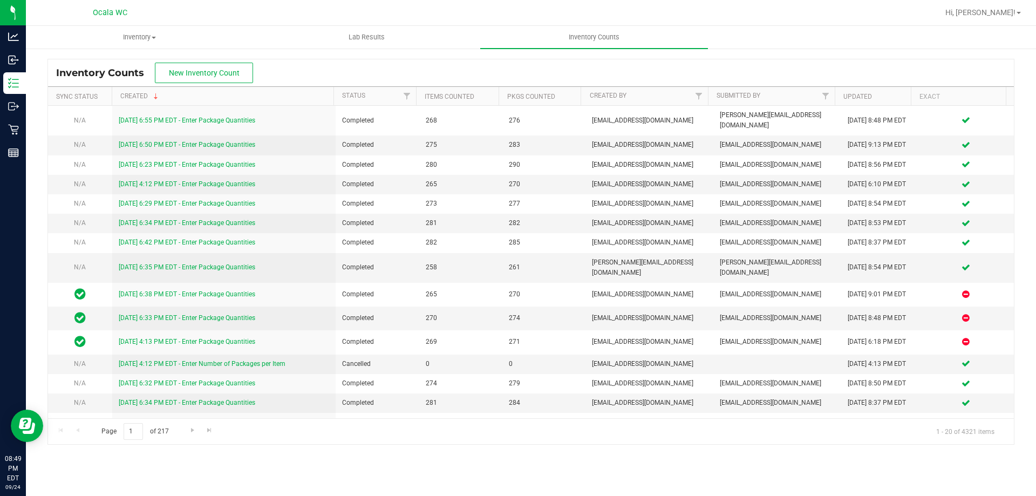
click at [923, 11] on div at bounding box center [565, 12] width 745 height 21
click at [985, 9] on span "Hi, [PERSON_NAME]!" at bounding box center [980, 12] width 70 height 9
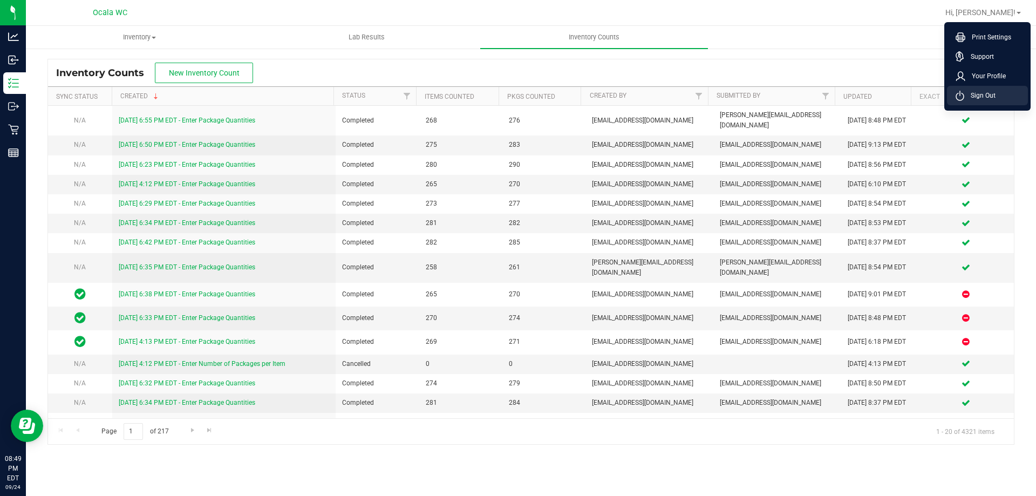
click at [998, 93] on li "Sign Out" at bounding box center [987, 95] width 81 height 19
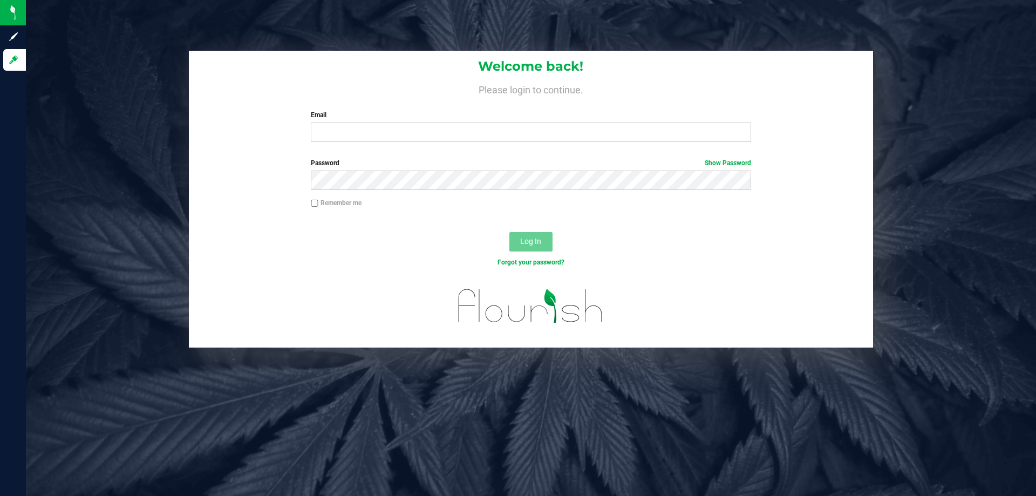
click at [780, 39] on div "Welcome back! Please login to continue. Email Required Please format your email…" at bounding box center [531, 248] width 1010 height 496
